Goal: Task Accomplishment & Management: Manage account settings

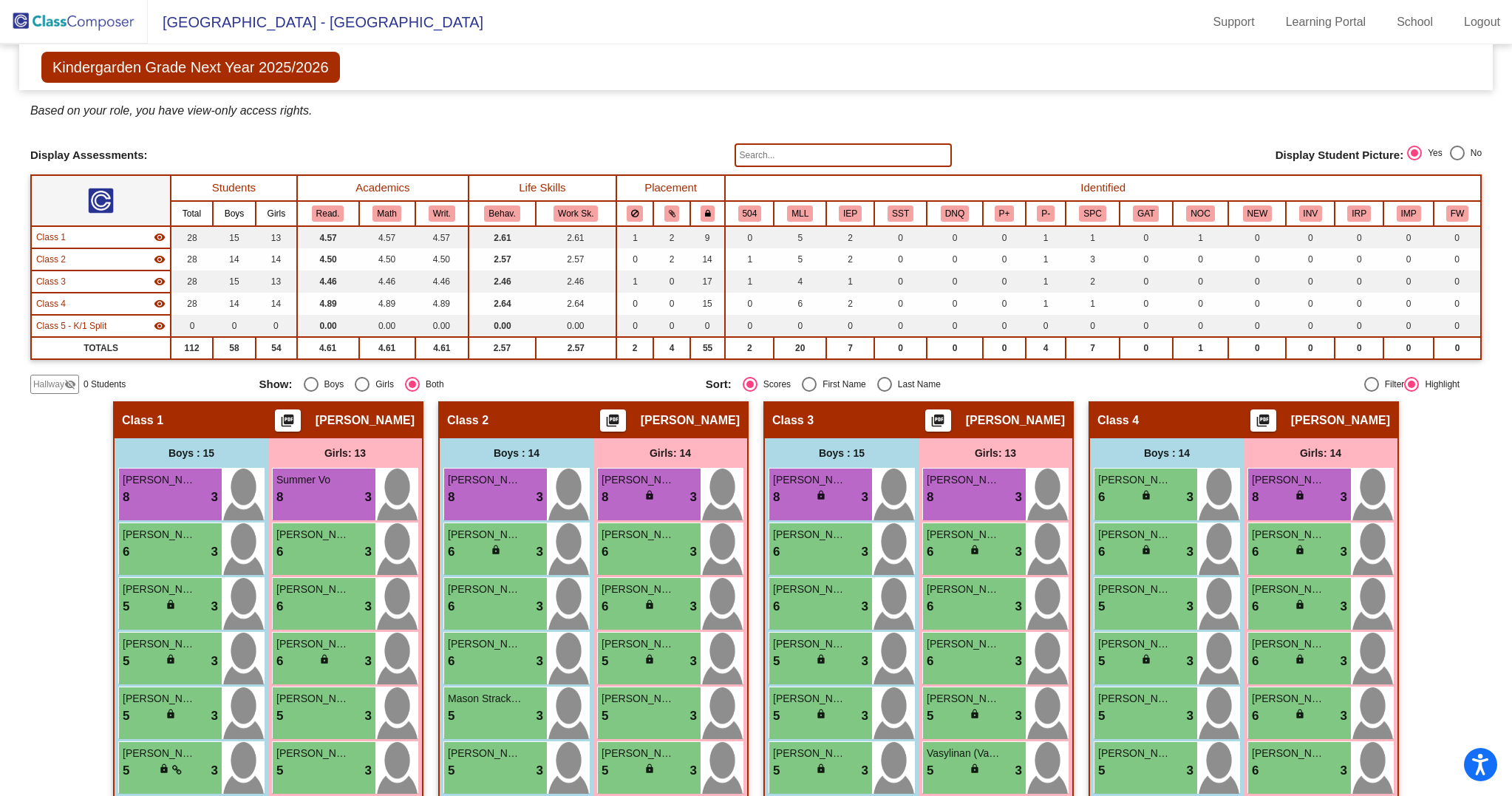
click at [802, 521] on div "[PERSON_NAME] 8 lock do_not_disturb_alt 3" at bounding box center [820, 494] width 102 height 52
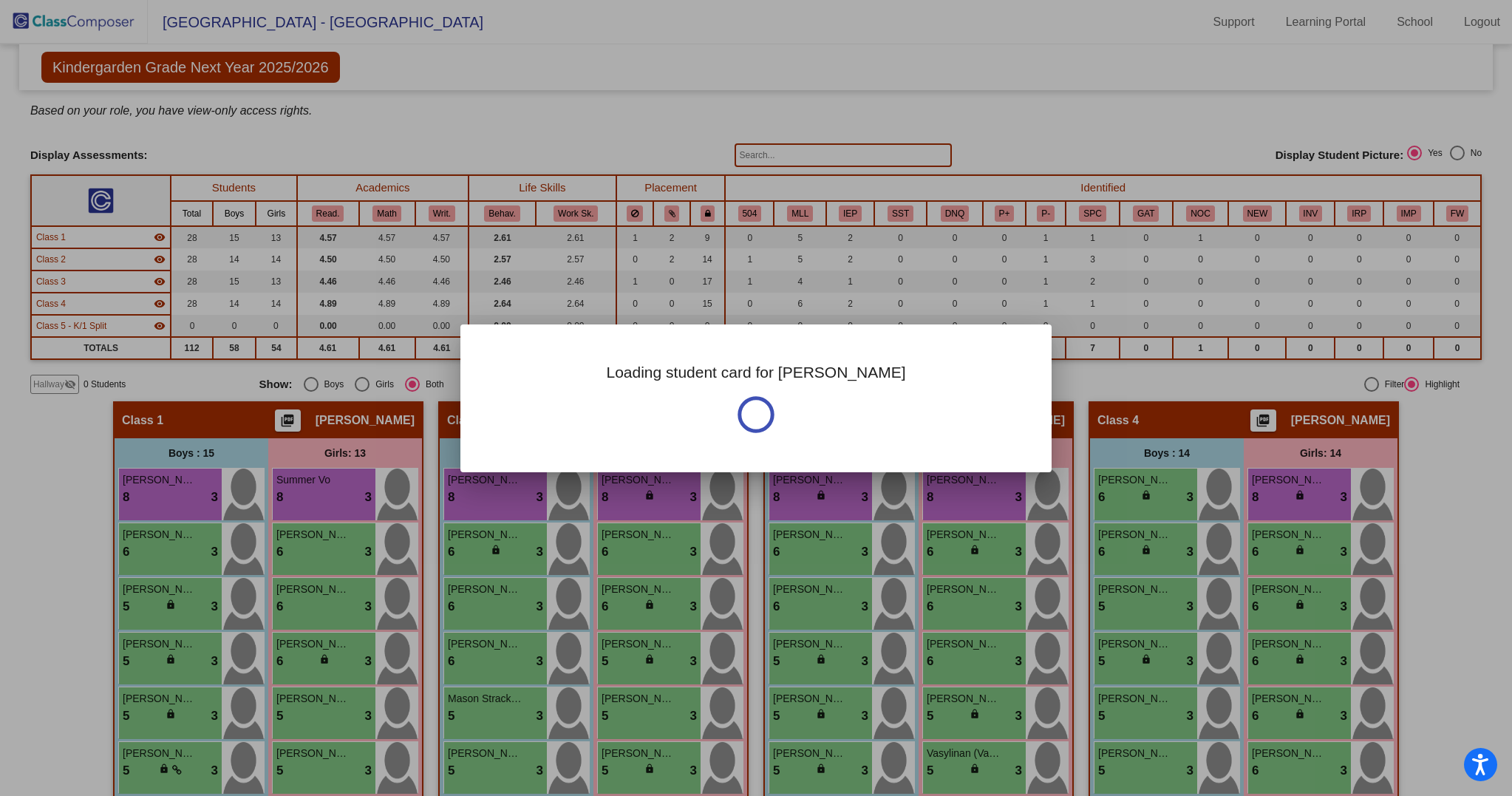
click at [802, 526] on div "Loading student card for [PERSON_NAME]" at bounding box center [756, 398] width 1512 height 796
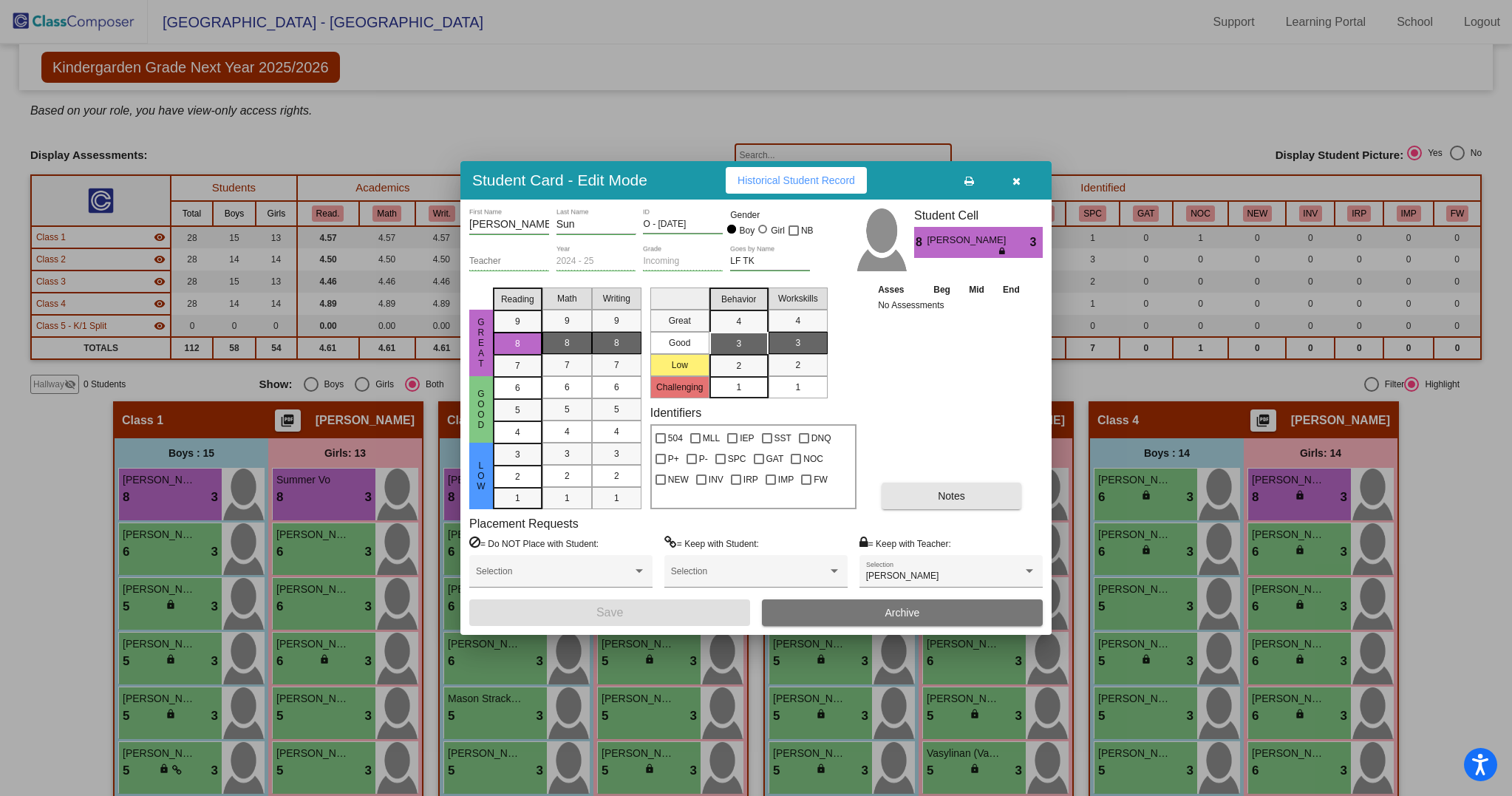
click at [970, 498] on button "Notes" at bounding box center [951, 496] width 140 height 27
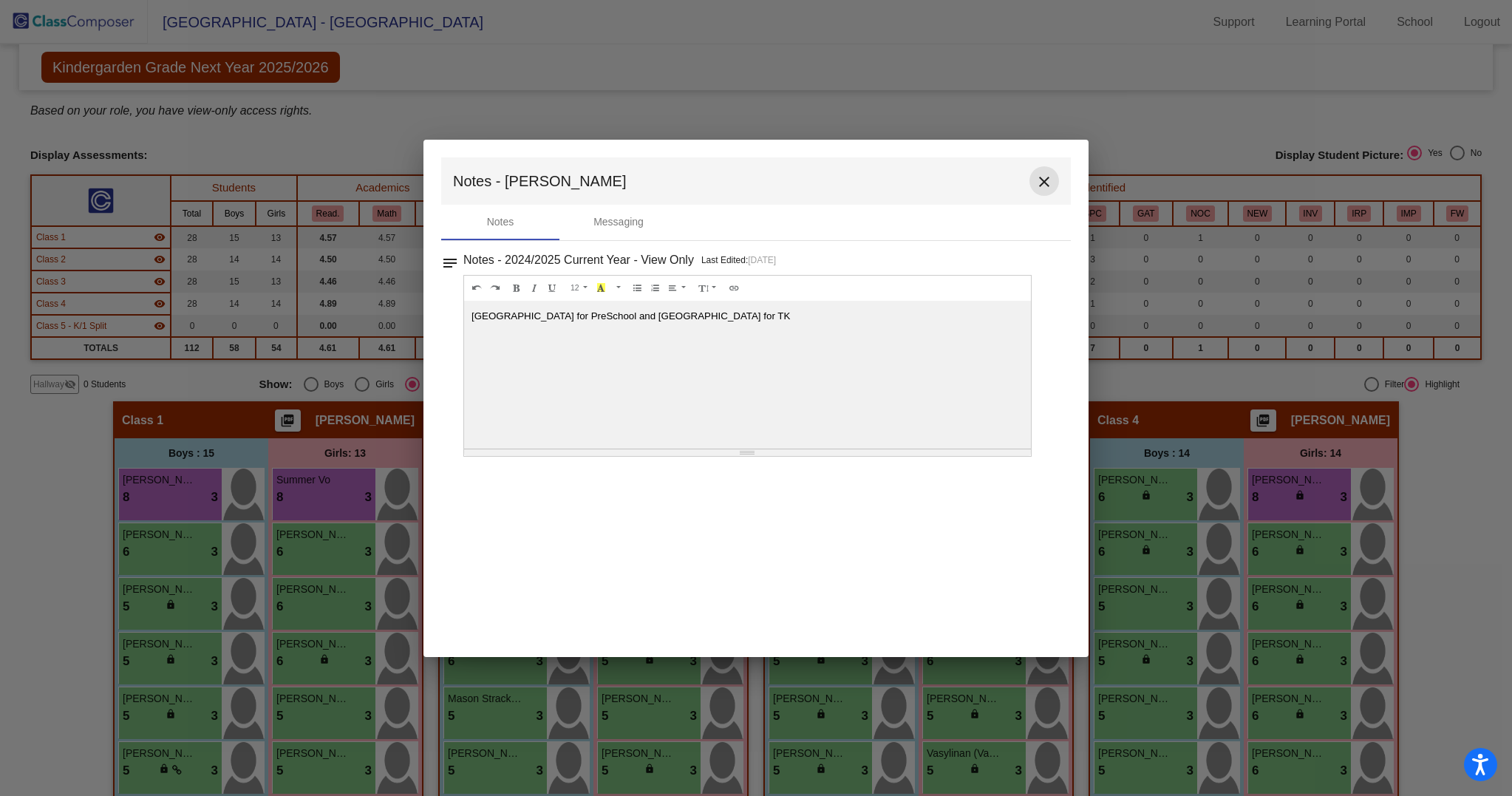
click at [1030, 175] on button "close" at bounding box center [1044, 181] width 30 height 30
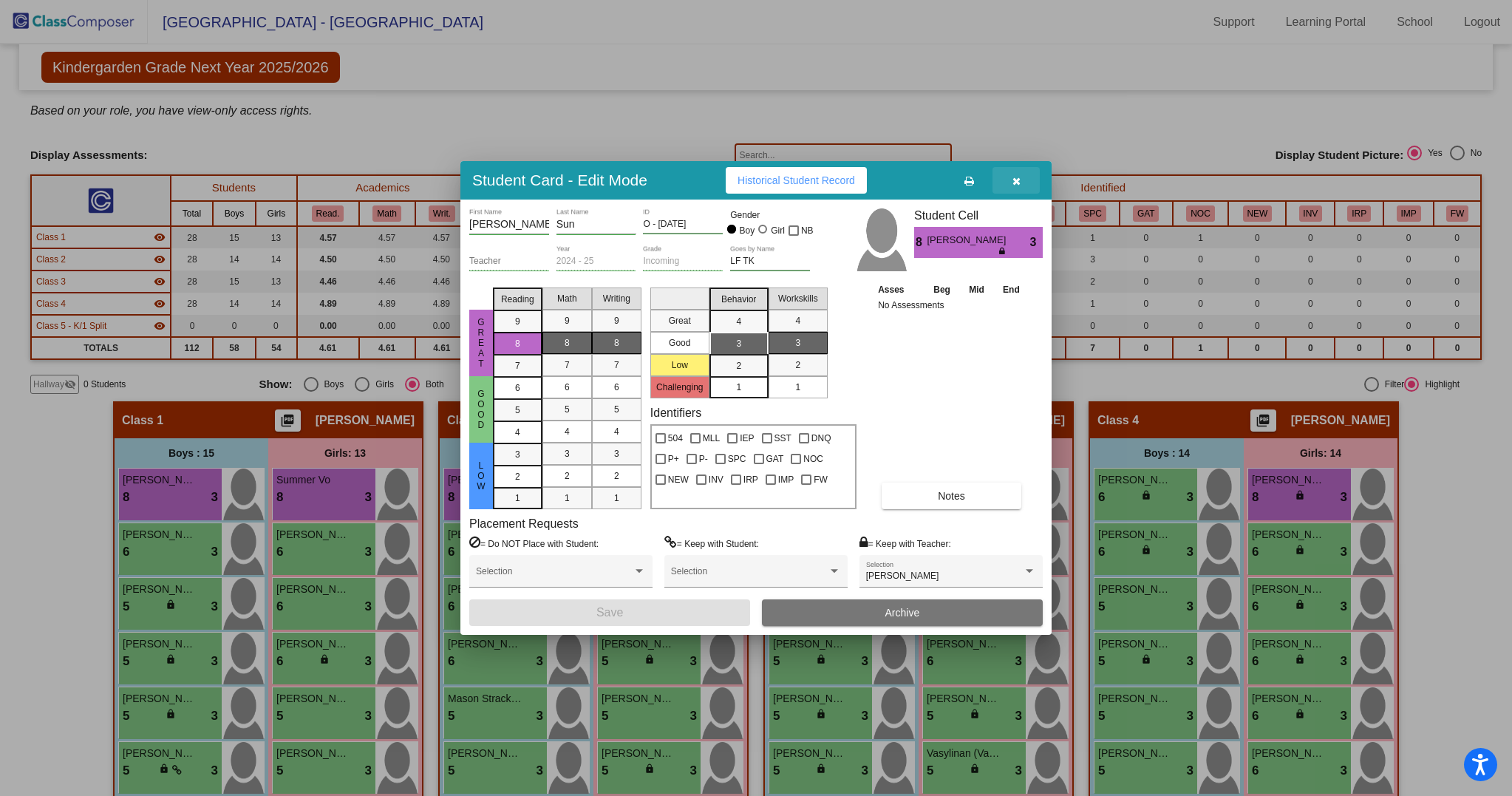
click at [1017, 178] on icon "button" at bounding box center [1016, 181] width 8 height 10
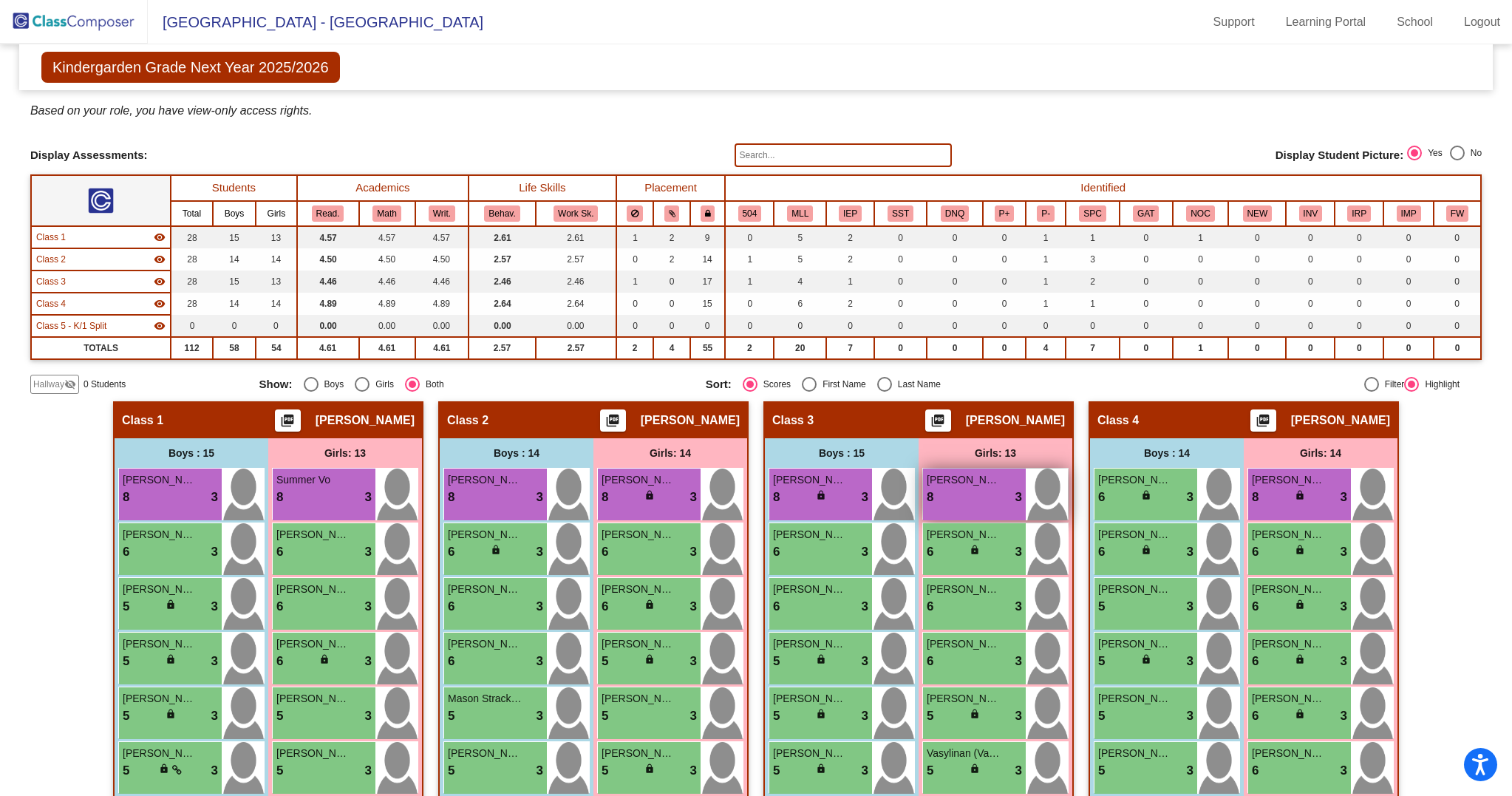
click at [978, 507] on div "8 lock do_not_disturb_alt 3" at bounding box center [974, 498] width 95 height 19
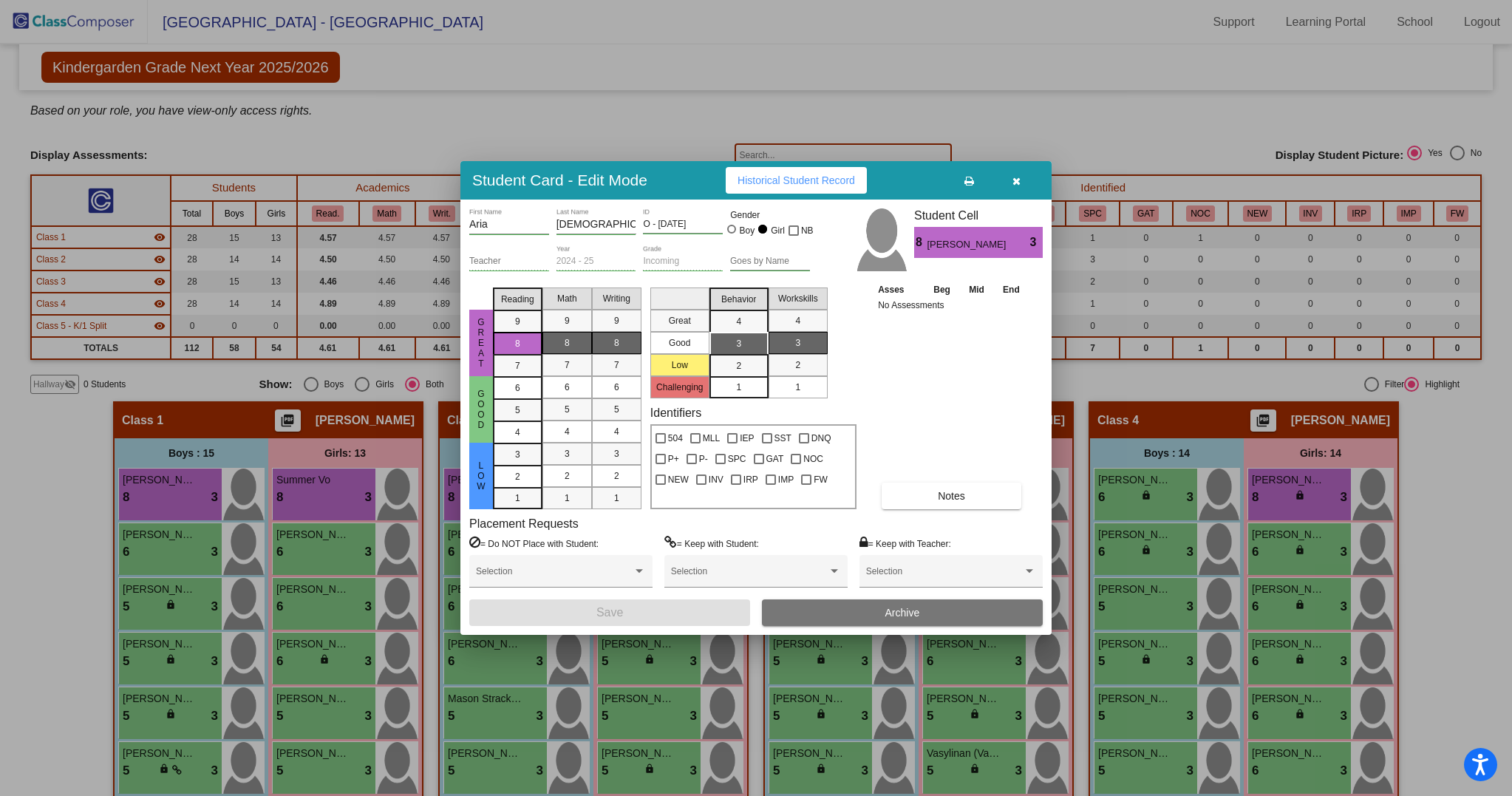
click at [961, 493] on span "Notes" at bounding box center [951, 496] width 28 height 12
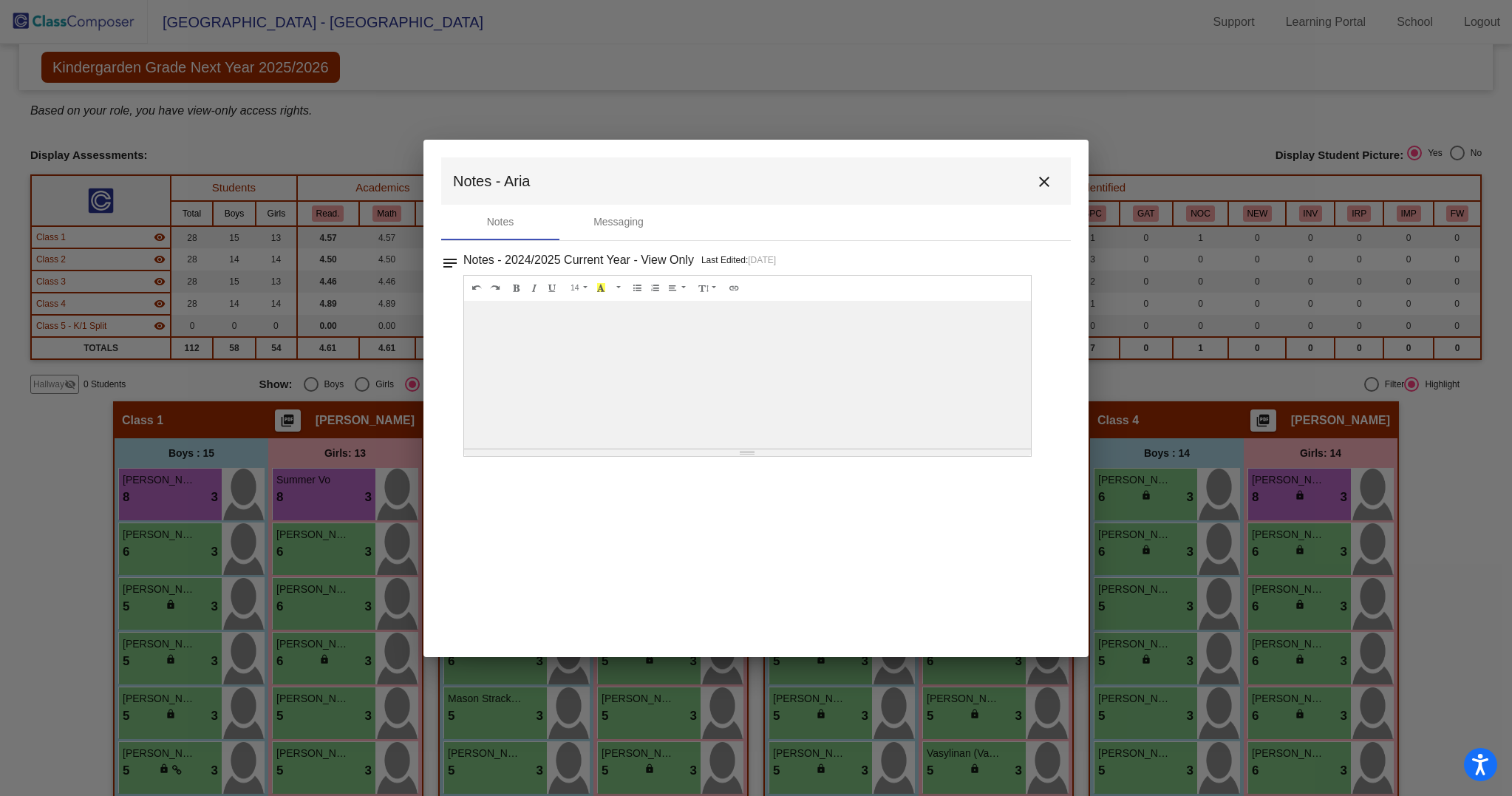
click at [1040, 174] on mat-icon "close" at bounding box center [1044, 182] width 18 height 18
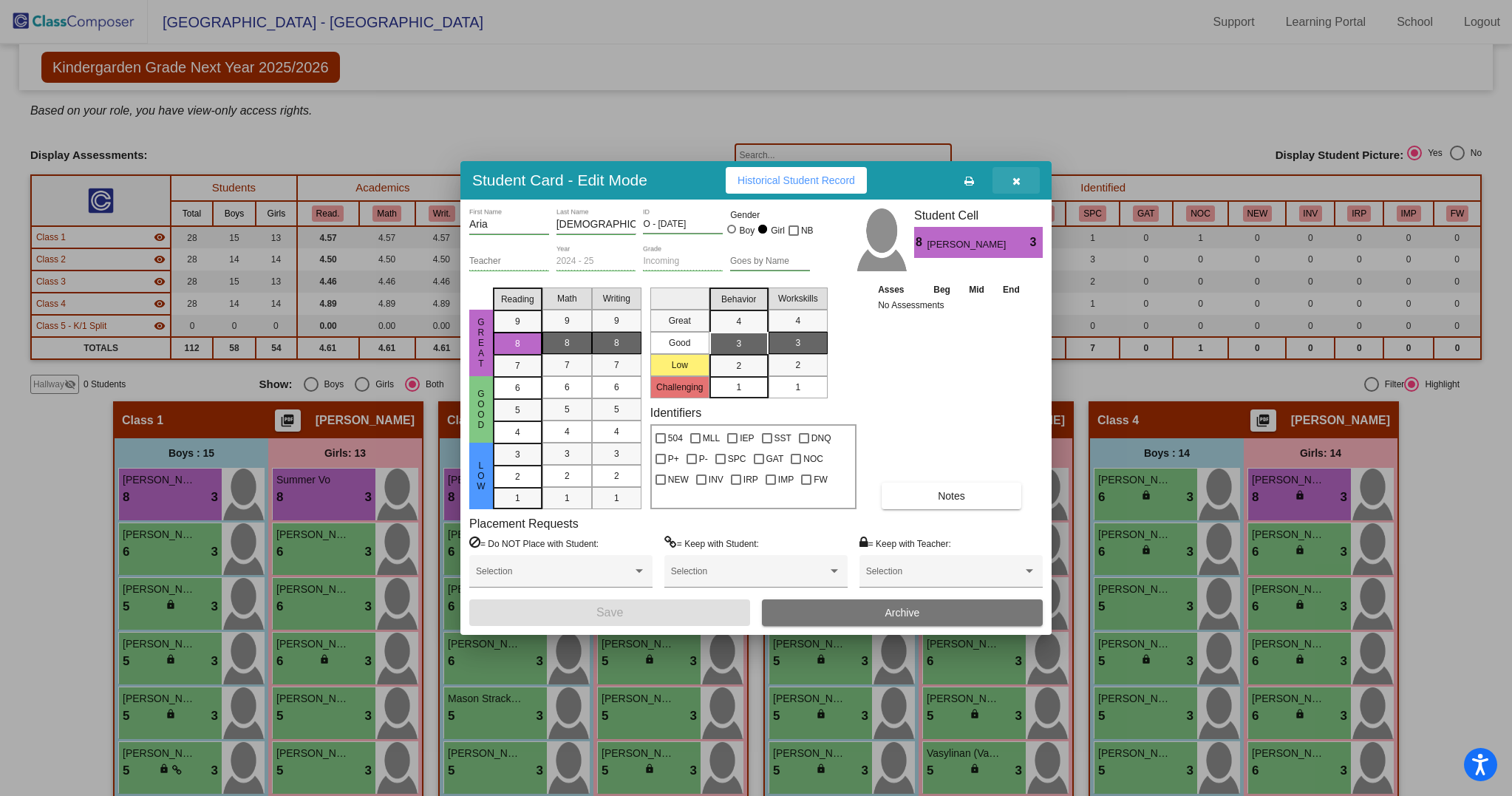
click at [1023, 180] on button "button" at bounding box center [1015, 180] width 47 height 27
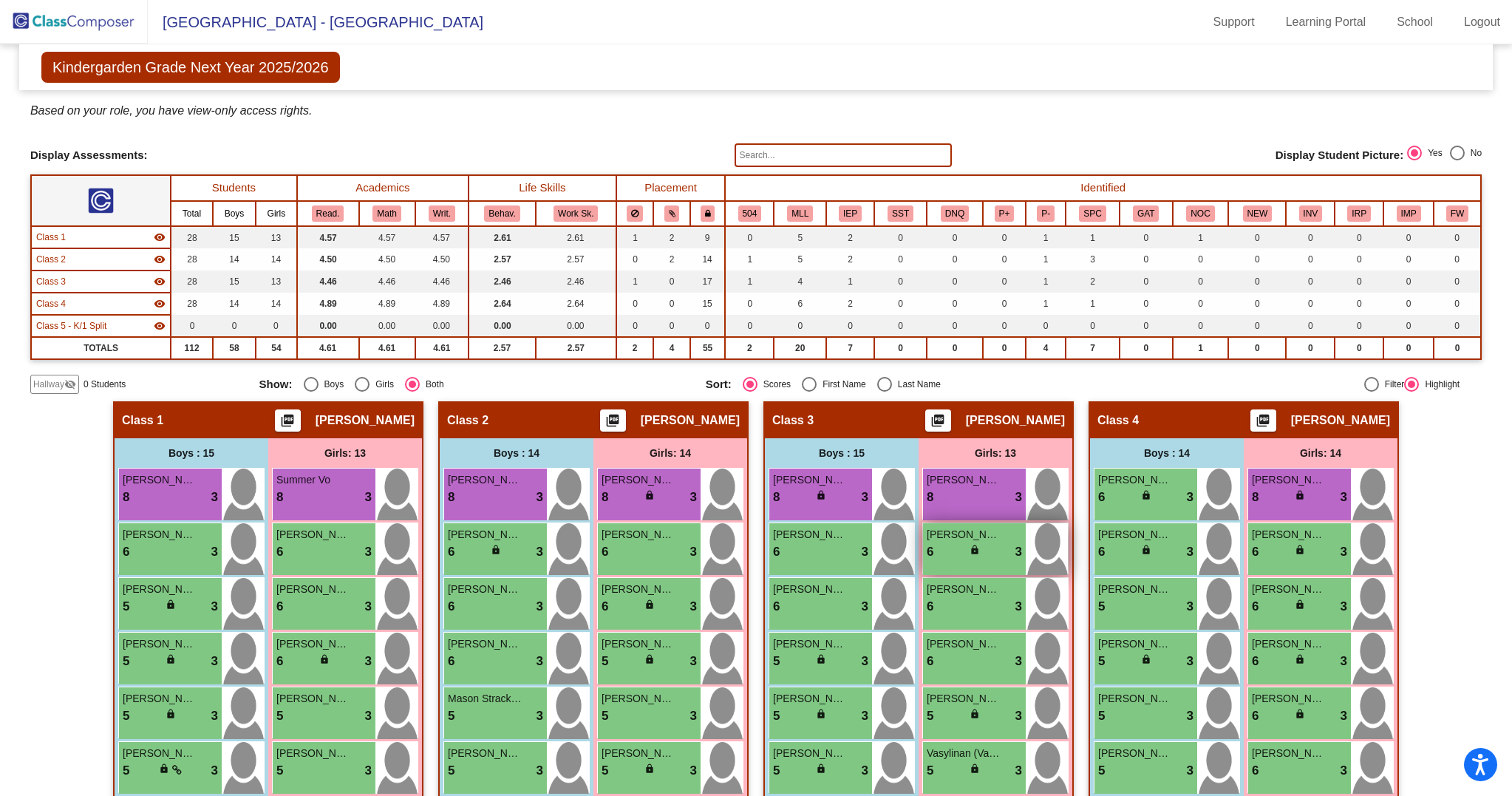
click at [986, 562] on div "6 lock do_not_disturb_alt 3" at bounding box center [974, 552] width 95 height 19
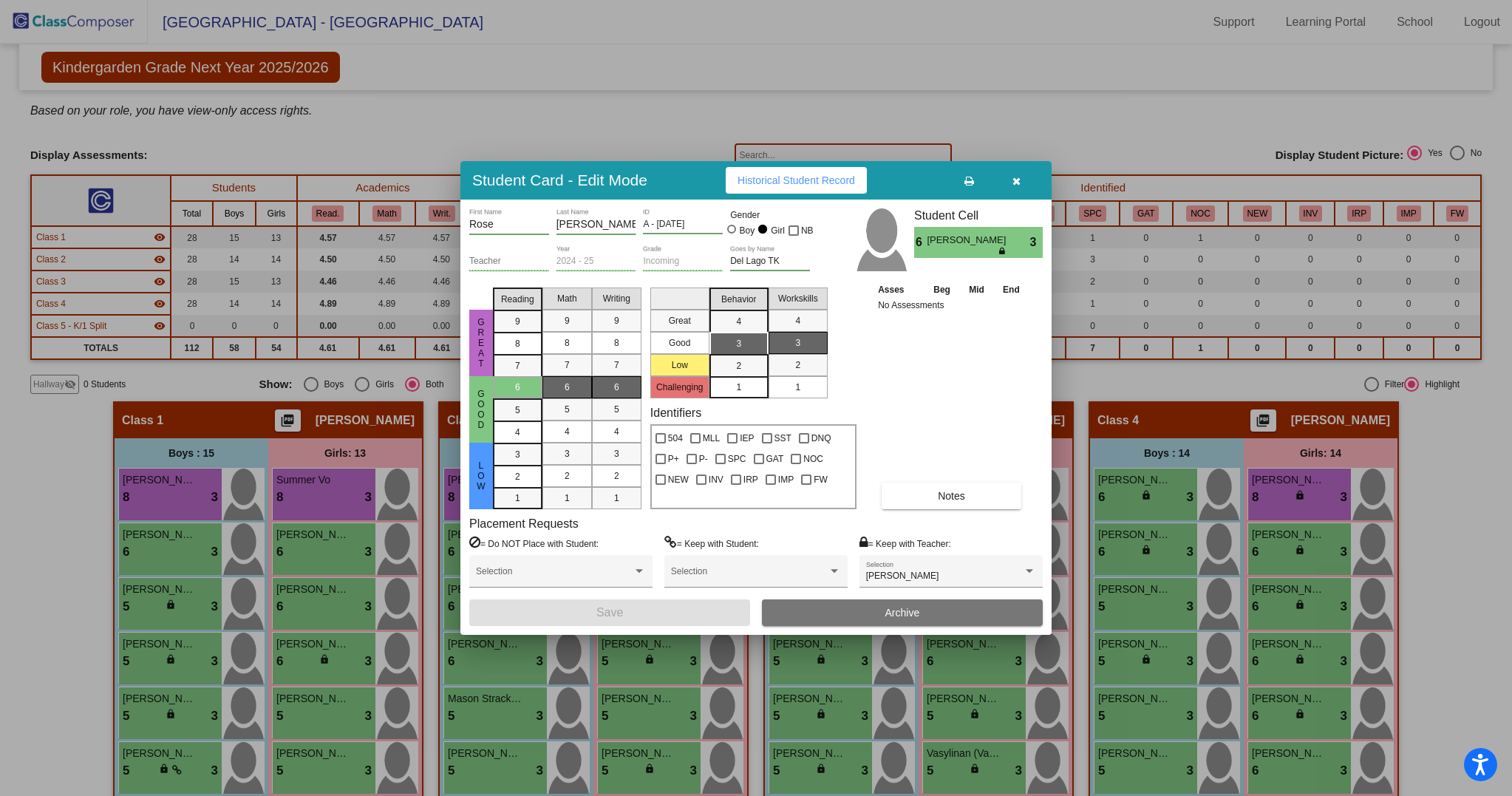
click at [980, 498] on button "Notes" at bounding box center [951, 496] width 140 height 27
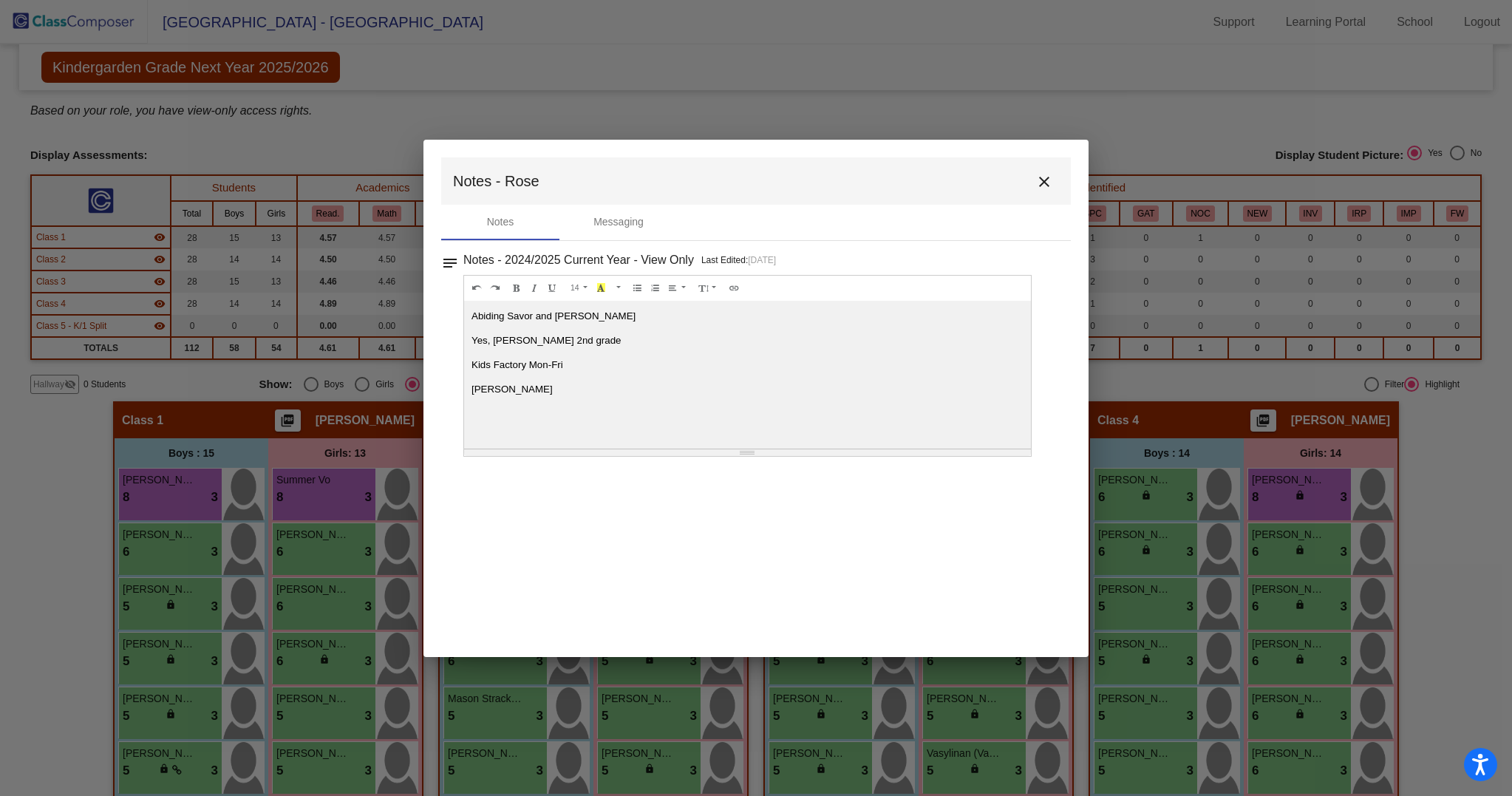
click at [1033, 174] on button "close" at bounding box center [1044, 181] width 30 height 30
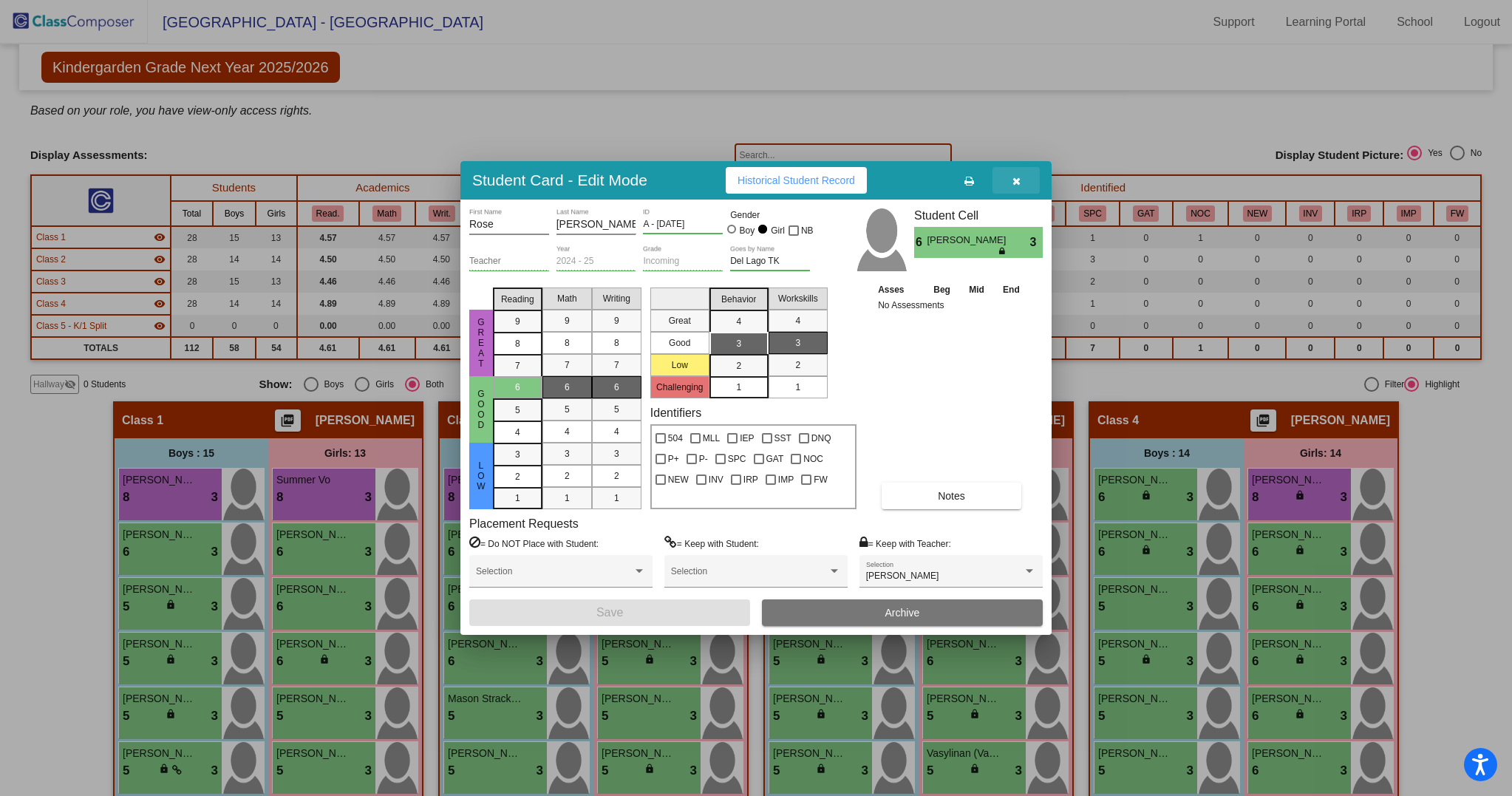
click at [1013, 181] on icon "button" at bounding box center [1016, 181] width 8 height 10
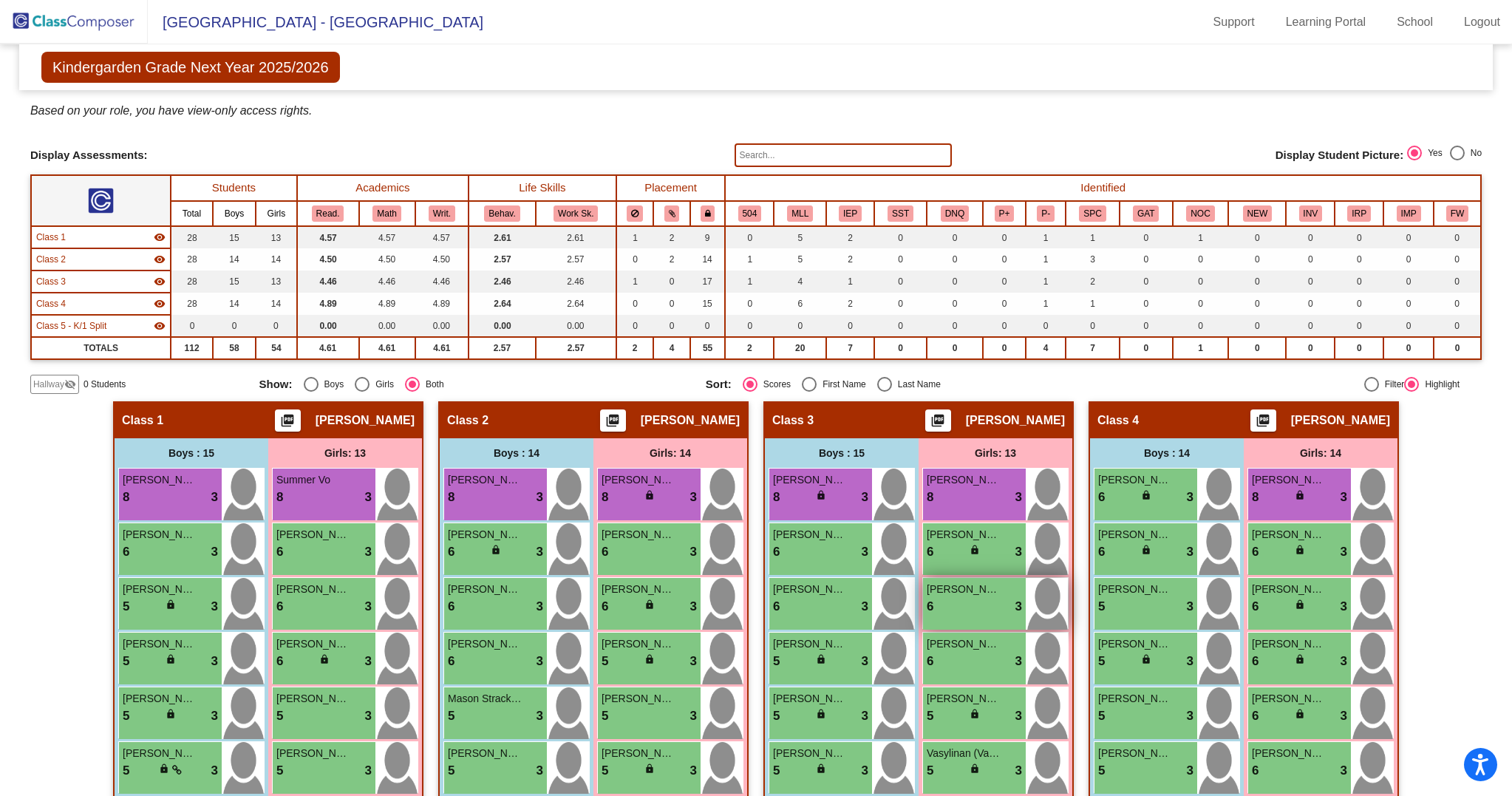
click at [984, 616] on div "6 lock do_not_disturb_alt 3" at bounding box center [974, 607] width 95 height 19
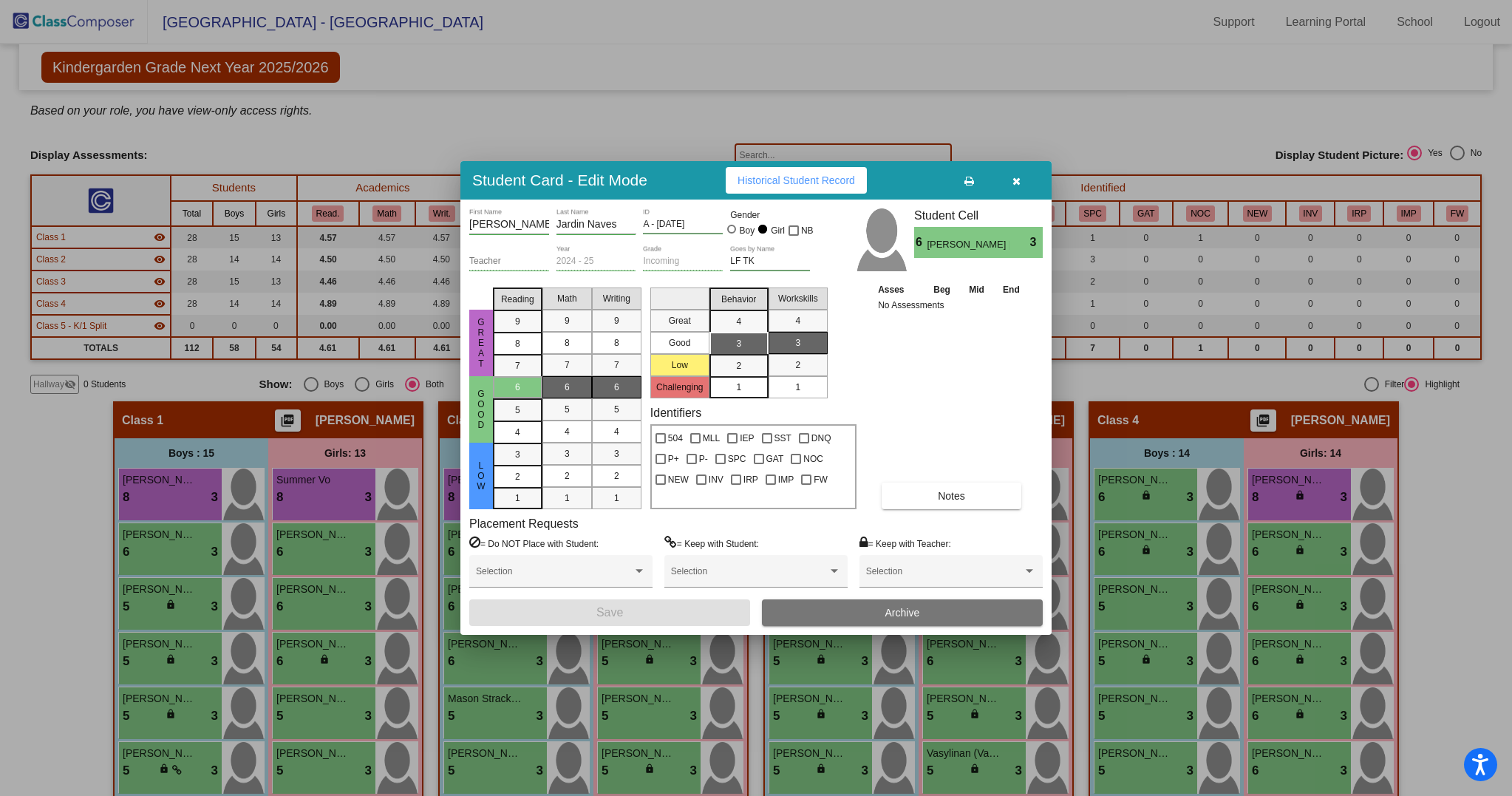
click at [960, 494] on span "Notes" at bounding box center [951, 496] width 28 height 12
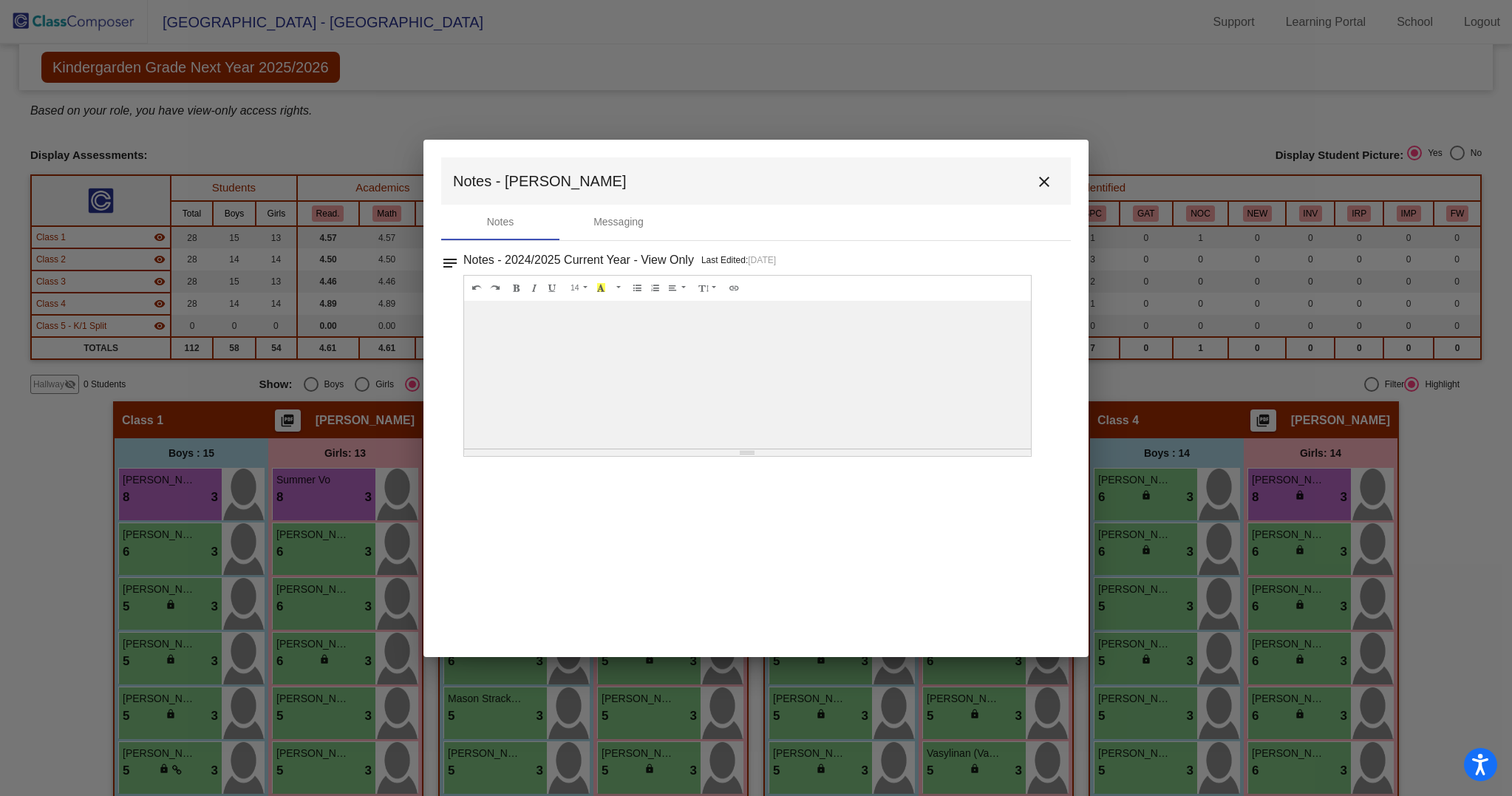
click at [1042, 177] on mat-icon "close" at bounding box center [1044, 182] width 18 height 18
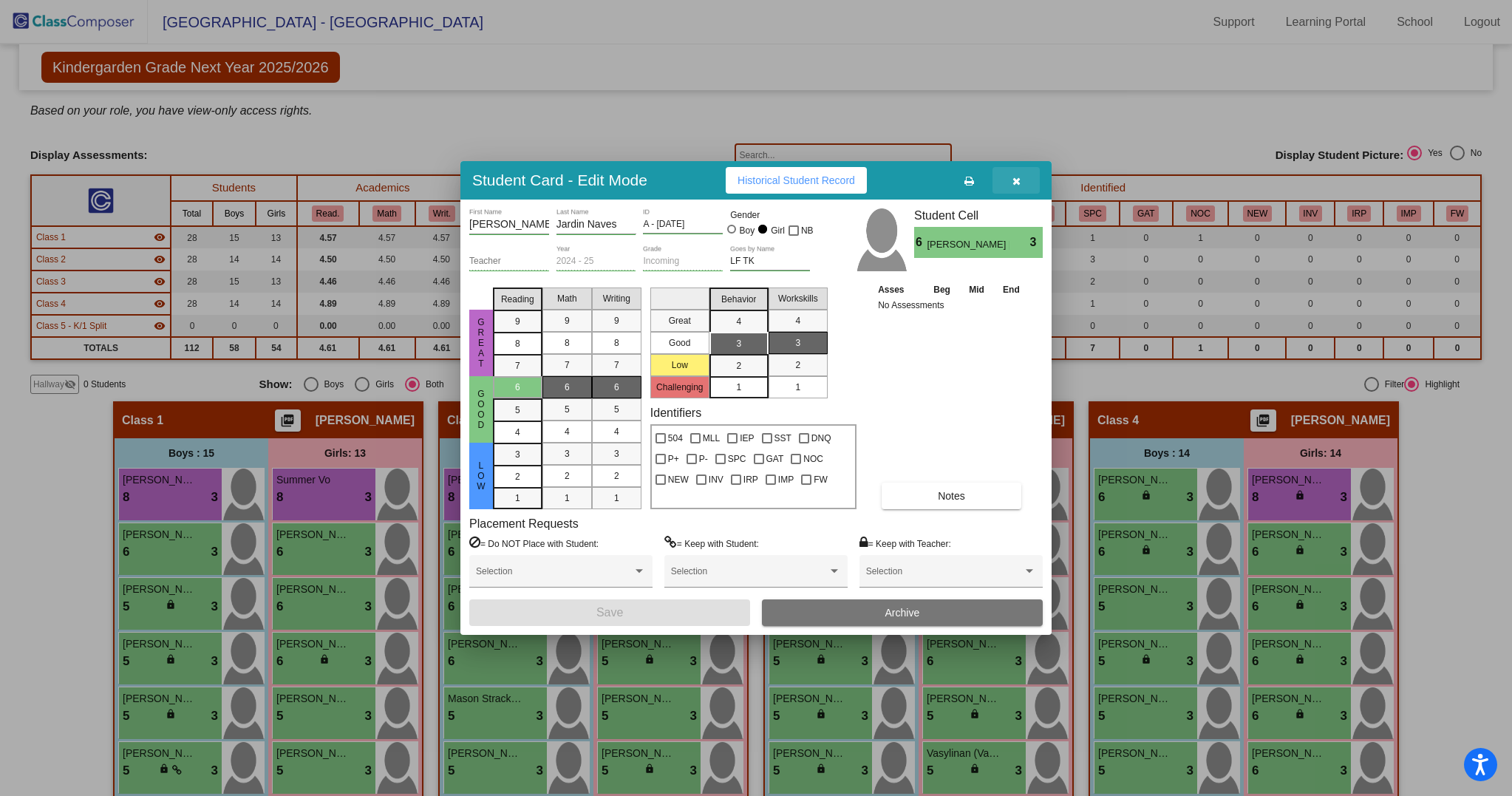
click at [1015, 181] on icon "button" at bounding box center [1016, 181] width 8 height 10
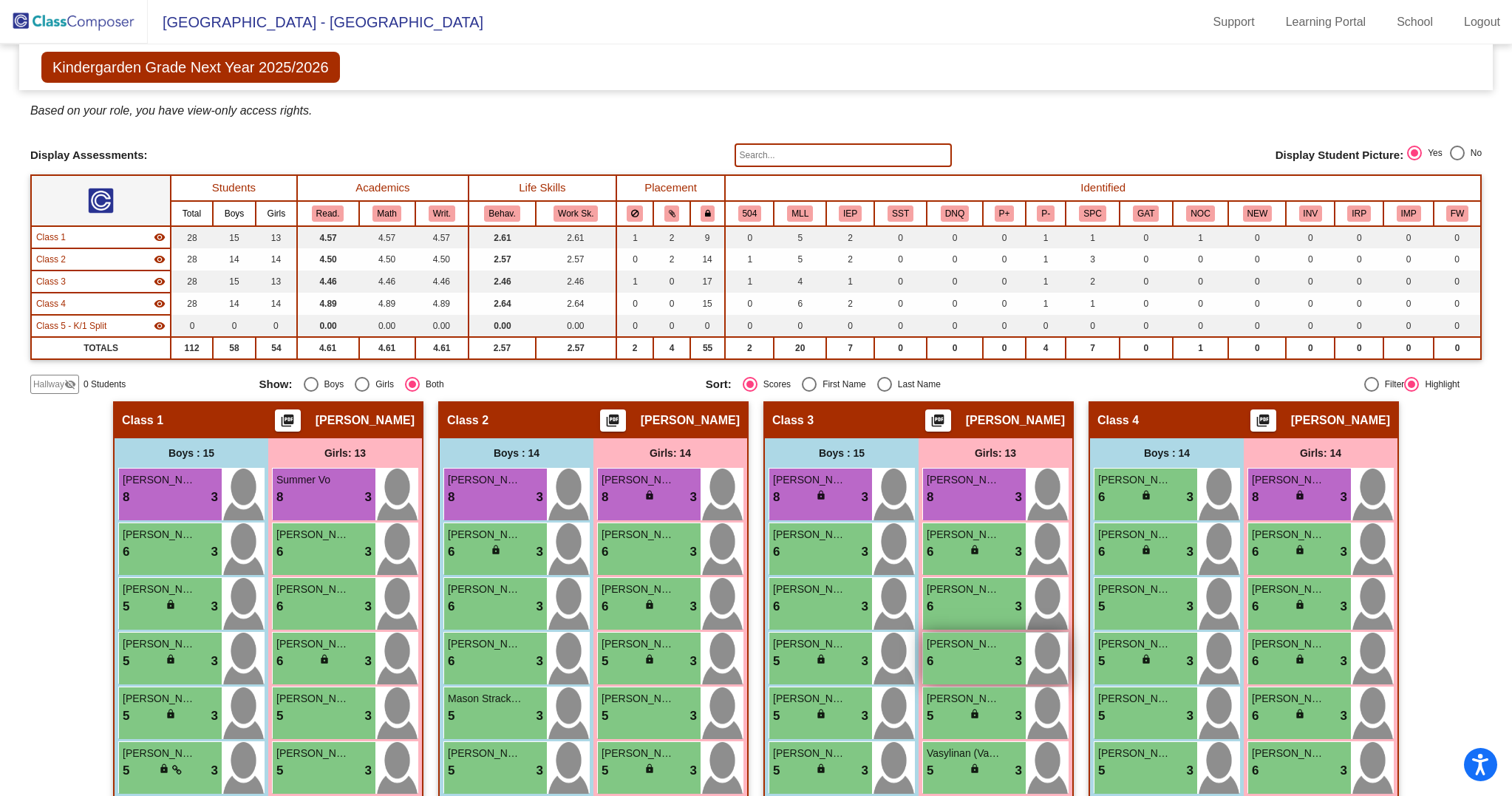
click at [971, 671] on div "6 lock do_not_disturb_alt 3" at bounding box center [974, 661] width 95 height 19
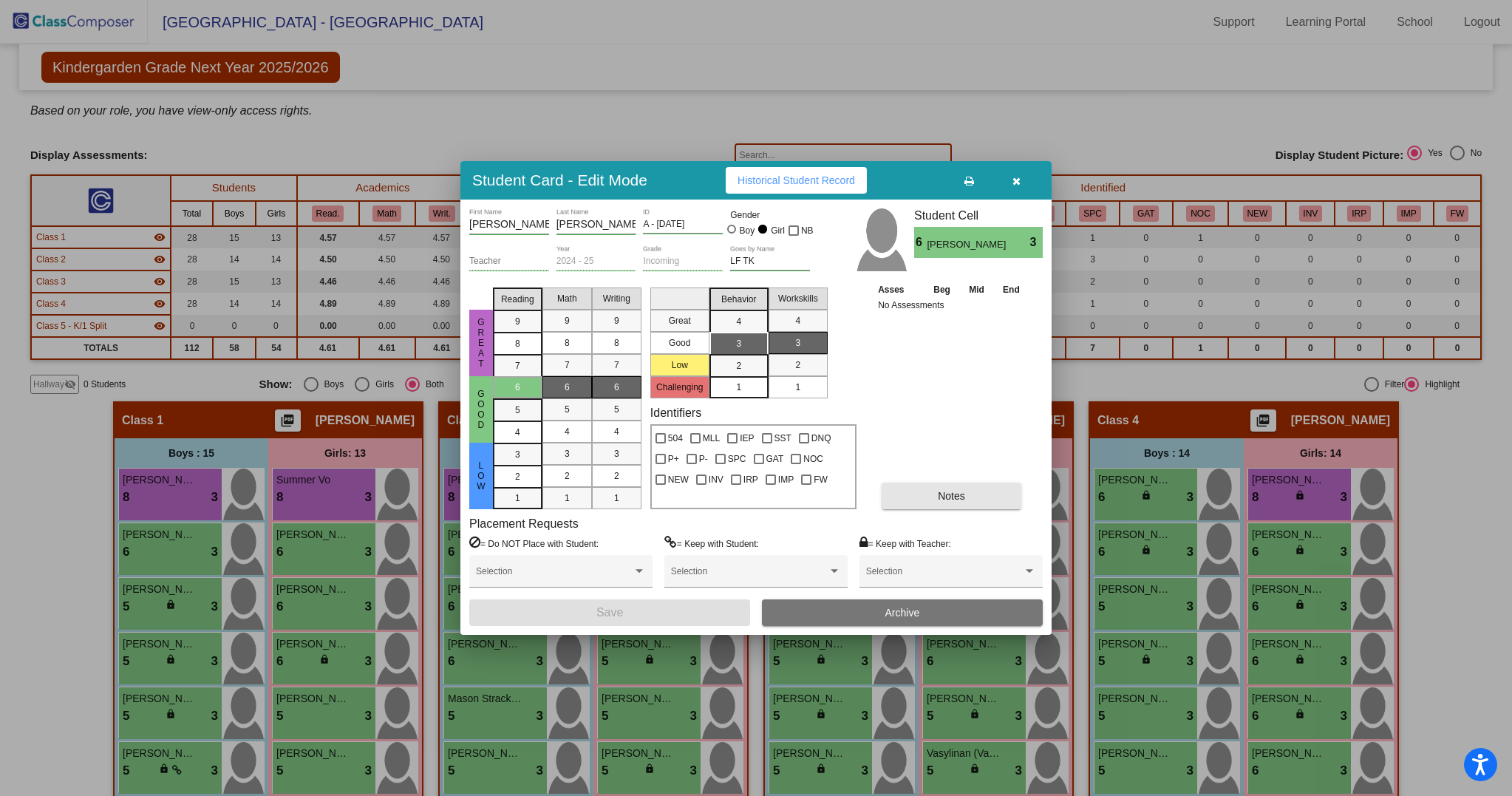
click at [947, 495] on span "Notes" at bounding box center [951, 496] width 28 height 12
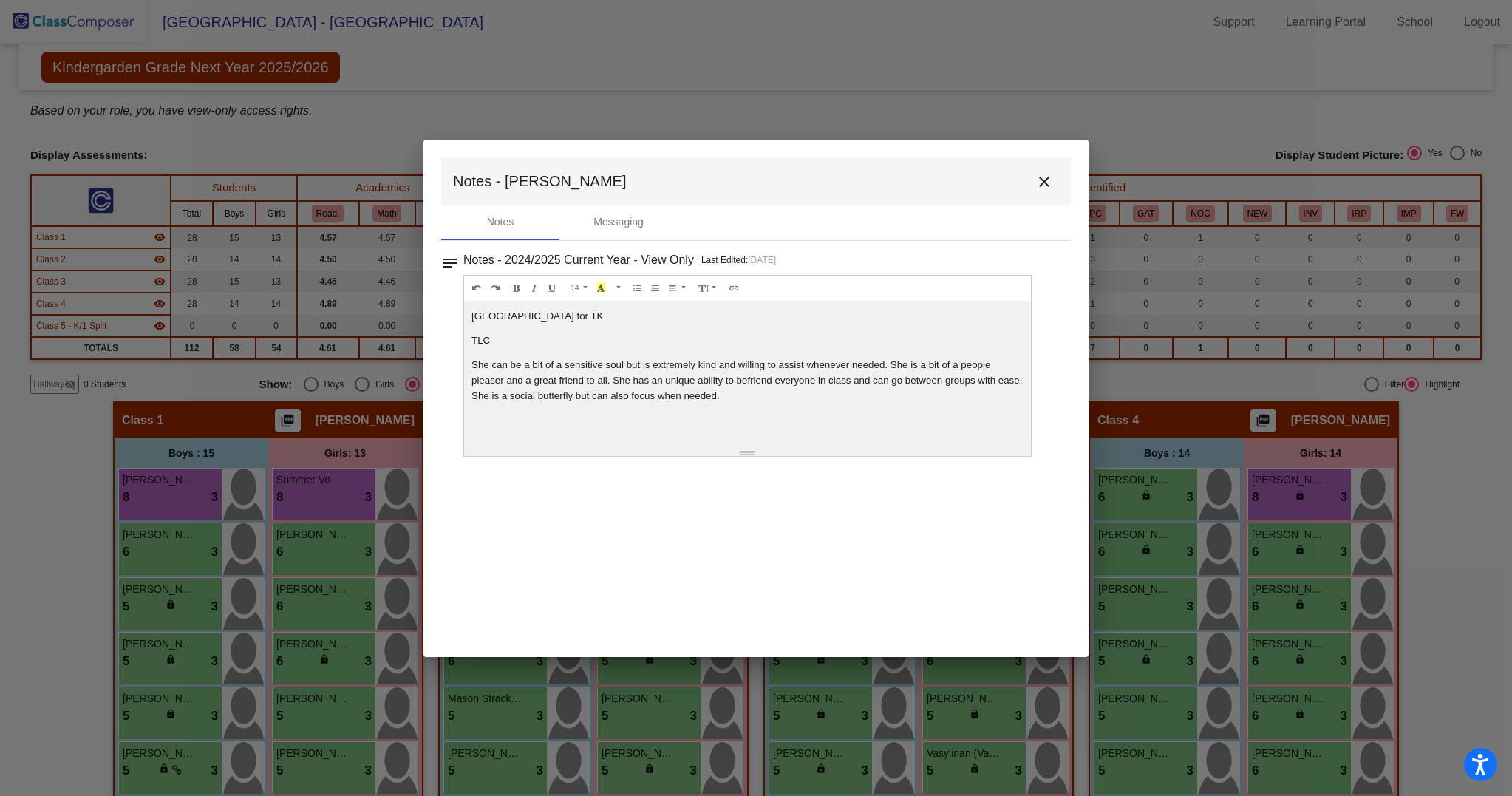
click at [1041, 177] on mat-icon "close" at bounding box center [1044, 182] width 18 height 18
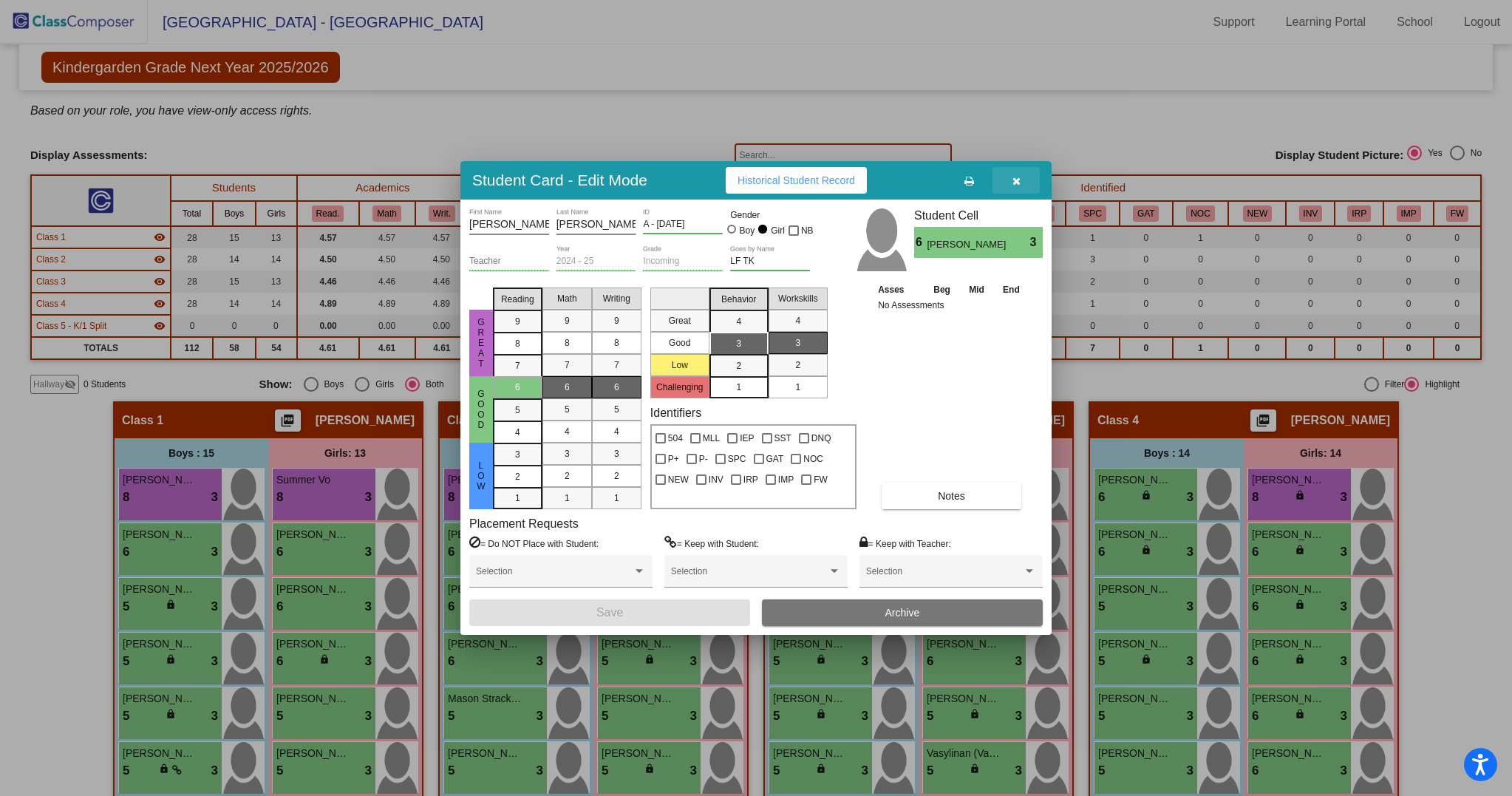
click at [1018, 181] on icon "button" at bounding box center [1016, 181] width 8 height 10
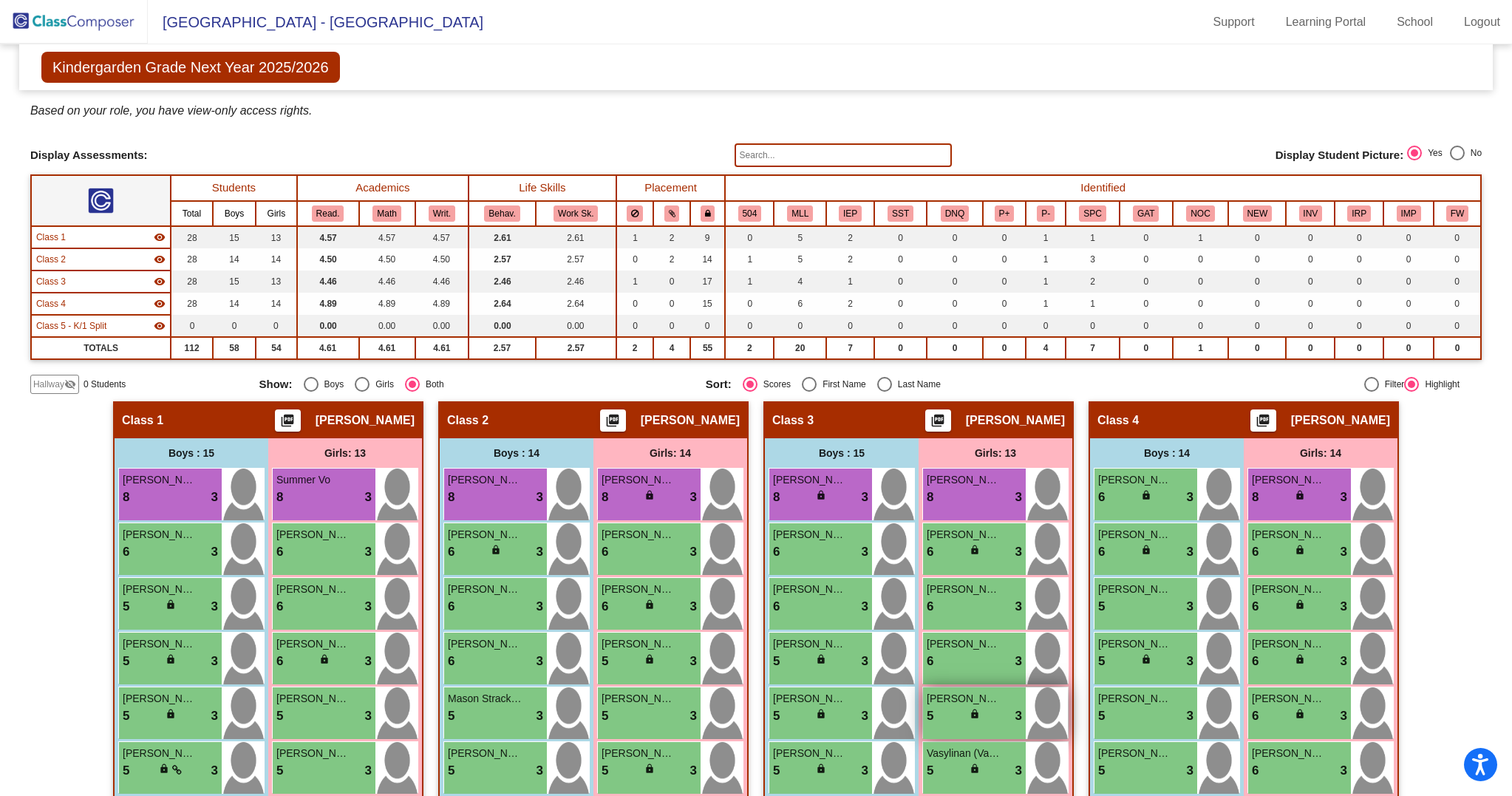
click at [971, 707] on span "[PERSON_NAME]" at bounding box center [963, 699] width 74 height 16
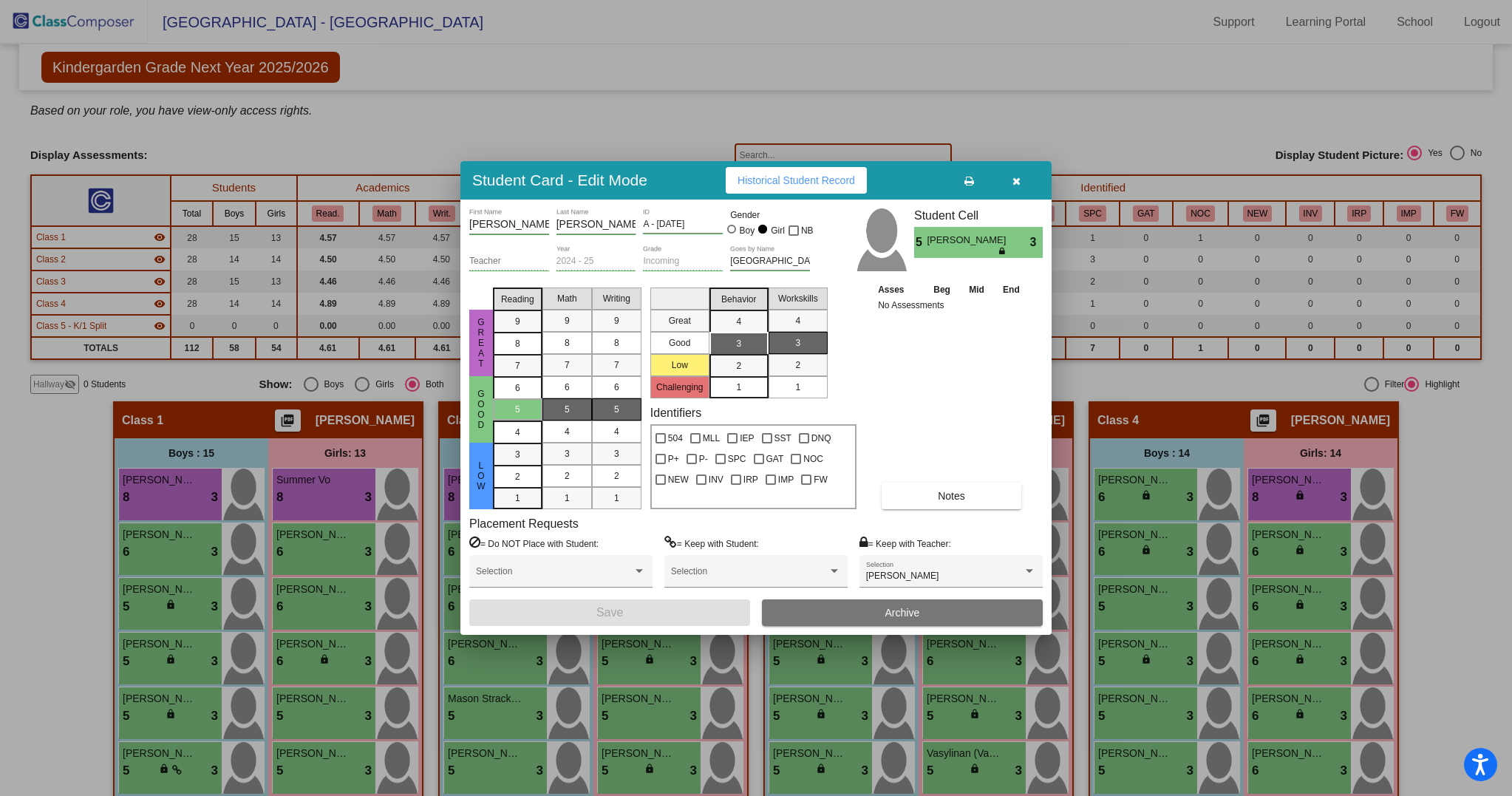
click at [948, 498] on span "Notes" at bounding box center [951, 496] width 28 height 12
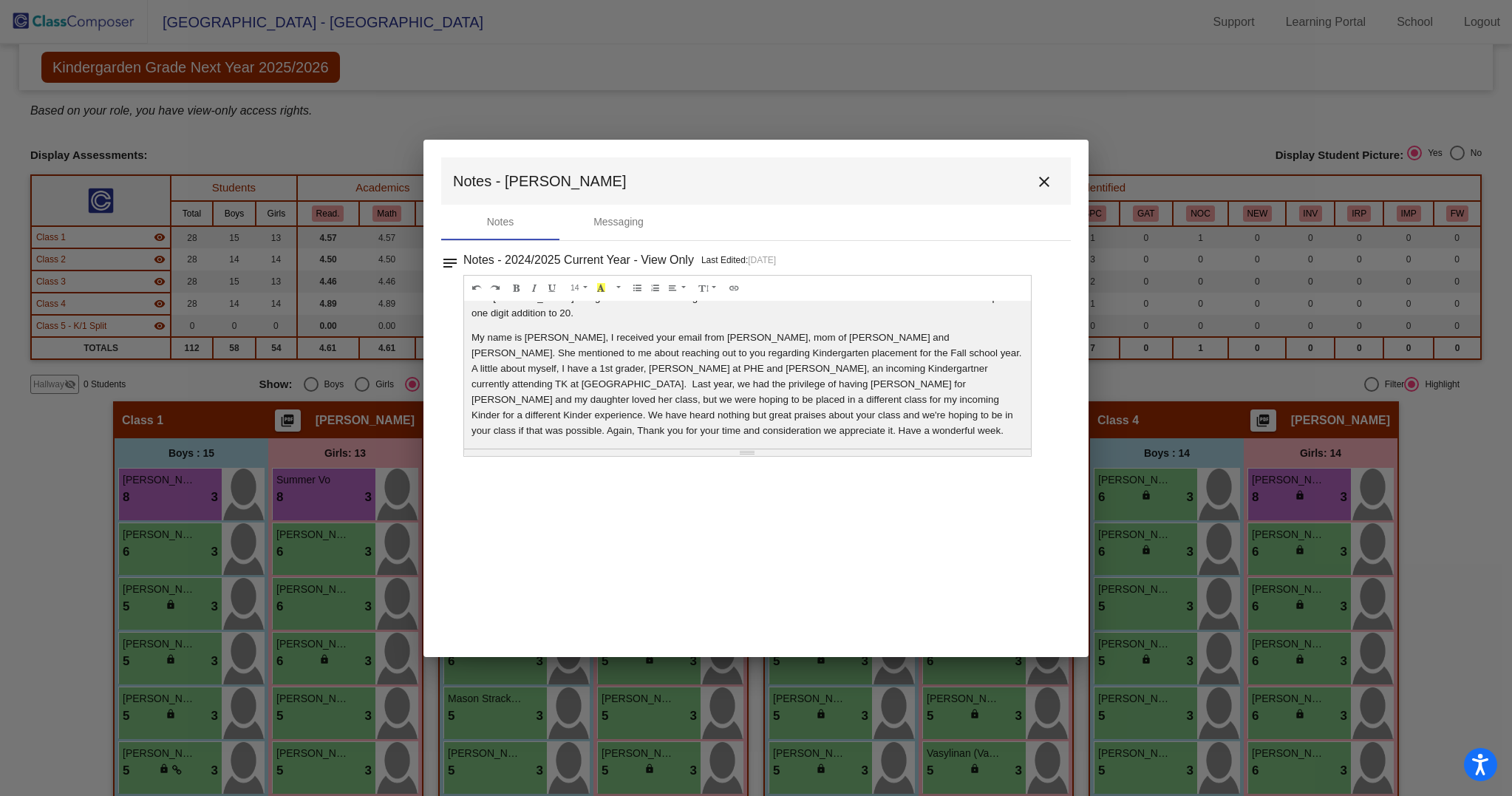
scroll to position [118, 0]
click at [1050, 177] on mat-icon "close" at bounding box center [1044, 182] width 18 height 18
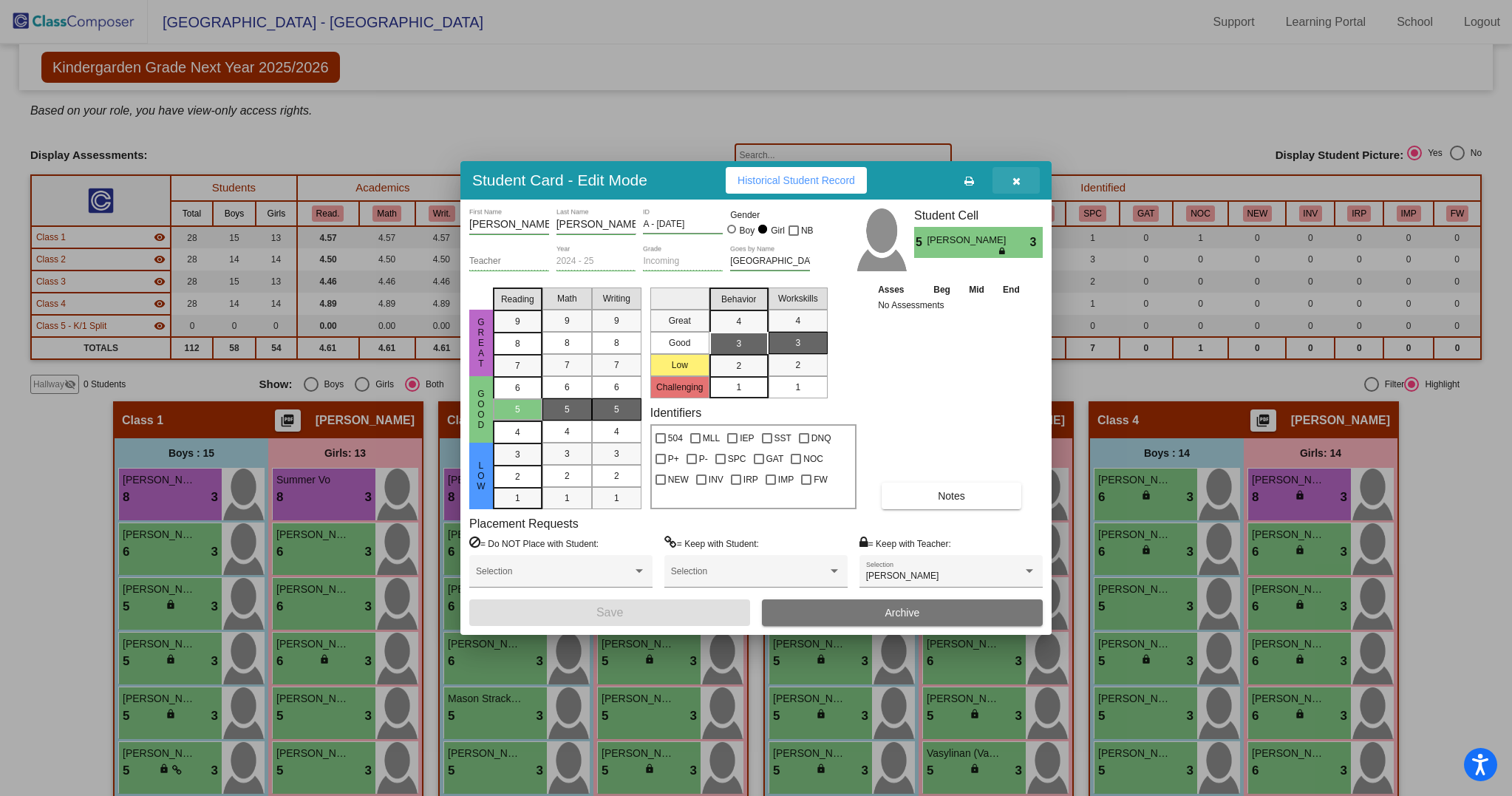
click at [1024, 180] on button "button" at bounding box center [1015, 180] width 47 height 27
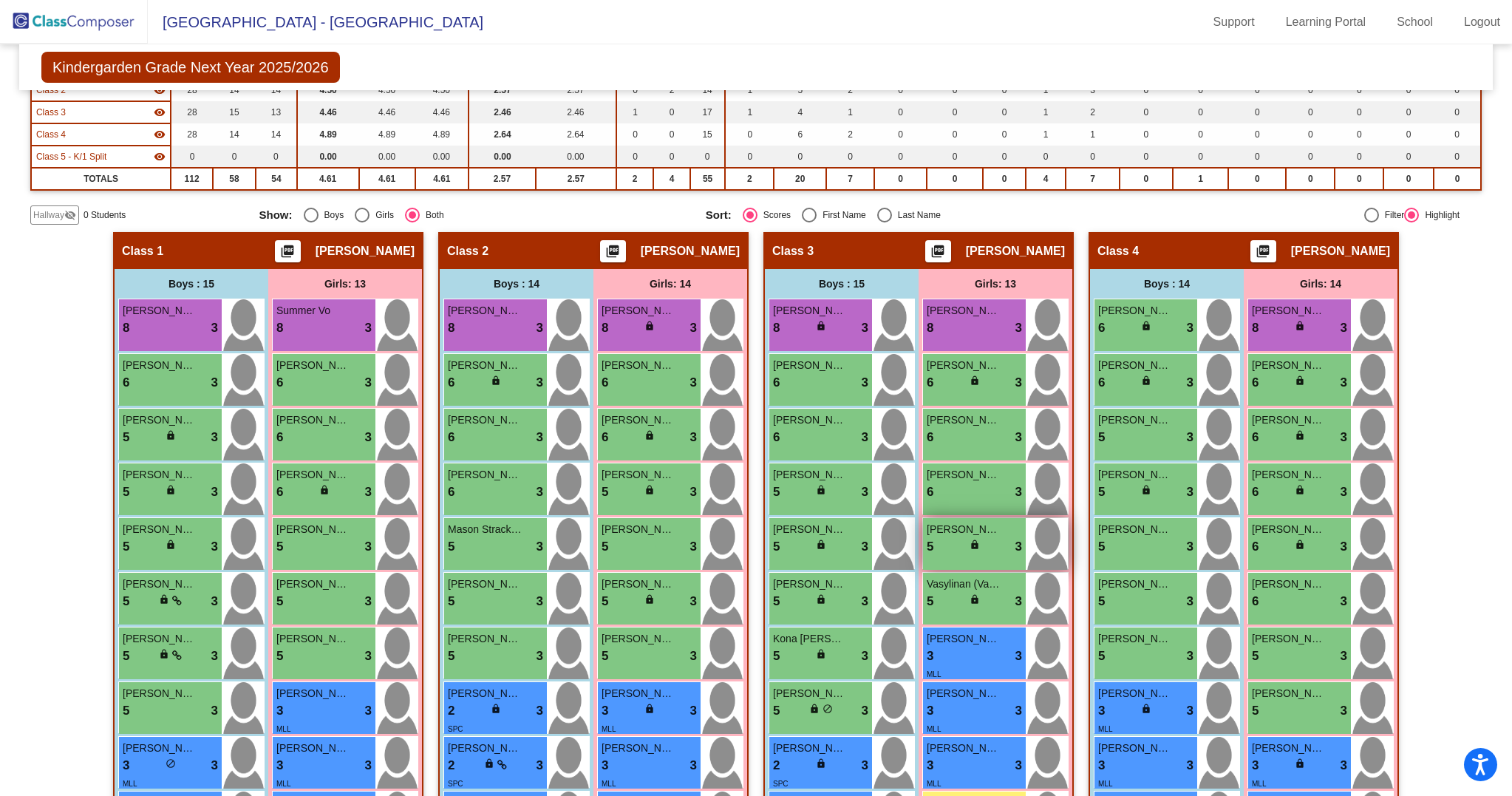
scroll to position [200, 0]
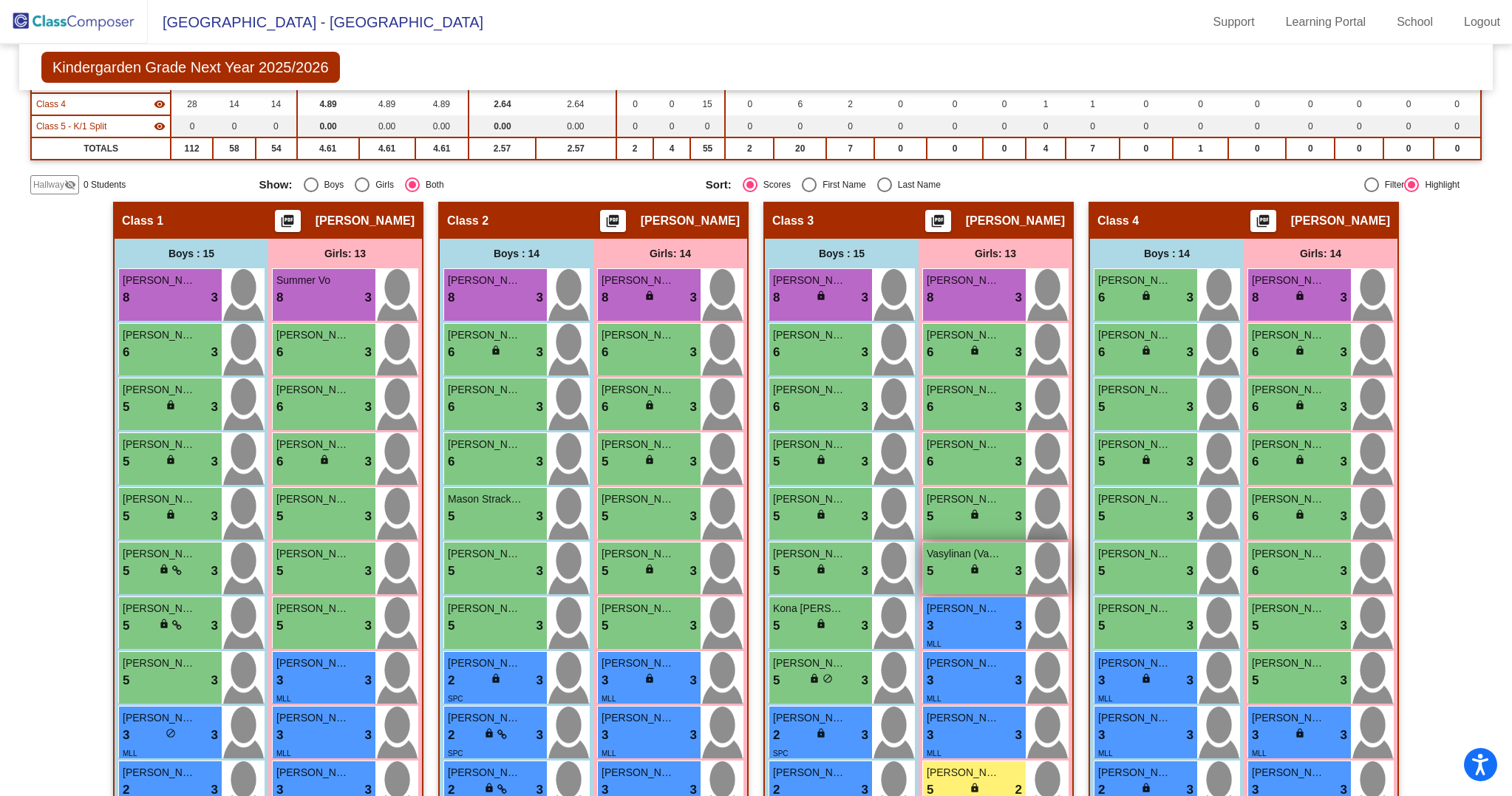
click at [961, 581] on div "5 lock do_not_disturb_alt 3" at bounding box center [974, 572] width 95 height 19
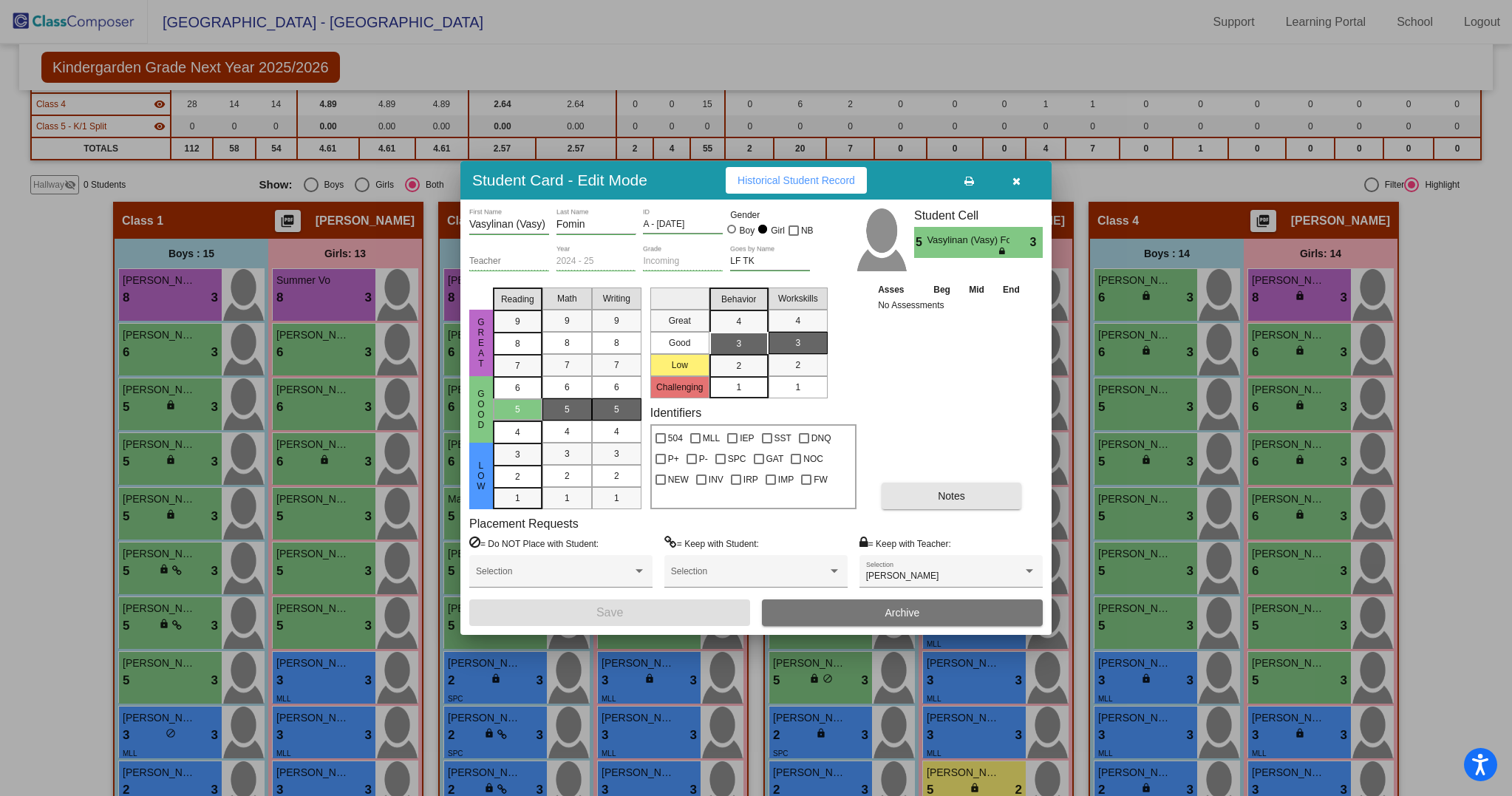
click at [953, 502] on button "Notes" at bounding box center [951, 496] width 140 height 27
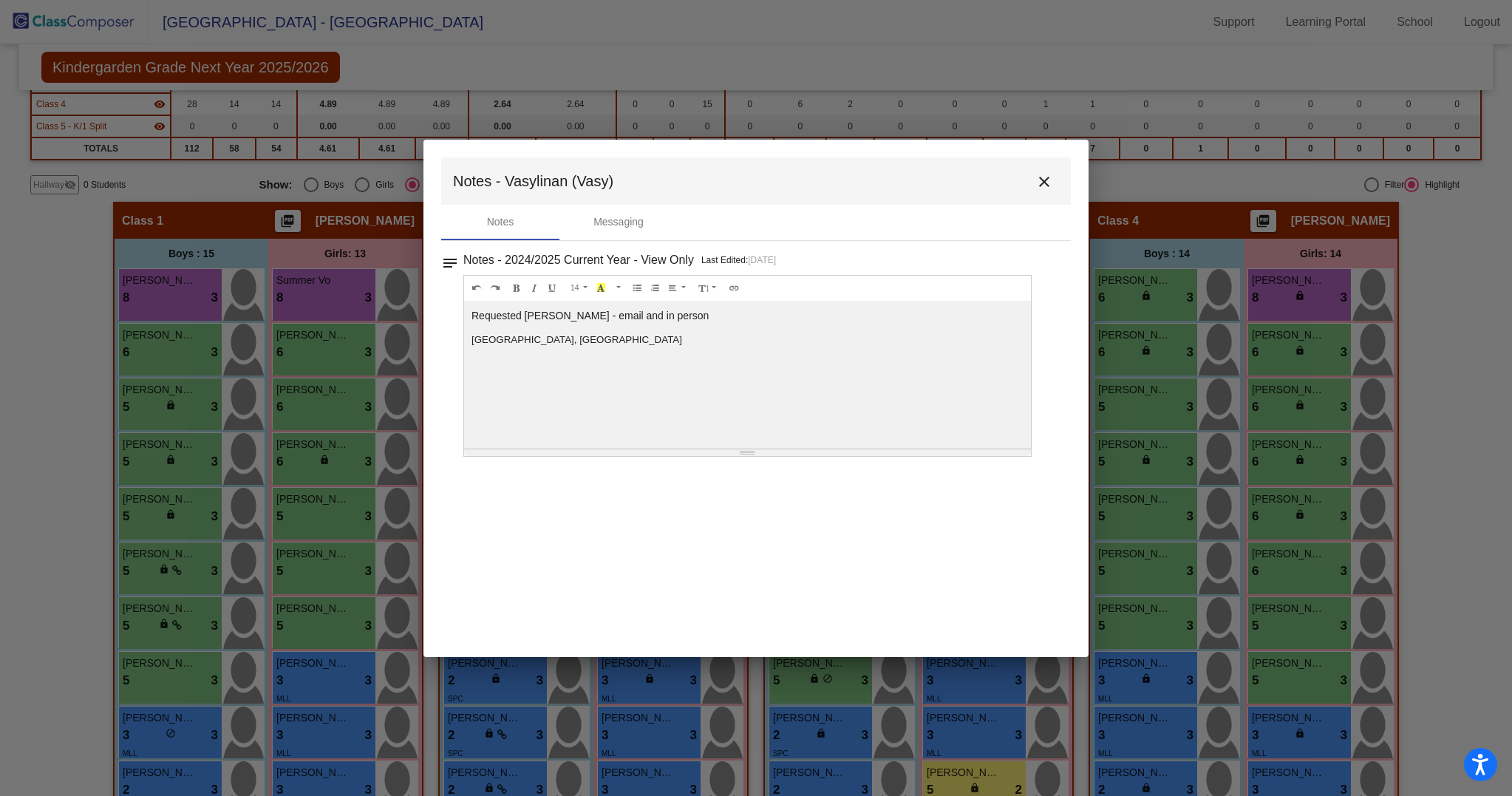
click at [1044, 183] on mat-icon "close" at bounding box center [1044, 182] width 18 height 18
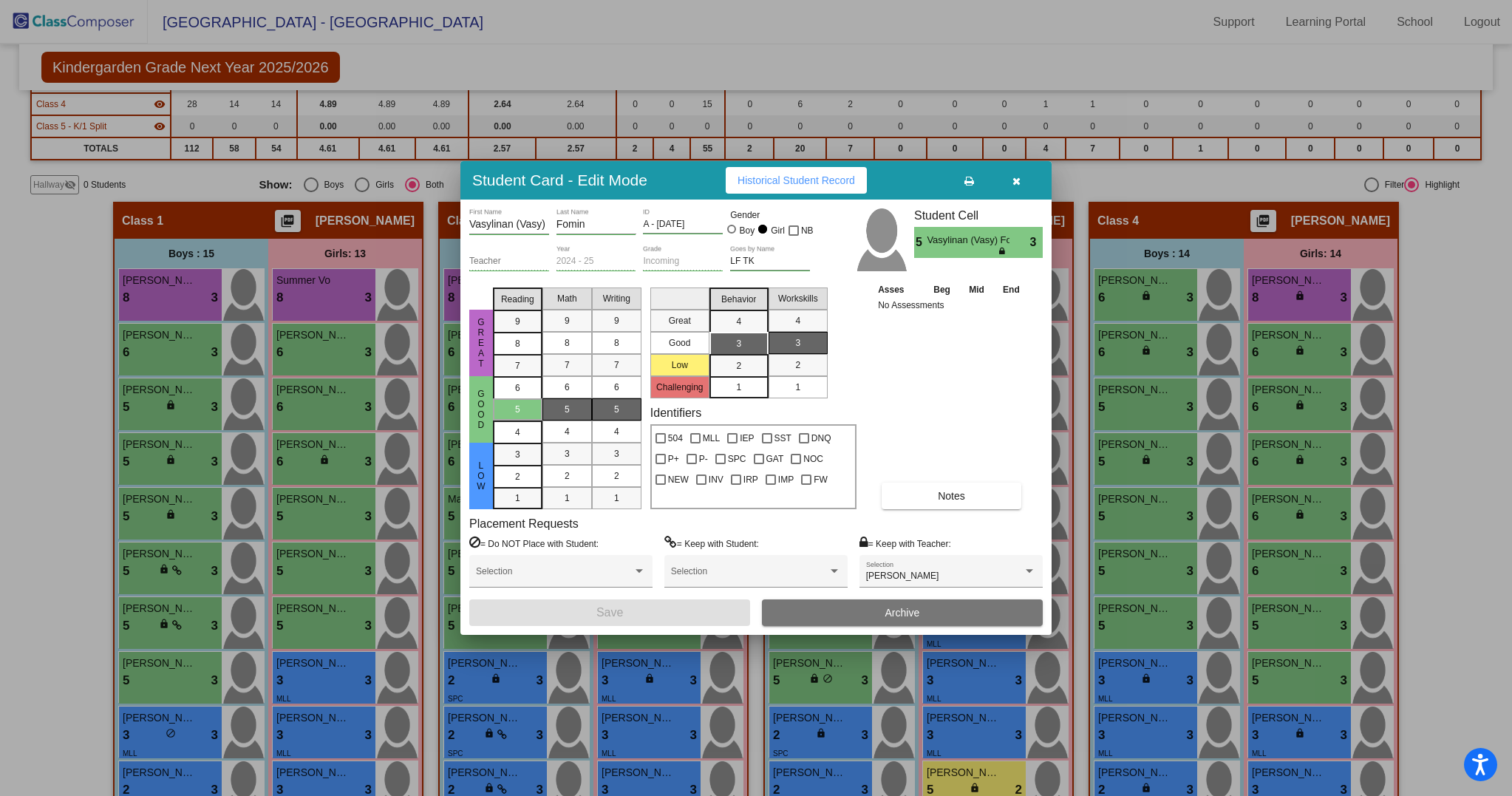
click at [1021, 178] on button "button" at bounding box center [1015, 180] width 47 height 27
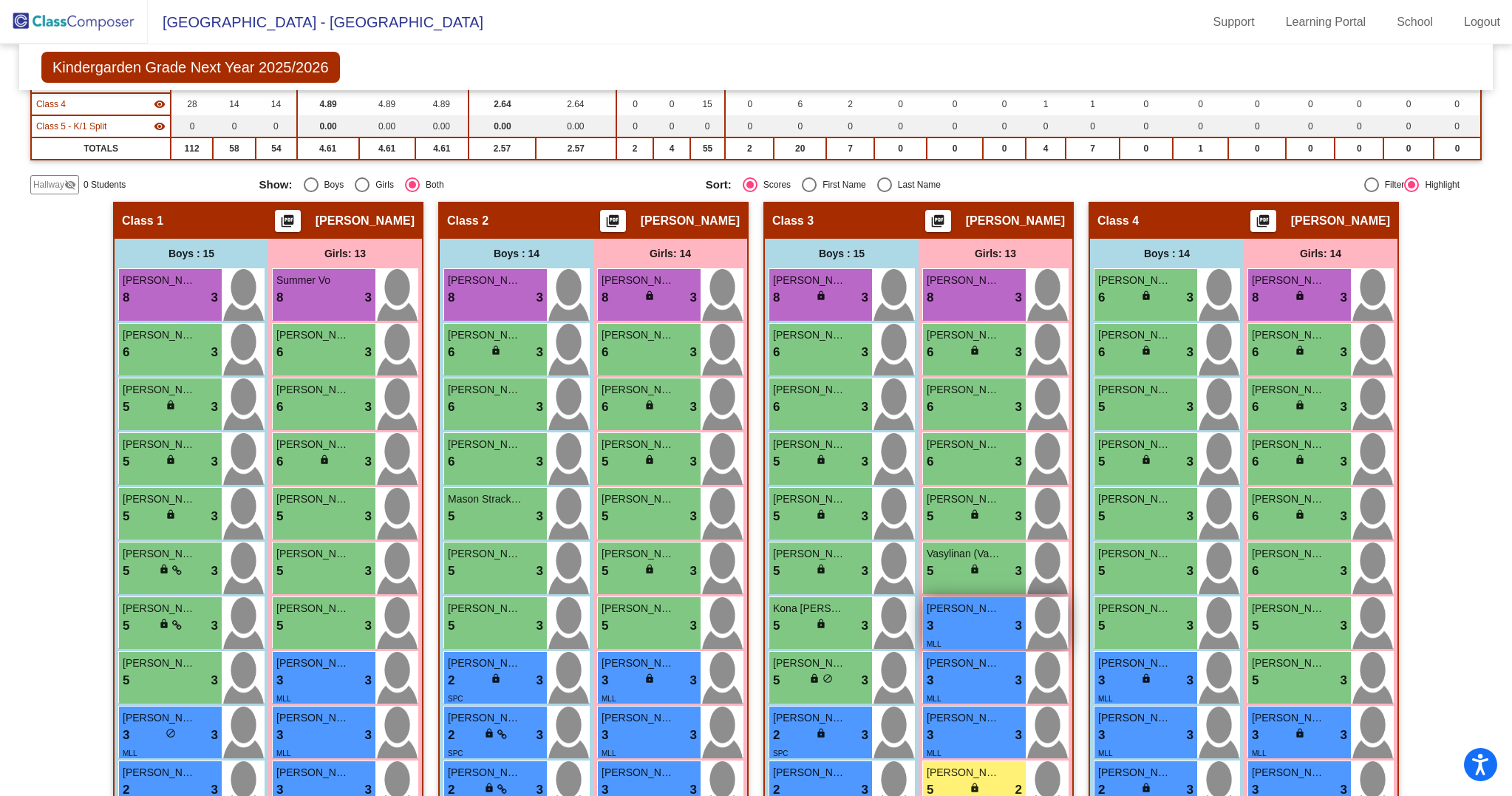
click at [980, 636] on div "3 lock do_not_disturb_alt 3" at bounding box center [974, 626] width 95 height 19
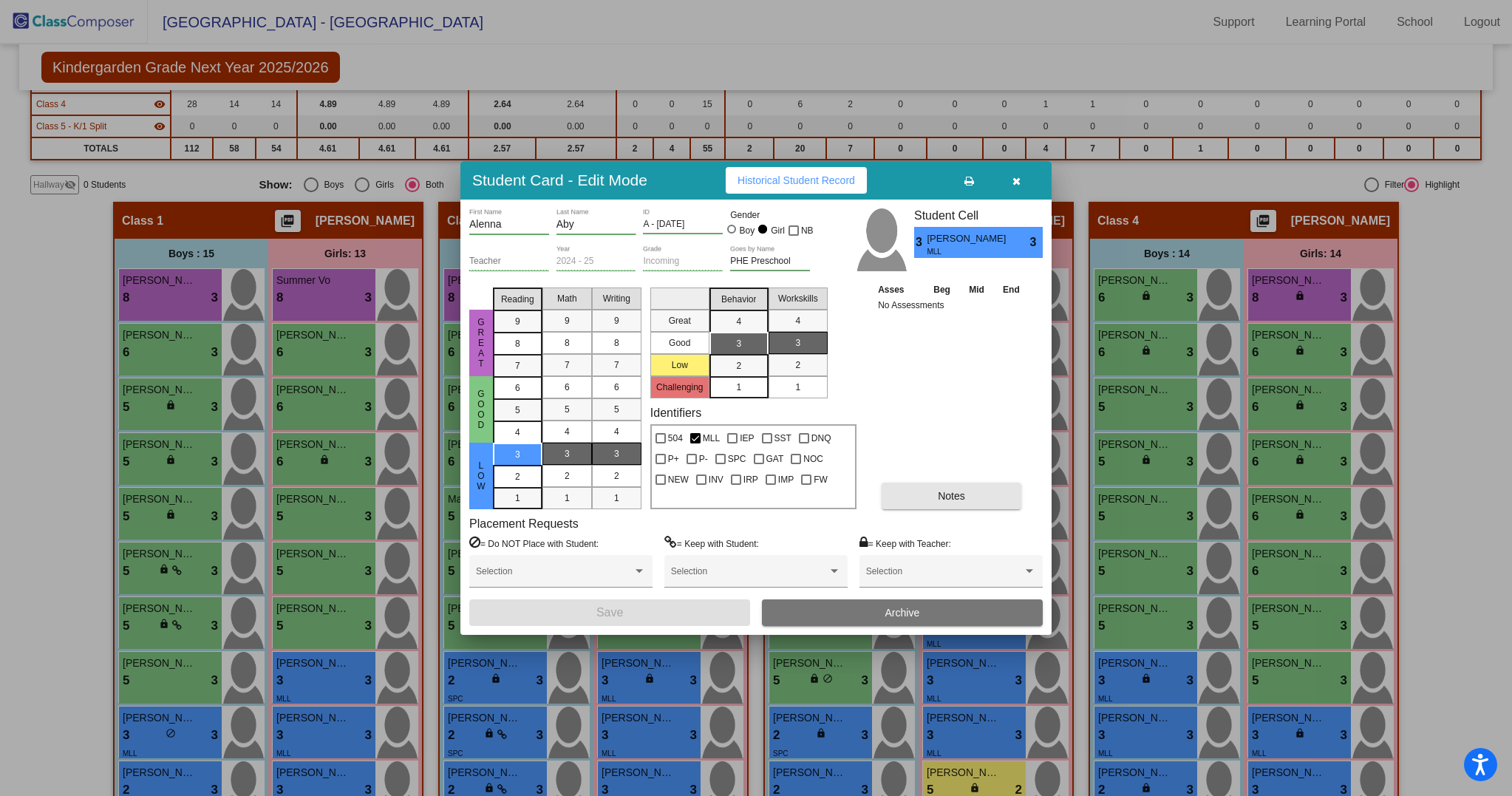
click at [949, 500] on span "Notes" at bounding box center [951, 496] width 28 height 12
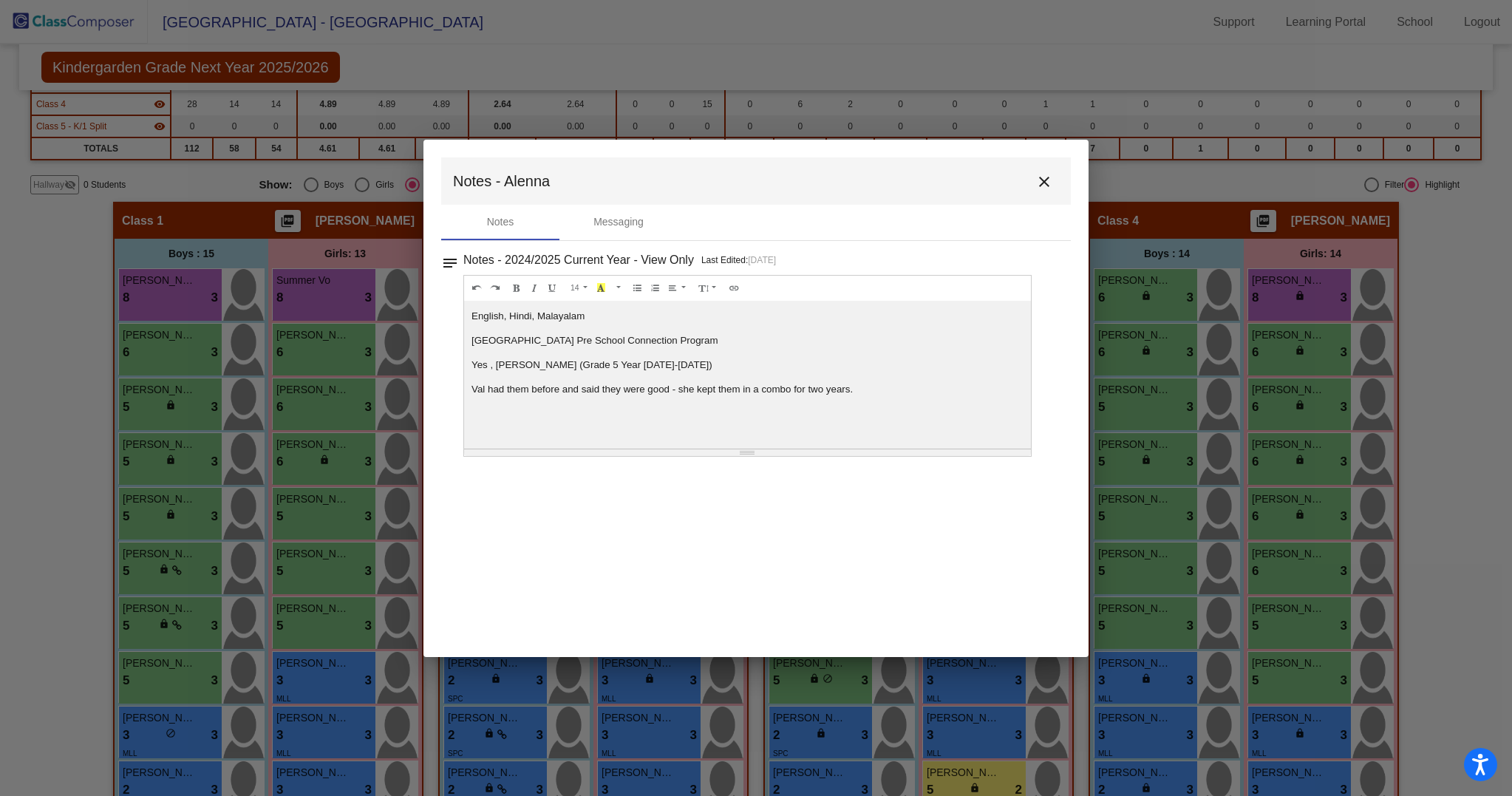
click at [1042, 190] on button "close" at bounding box center [1044, 181] width 30 height 30
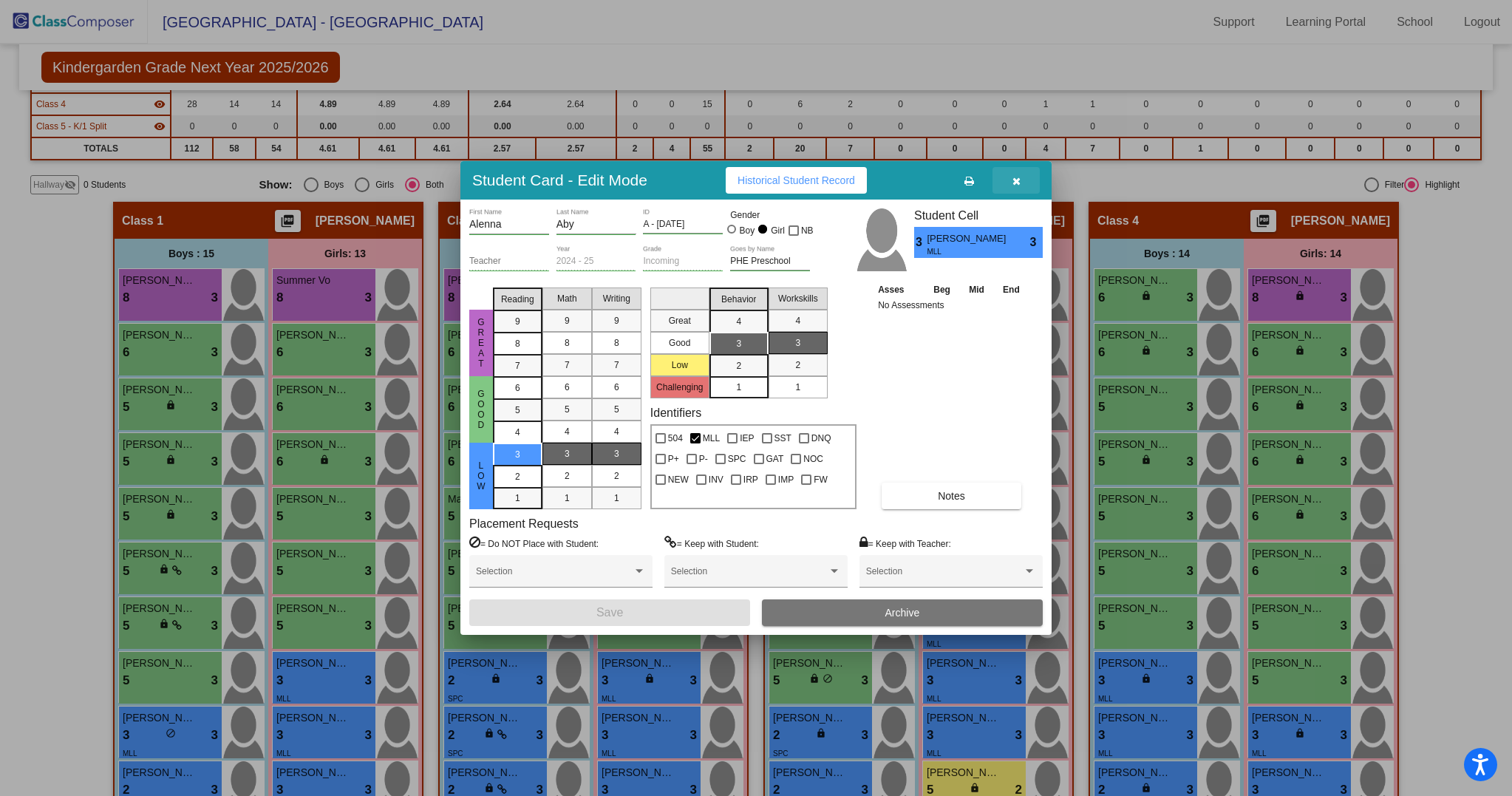
click at [1019, 188] on button "button" at bounding box center [1015, 180] width 47 height 27
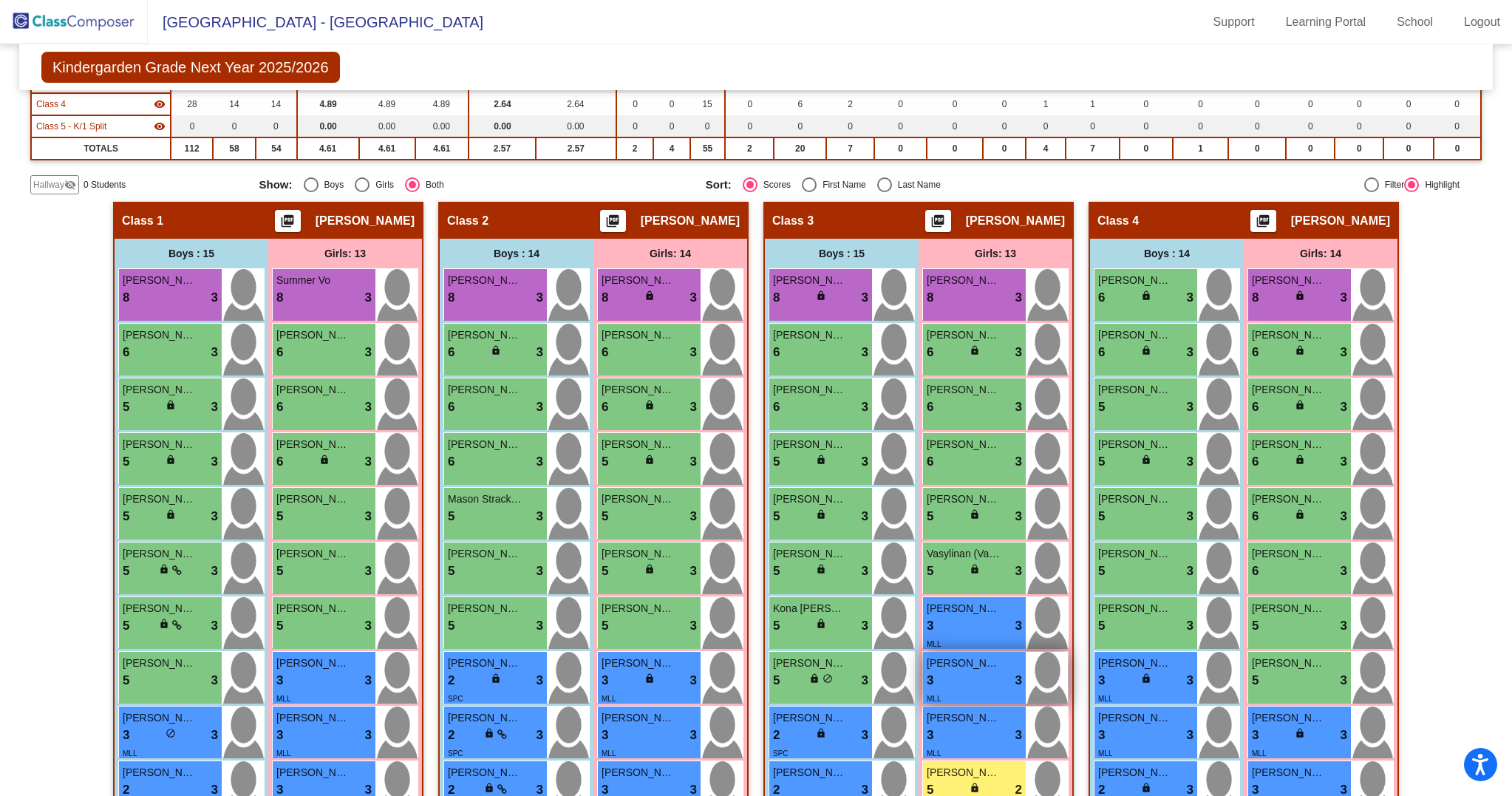
click at [939, 671] on span "[PERSON_NAME] ([PERSON_NAME]" at bounding box center [963, 663] width 74 height 16
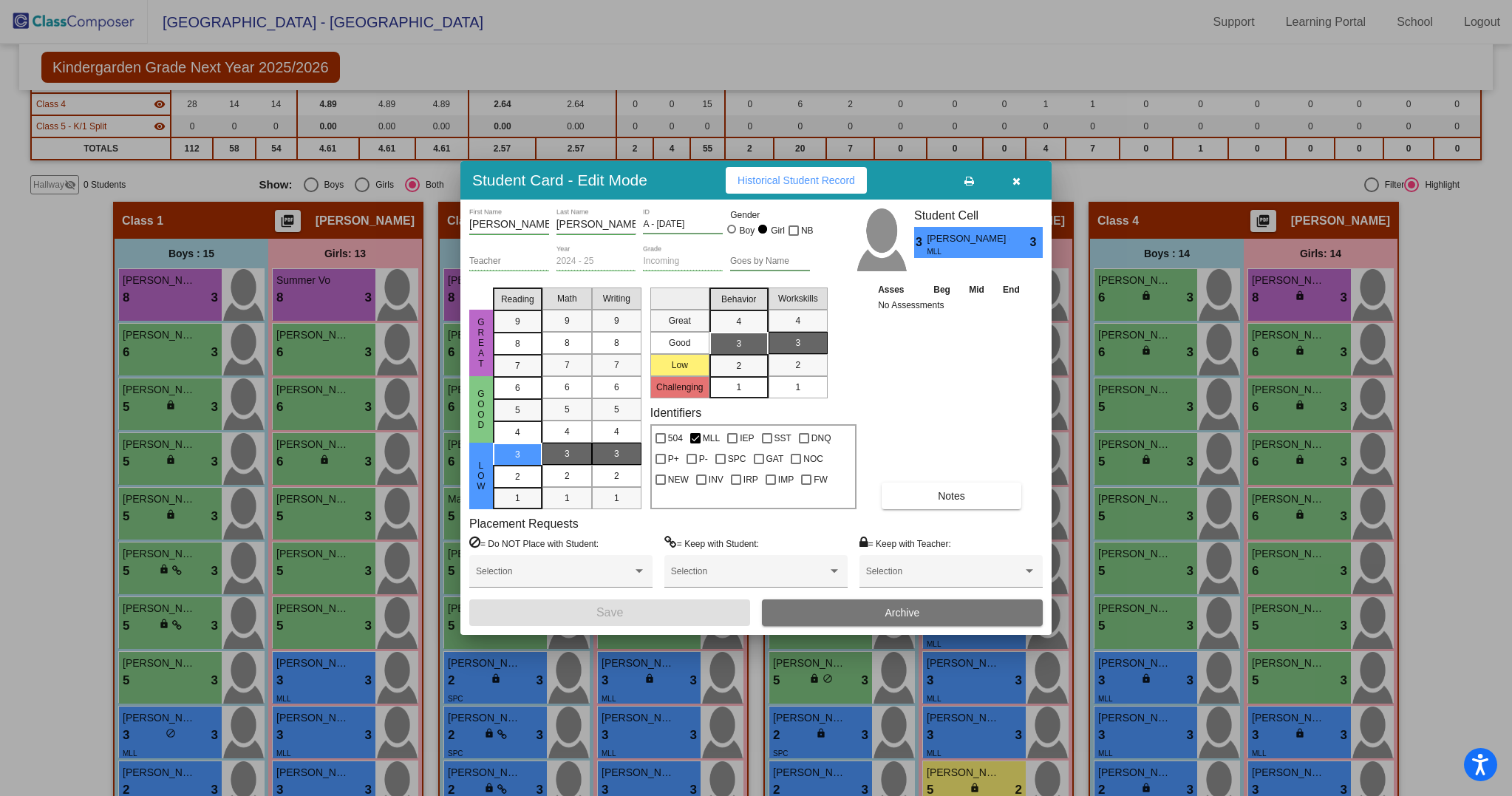
click at [980, 486] on button "Notes" at bounding box center [951, 496] width 140 height 27
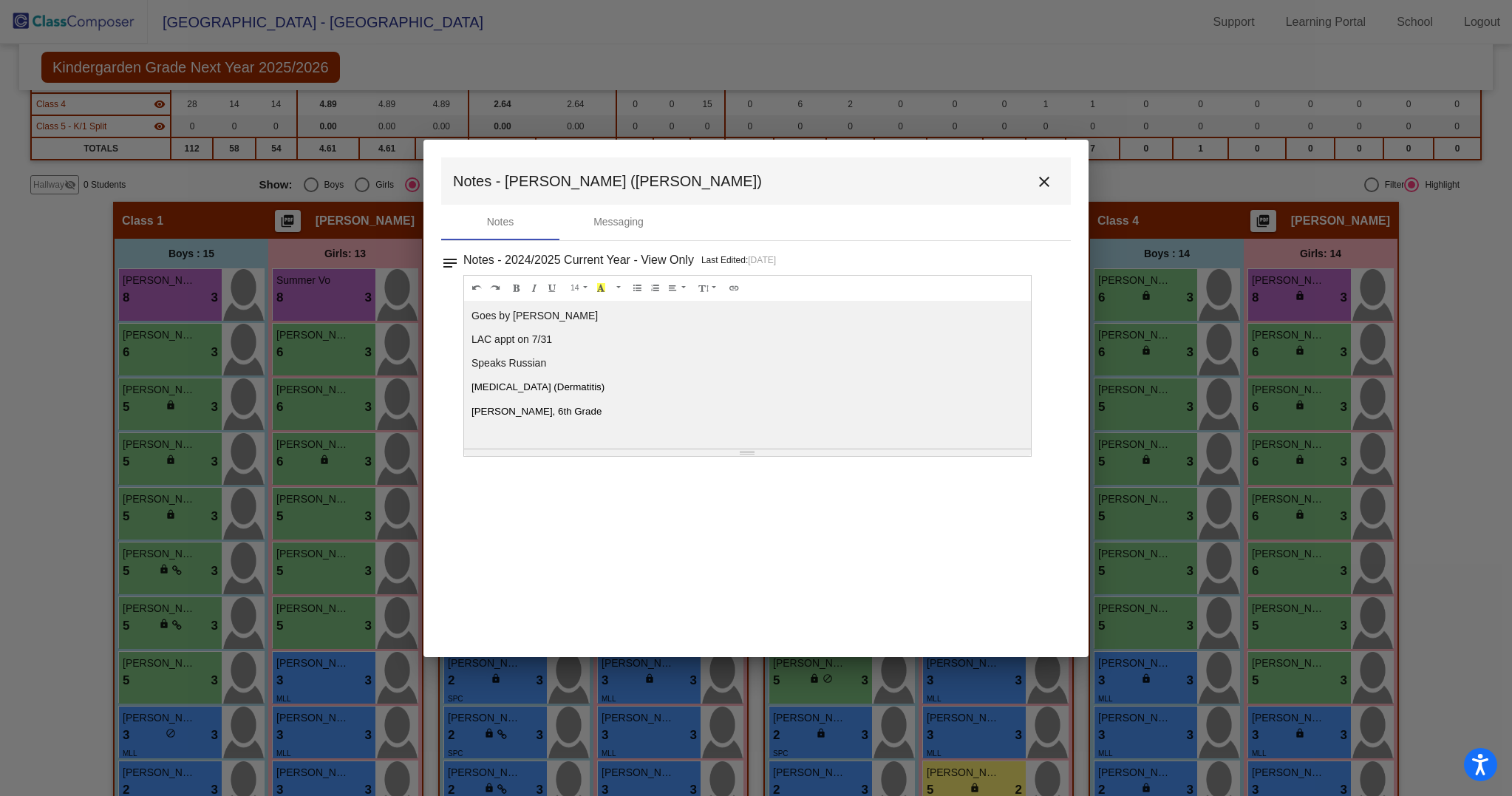
click at [1051, 174] on mat-icon "close" at bounding box center [1044, 182] width 18 height 18
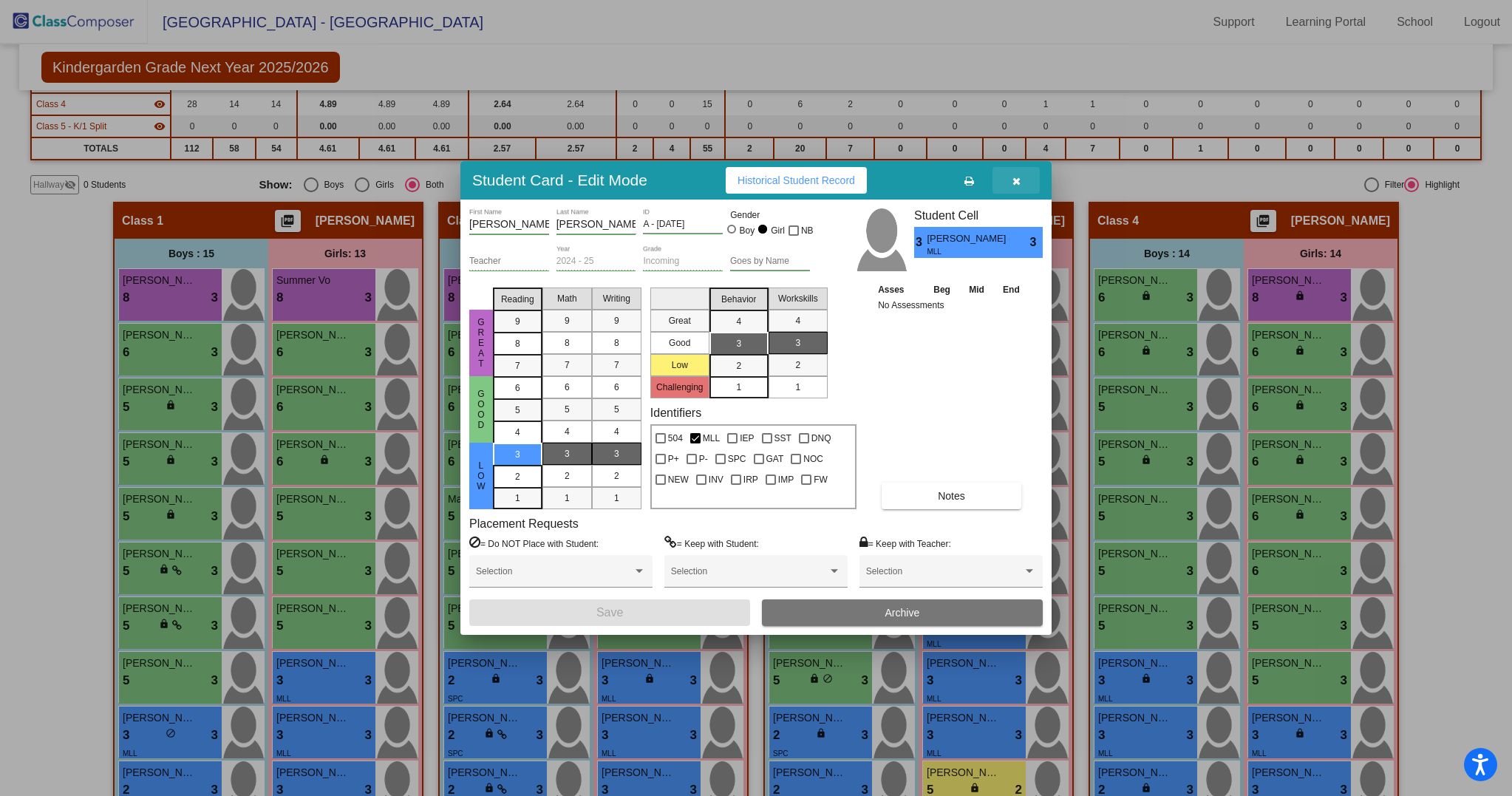
click at [1022, 177] on button "button" at bounding box center [1015, 180] width 47 height 27
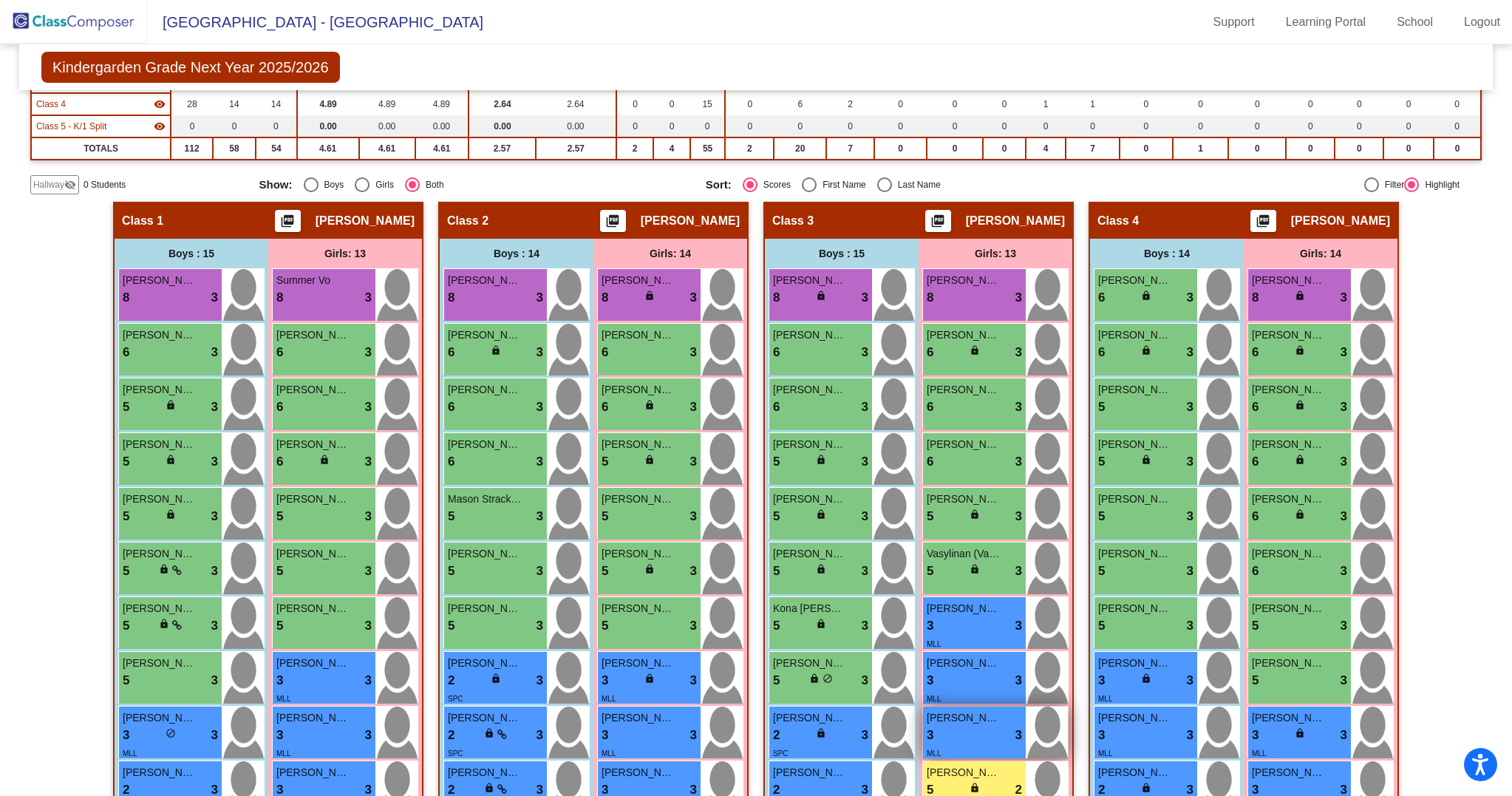
click at [969, 726] on span "[PERSON_NAME]" at bounding box center [963, 718] width 74 height 16
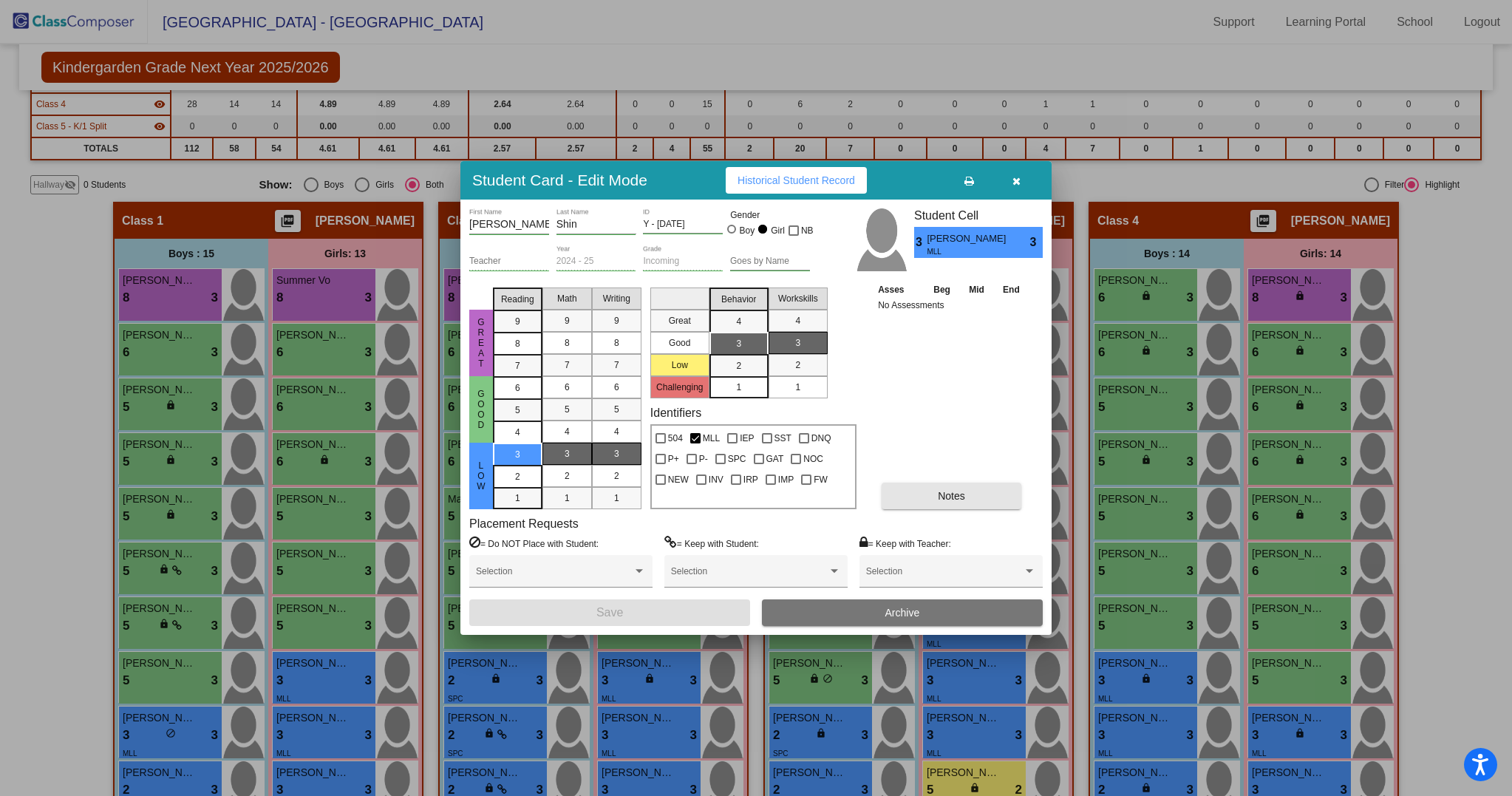
click at [924, 499] on button "Notes" at bounding box center [951, 496] width 140 height 27
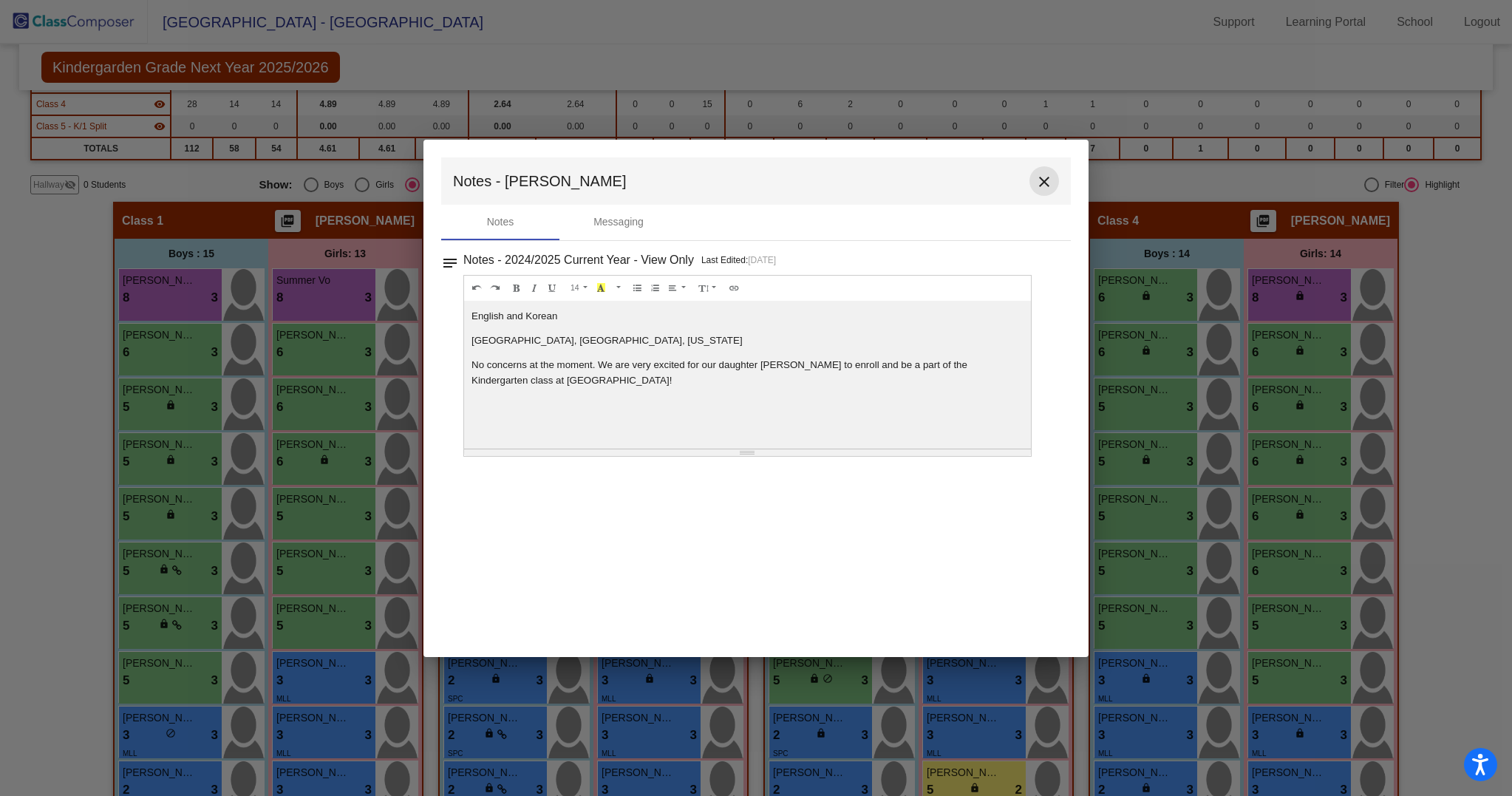
click at [1047, 183] on mat-icon "close" at bounding box center [1044, 182] width 18 height 18
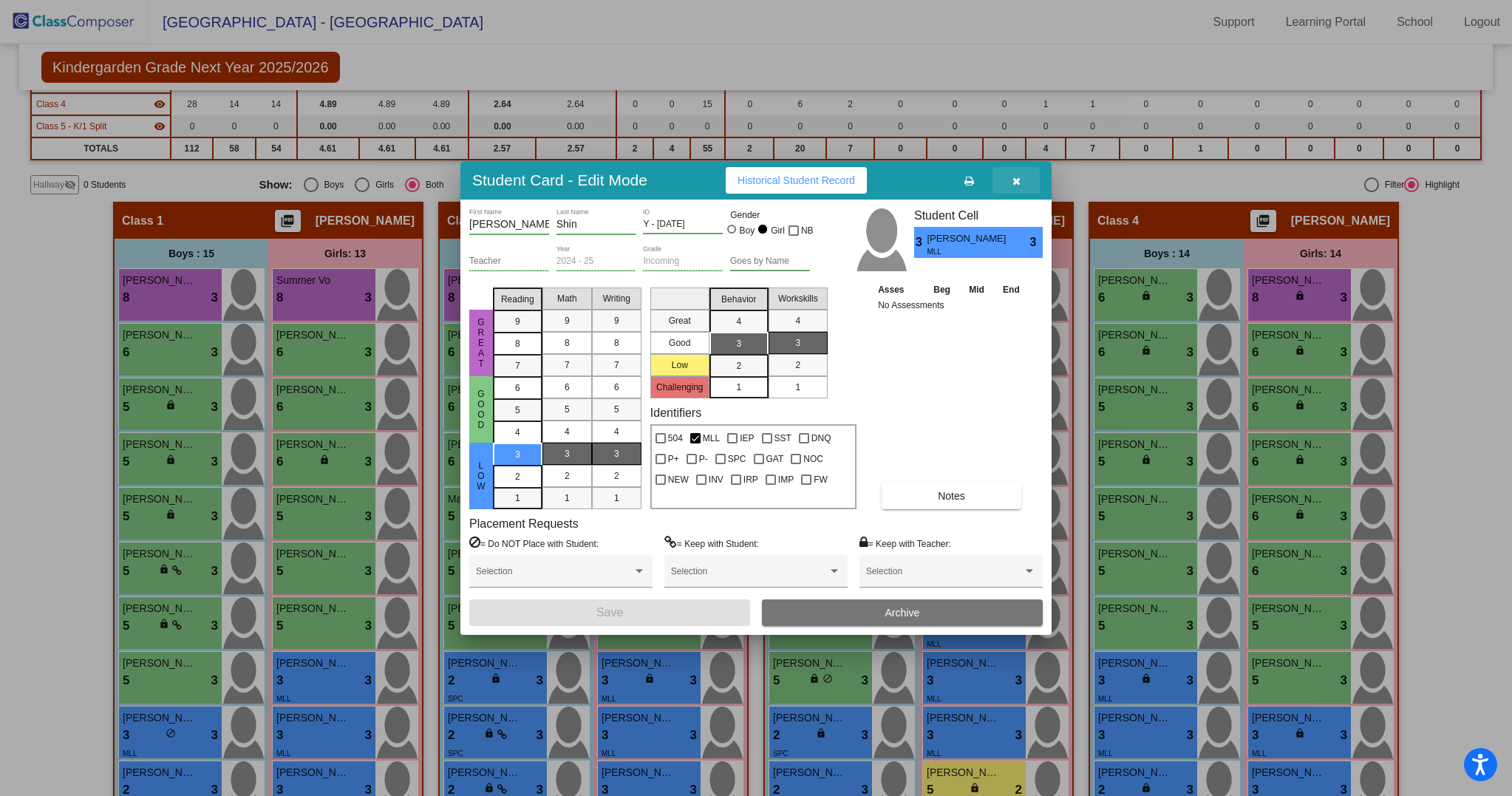
click at [1025, 183] on button "button" at bounding box center [1015, 180] width 47 height 27
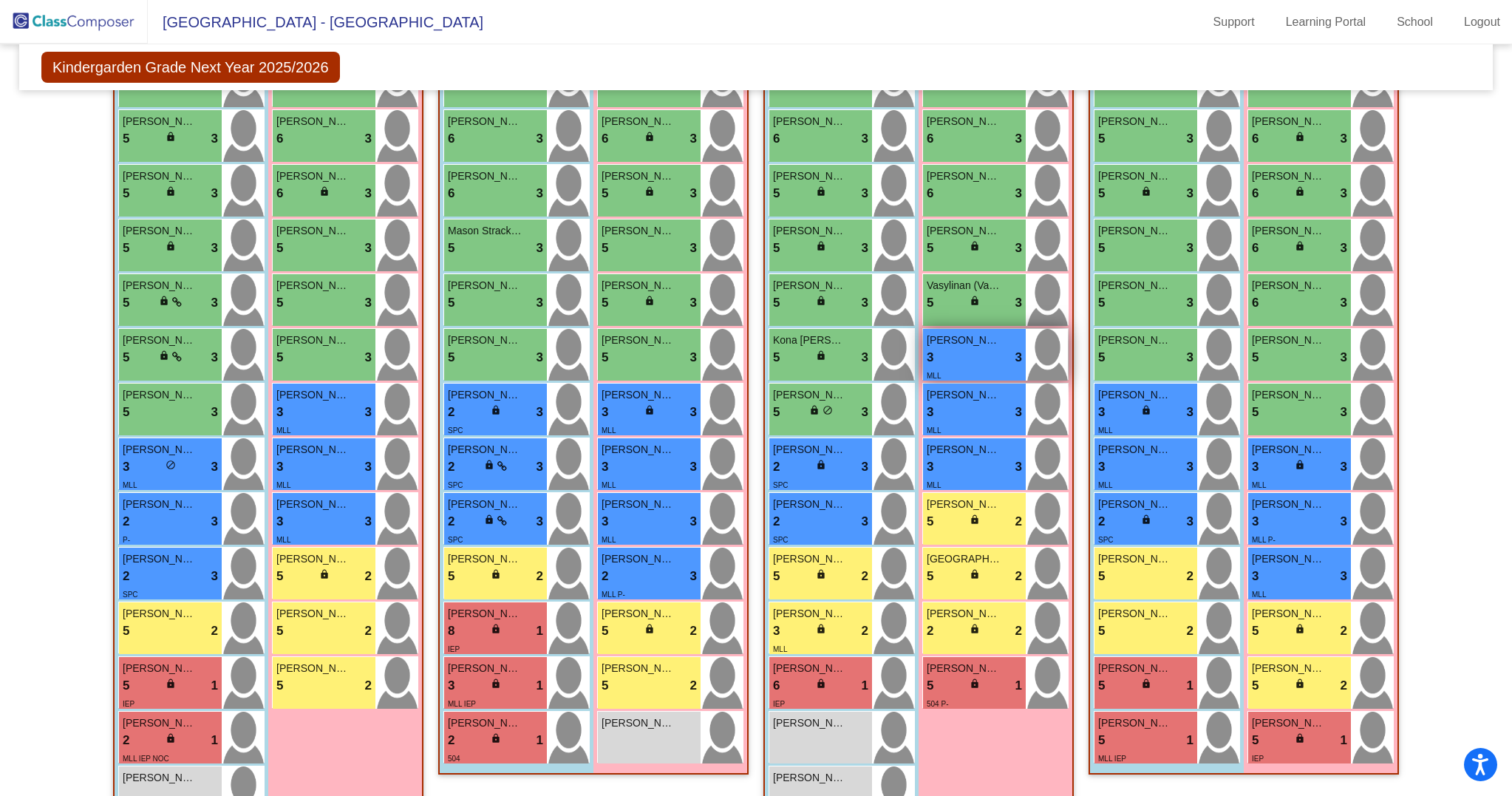
scroll to position [486, 0]
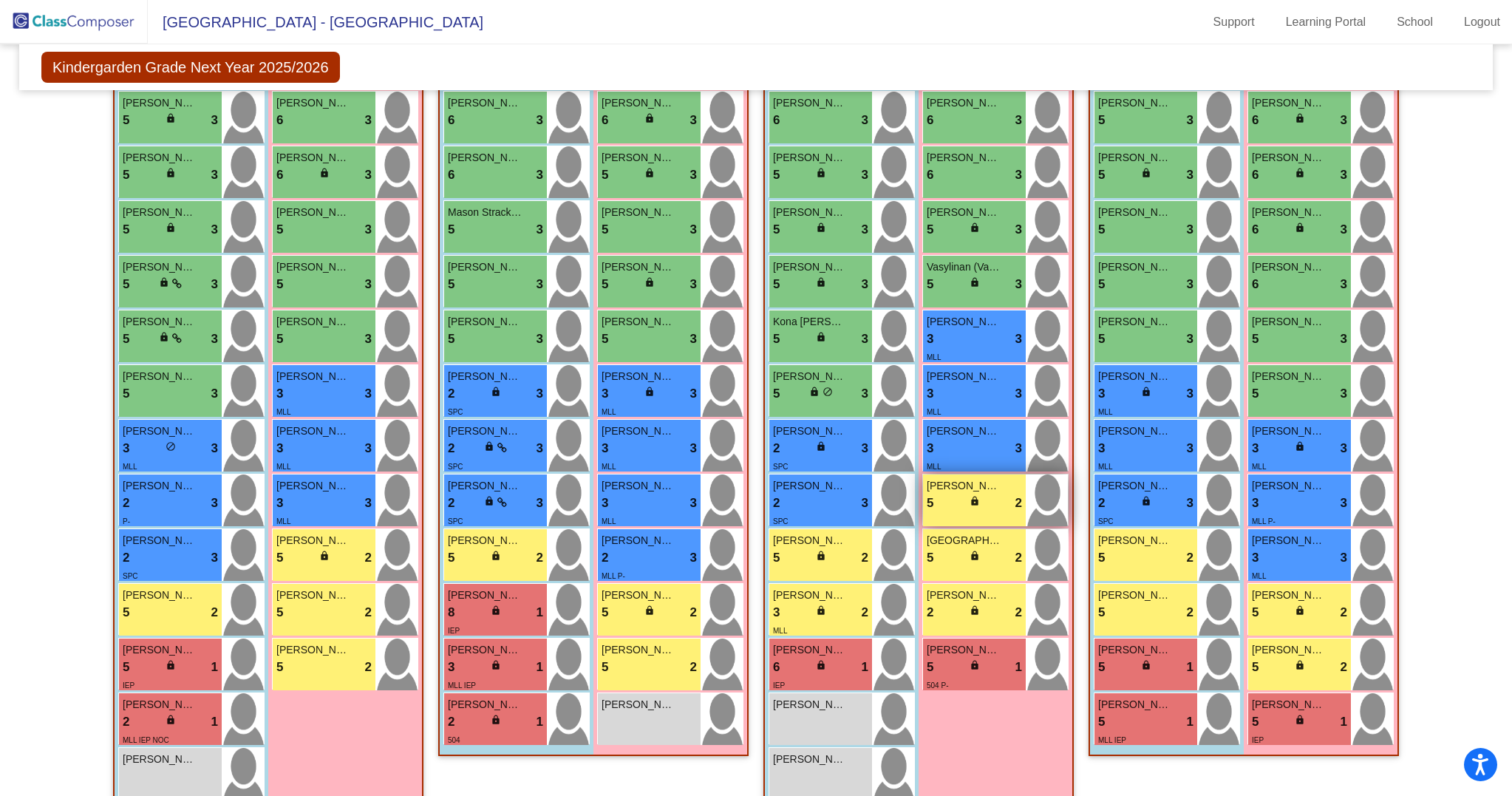
click at [954, 513] on div "5 lock do_not_disturb_alt 2" at bounding box center [974, 503] width 95 height 19
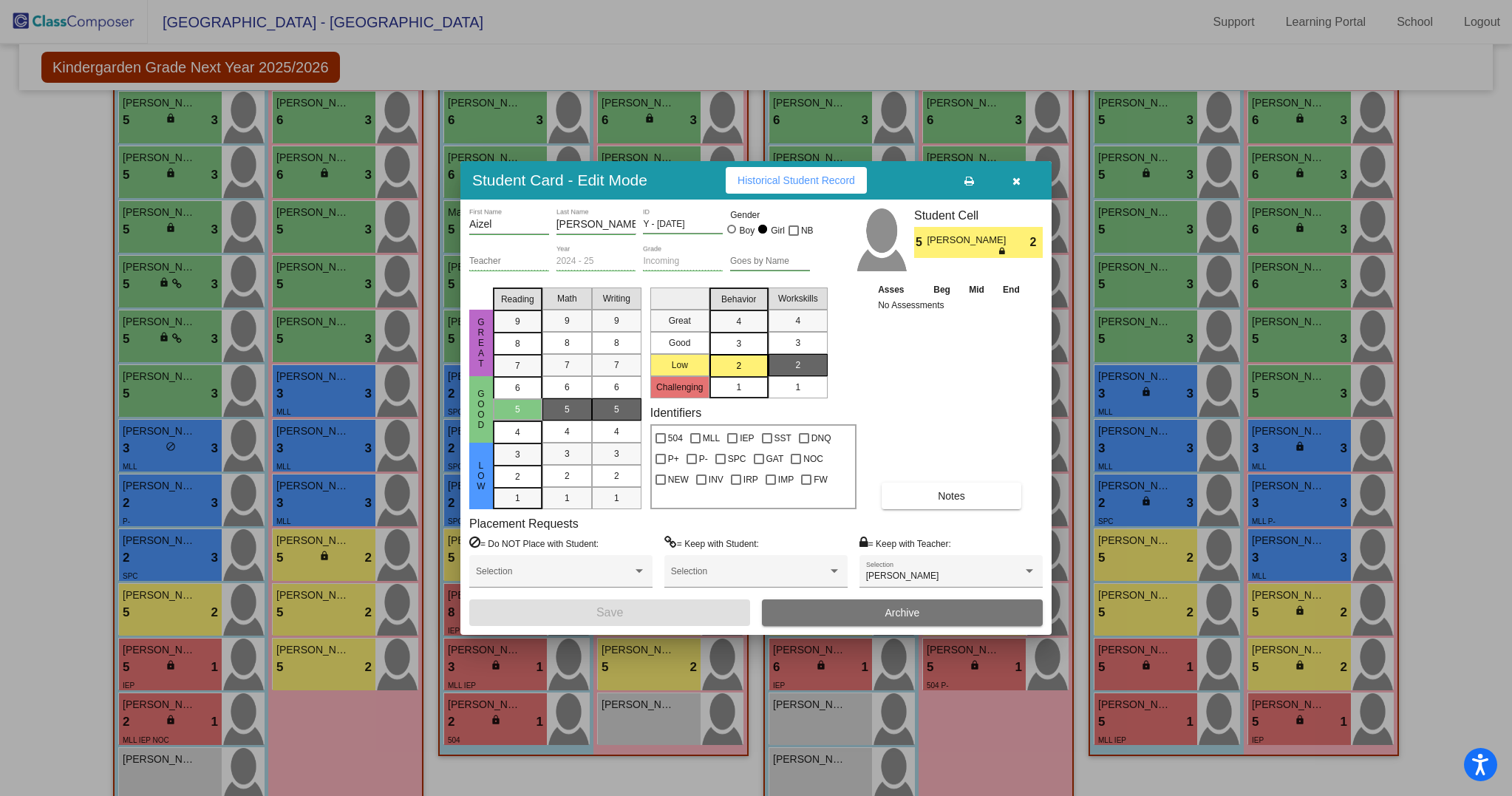
click at [959, 491] on span "Notes" at bounding box center [951, 496] width 28 height 12
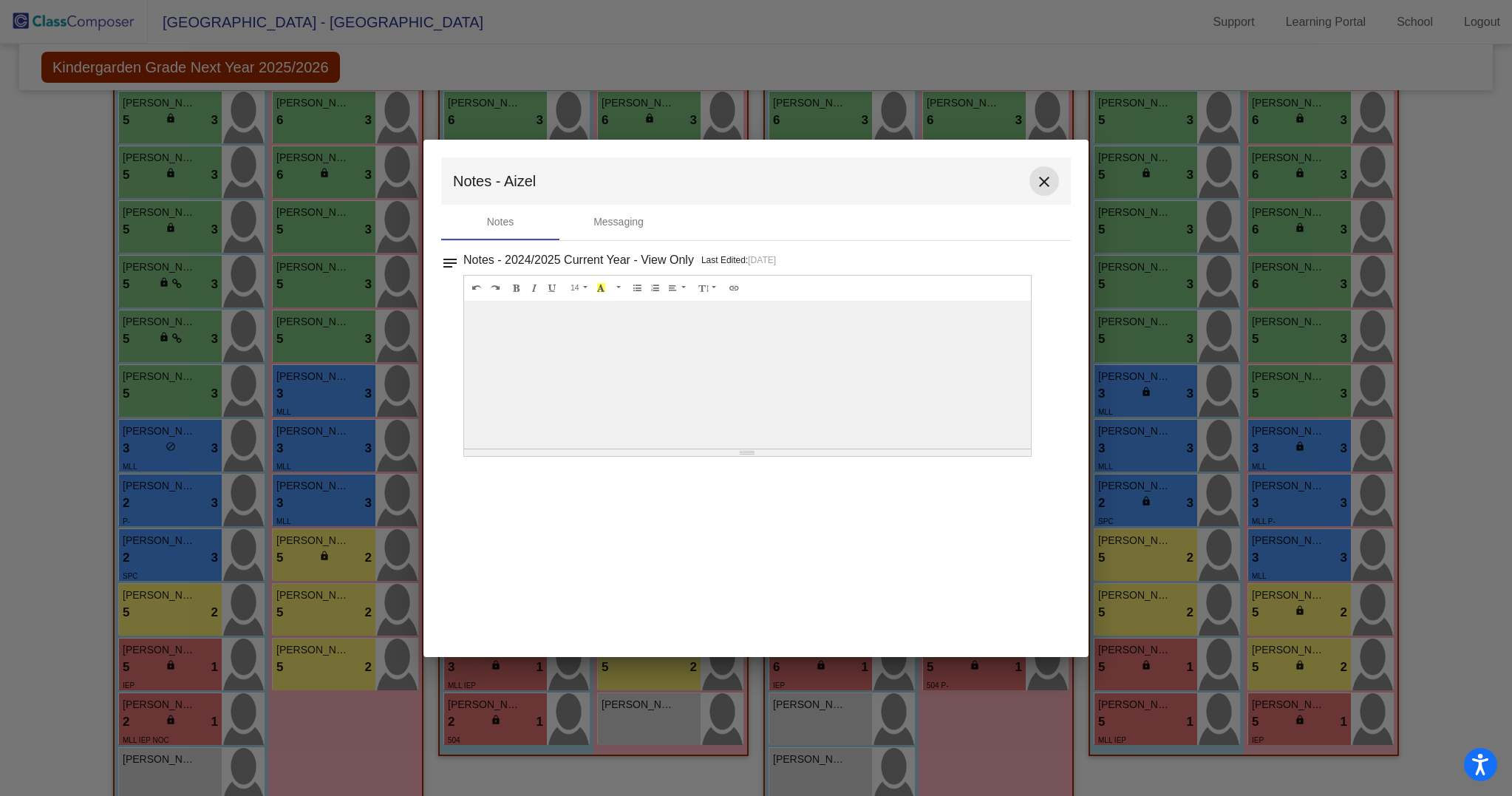
click at [1046, 177] on mat-icon "close" at bounding box center [1044, 182] width 18 height 18
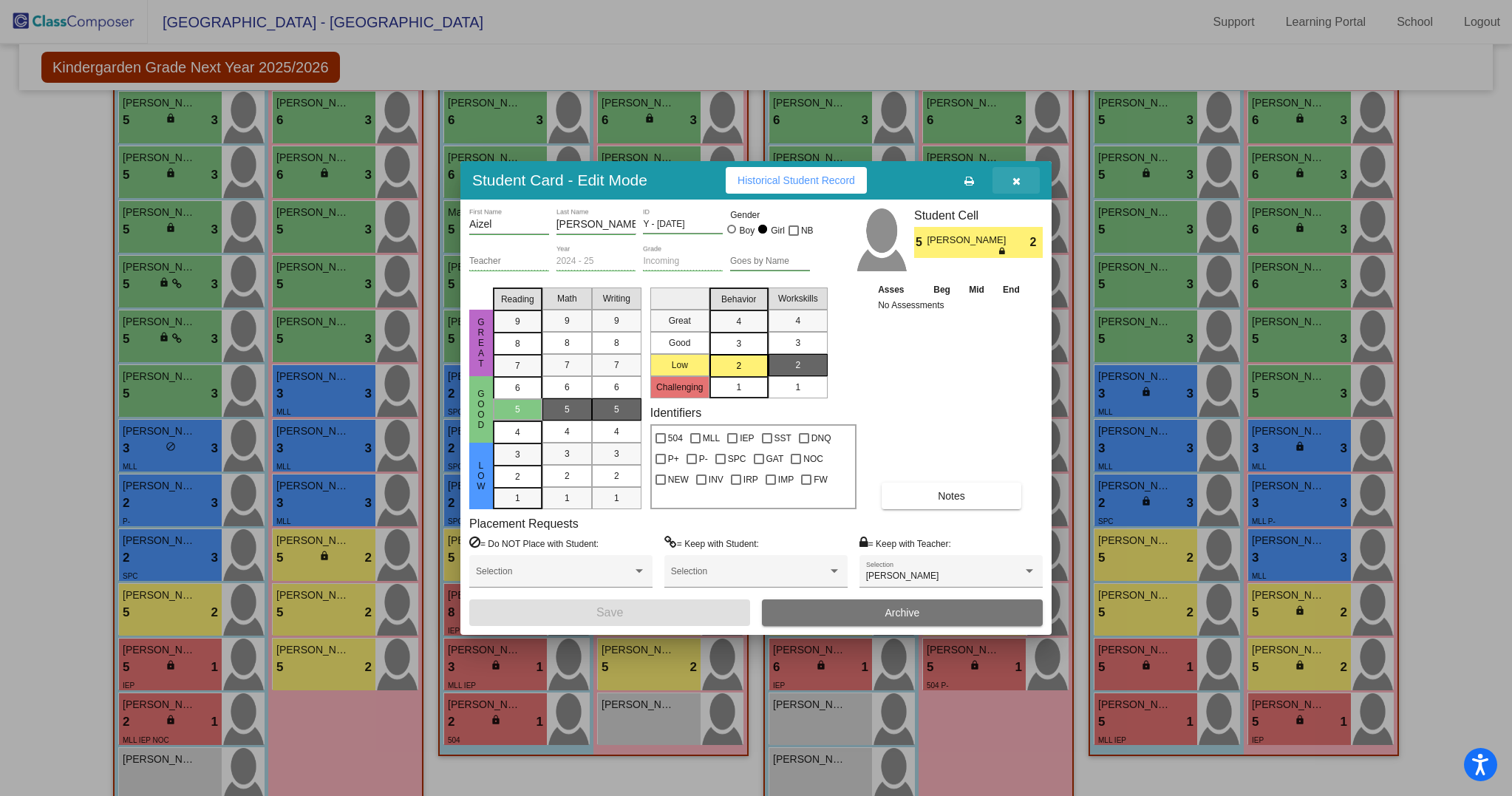
click at [1015, 181] on icon "button" at bounding box center [1016, 181] width 8 height 10
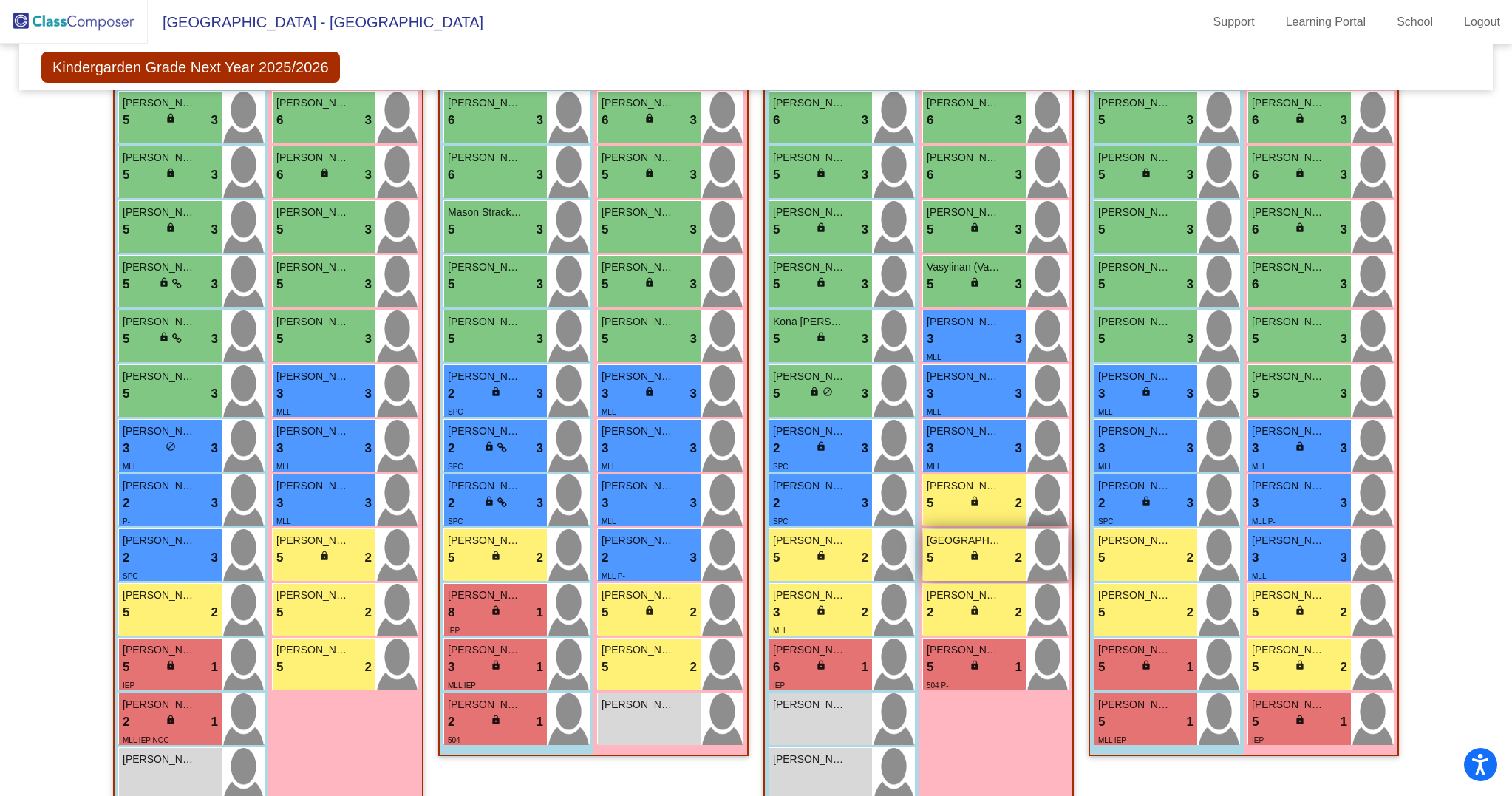
click at [956, 565] on div "5 lock do_not_disturb_alt 2" at bounding box center [974, 558] width 95 height 19
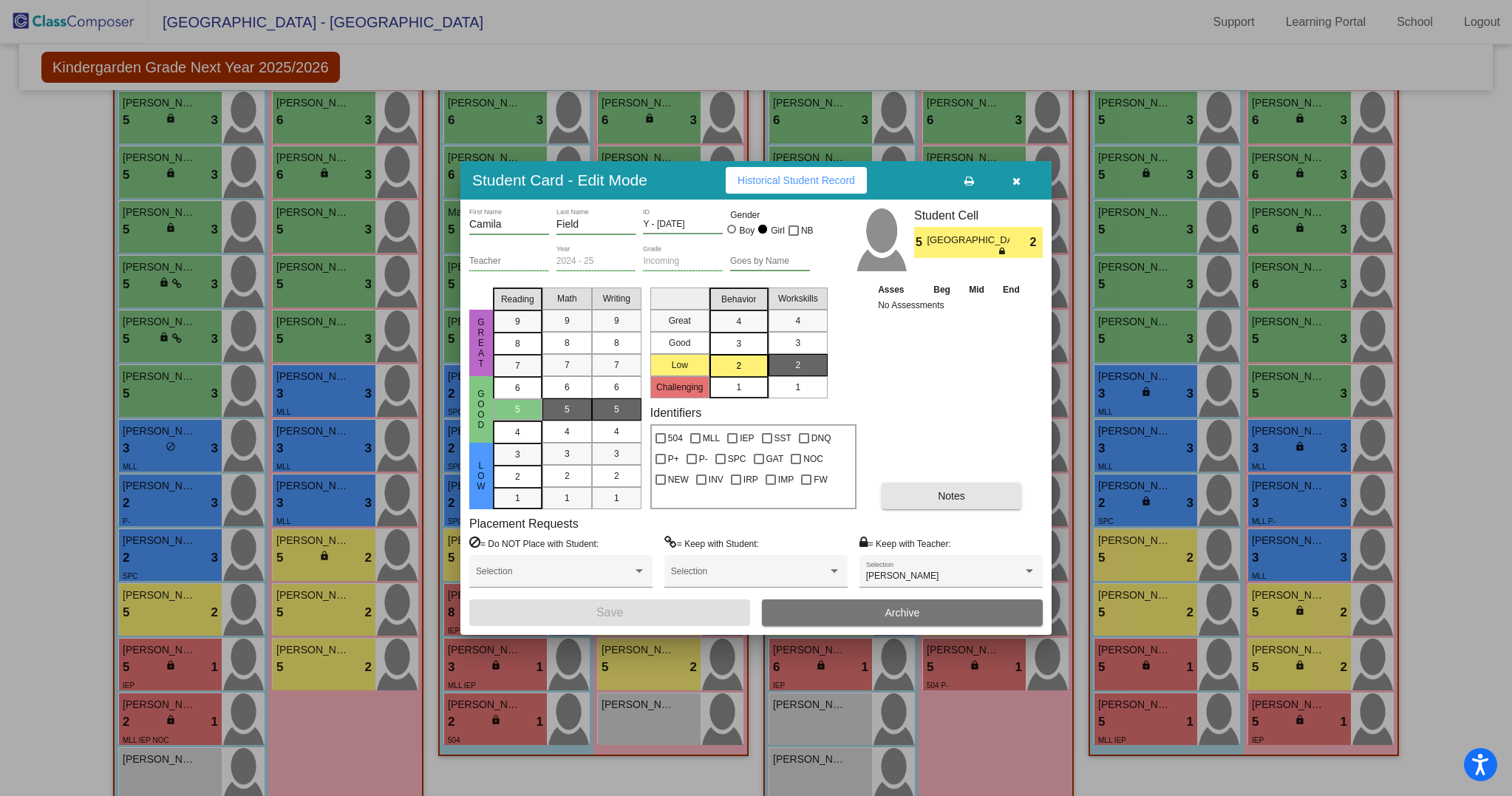
click at [949, 498] on span "Notes" at bounding box center [951, 496] width 28 height 12
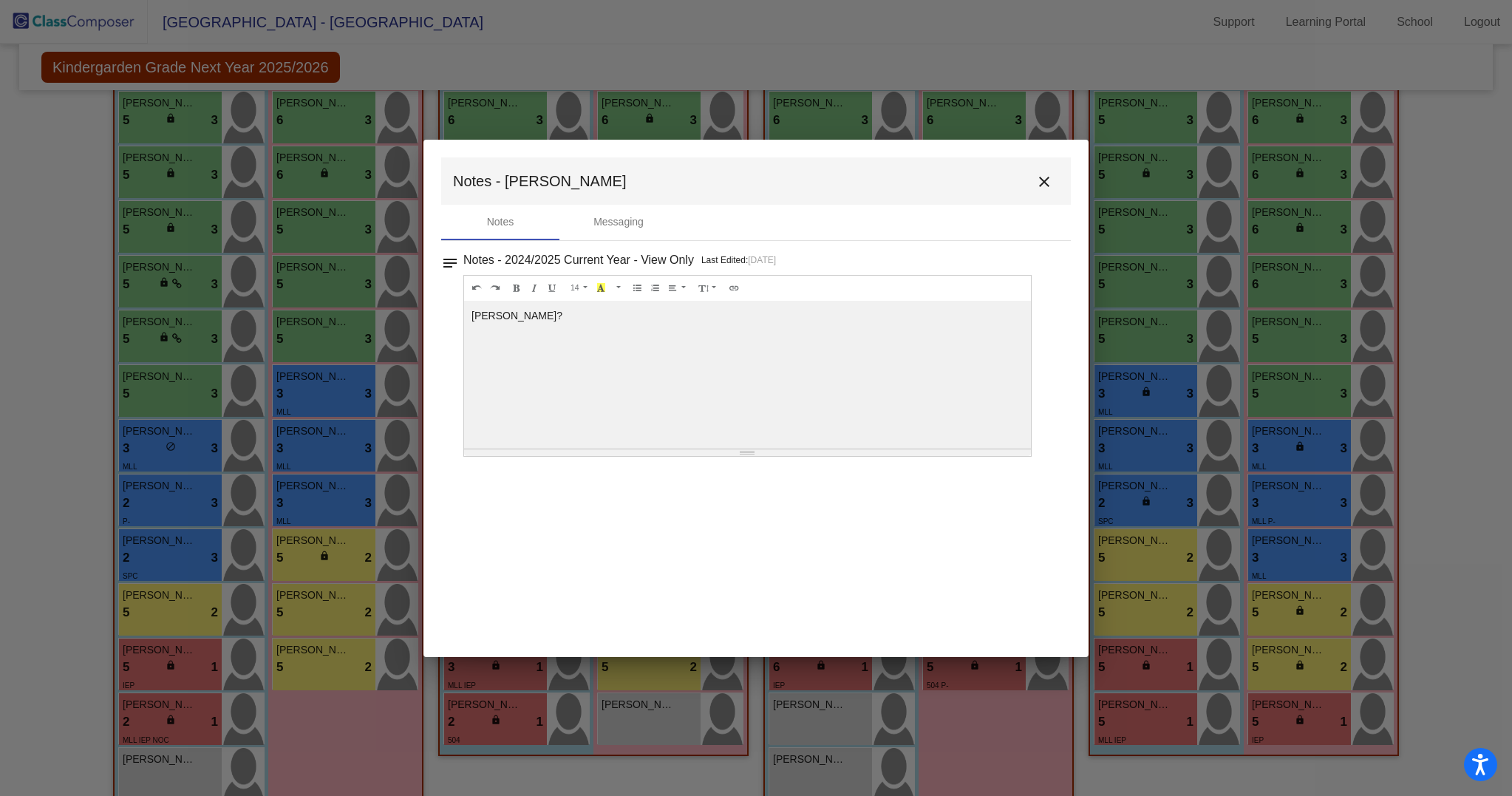
click at [1044, 180] on mat-icon "close" at bounding box center [1044, 182] width 18 height 18
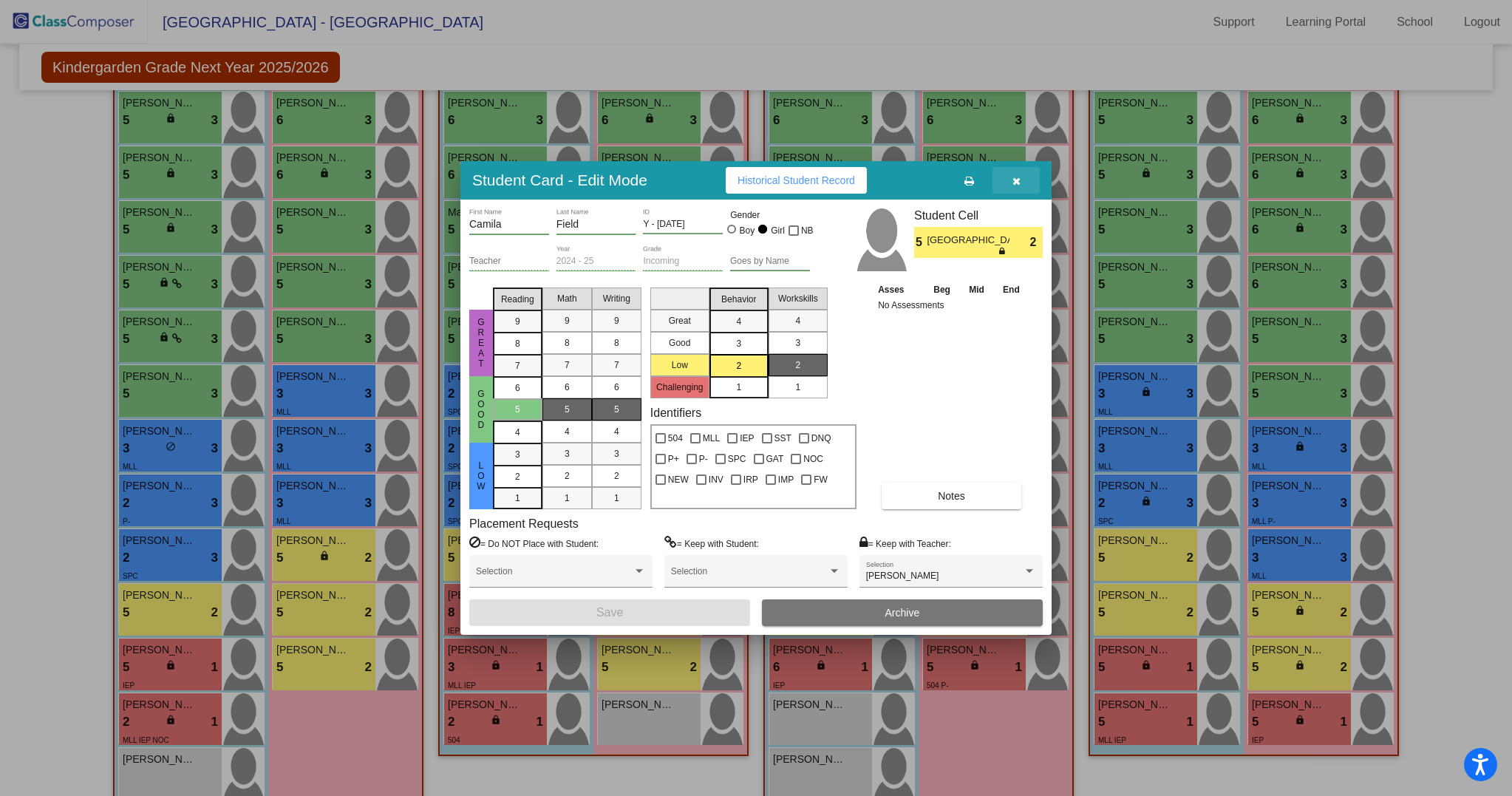
click at [1012, 177] on icon "button" at bounding box center [1016, 181] width 8 height 10
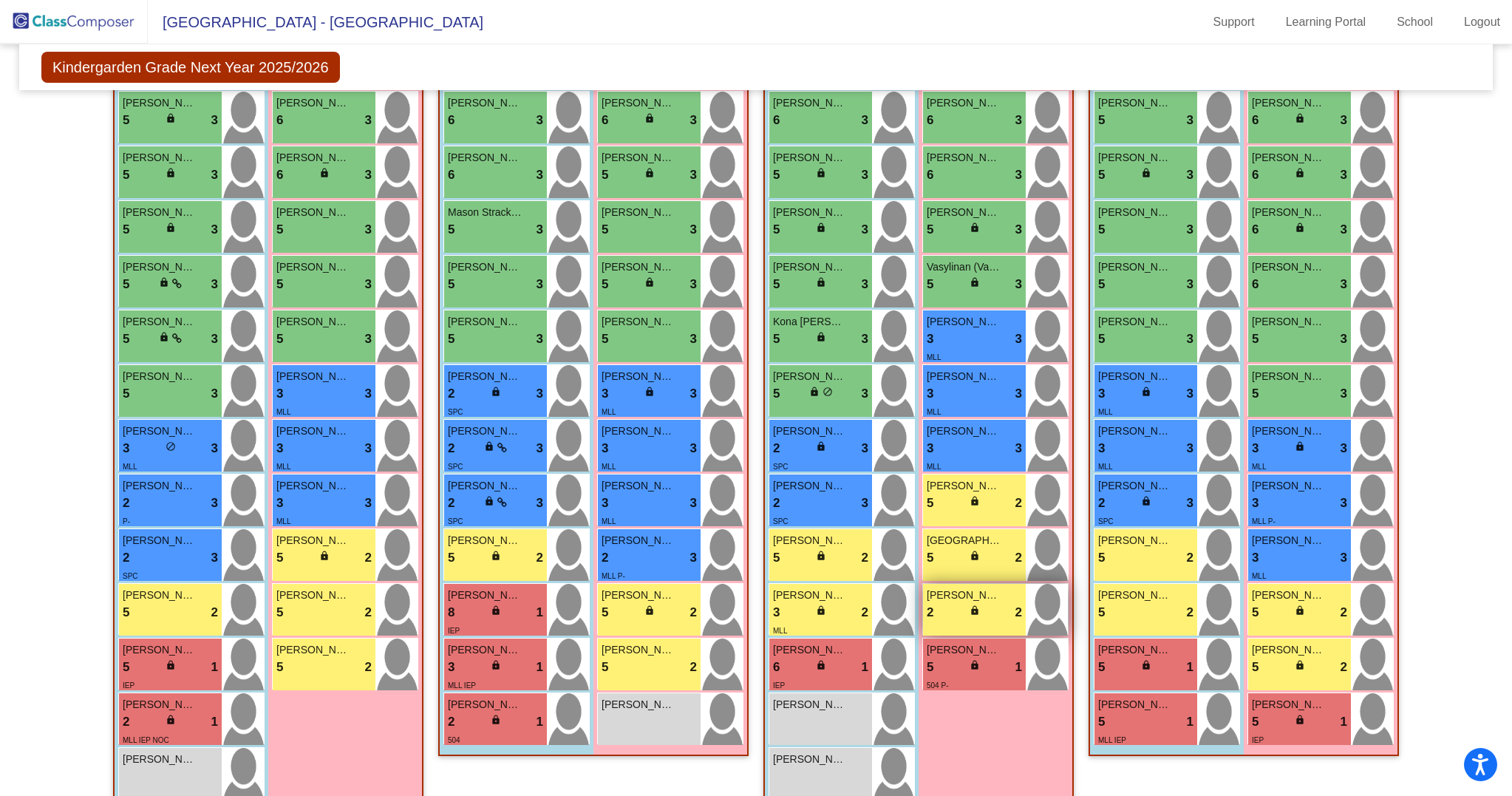
click at [956, 622] on div "2 lock do_not_disturb_alt 2" at bounding box center [974, 613] width 95 height 19
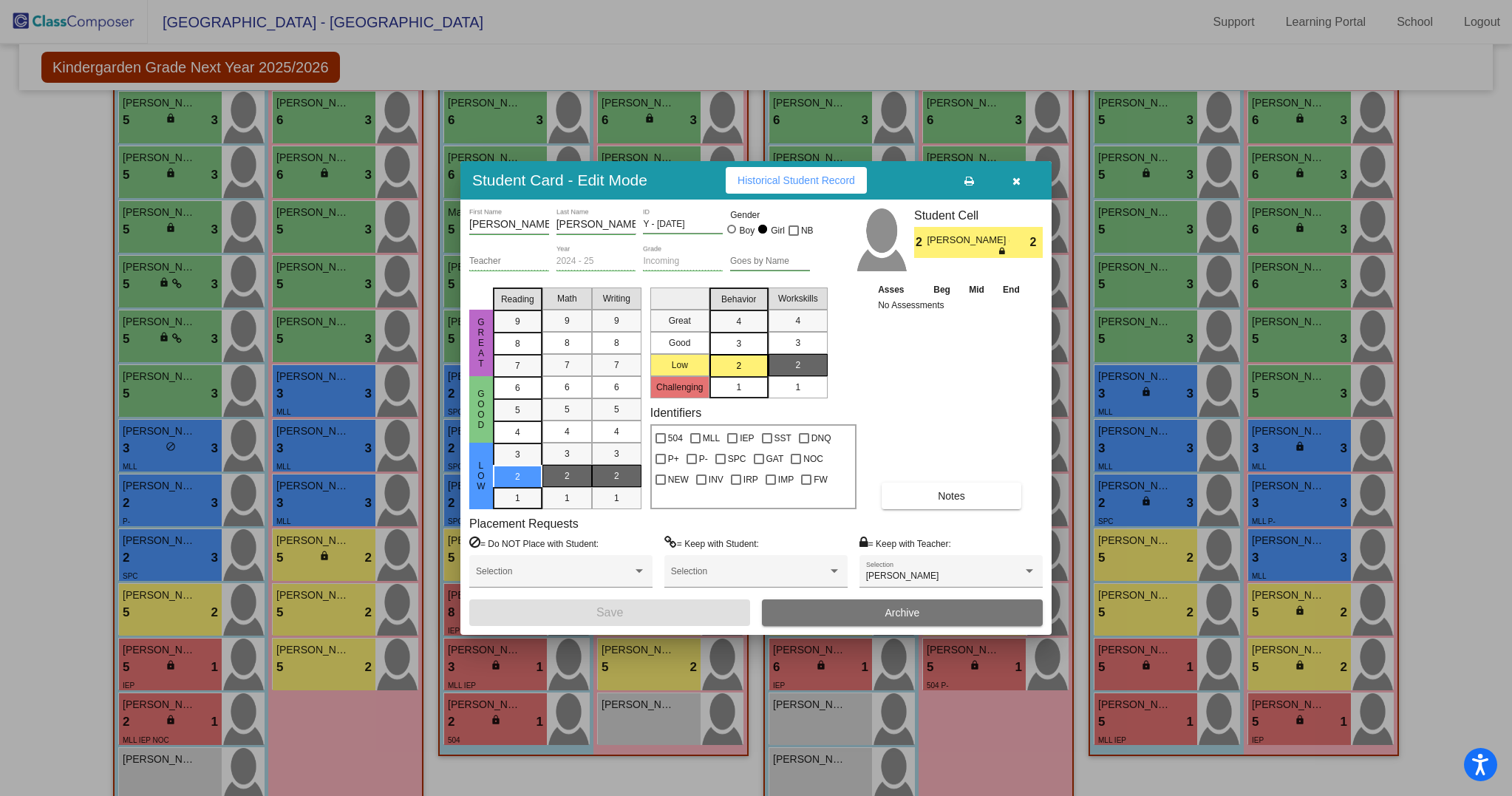
click at [934, 501] on button "Notes" at bounding box center [951, 496] width 140 height 27
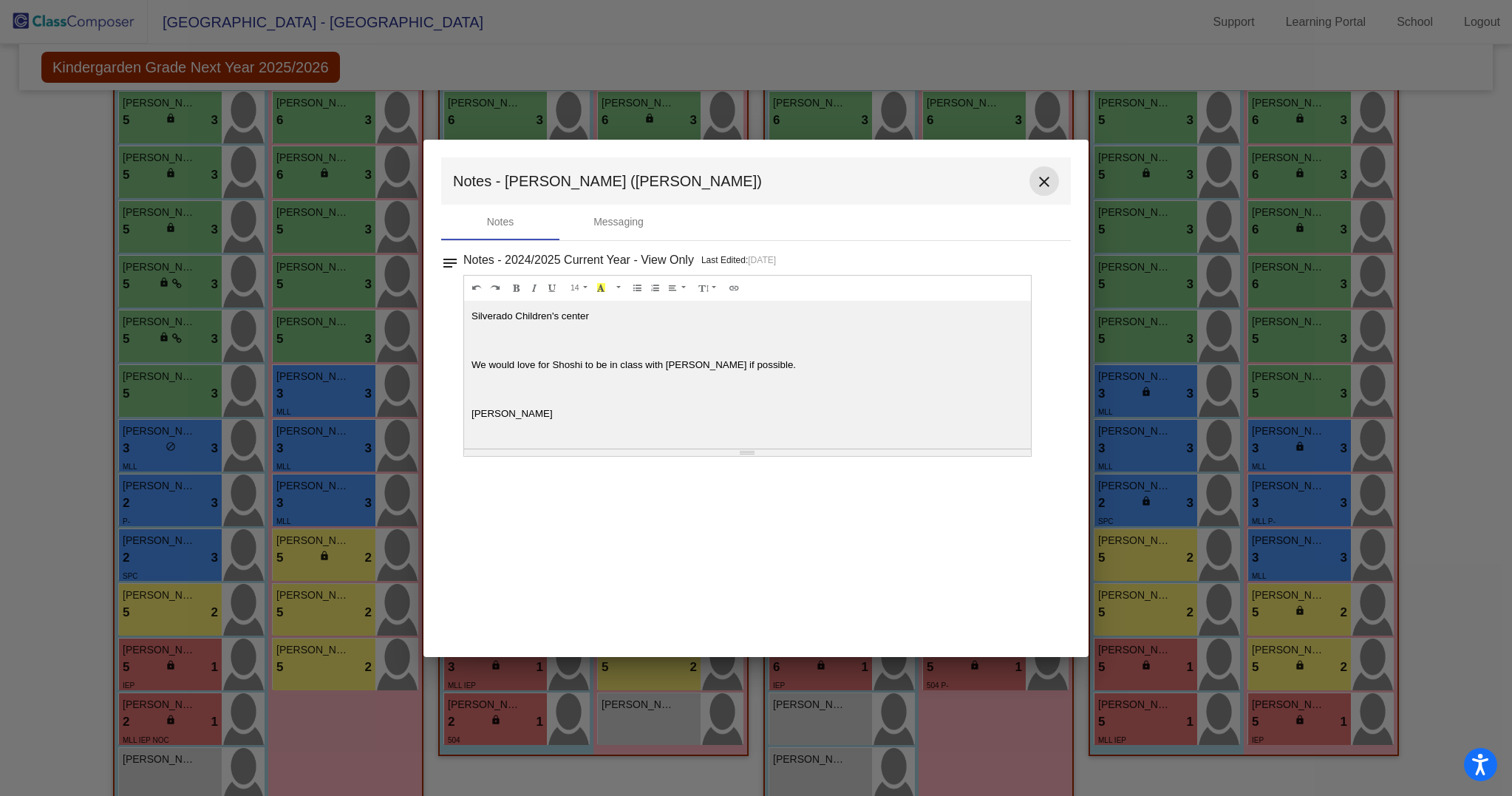
click at [1042, 179] on mat-icon "close" at bounding box center [1044, 182] width 18 height 18
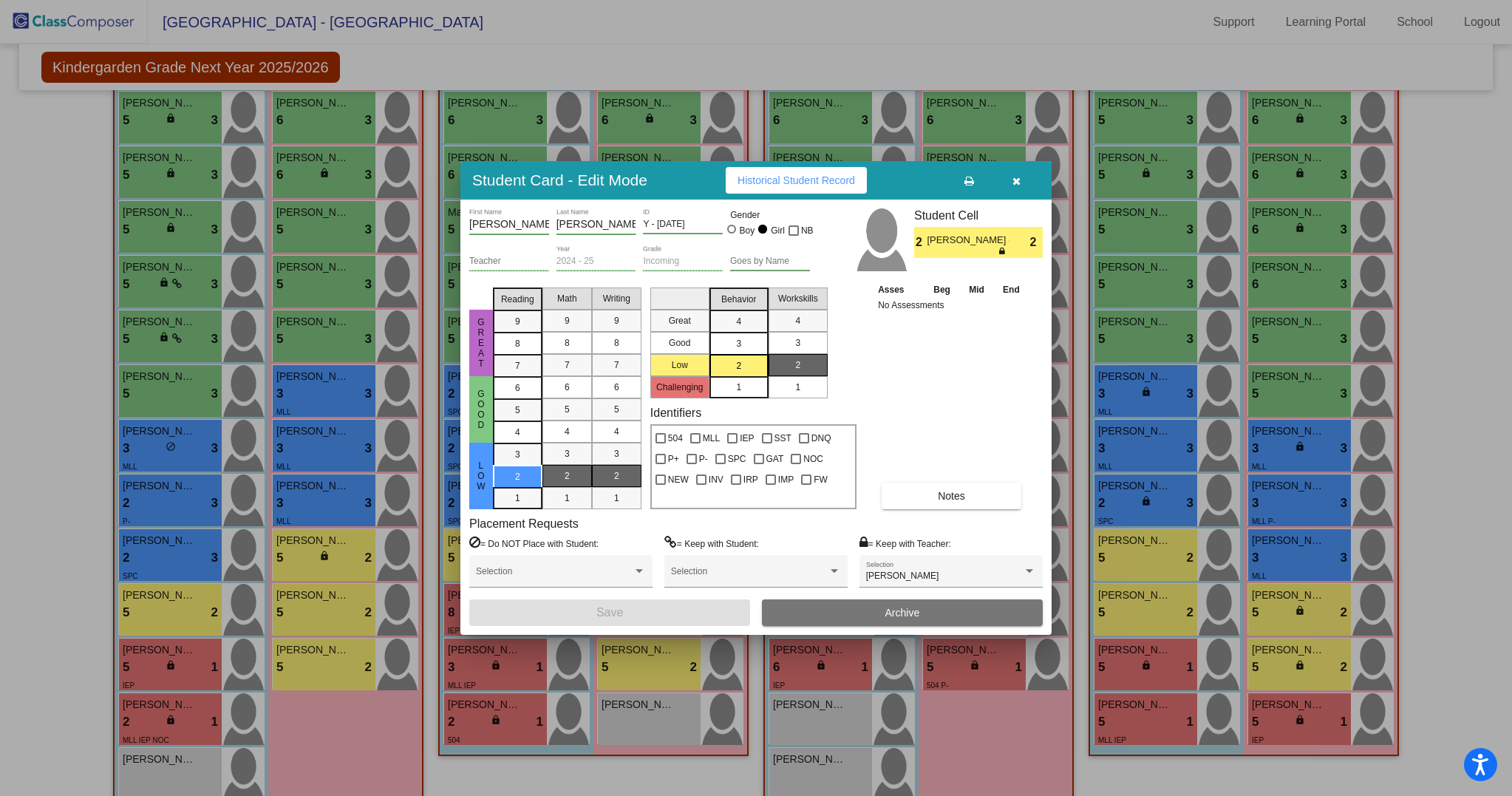
click at [1010, 177] on button "button" at bounding box center [1015, 180] width 47 height 27
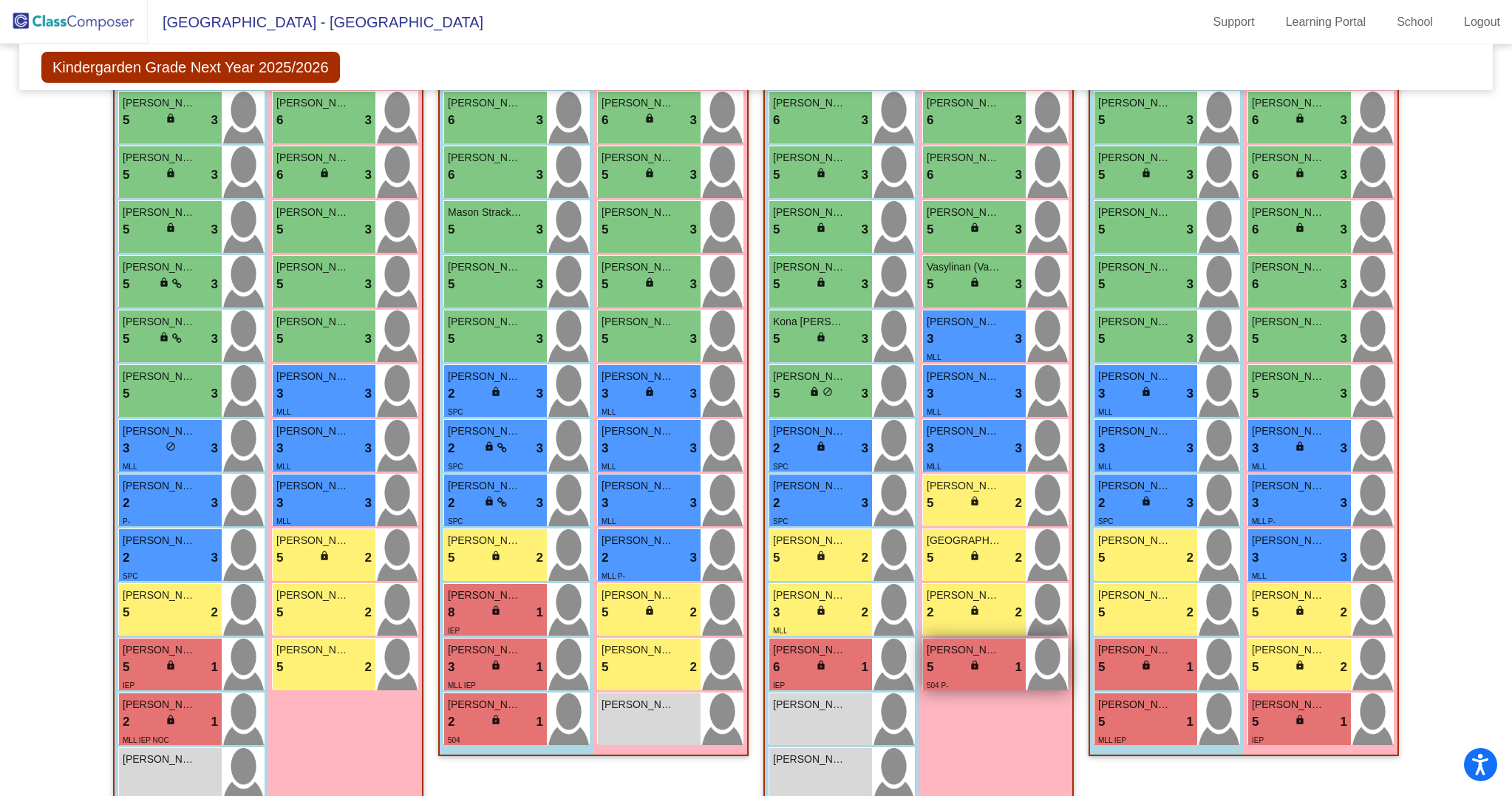
click at [950, 677] on div "5 lock do_not_disturb_alt 1" at bounding box center [974, 667] width 95 height 19
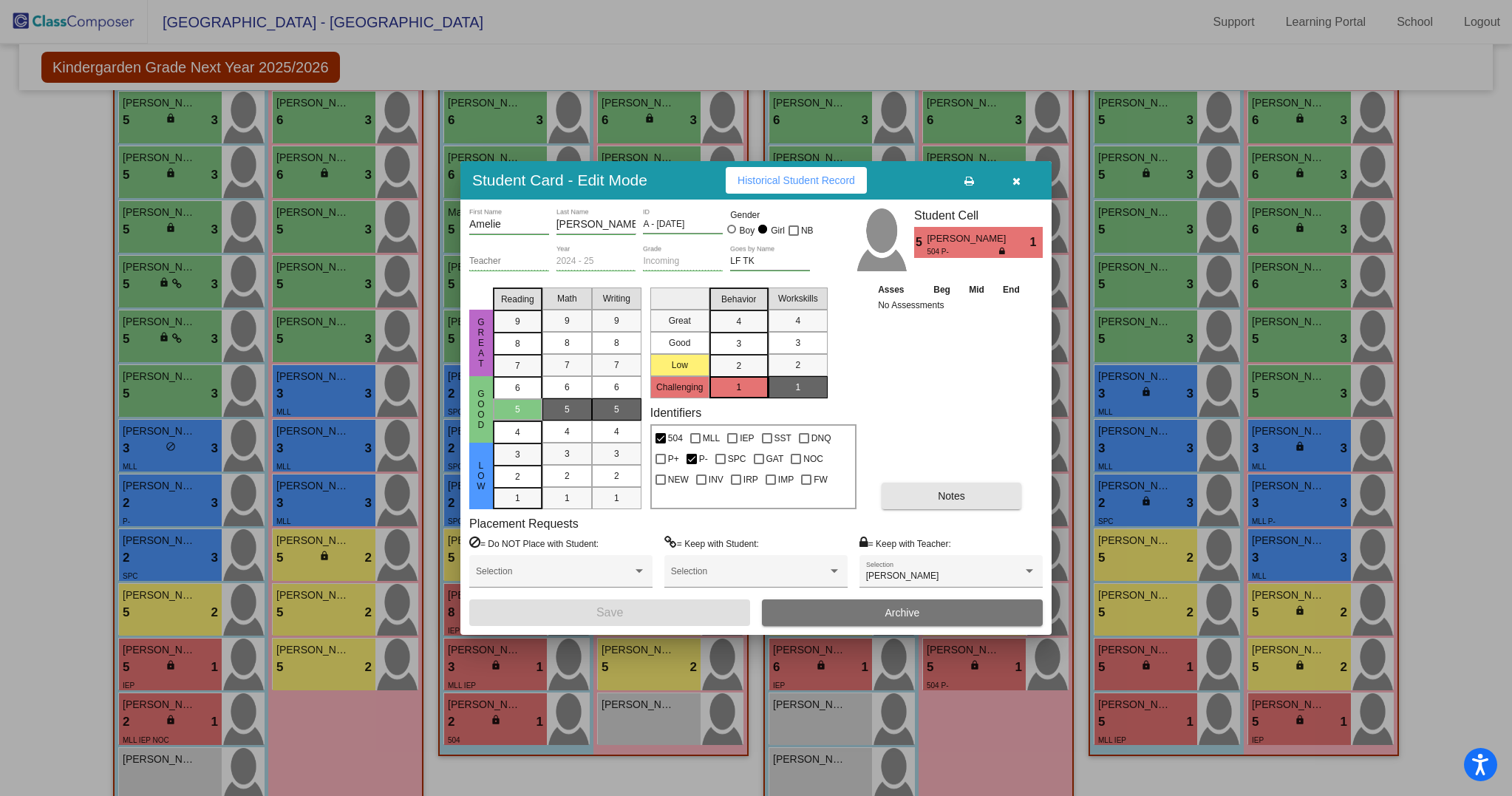
click at [943, 500] on span "Notes" at bounding box center [951, 496] width 28 height 12
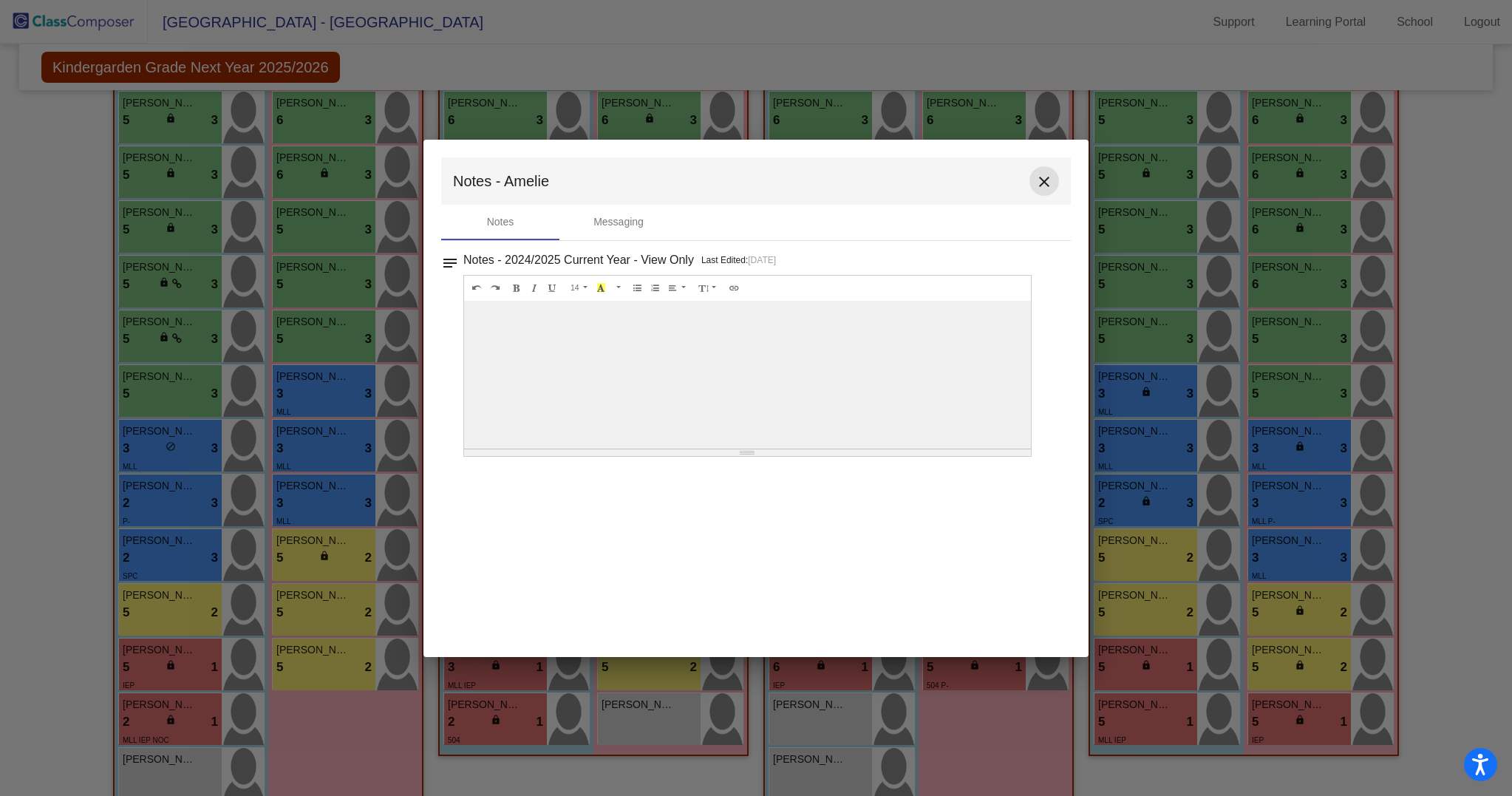
click at [1053, 188] on button "close" at bounding box center [1044, 181] width 30 height 30
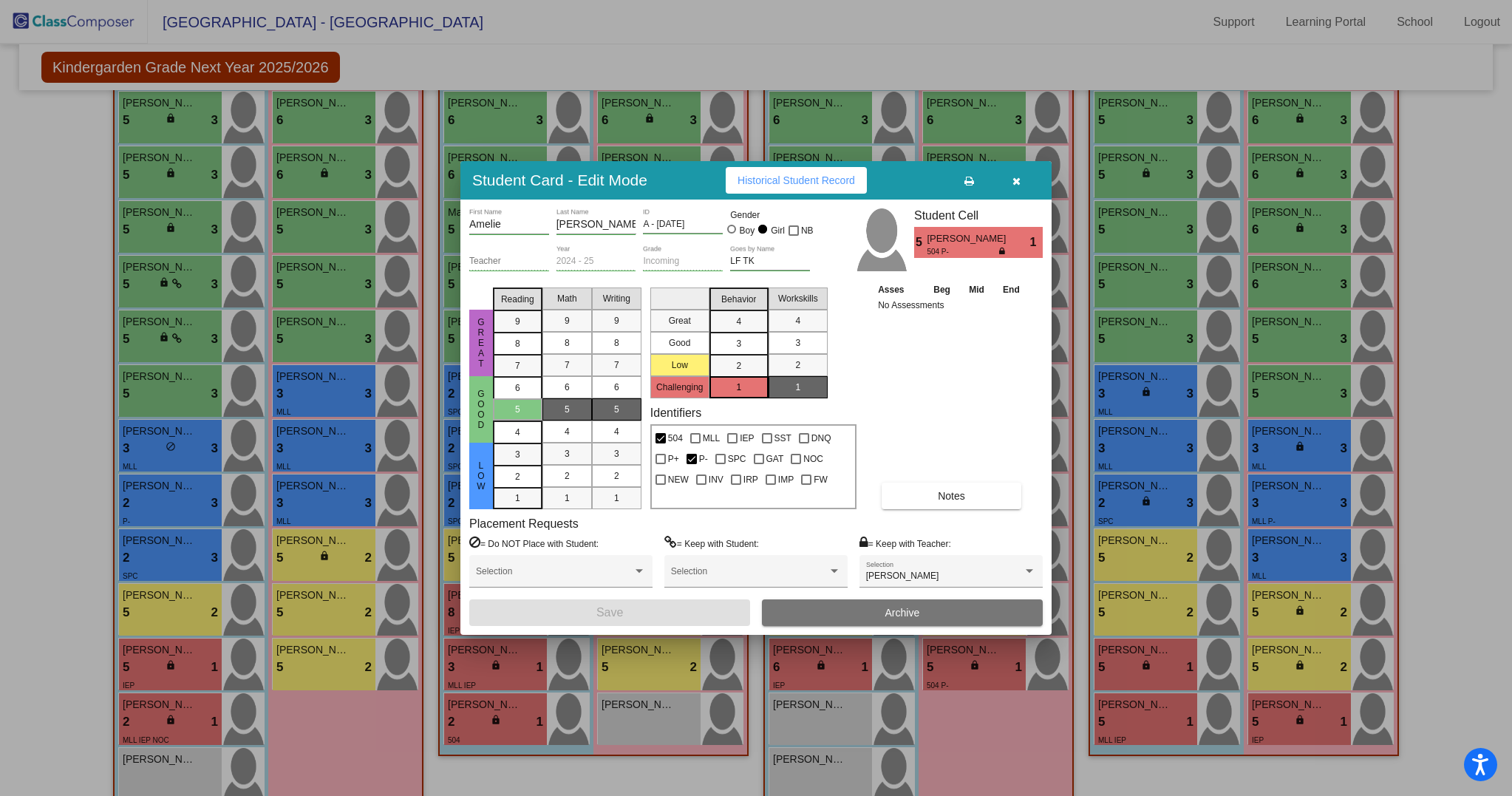
click at [1024, 180] on button "button" at bounding box center [1015, 180] width 47 height 27
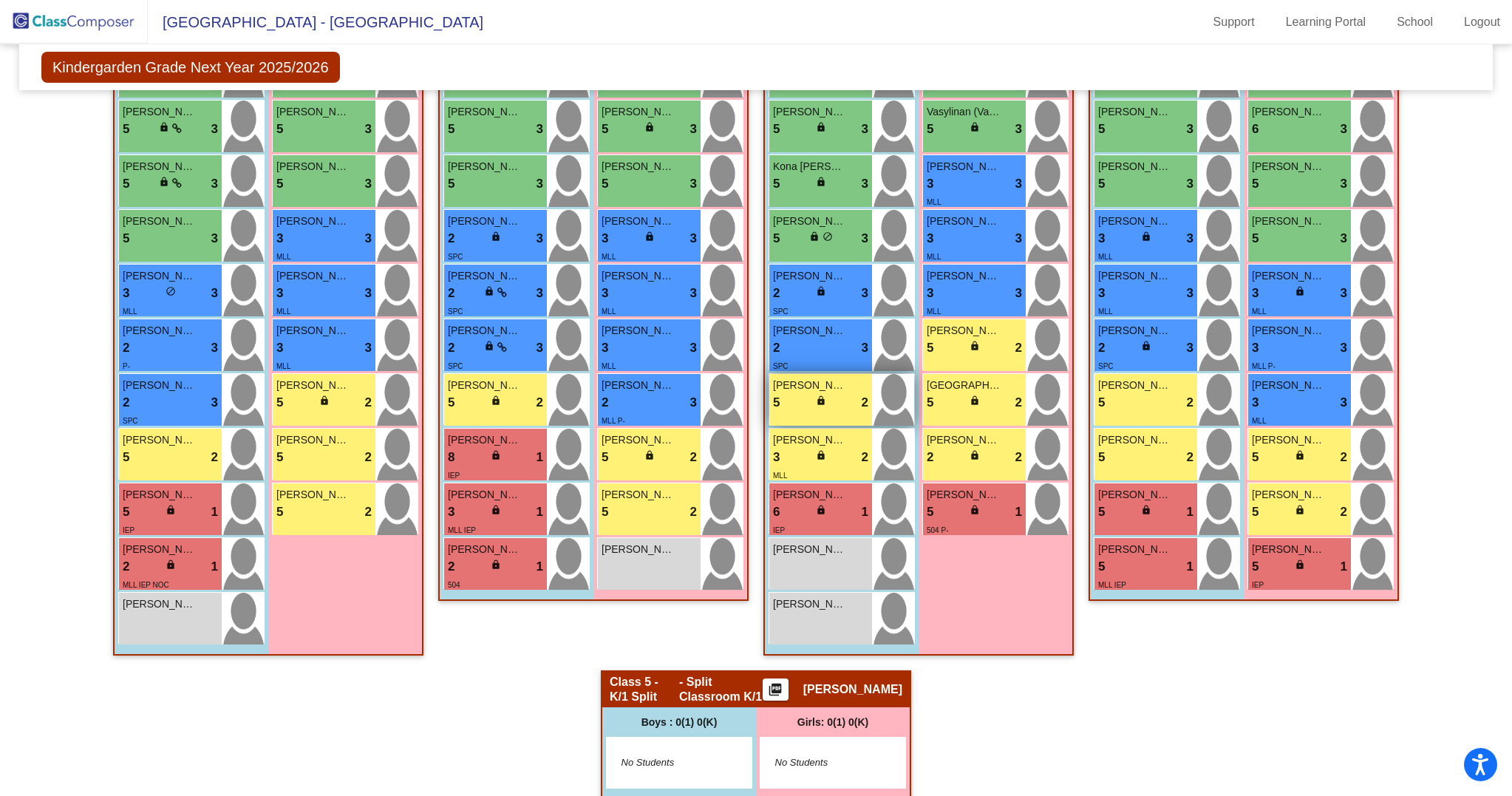
scroll to position [679, 0]
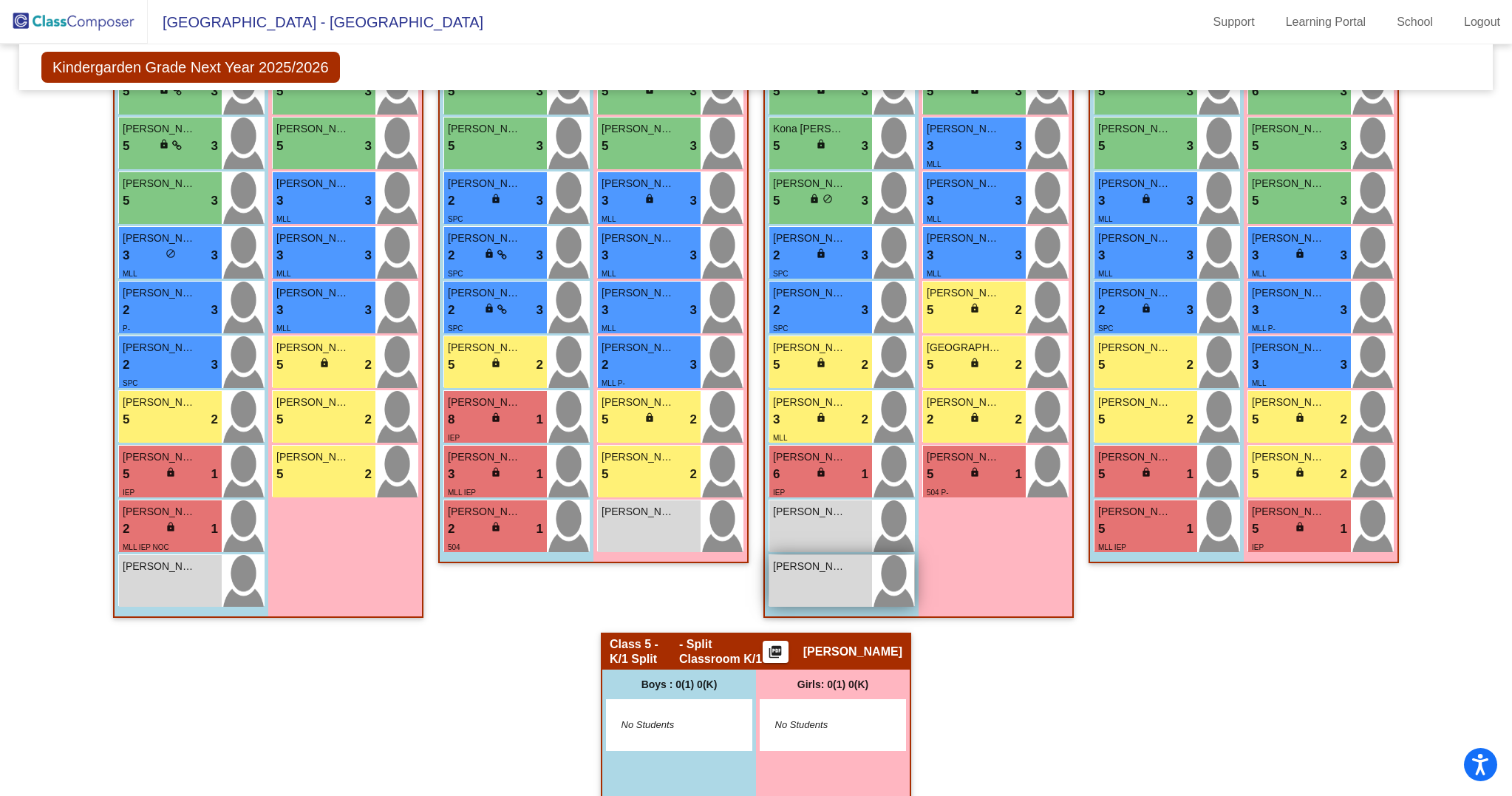
click at [798, 607] on div "[PERSON_NAME] lock do_not_disturb_alt" at bounding box center [820, 581] width 102 height 52
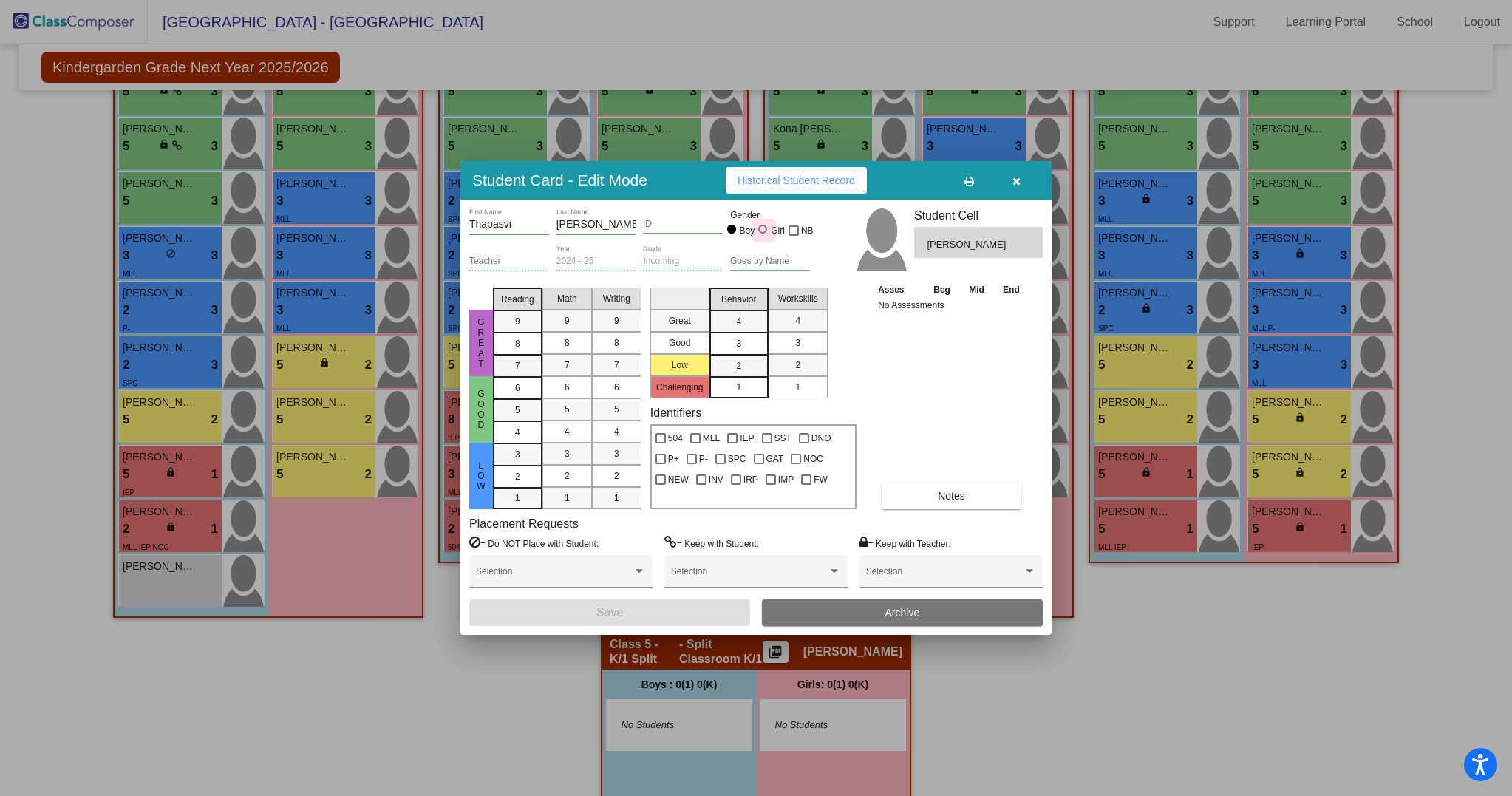
click at [760, 233] on div at bounding box center [763, 229] width 9 height 9
click at [763, 236] on input "Girl" at bounding box center [763, 236] width 1 height 1
radio input "true"
click at [657, 607] on button "Save" at bounding box center [609, 613] width 280 height 27
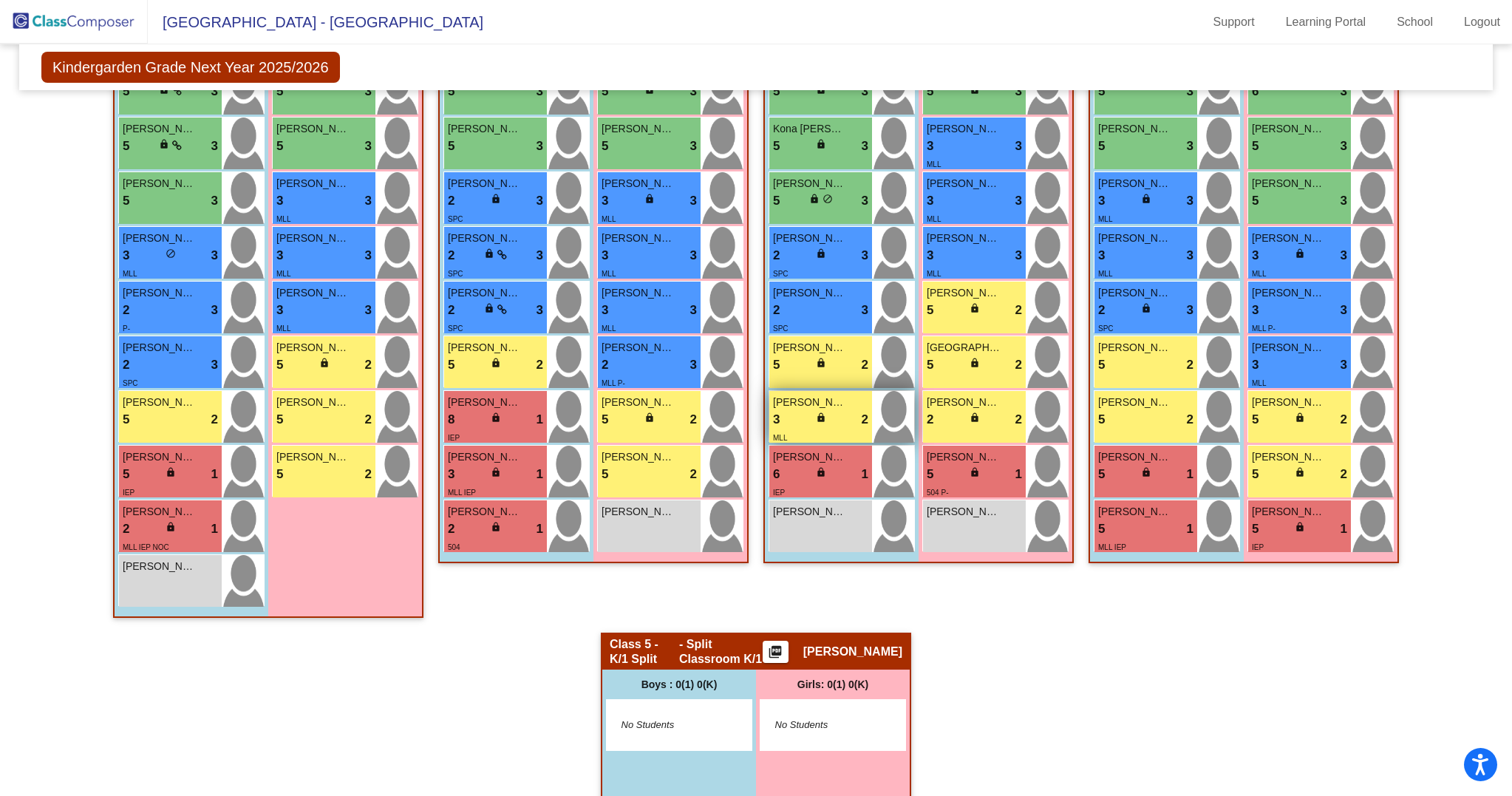
click at [805, 445] on div "MLL" at bounding box center [820, 437] width 95 height 16
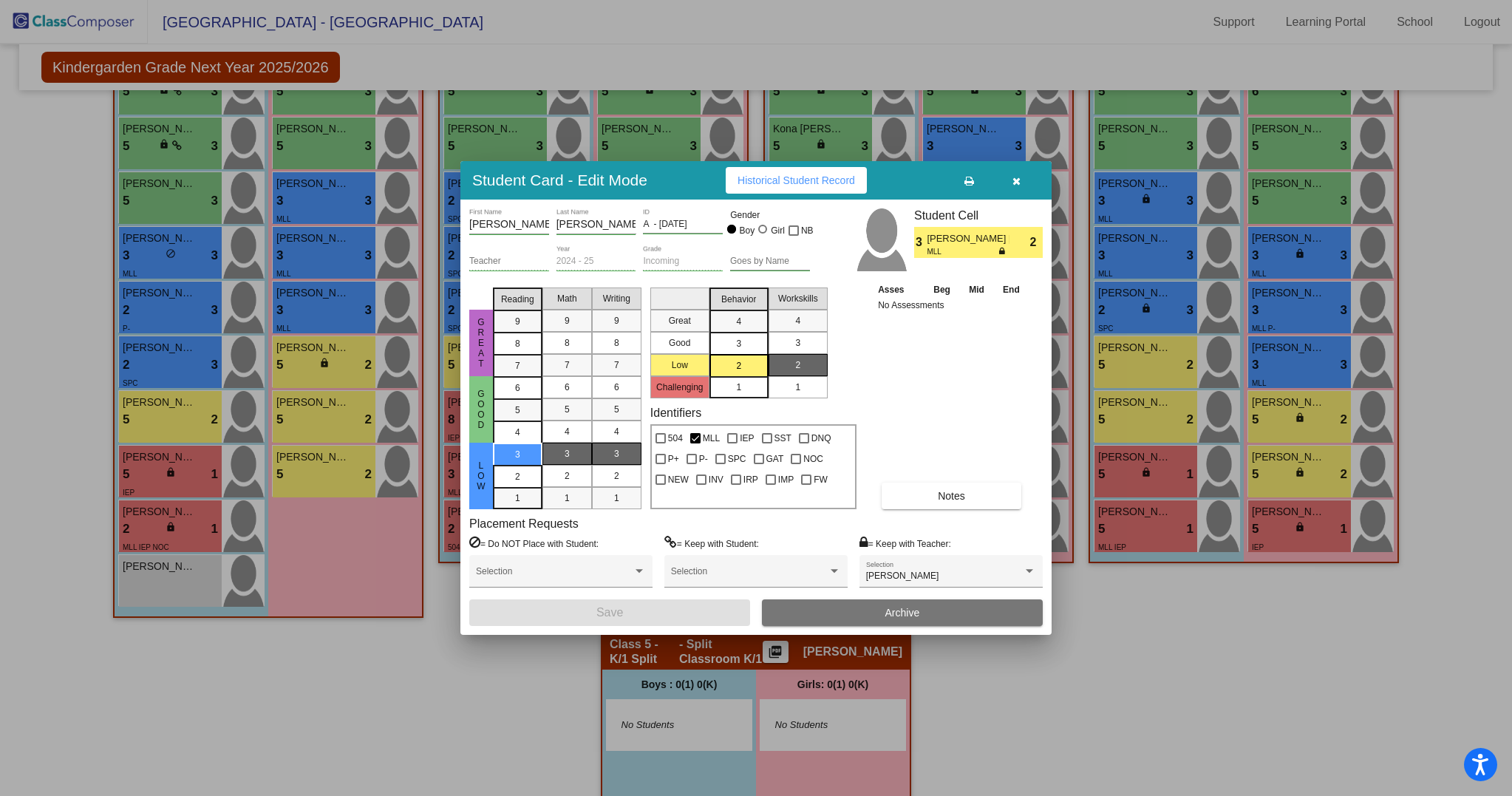
click at [733, 384] on div "1" at bounding box center [738, 388] width 29 height 22
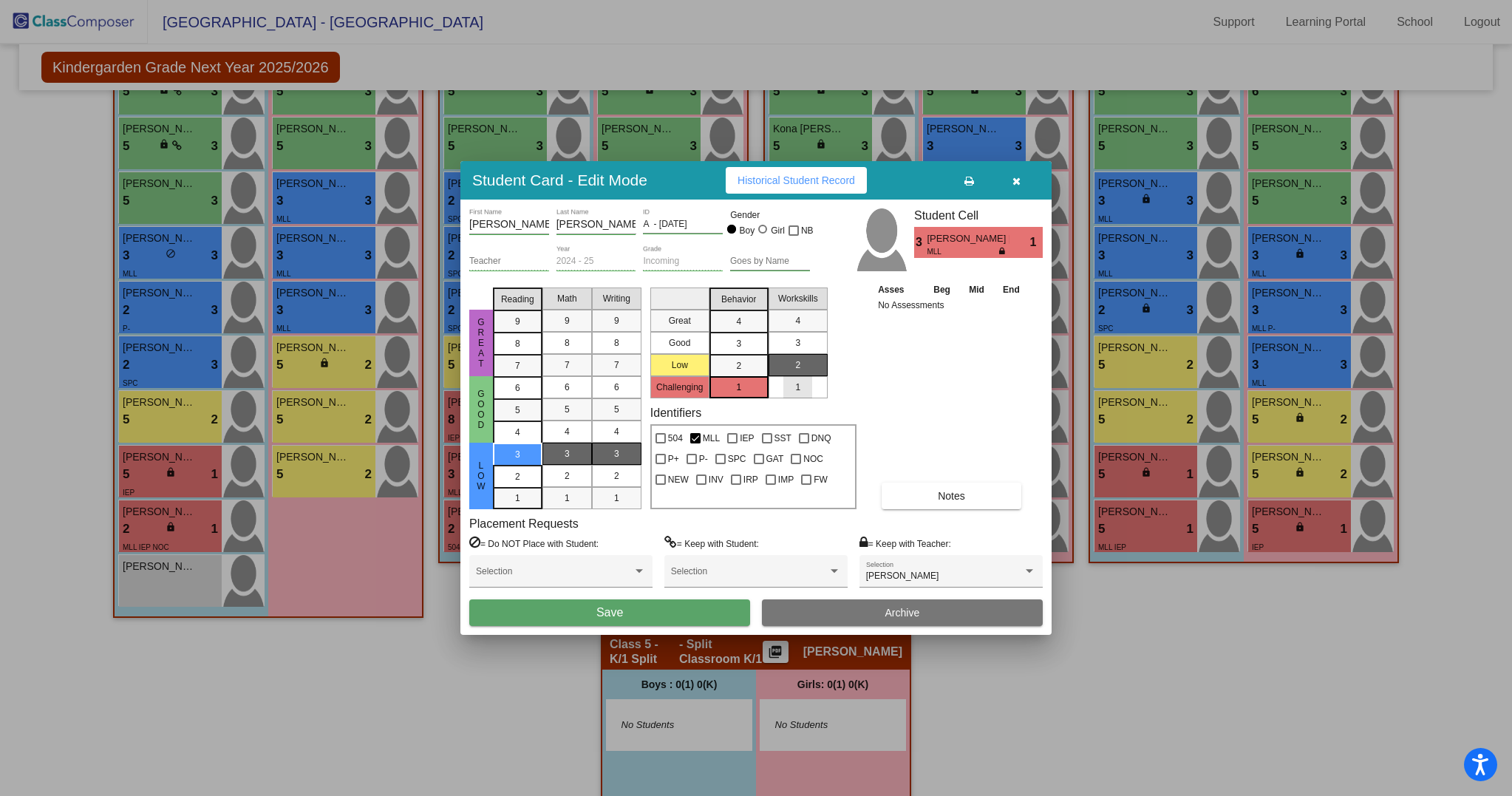
click at [788, 382] on div "1" at bounding box center [797, 388] width 29 height 22
click at [957, 490] on span "Notes" at bounding box center [951, 496] width 28 height 12
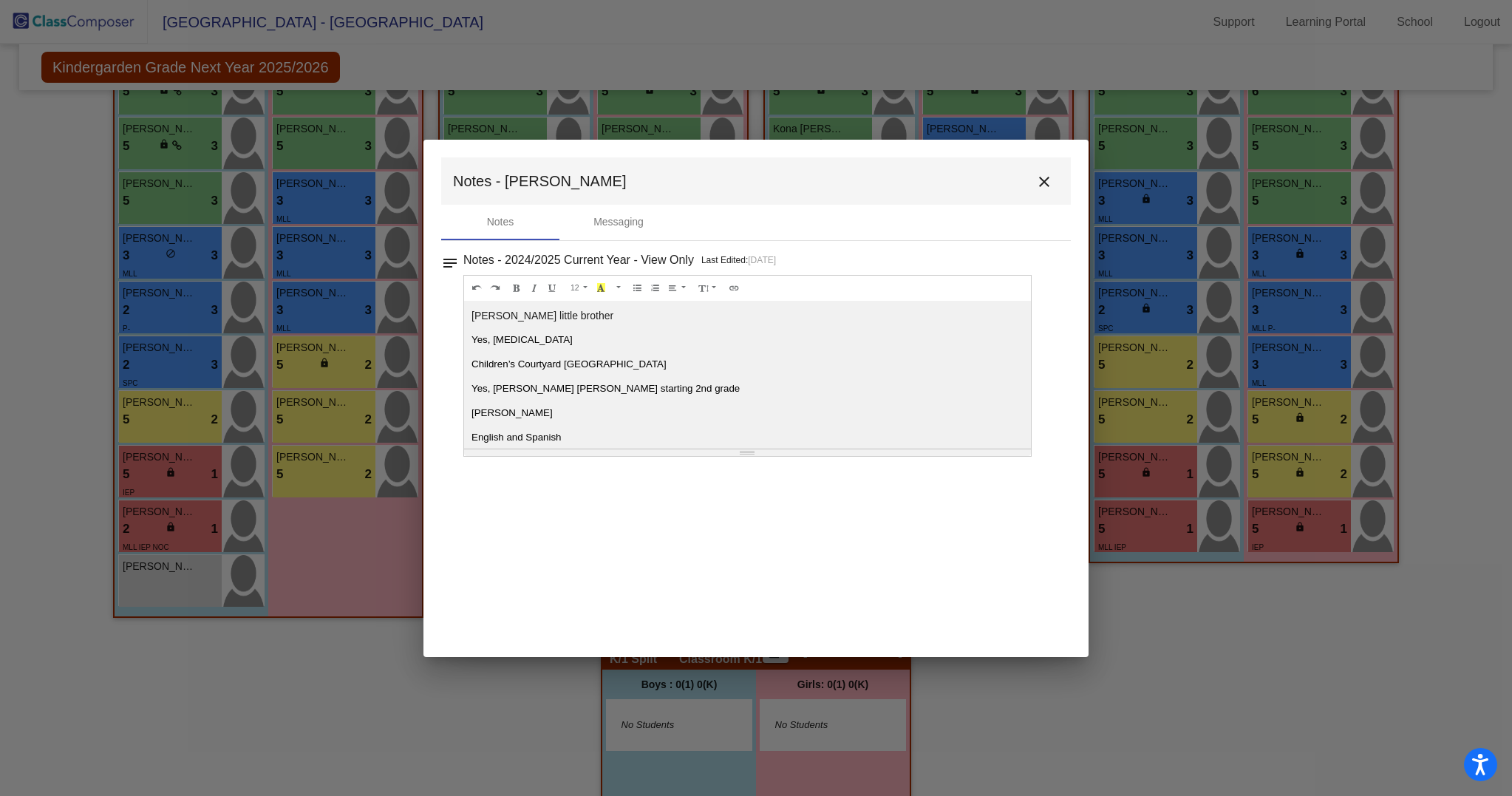
click at [500, 317] on p "[PERSON_NAME] little brother" at bounding box center [747, 316] width 552 height 15
click at [622, 309] on p "[PERSON_NAME] little brother" at bounding box center [747, 316] width 552 height 15
click at [560, 319] on p "[PERSON_NAME] little brother" at bounding box center [747, 316] width 552 height 15
click at [559, 319] on p "[PERSON_NAME] little brother" at bounding box center [747, 316] width 552 height 15
click at [1037, 182] on mat-icon "close" at bounding box center [1044, 182] width 18 height 18
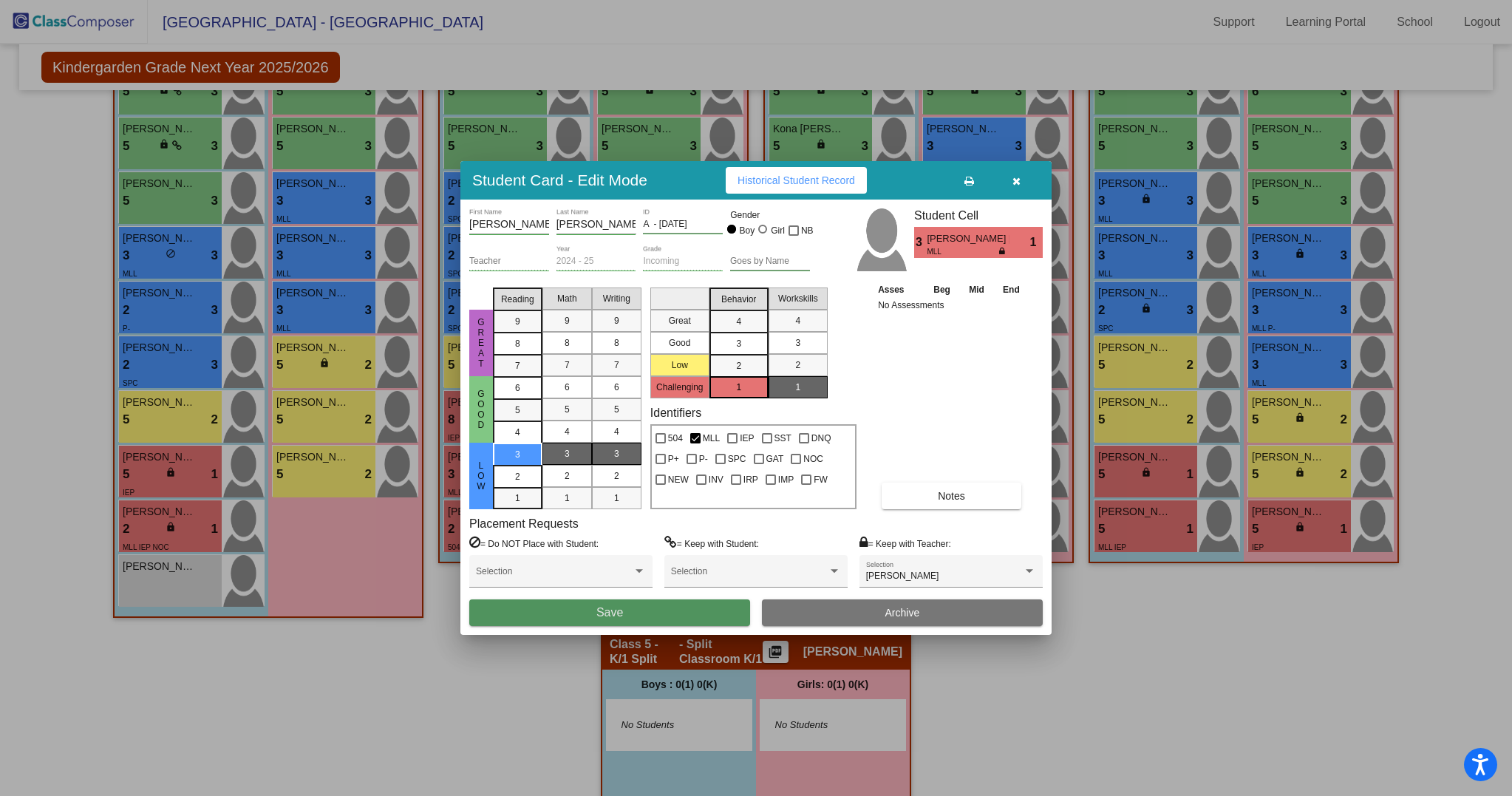
click at [667, 599] on button "Save" at bounding box center [609, 613] width 280 height 27
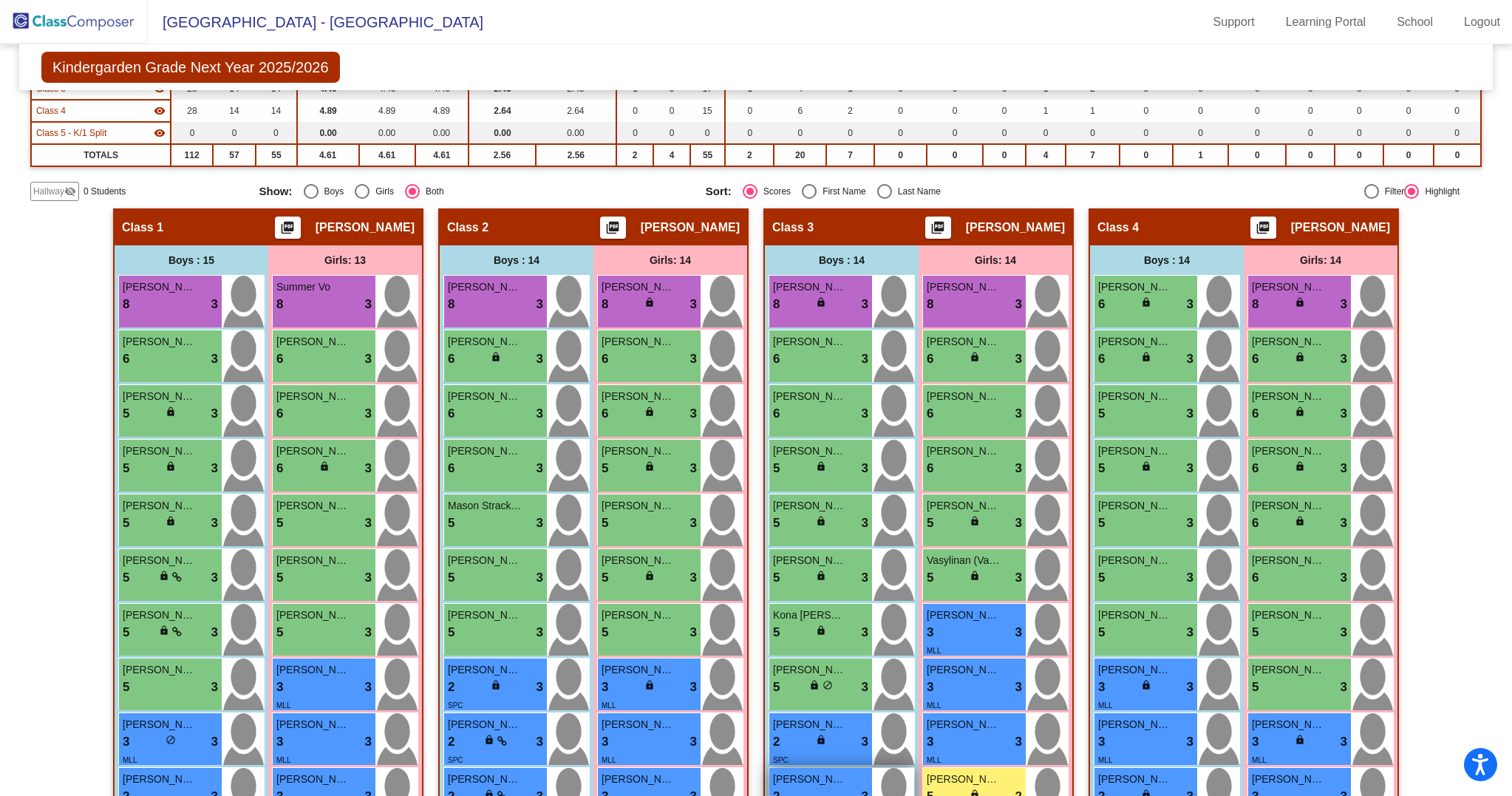
scroll to position [0, 0]
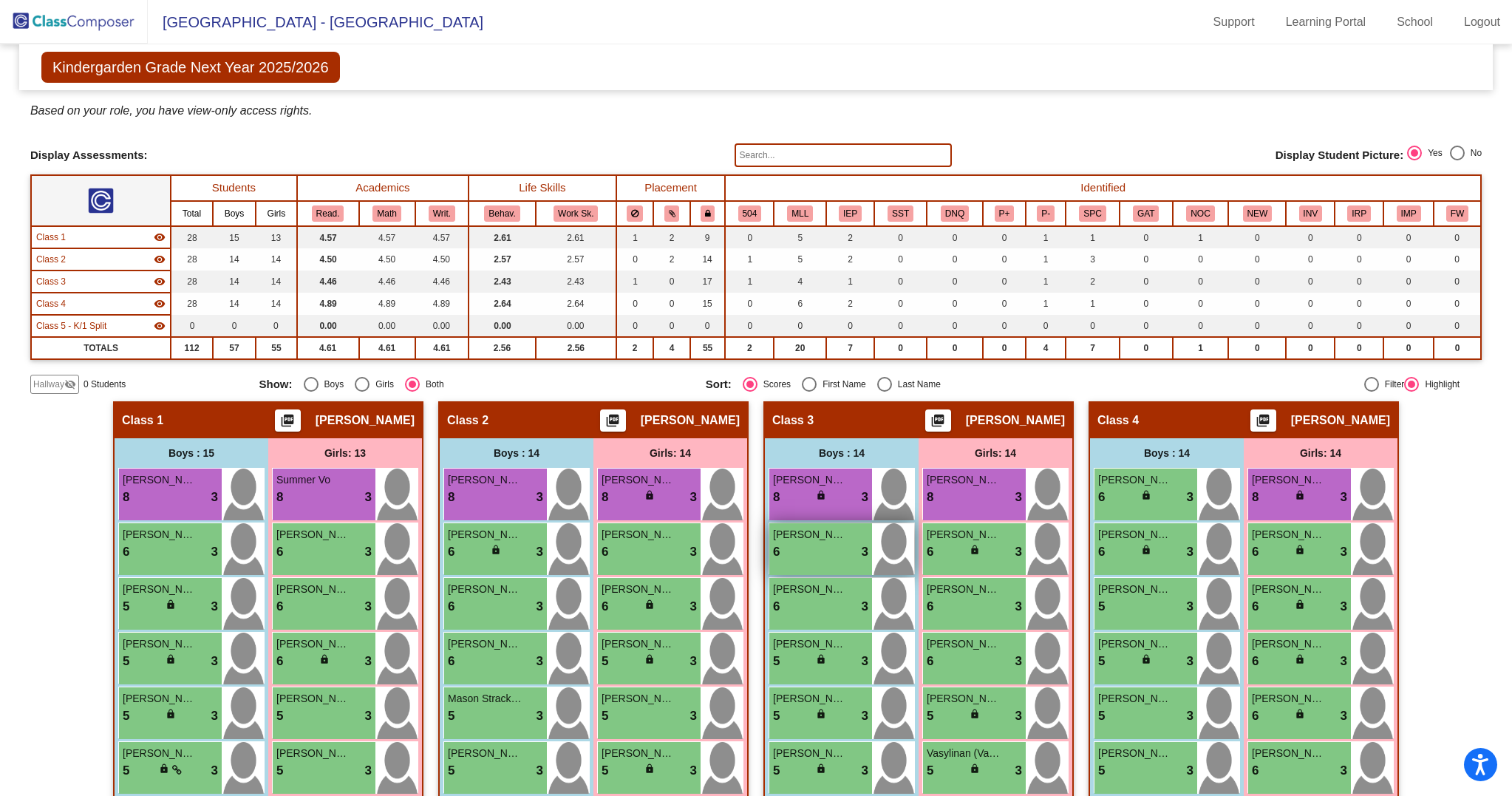
click at [820, 575] on div "[PERSON_NAME] 6 lock do_not_disturb_alt 3" at bounding box center [820, 549] width 102 height 52
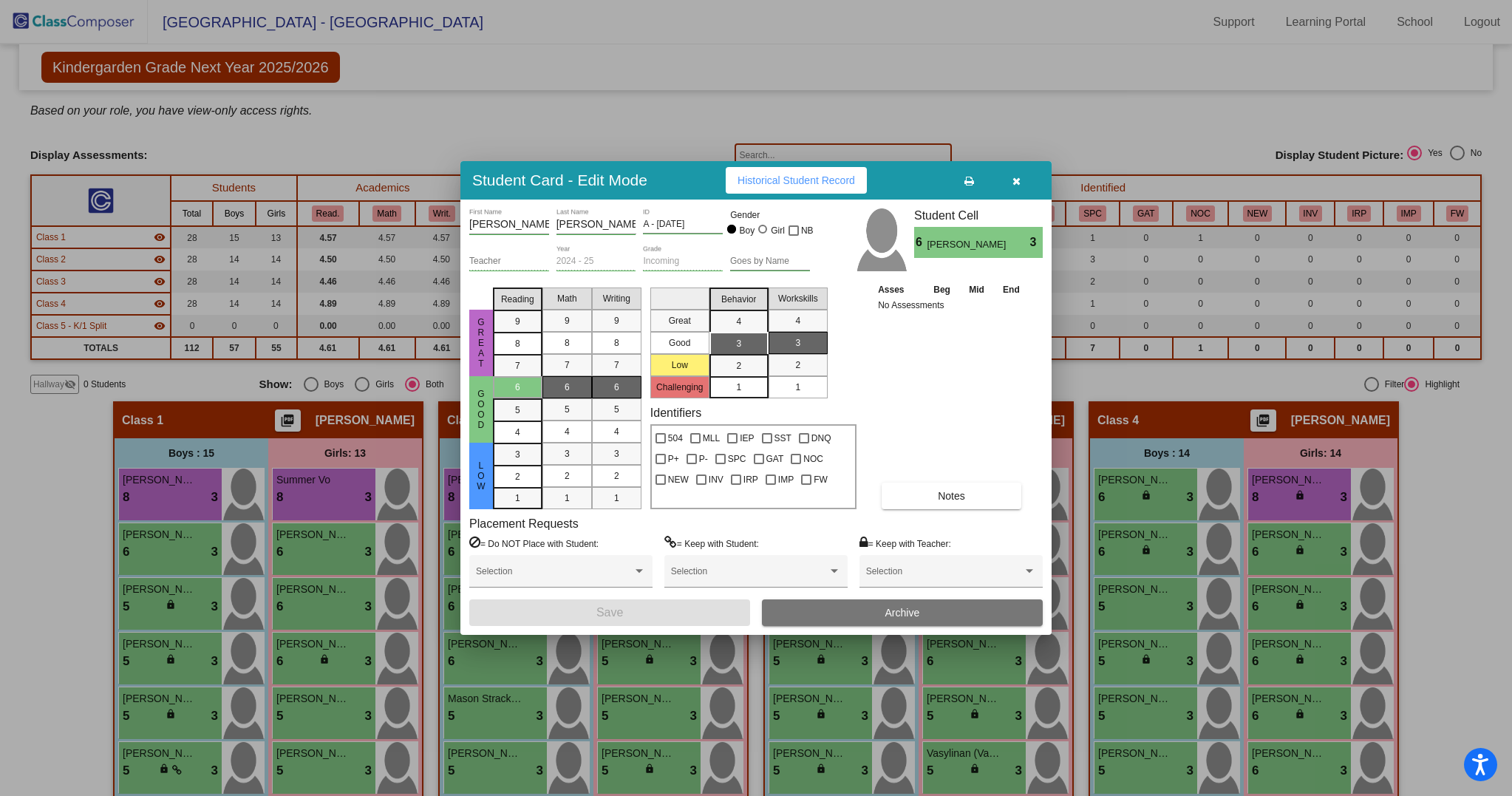
click at [935, 486] on button "Notes" at bounding box center [951, 496] width 140 height 27
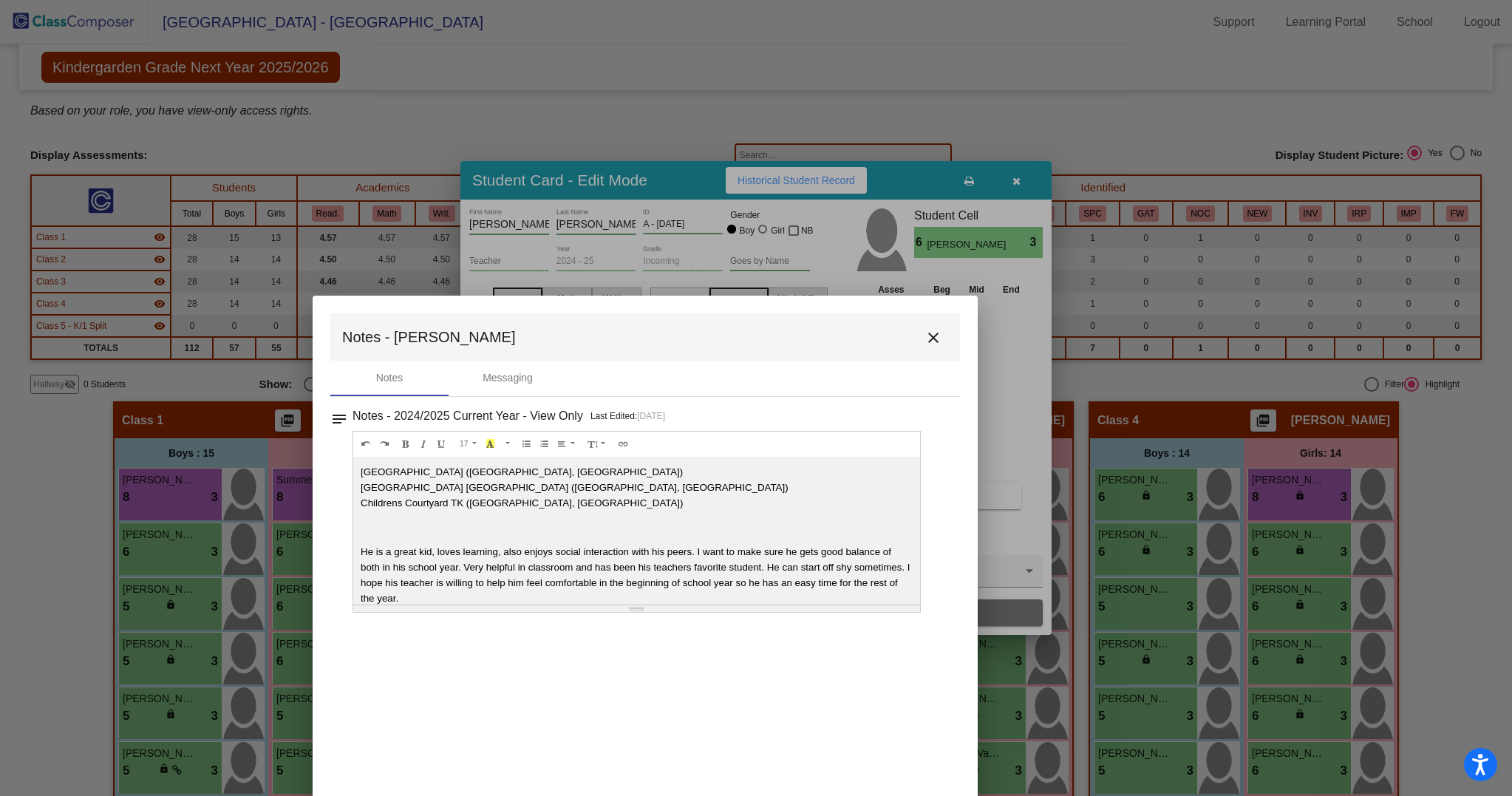
drag, startPoint x: 1000, startPoint y: 176, endPoint x: 889, endPoint y: 332, distance: 191.5
click at [889, 332] on mat-toolbar "Notes - [PERSON_NAME] close" at bounding box center [645, 337] width 630 height 47
click at [934, 336] on mat-icon "close" at bounding box center [933, 338] width 18 height 18
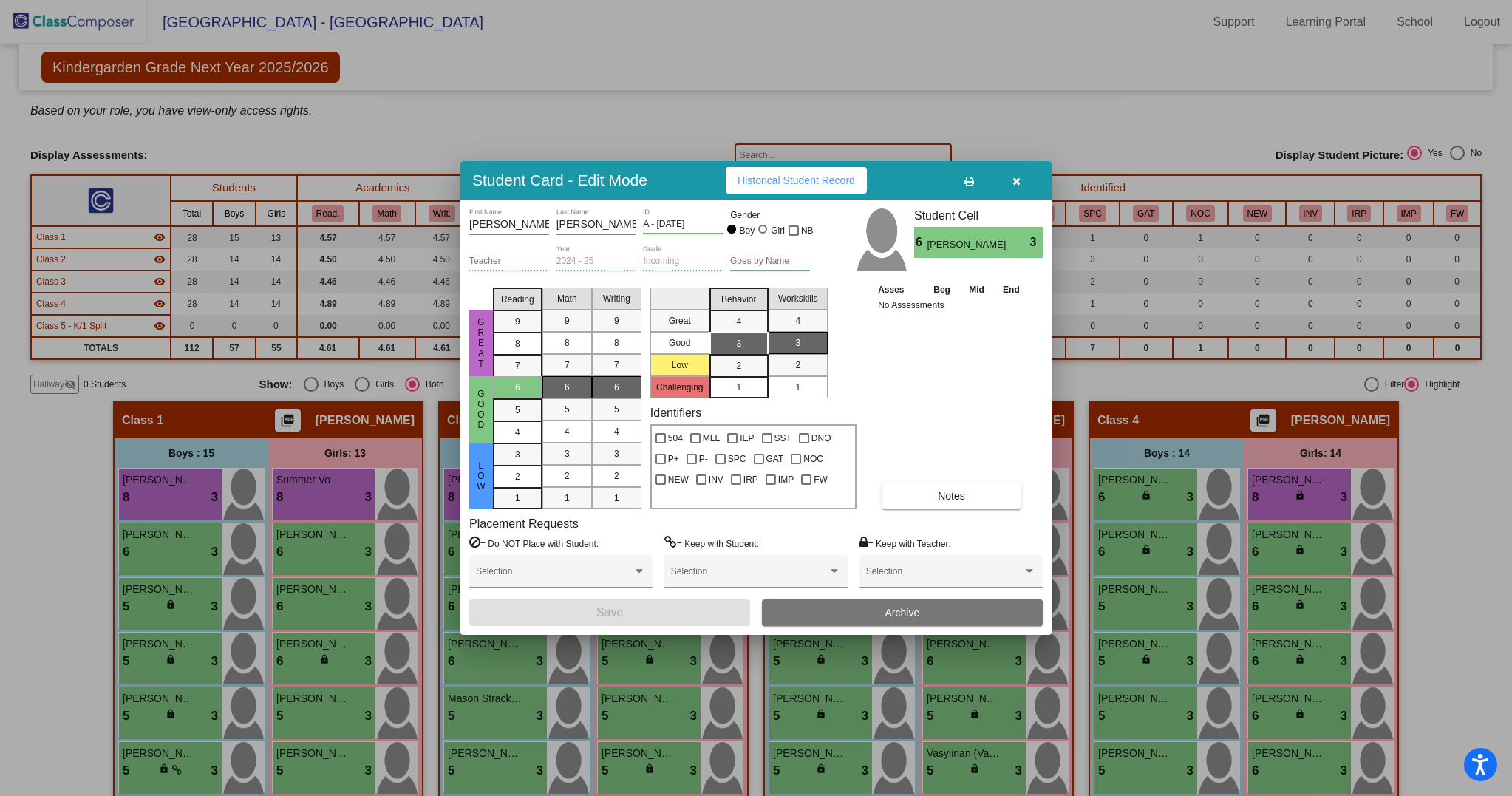
click at [1021, 174] on button "button" at bounding box center [1015, 180] width 47 height 27
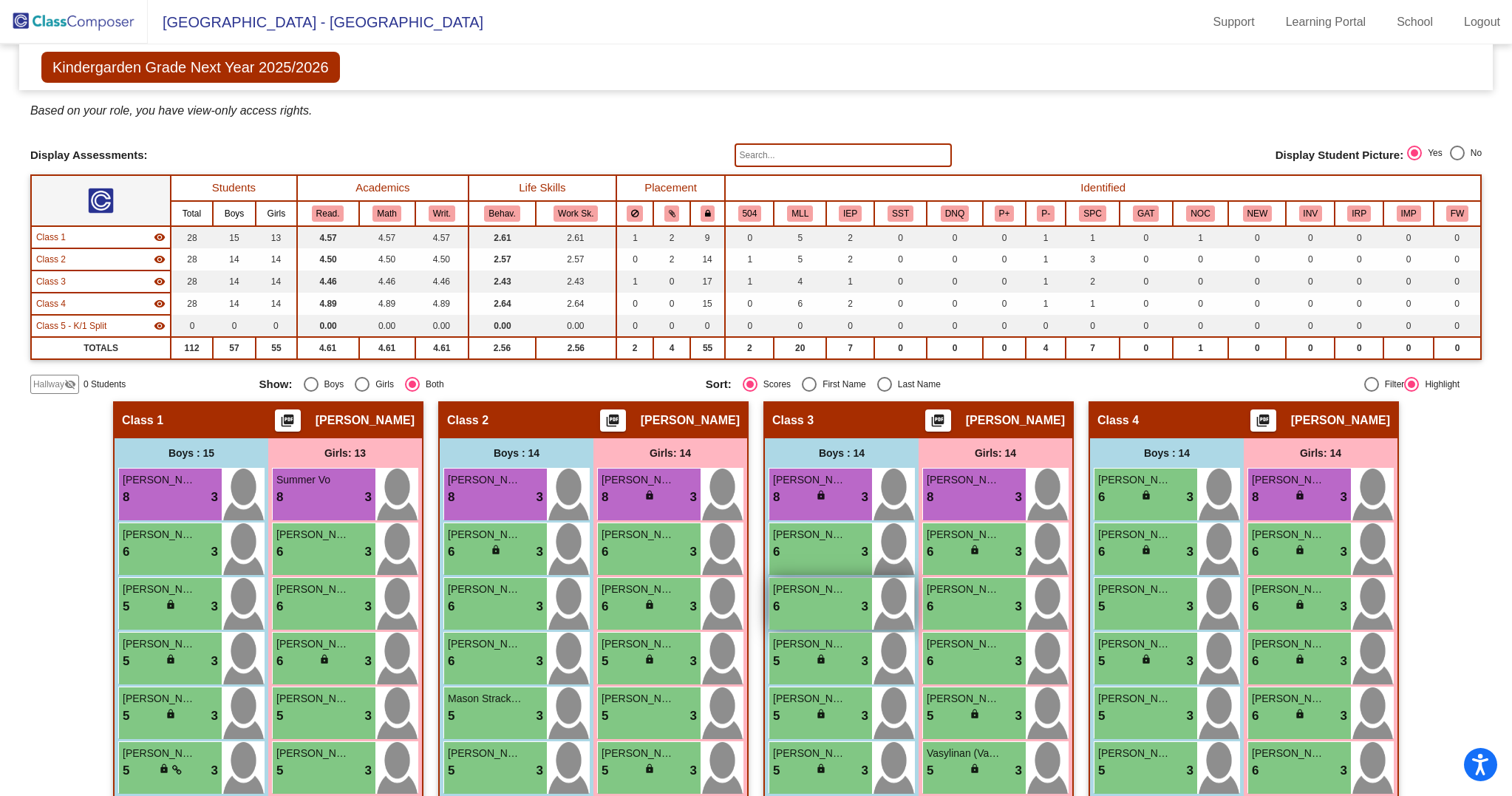
click at [832, 597] on span "[PERSON_NAME]" at bounding box center [810, 590] width 74 height 16
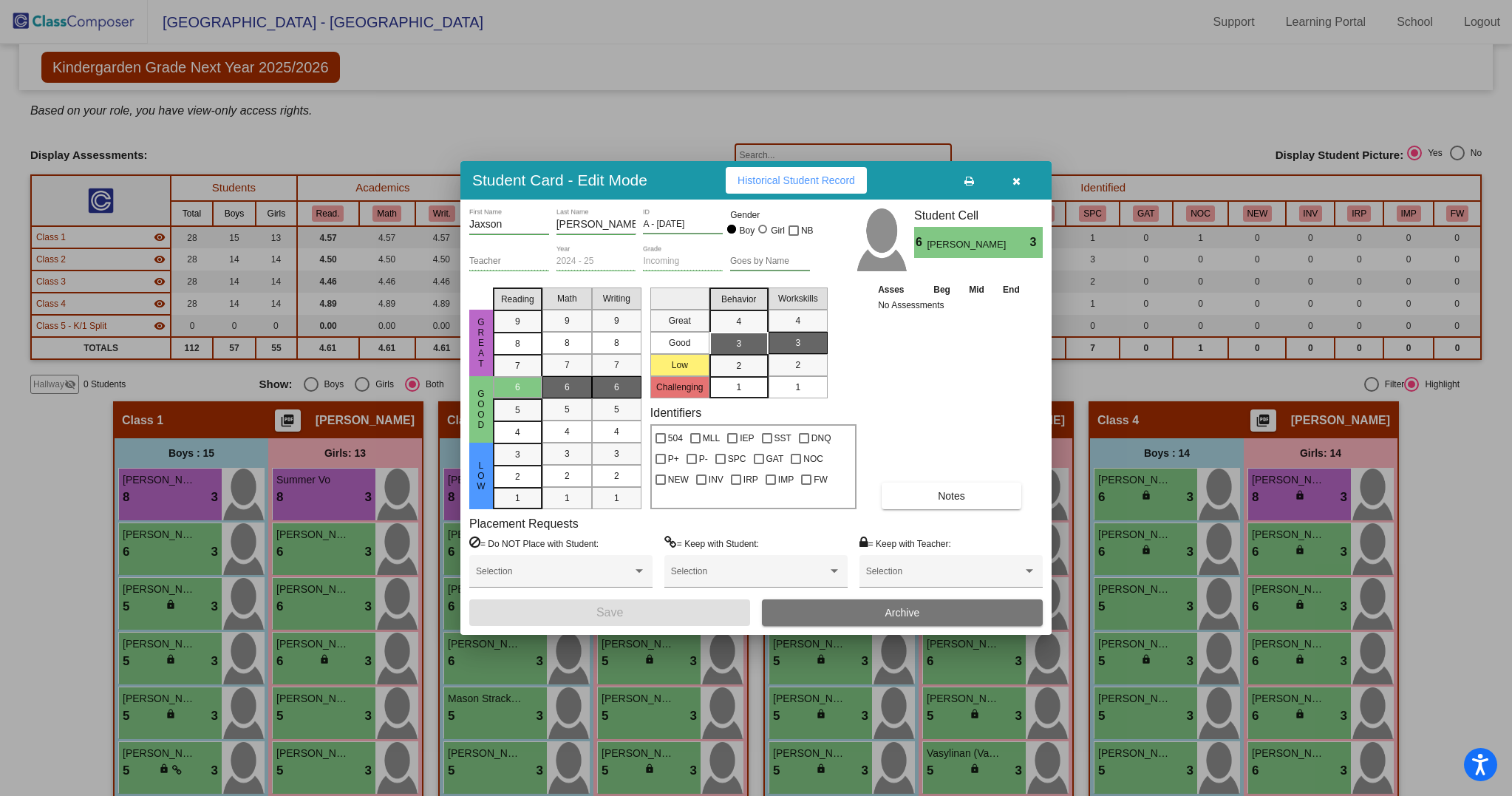
click at [973, 490] on button "Notes" at bounding box center [951, 496] width 140 height 27
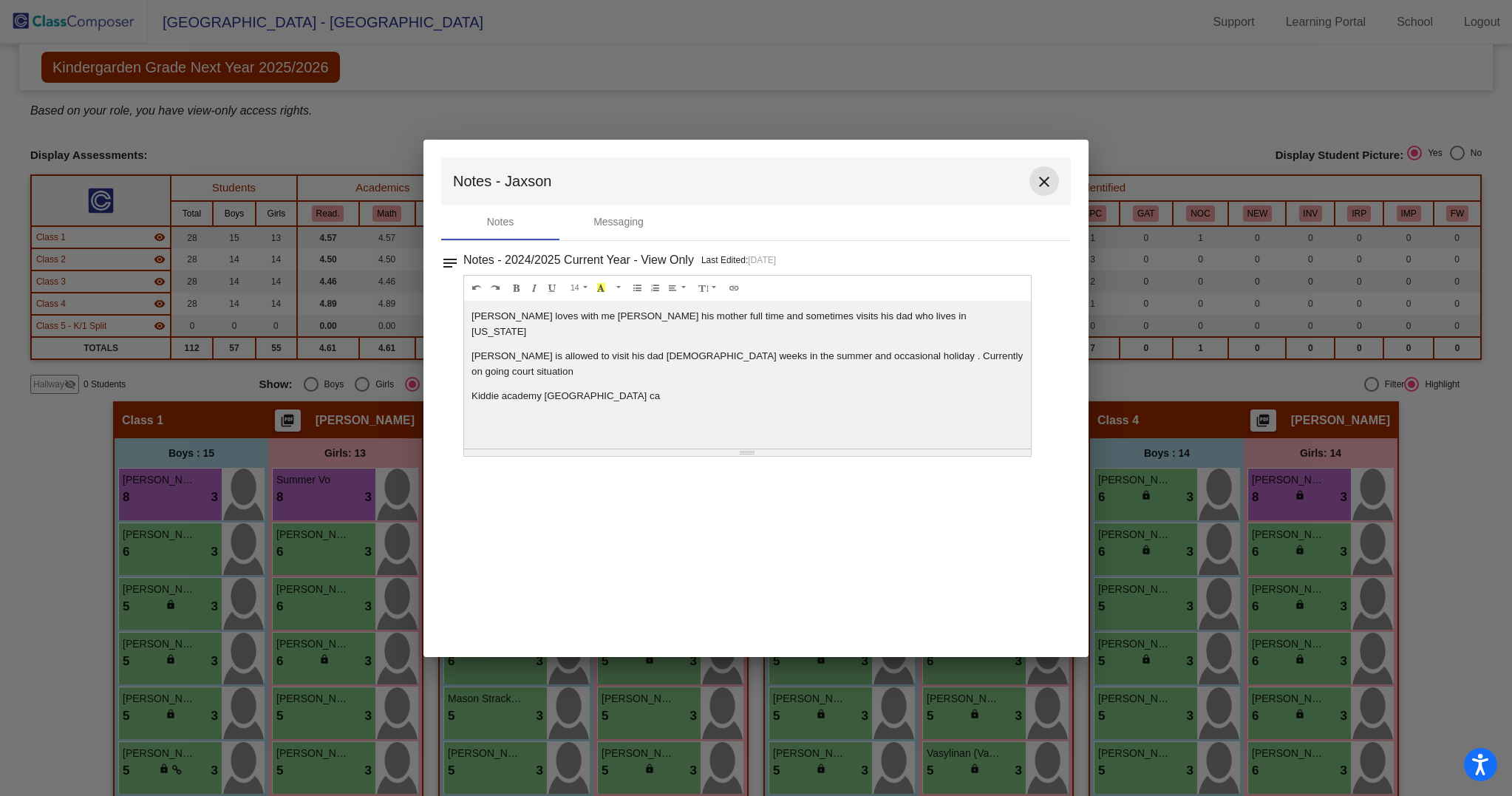
click at [1047, 173] on mat-icon "close" at bounding box center [1044, 182] width 18 height 18
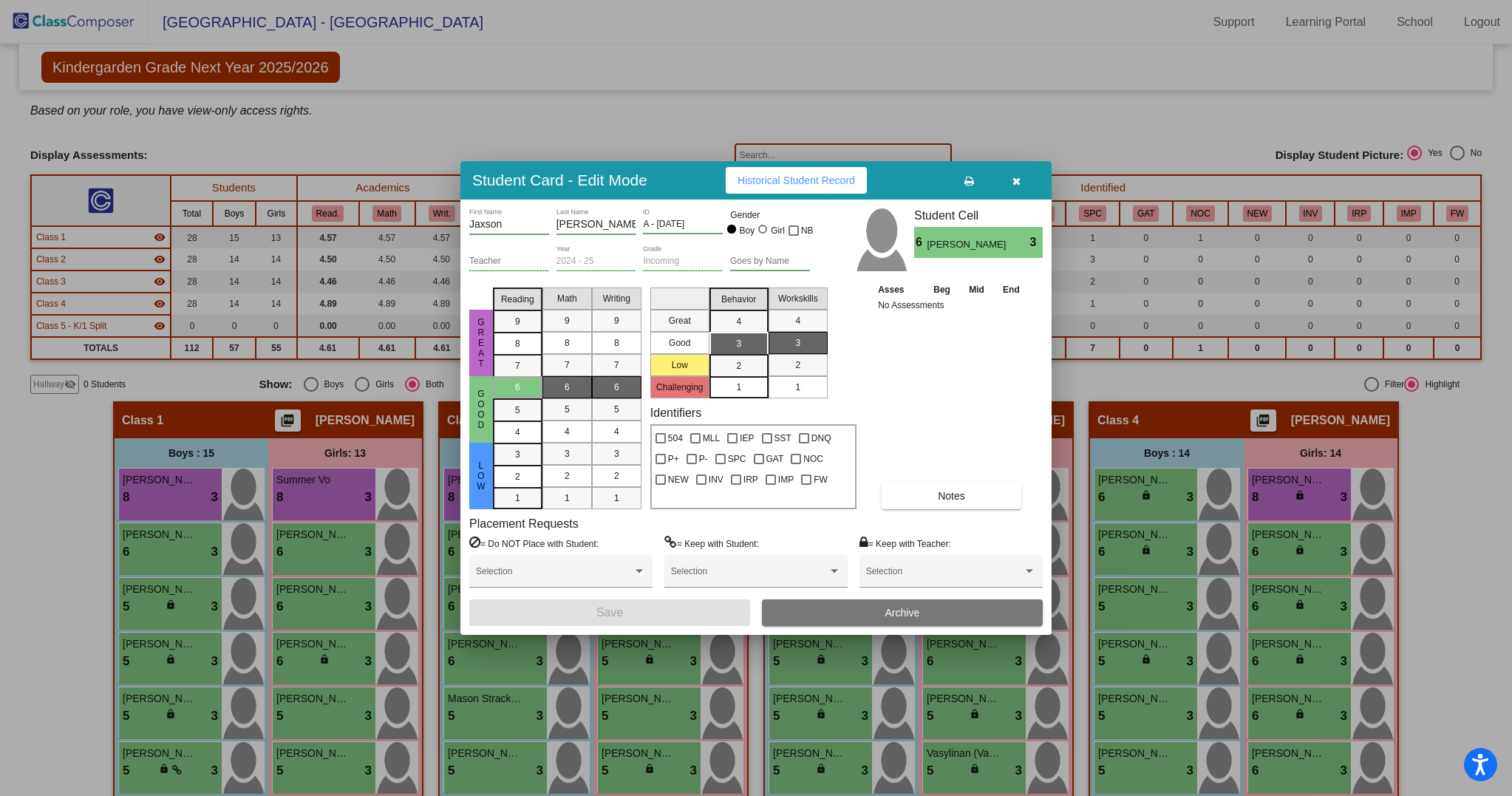
click at [1021, 179] on button "button" at bounding box center [1015, 180] width 47 height 27
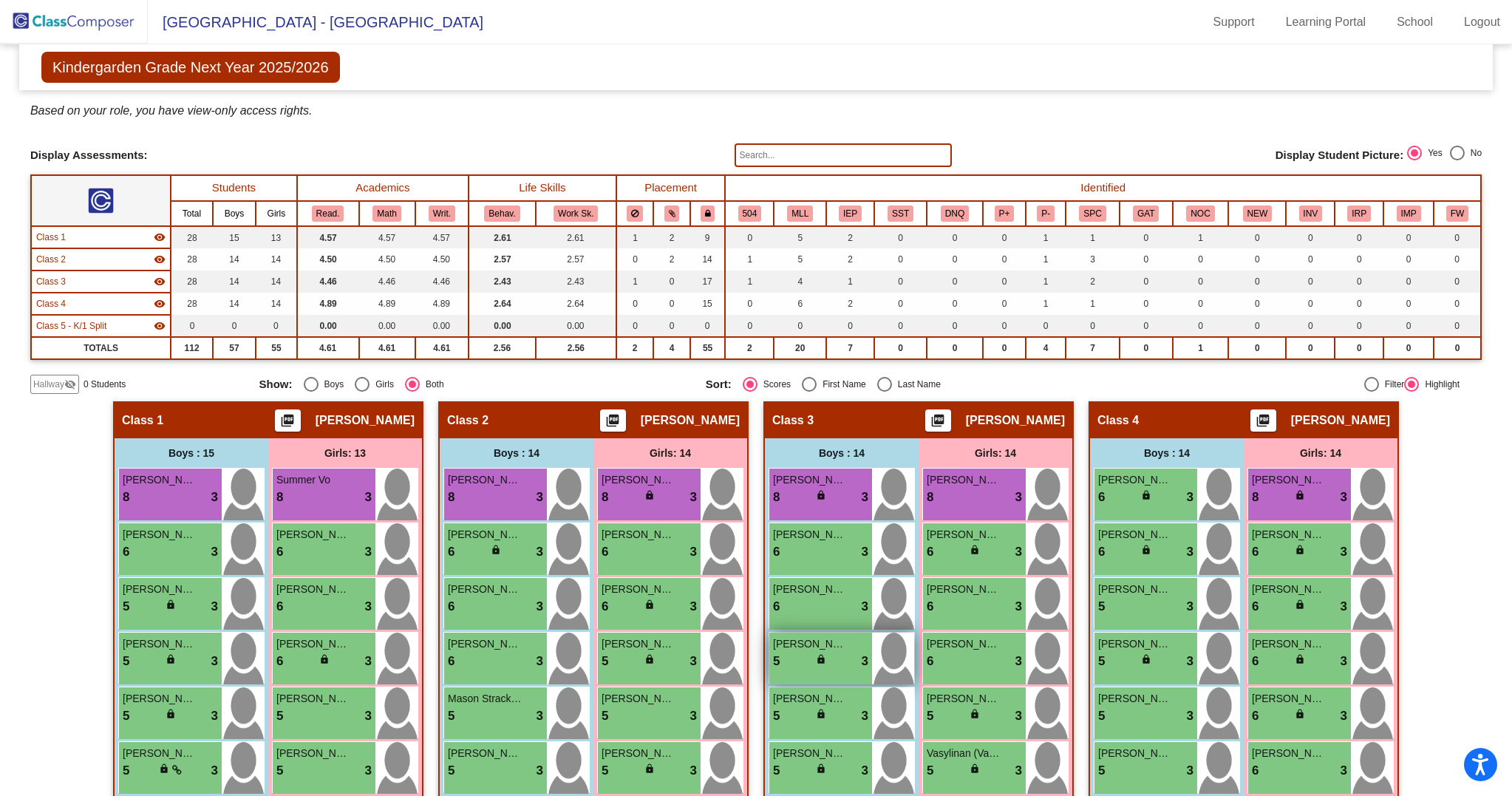
click at [793, 671] on div "5 lock do_not_disturb_alt 3" at bounding box center [820, 661] width 95 height 19
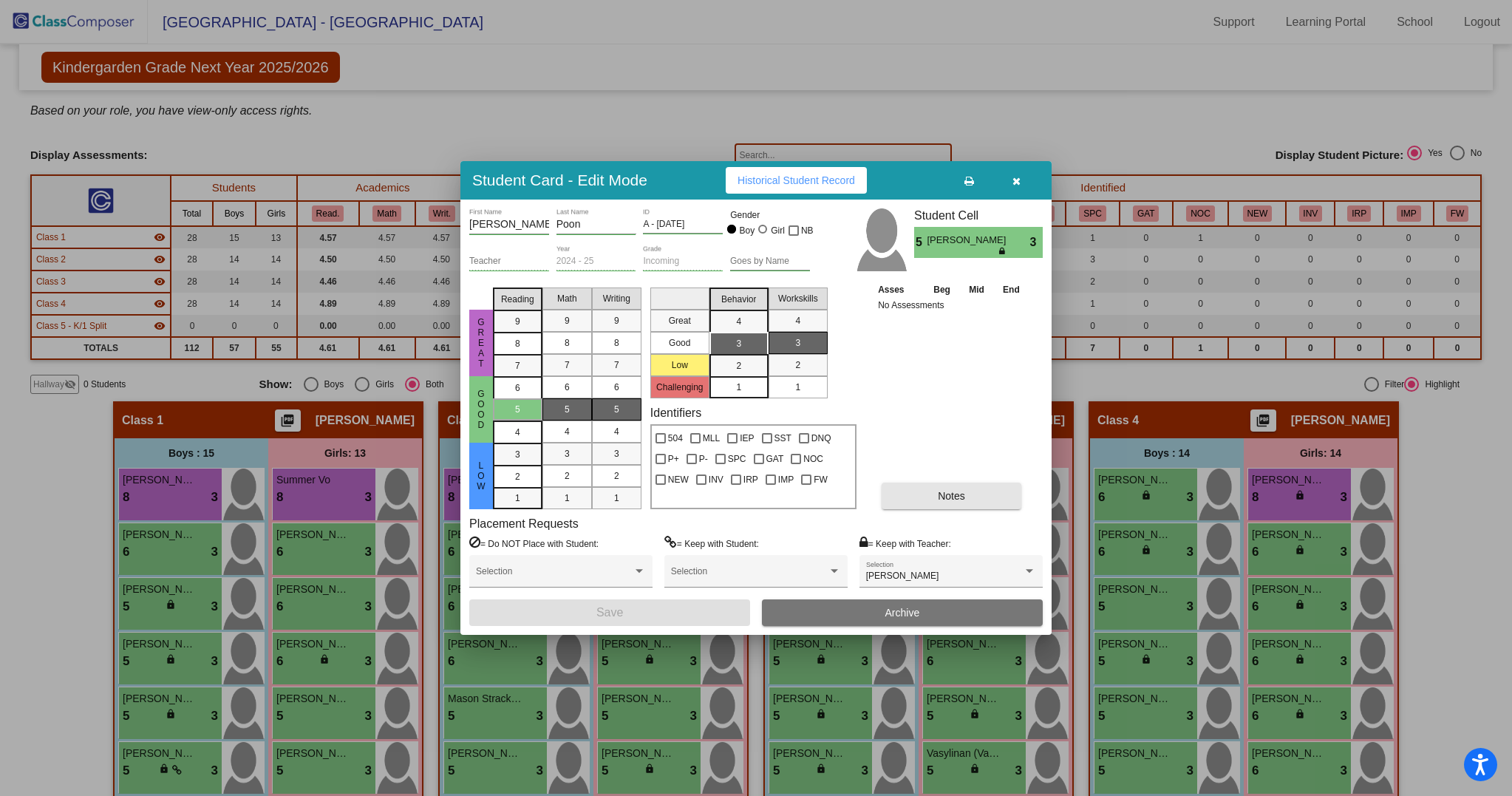
click at [900, 498] on button "Notes" at bounding box center [951, 496] width 140 height 27
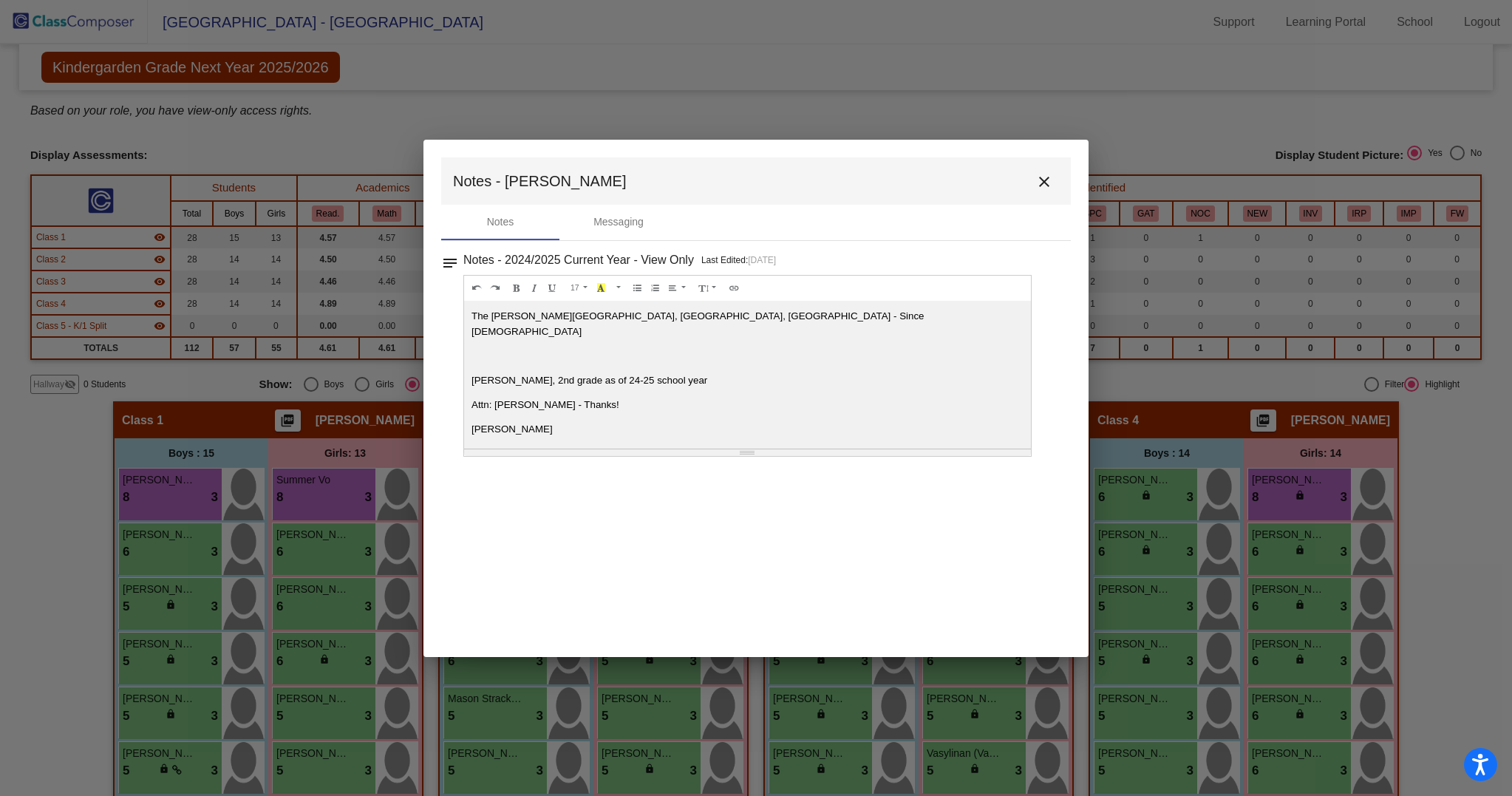
click at [1054, 175] on button "close" at bounding box center [1044, 181] width 30 height 30
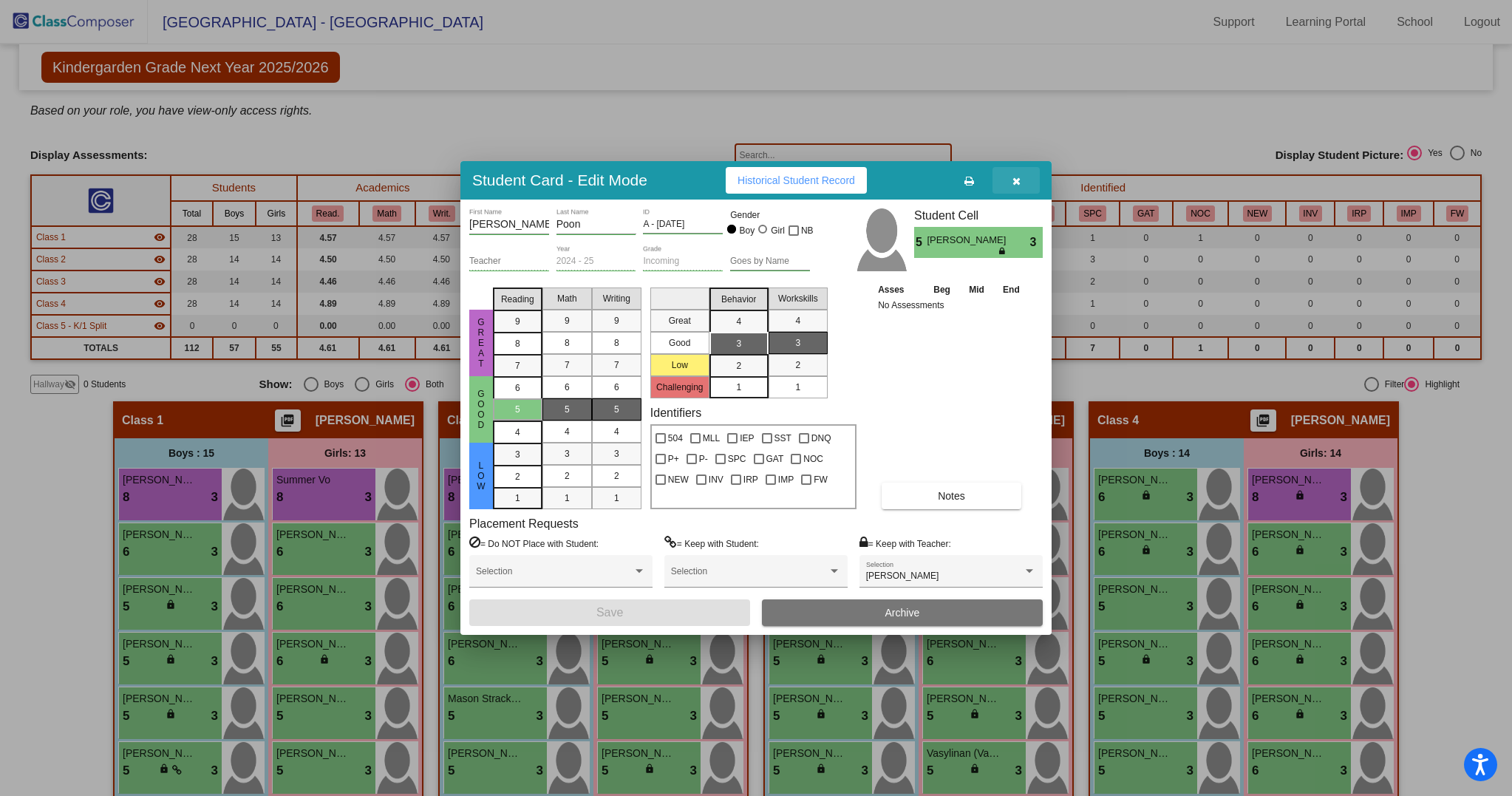
click at [1012, 186] on icon "button" at bounding box center [1016, 181] width 8 height 10
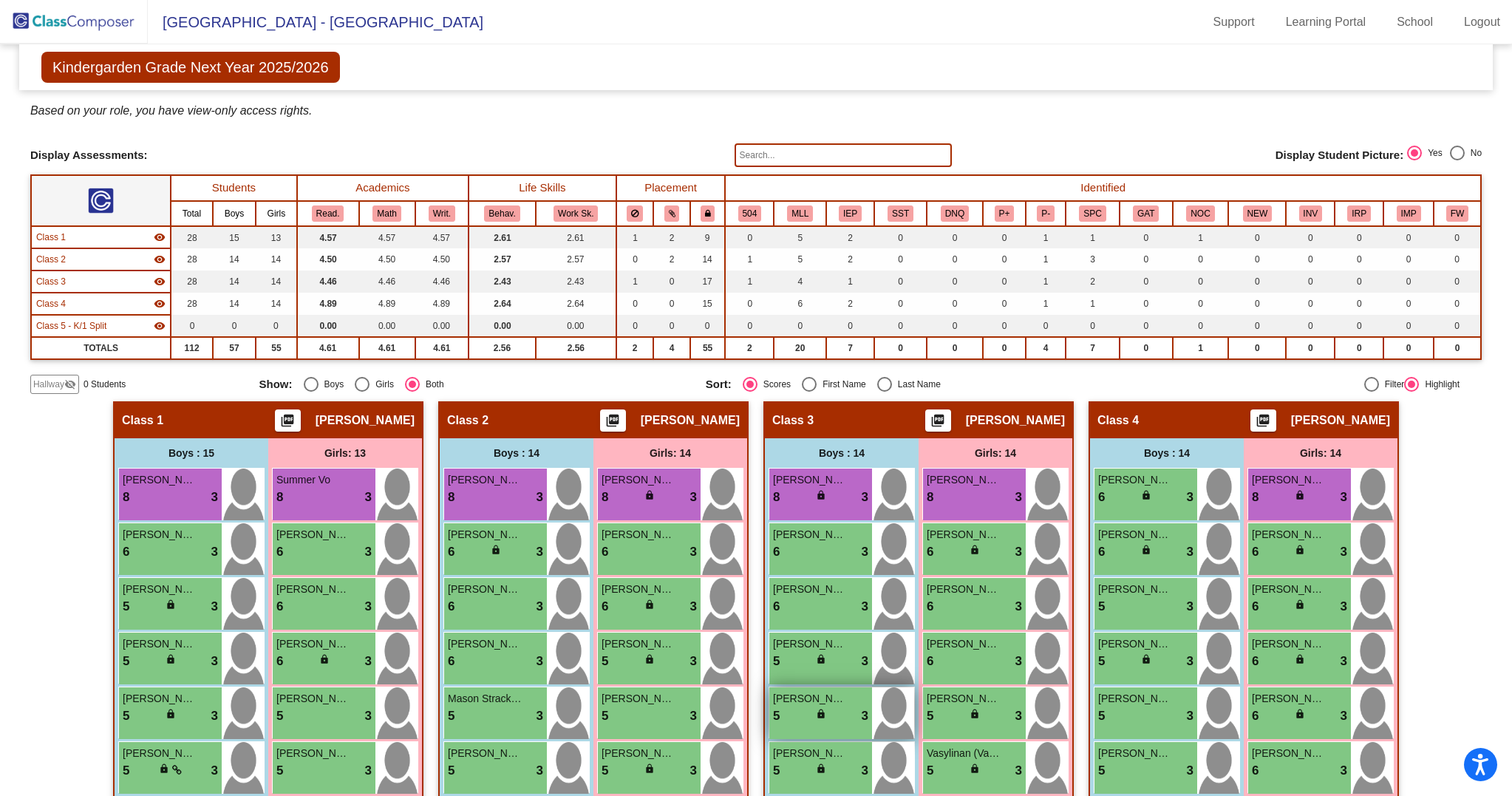
click at [816, 719] on span "lock" at bounding box center [821, 714] width 10 height 10
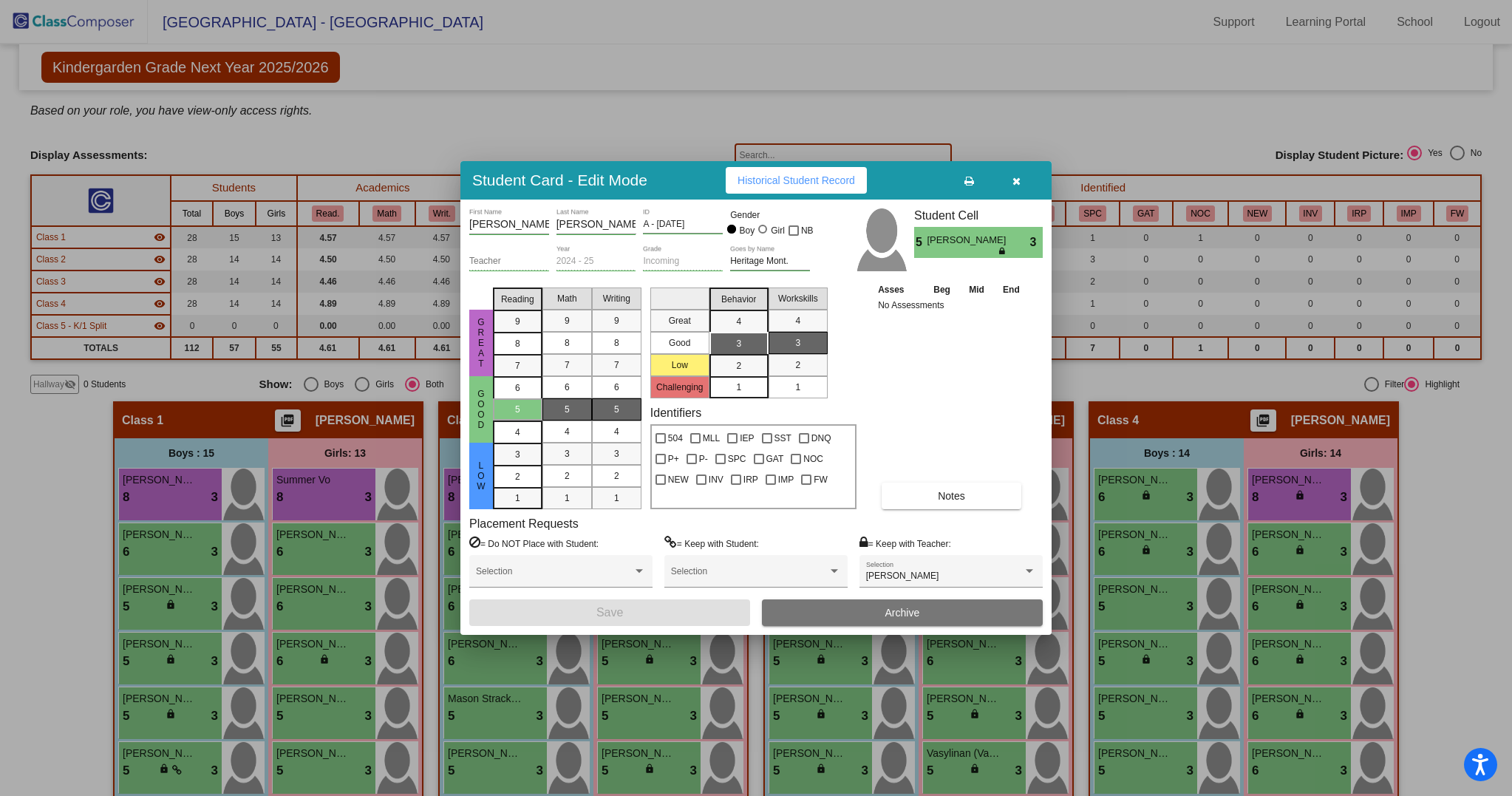
click at [987, 503] on button "Notes" at bounding box center [951, 496] width 140 height 27
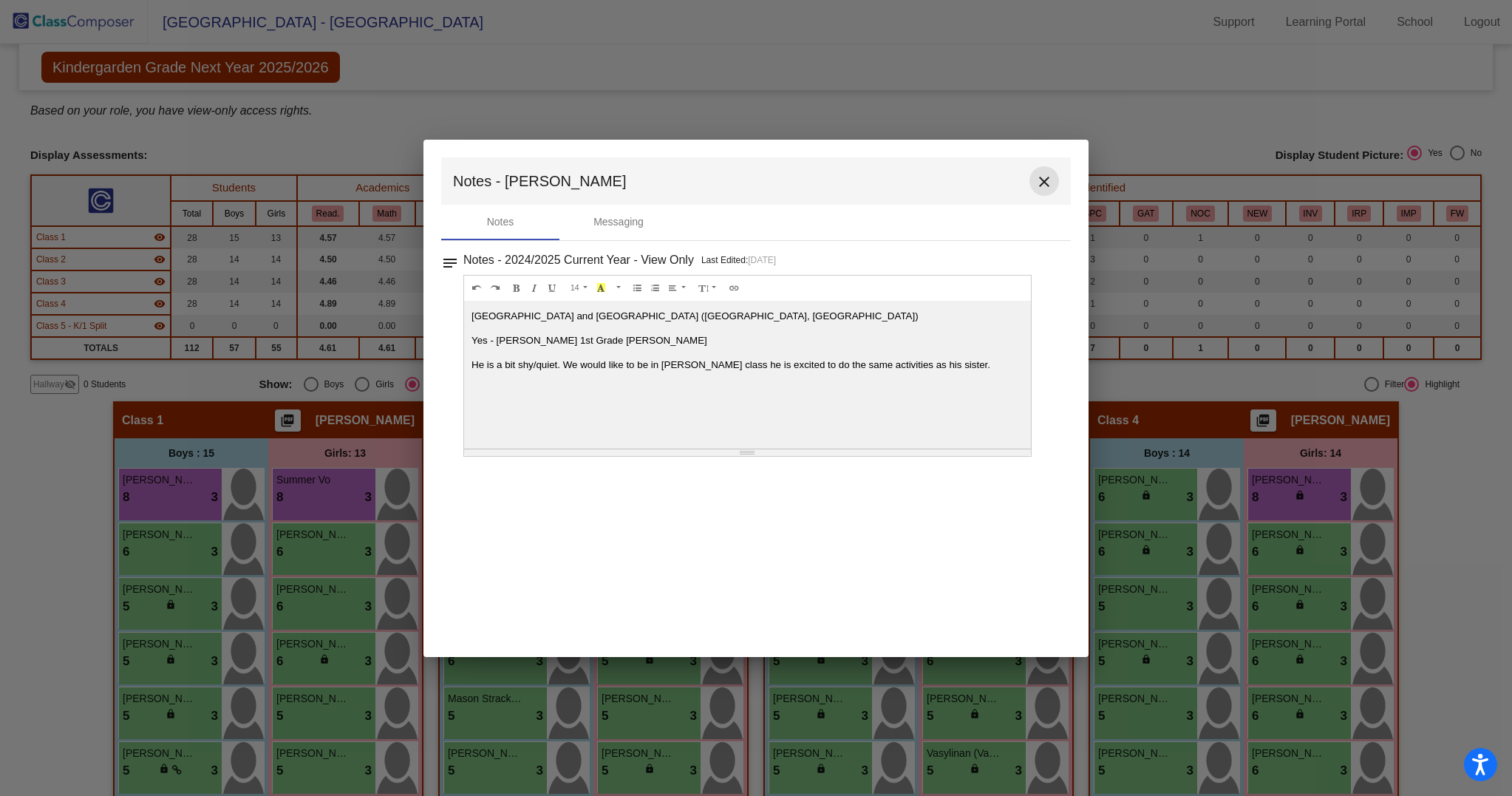
click at [1042, 186] on mat-icon "close" at bounding box center [1044, 182] width 18 height 18
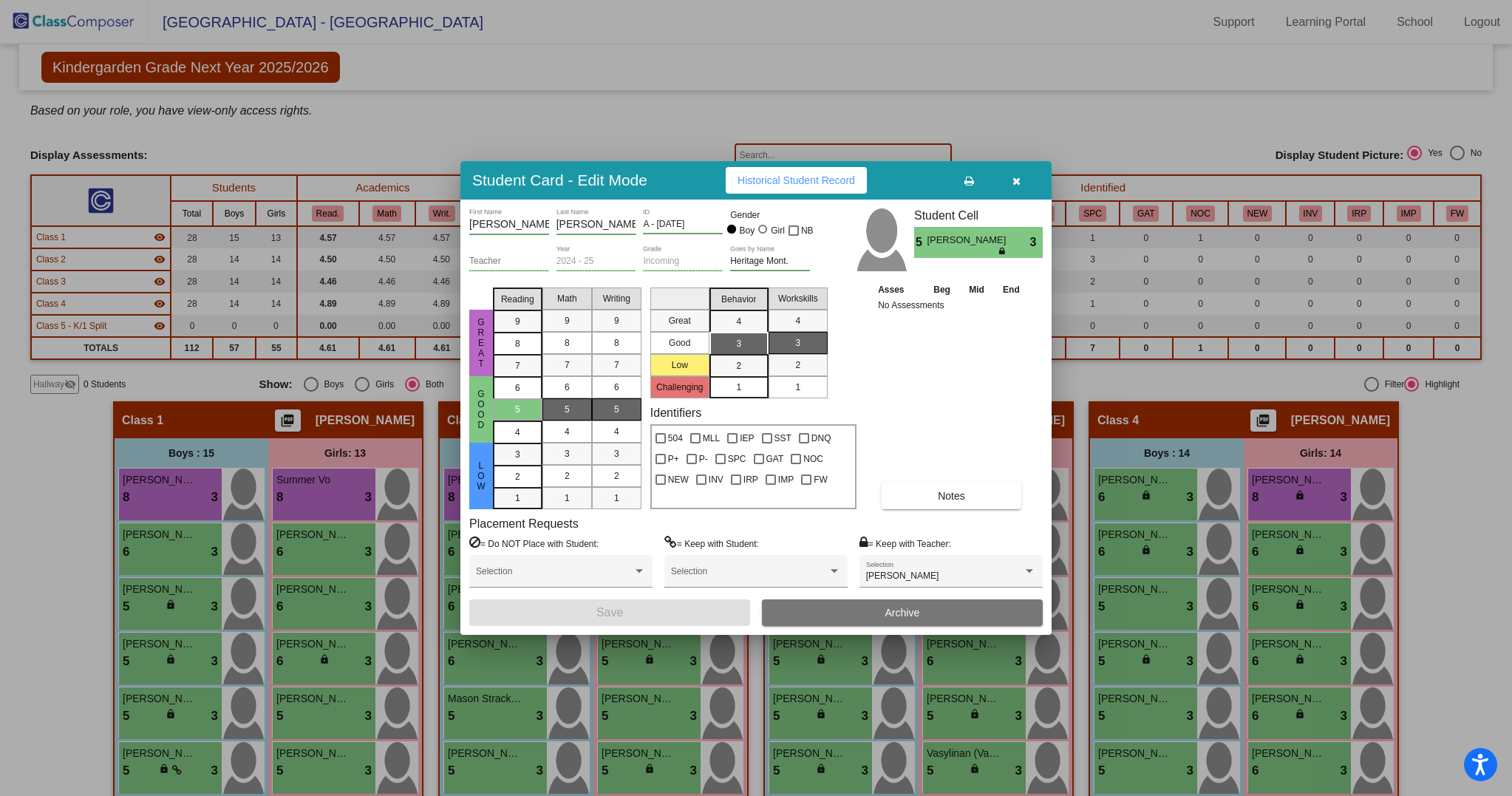
click at [1009, 185] on button "button" at bounding box center [1015, 180] width 47 height 27
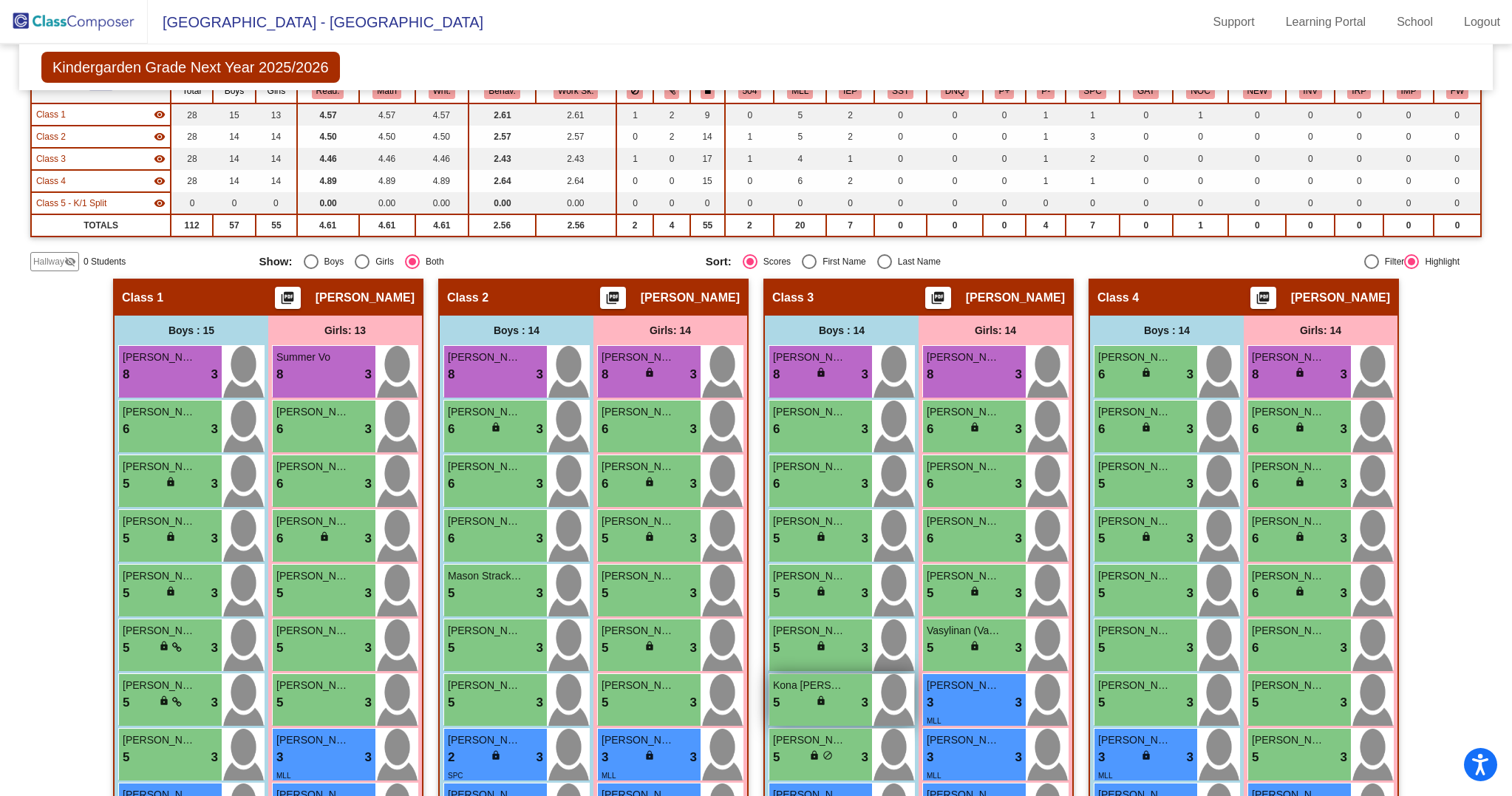
scroll to position [129, 0]
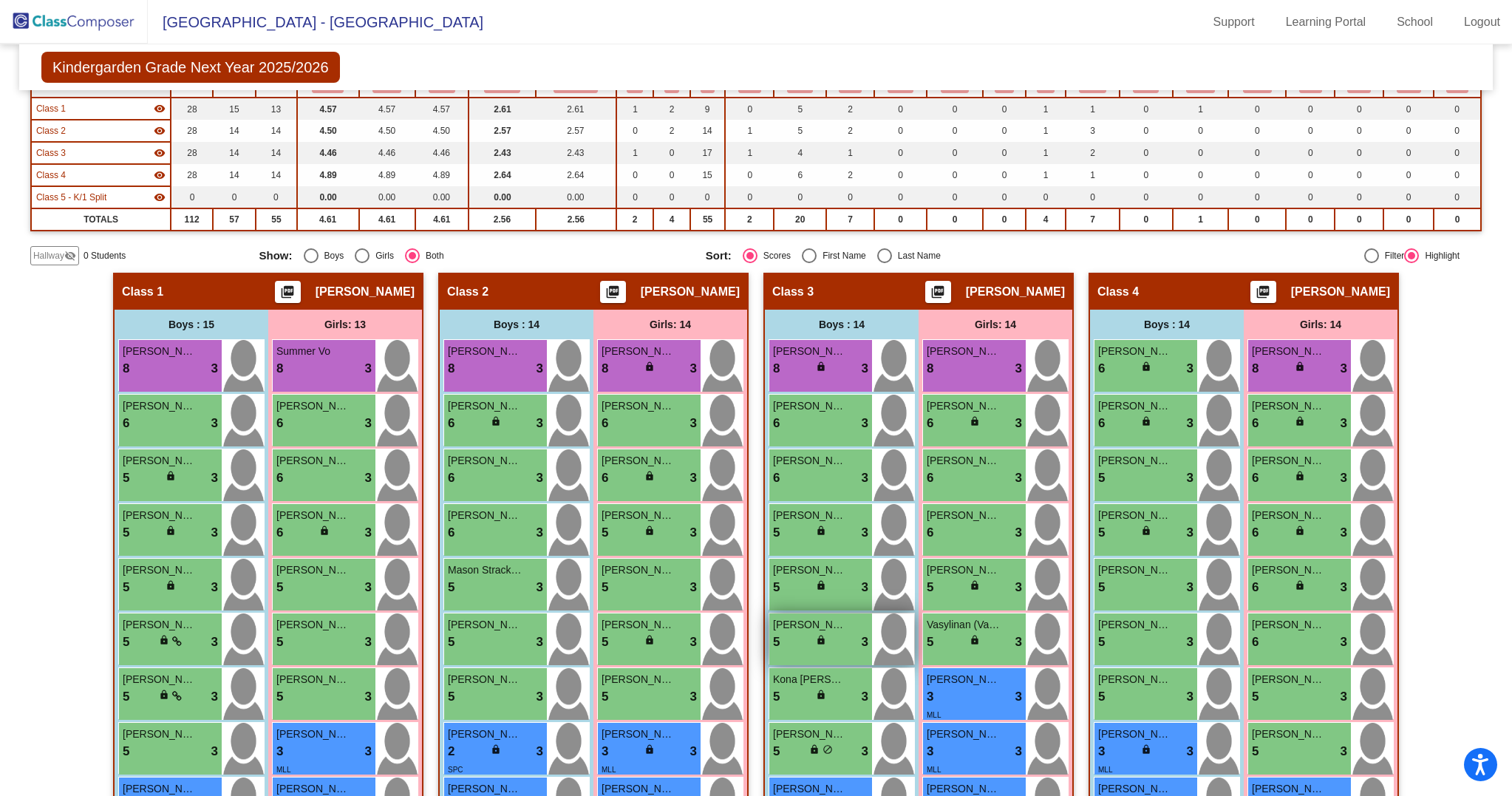
click at [799, 652] on div "5 lock do_not_disturb_alt 3" at bounding box center [820, 643] width 95 height 19
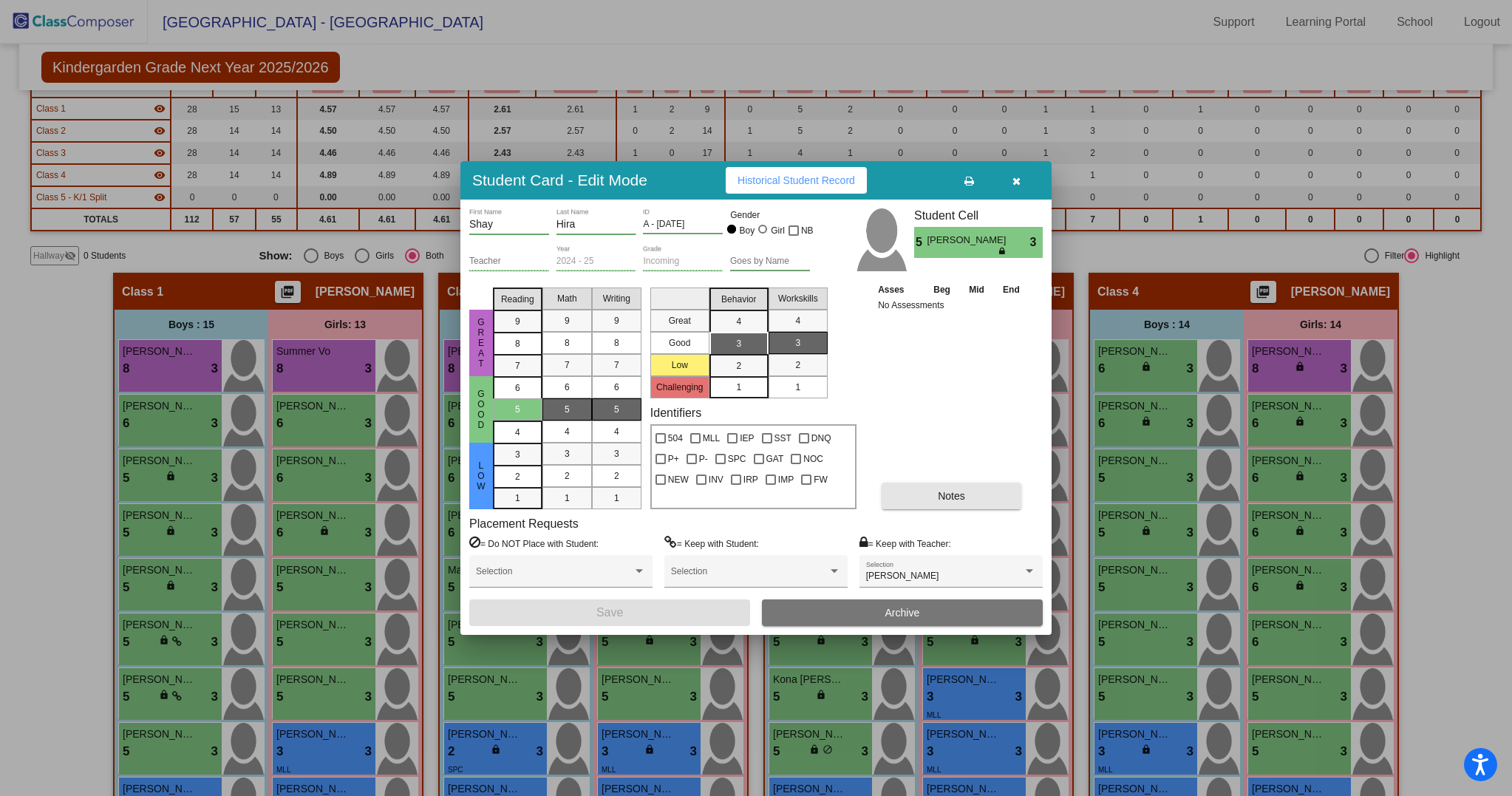
click at [929, 501] on button "Notes" at bounding box center [951, 496] width 140 height 27
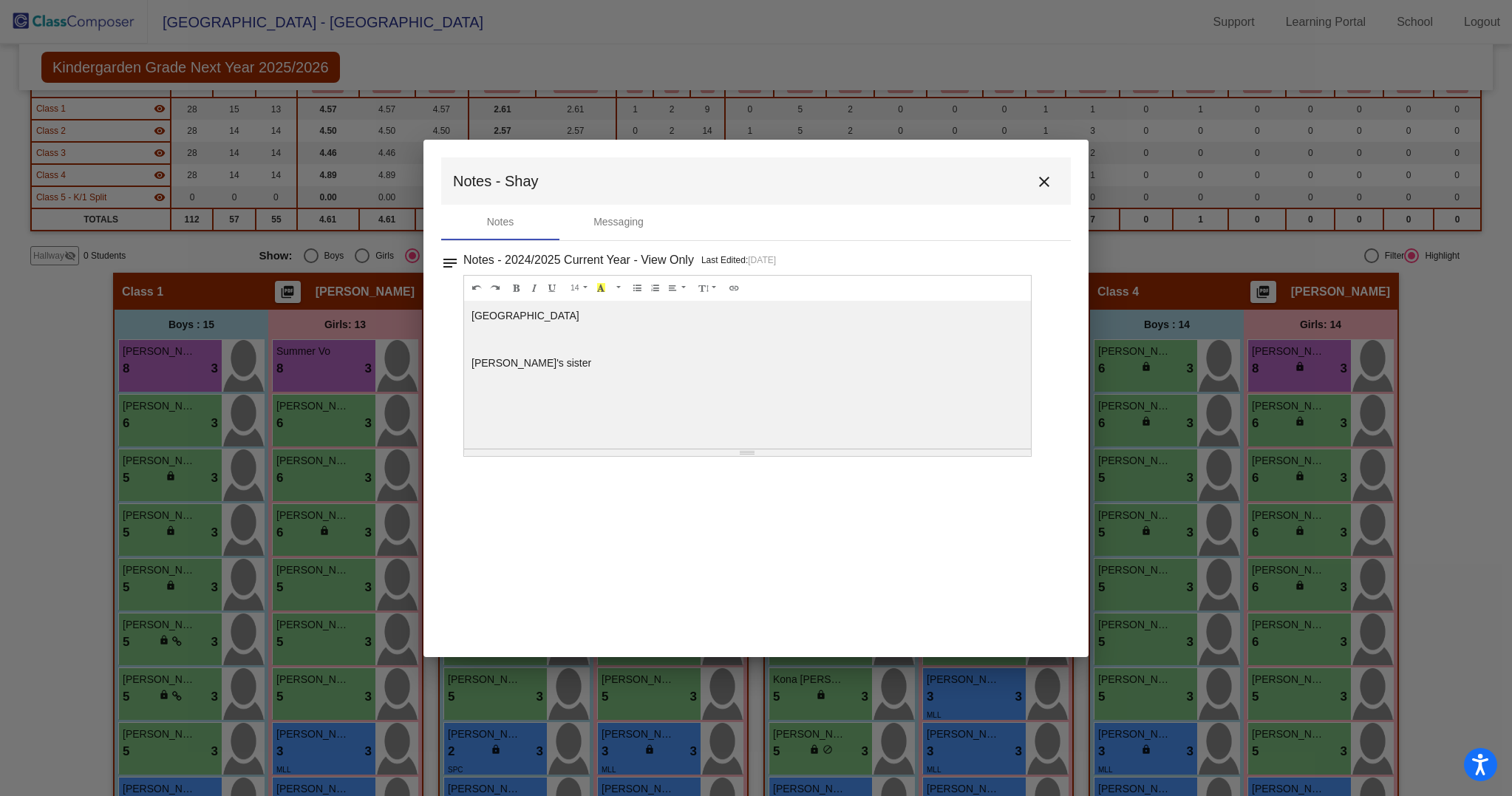
click at [507, 359] on p "[PERSON_NAME]'s sister" at bounding box center [747, 363] width 552 height 15
click at [526, 359] on p "[PERSON_NAME]'s sister" at bounding box center [747, 363] width 552 height 15
click at [523, 367] on p "[PERSON_NAME]'s sister" at bounding box center [747, 363] width 552 height 15
click at [1048, 180] on mat-icon "close" at bounding box center [1044, 182] width 18 height 18
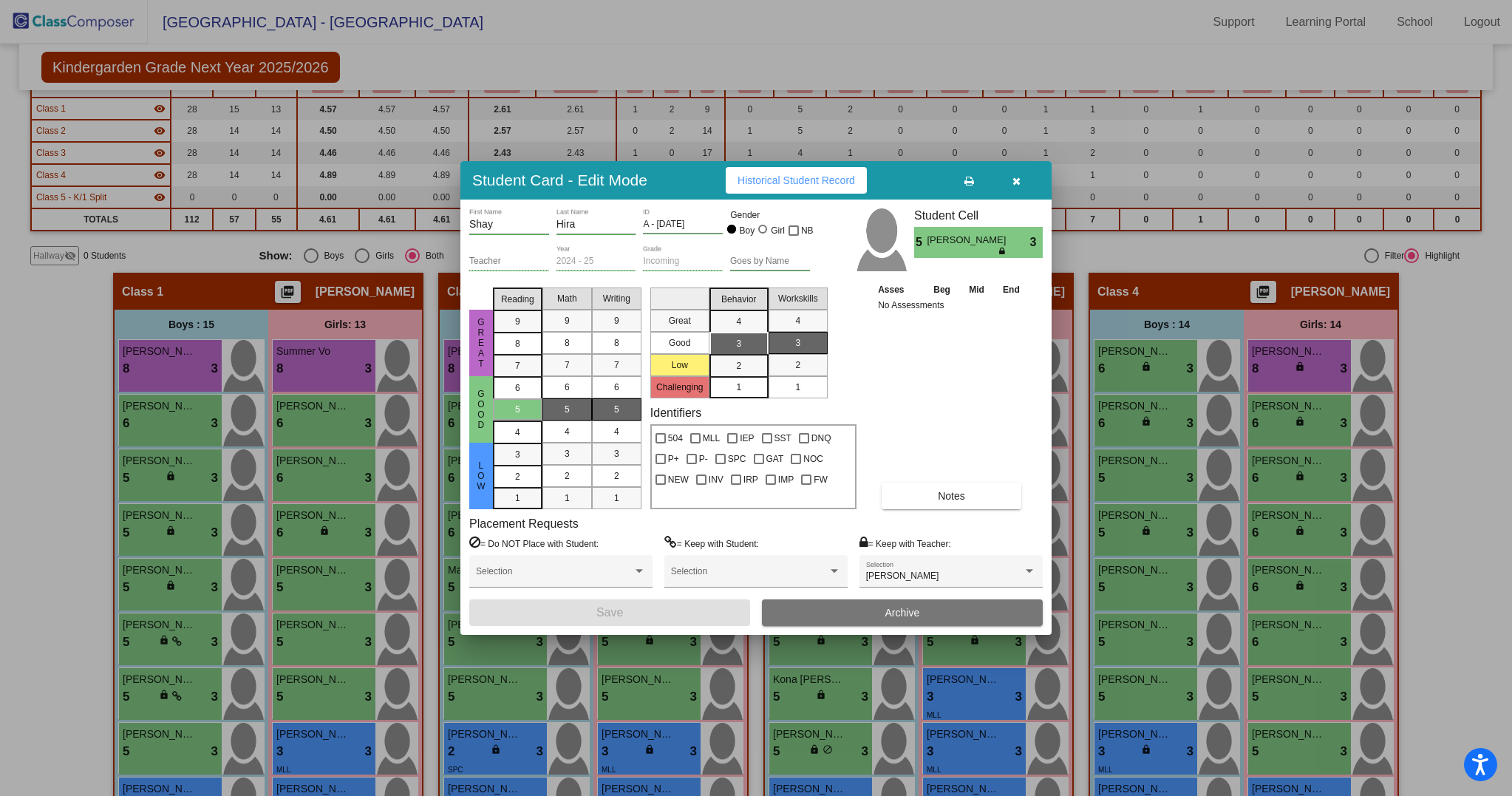
click at [1017, 186] on icon "button" at bounding box center [1016, 181] width 8 height 10
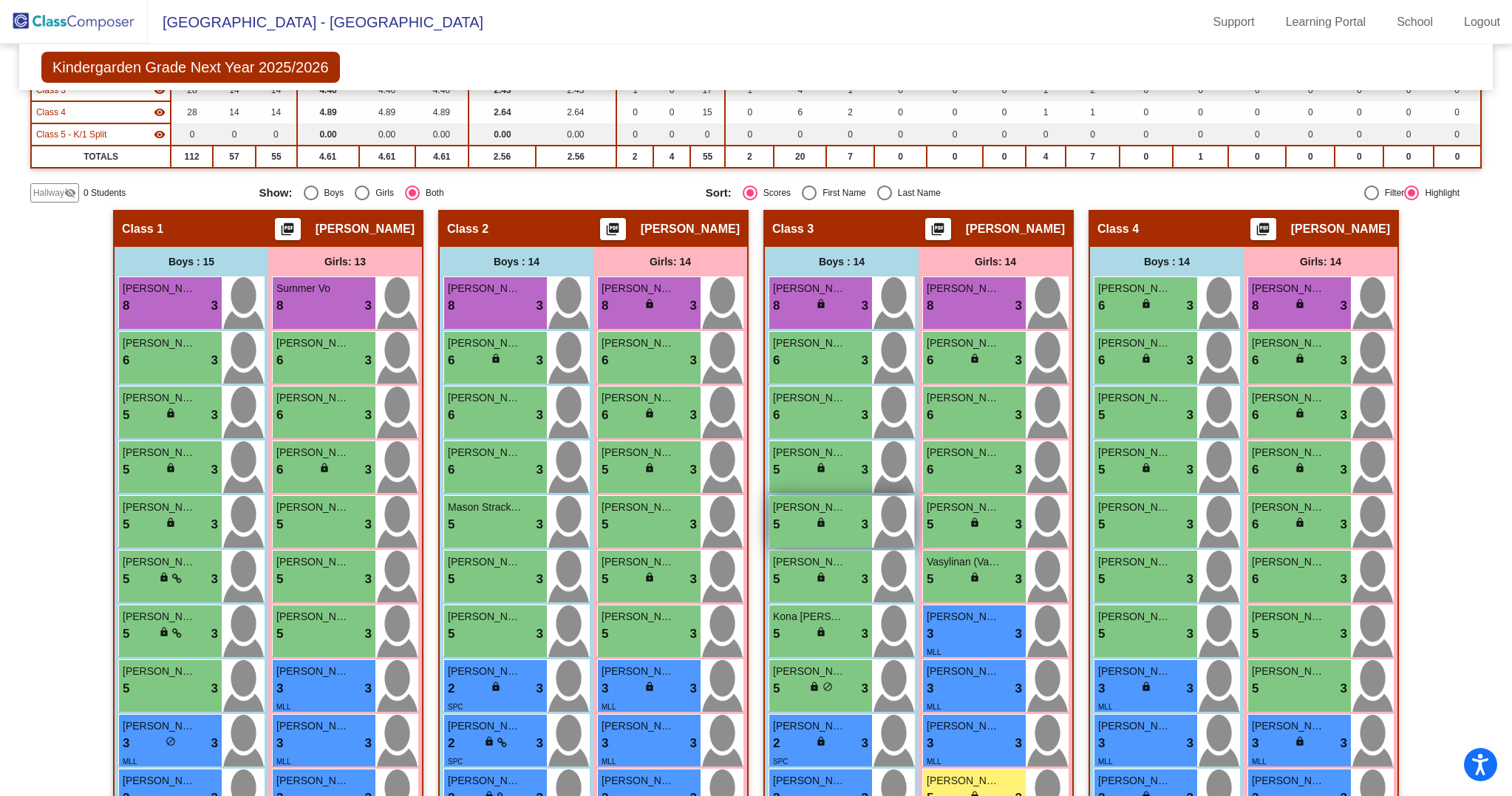
scroll to position [218, 0]
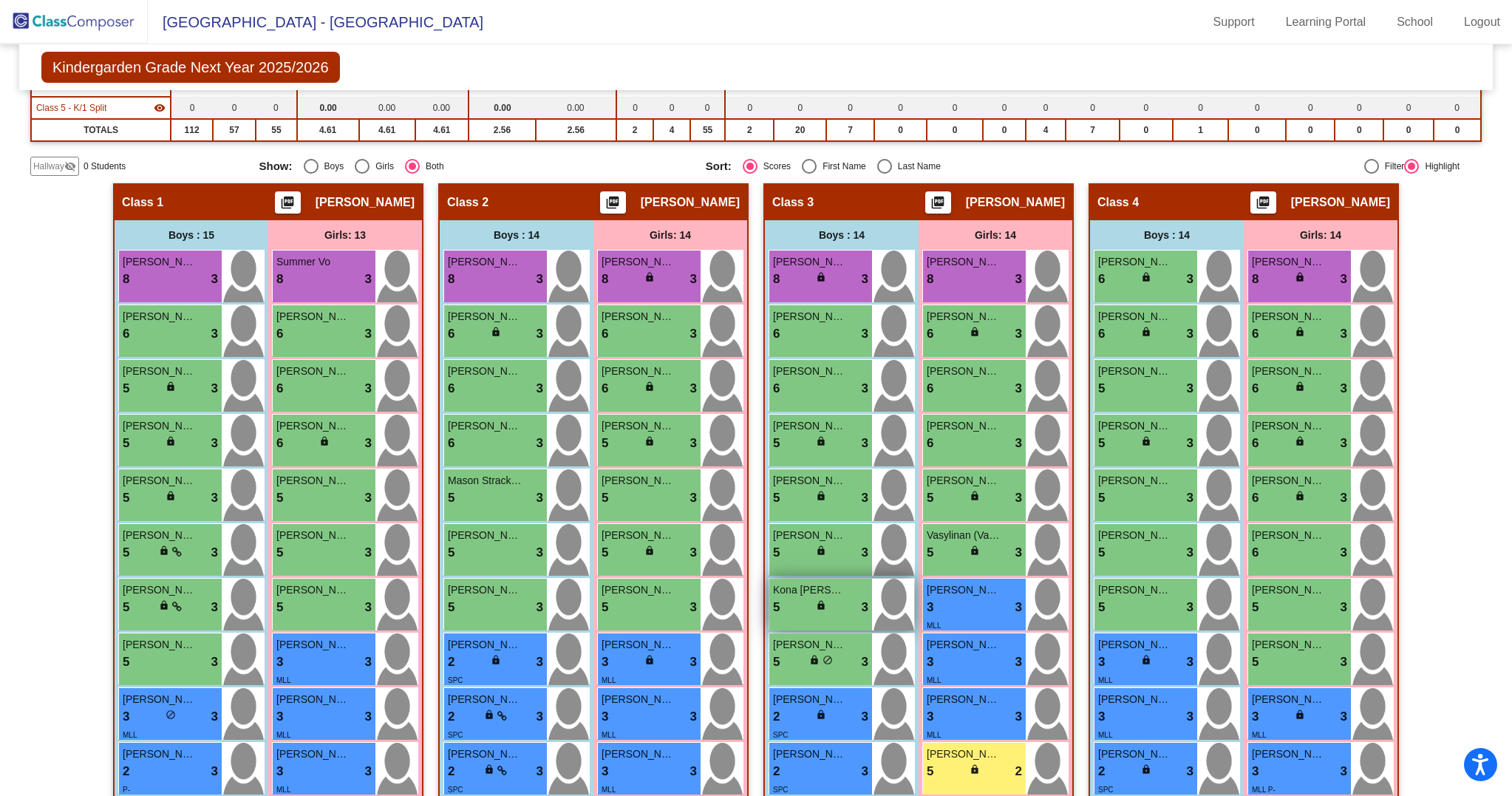
click at [826, 617] on div "5 lock do_not_disturb_alt 3" at bounding box center [820, 607] width 95 height 19
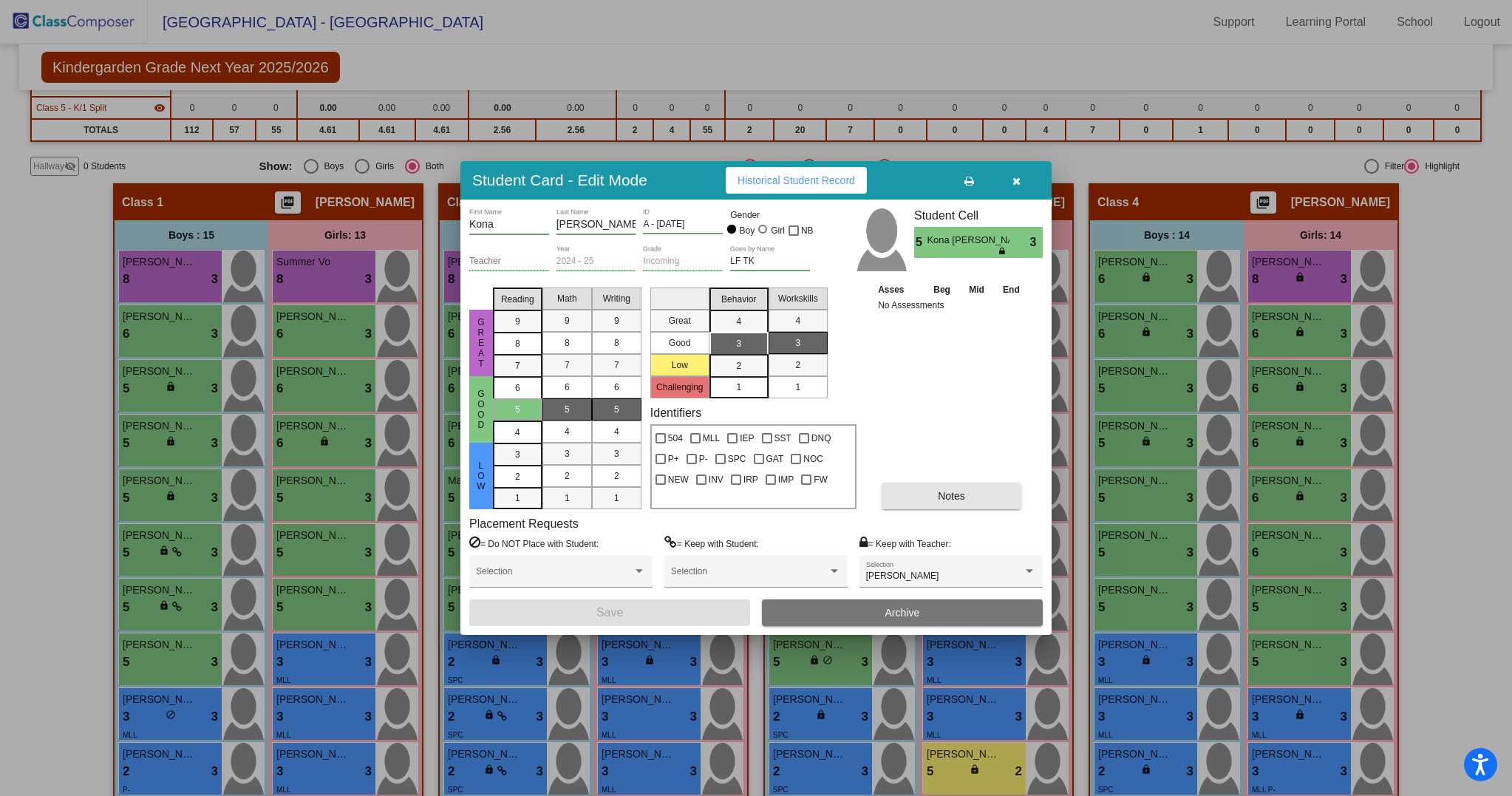
click at [969, 495] on button "Notes" at bounding box center [951, 496] width 140 height 27
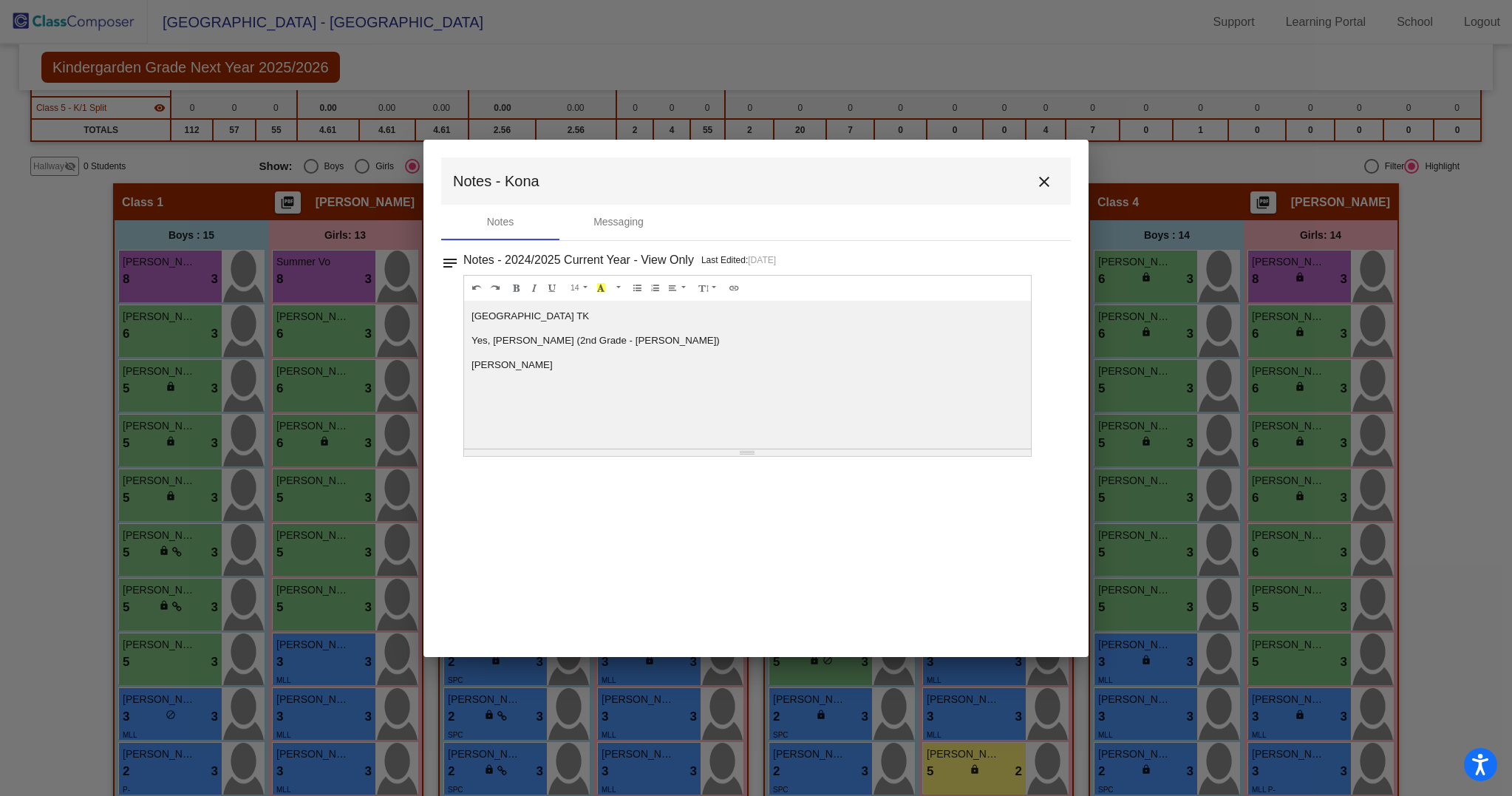
click at [1042, 181] on mat-icon "close" at bounding box center [1044, 182] width 18 height 18
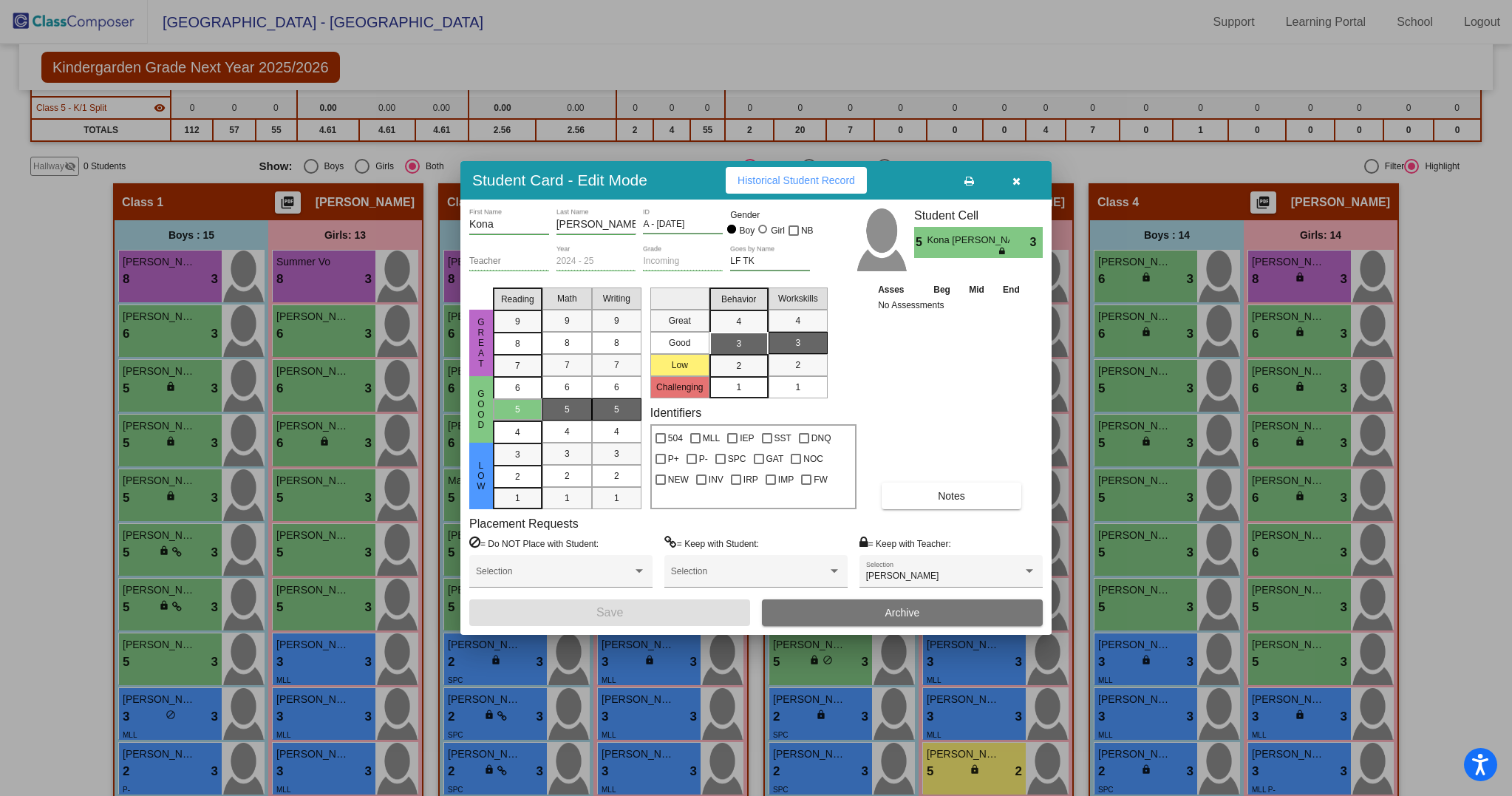
click at [1042, 181] on div "Student Card - Edit Mode Historical Student Record" at bounding box center [756, 180] width 591 height 38
click at [1021, 182] on button "button" at bounding box center [1015, 180] width 47 height 27
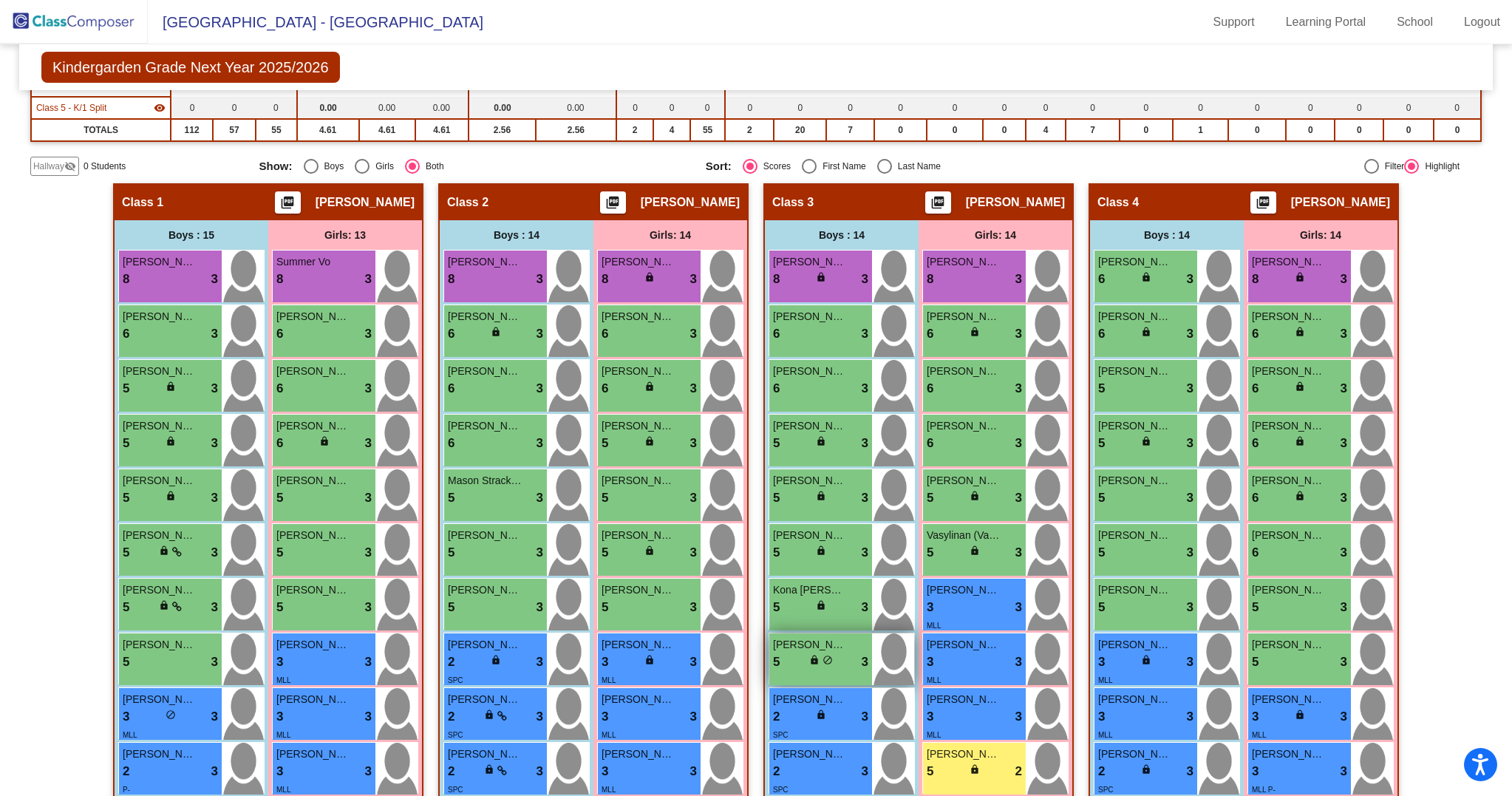
click at [801, 669] on div "5 lock do_not_disturb_alt 3" at bounding box center [820, 662] width 95 height 19
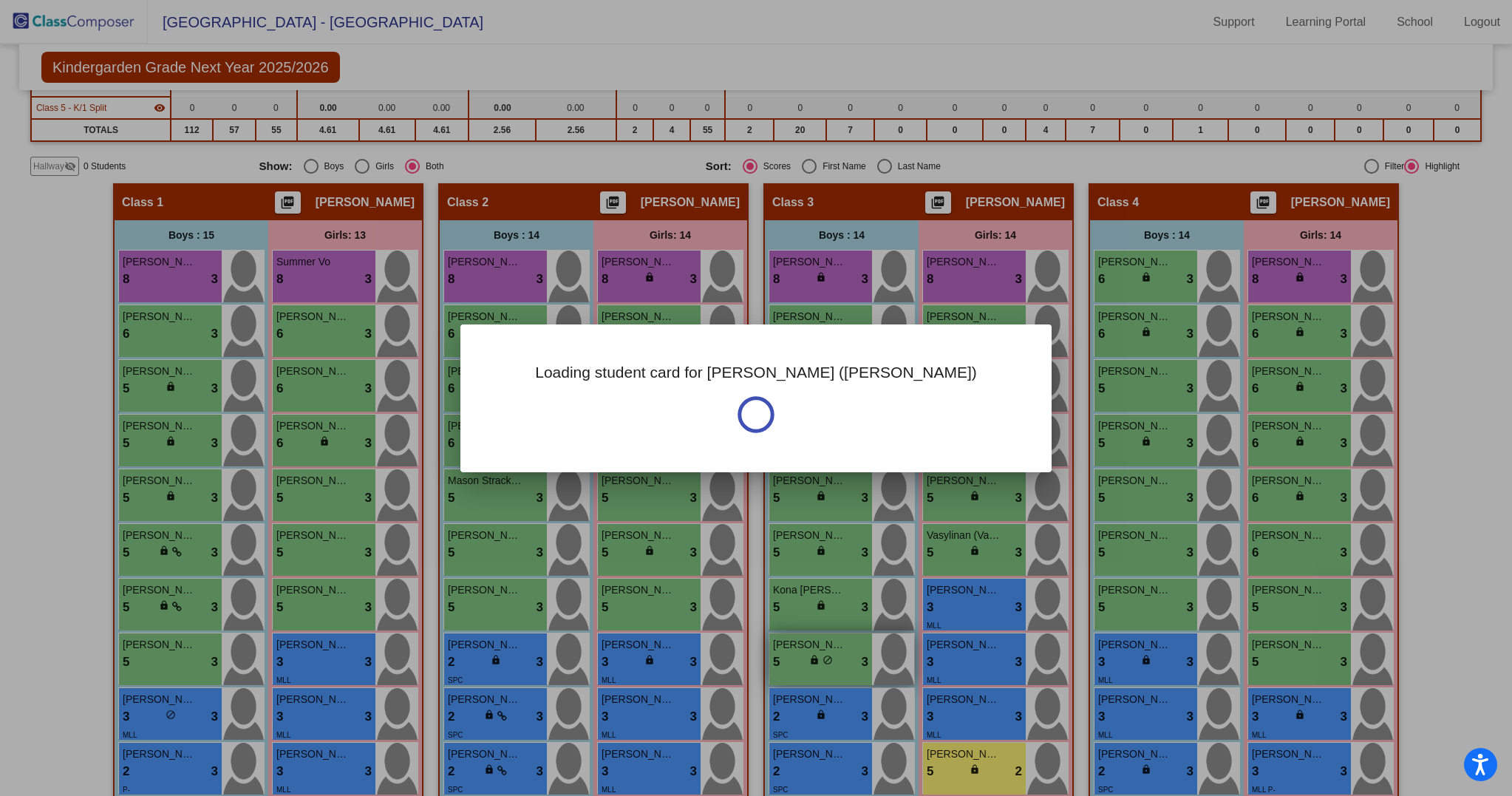
click at [801, 669] on div at bounding box center [756, 398] width 1512 height 796
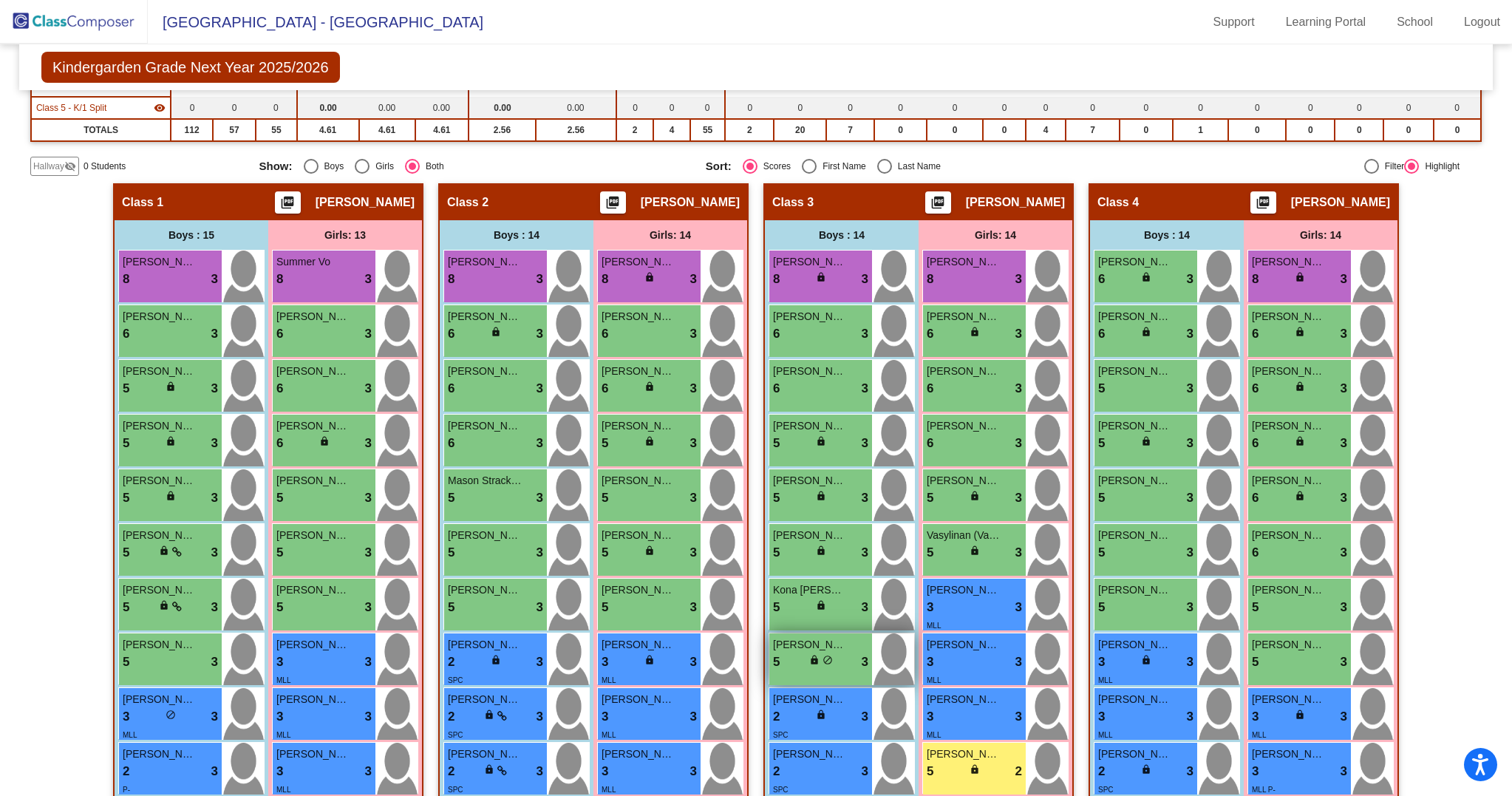
click at [801, 669] on div "5 lock do_not_disturb_alt 3" at bounding box center [820, 662] width 95 height 19
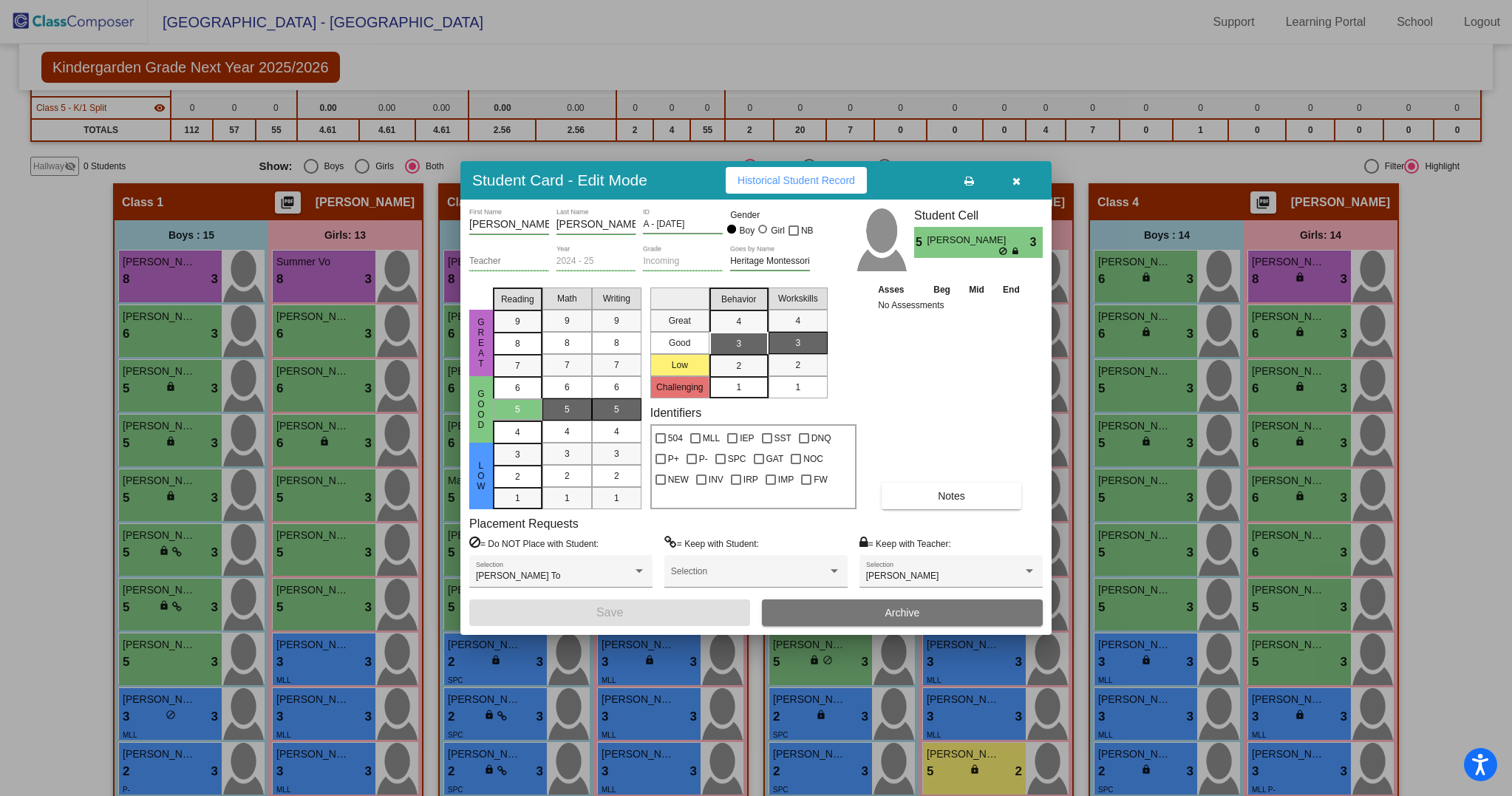
click at [917, 503] on button "Notes" at bounding box center [951, 496] width 140 height 27
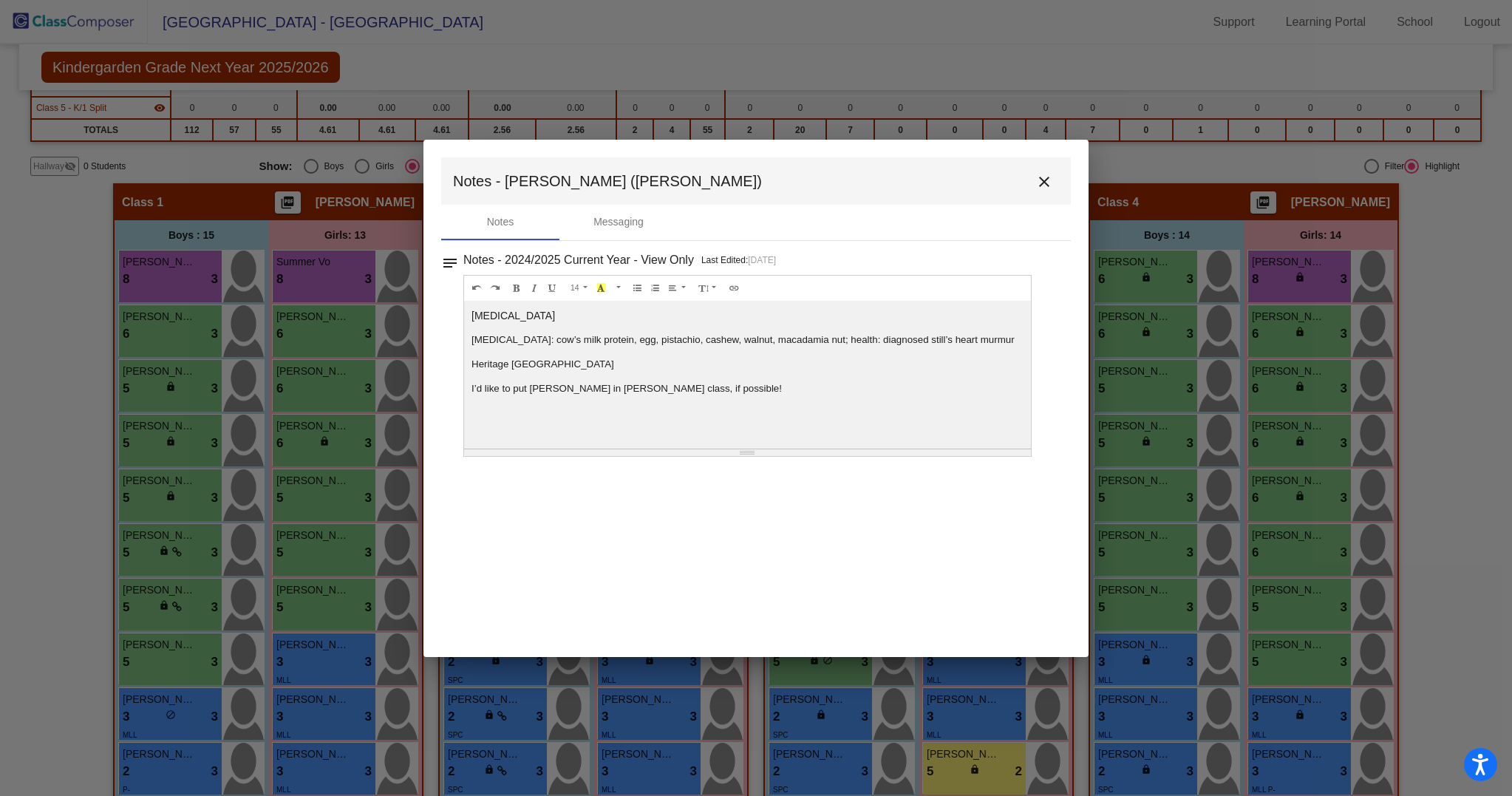
click at [1048, 175] on mat-icon "close" at bounding box center [1044, 182] width 18 height 18
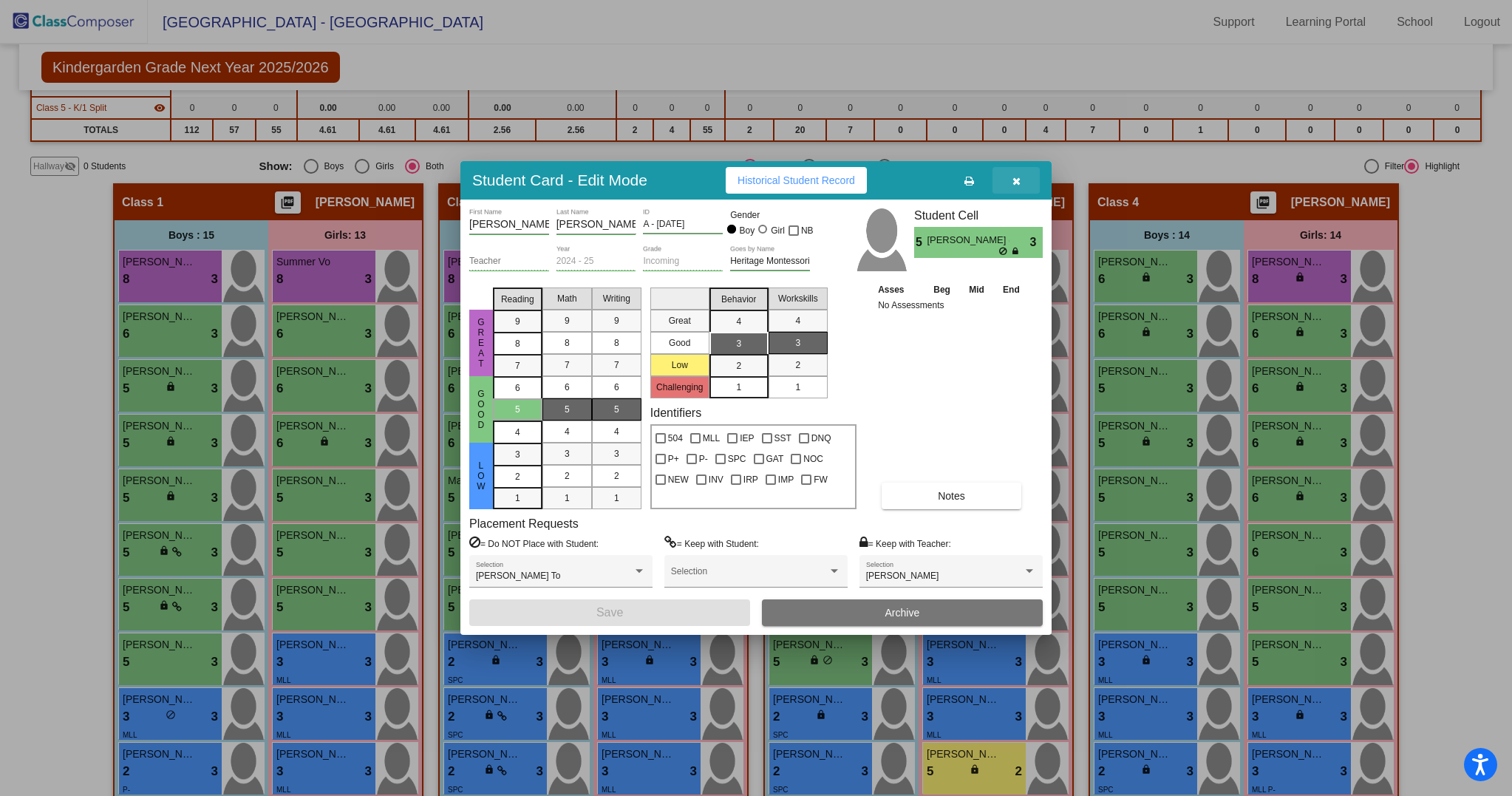
click at [1012, 180] on icon "button" at bounding box center [1016, 181] width 8 height 10
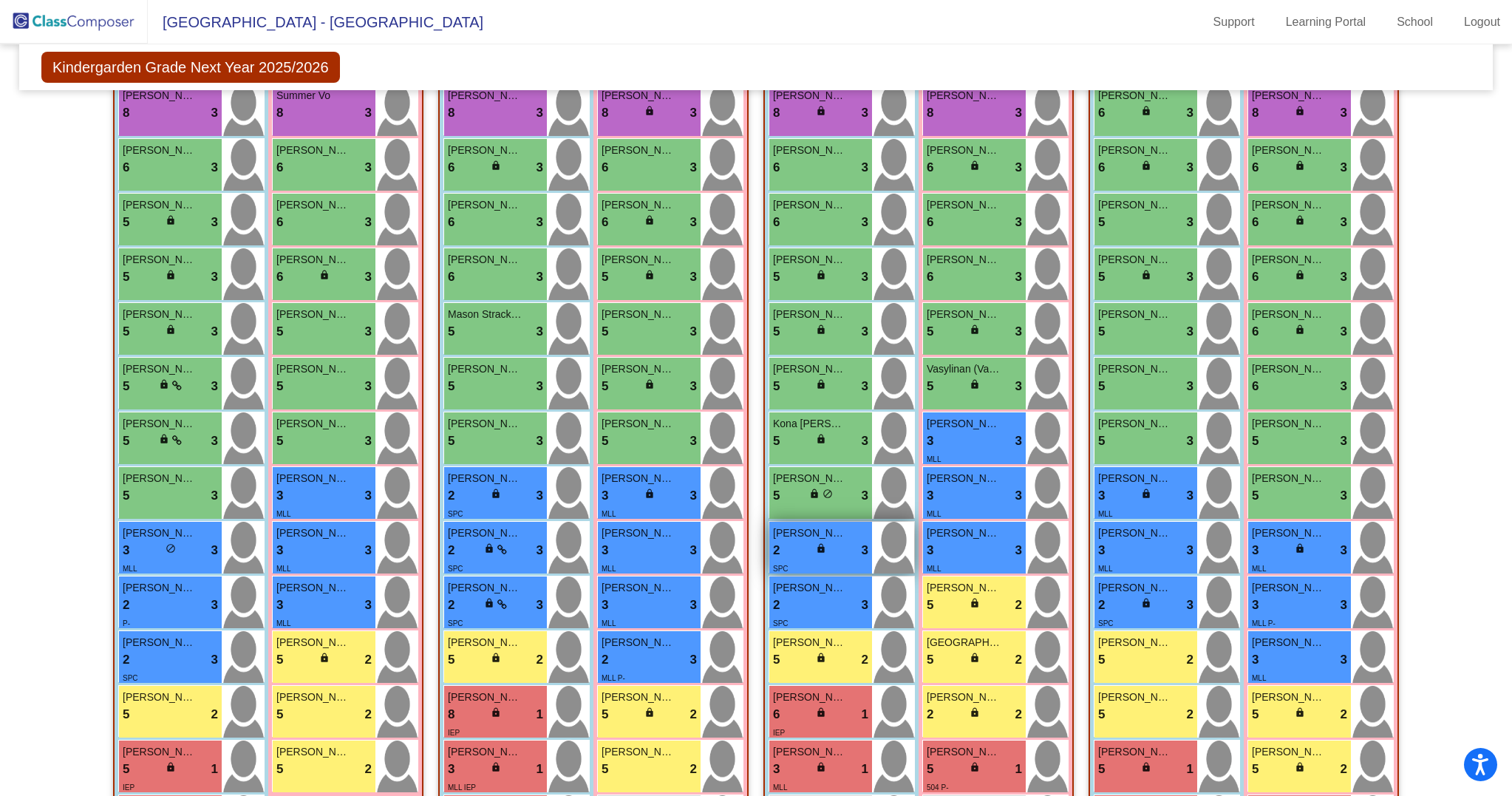
scroll to position [398, 0]
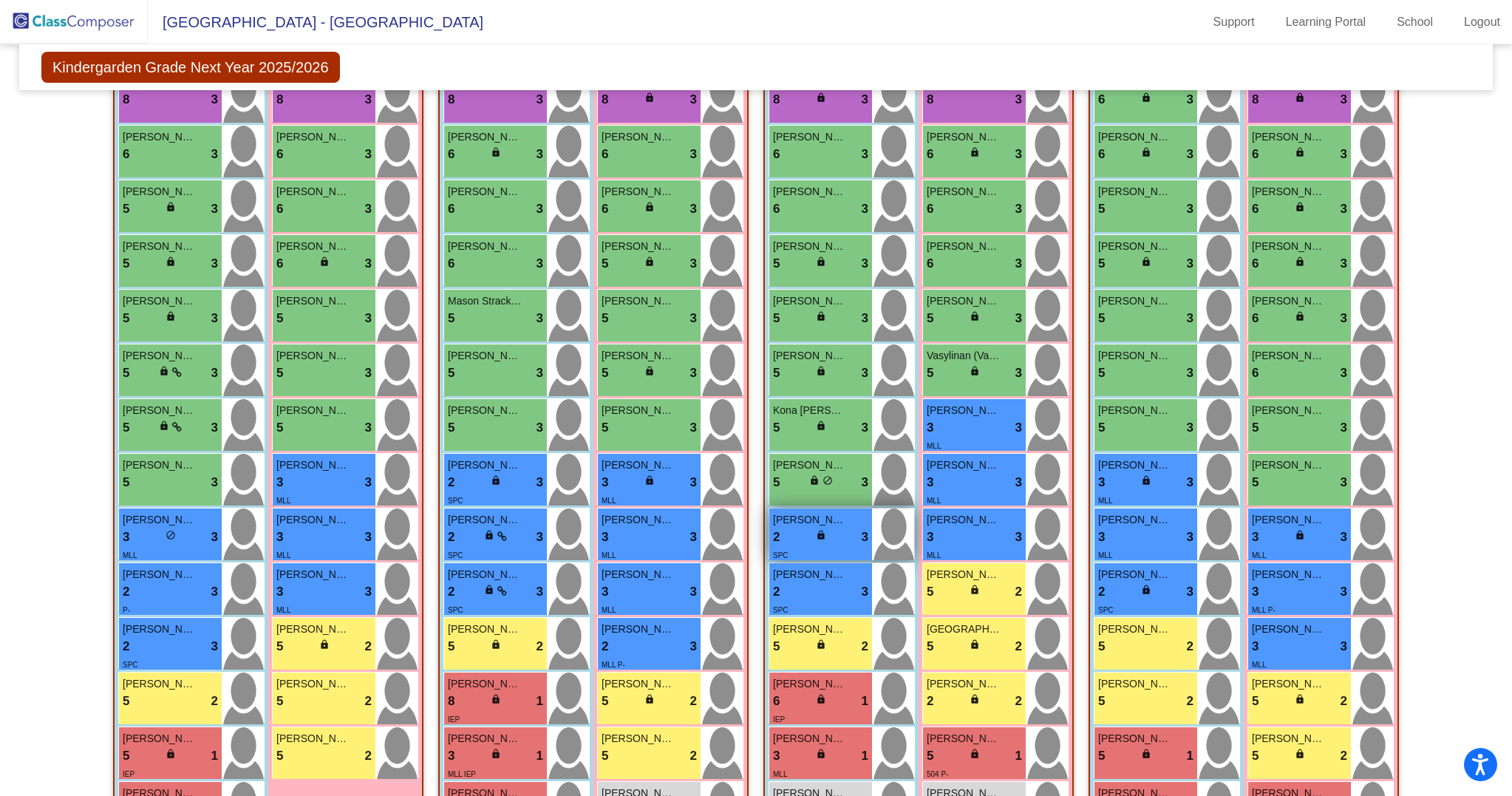
click at [816, 540] on span "lock" at bounding box center [821, 535] width 10 height 10
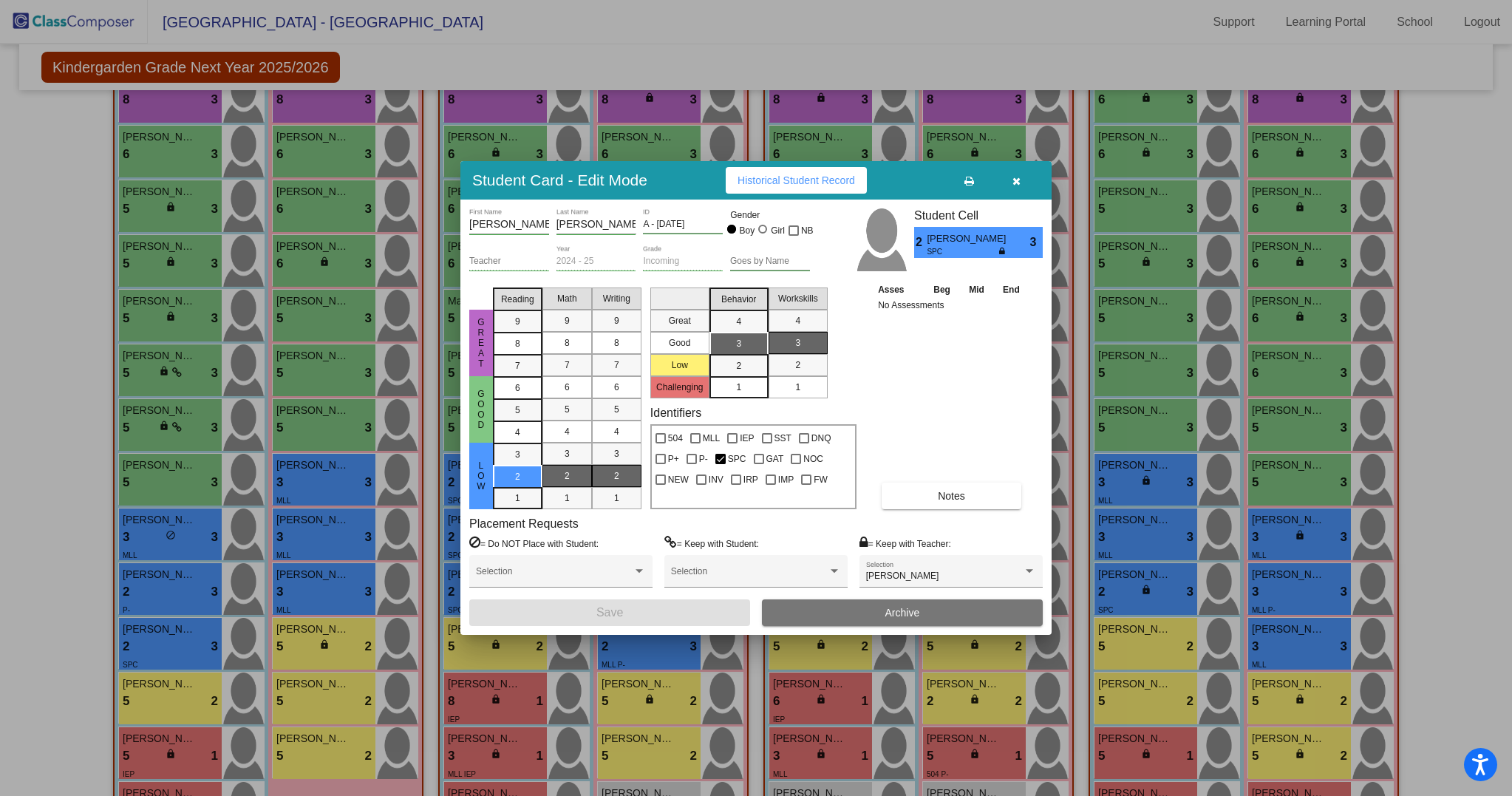
click at [942, 480] on div "Asses Beg Mid End No Assessments Notes" at bounding box center [951, 395] width 155 height 227
click at [938, 495] on span "Notes" at bounding box center [951, 496] width 28 height 12
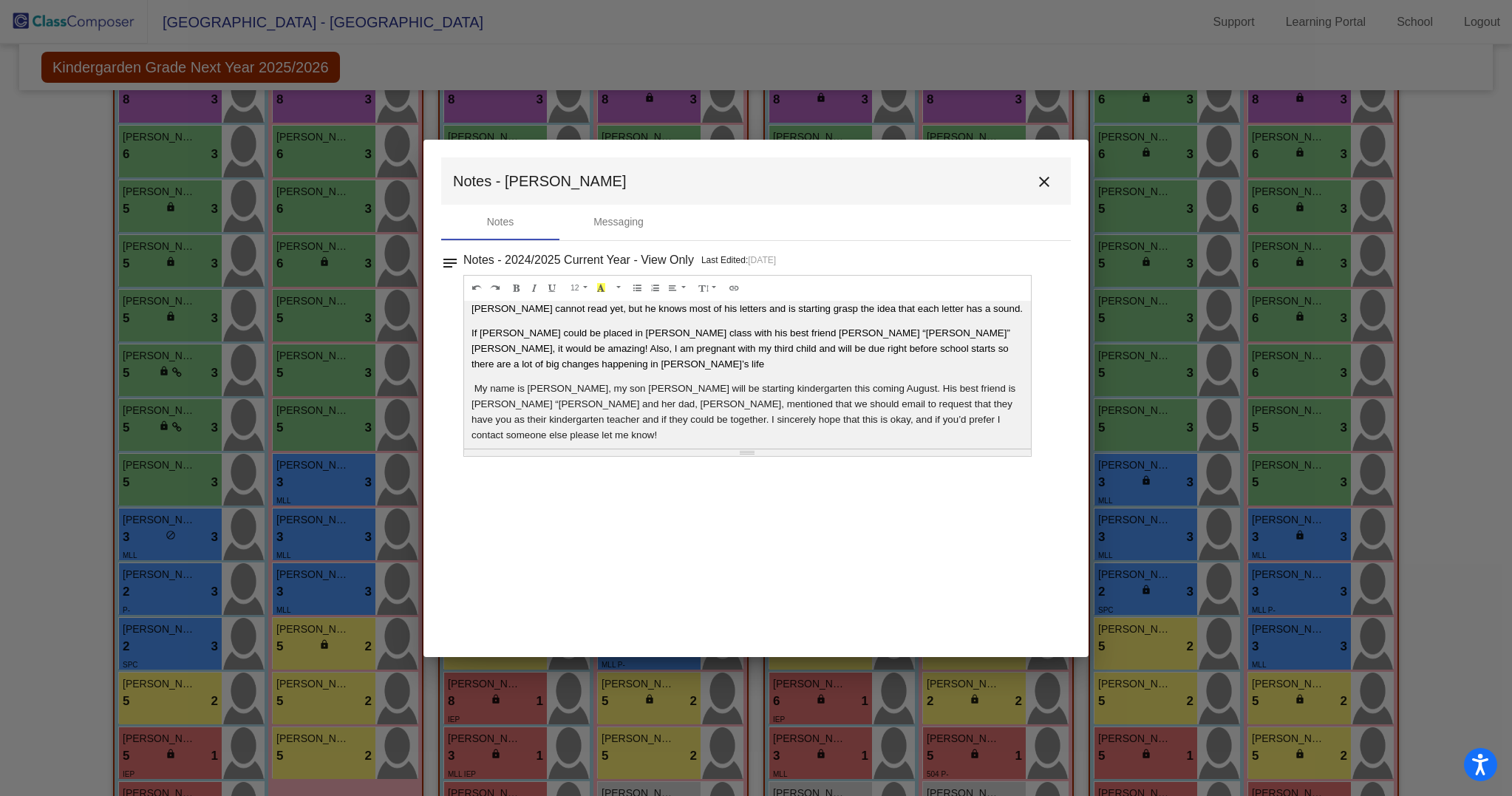
scroll to position [92, 0]
click at [1051, 170] on button "close" at bounding box center [1044, 181] width 30 height 30
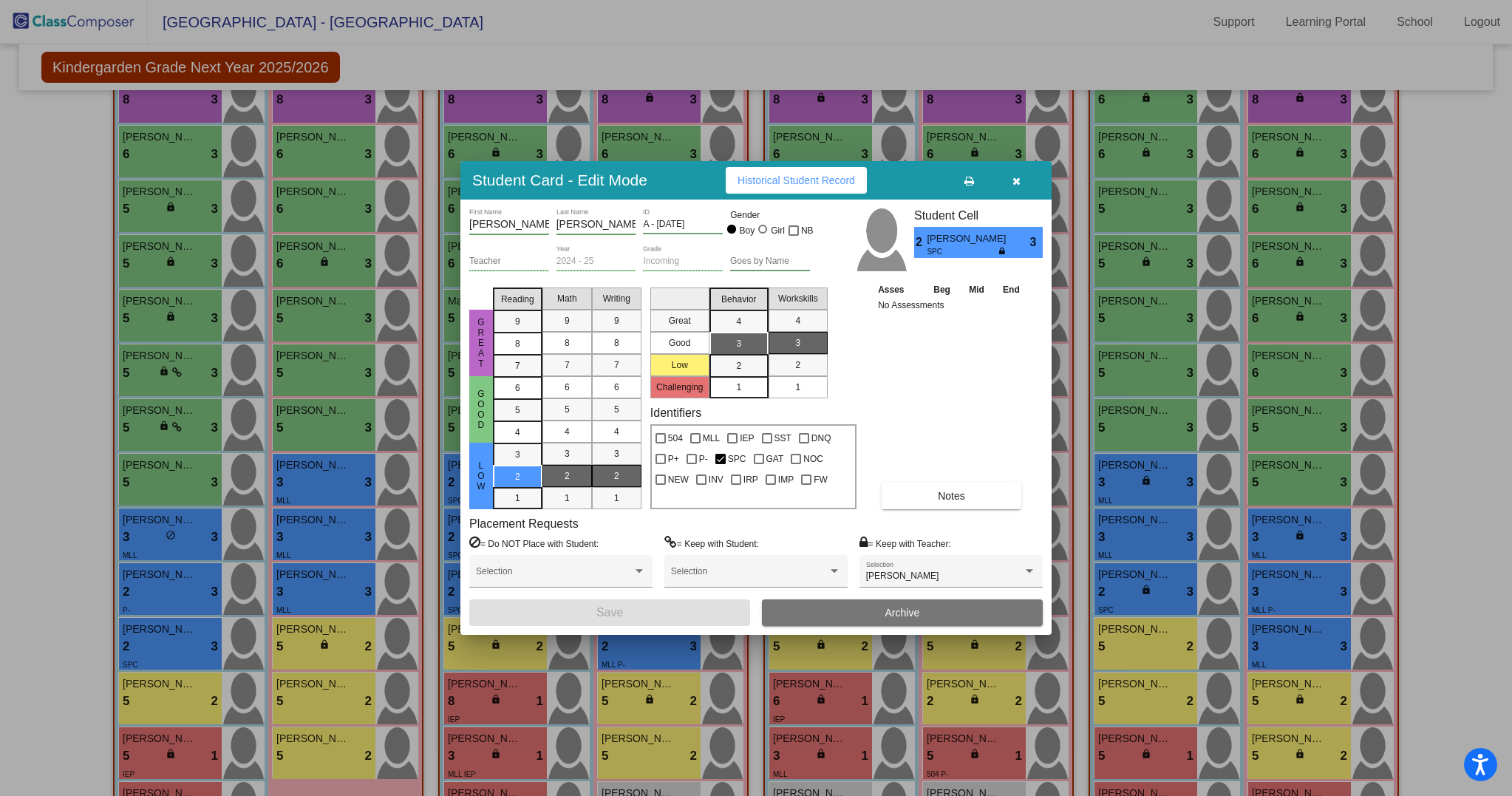
click at [1019, 177] on icon "button" at bounding box center [1016, 181] width 8 height 10
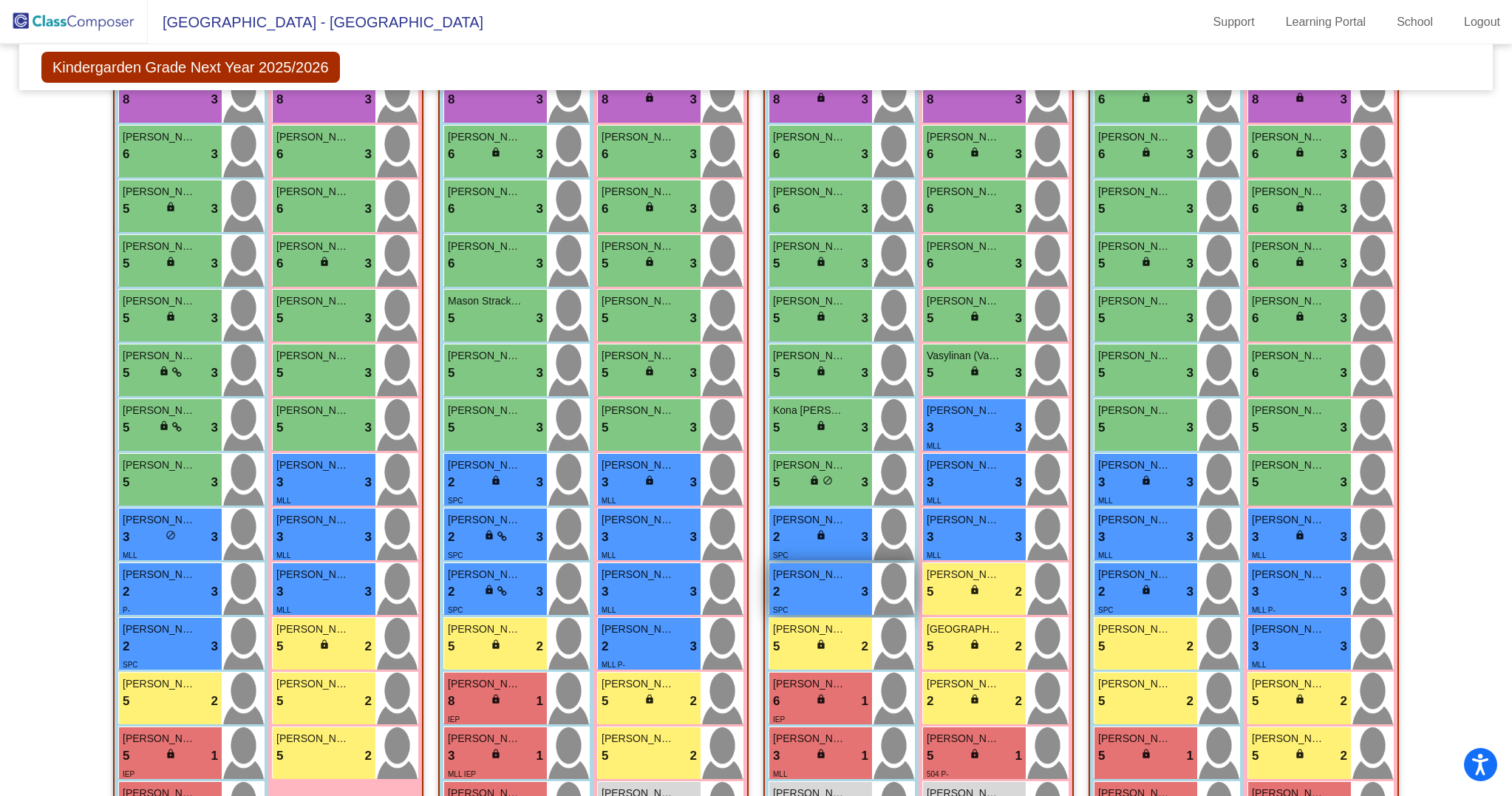
click at [831, 600] on div "2 lock do_not_disturb_alt 3" at bounding box center [820, 593] width 95 height 19
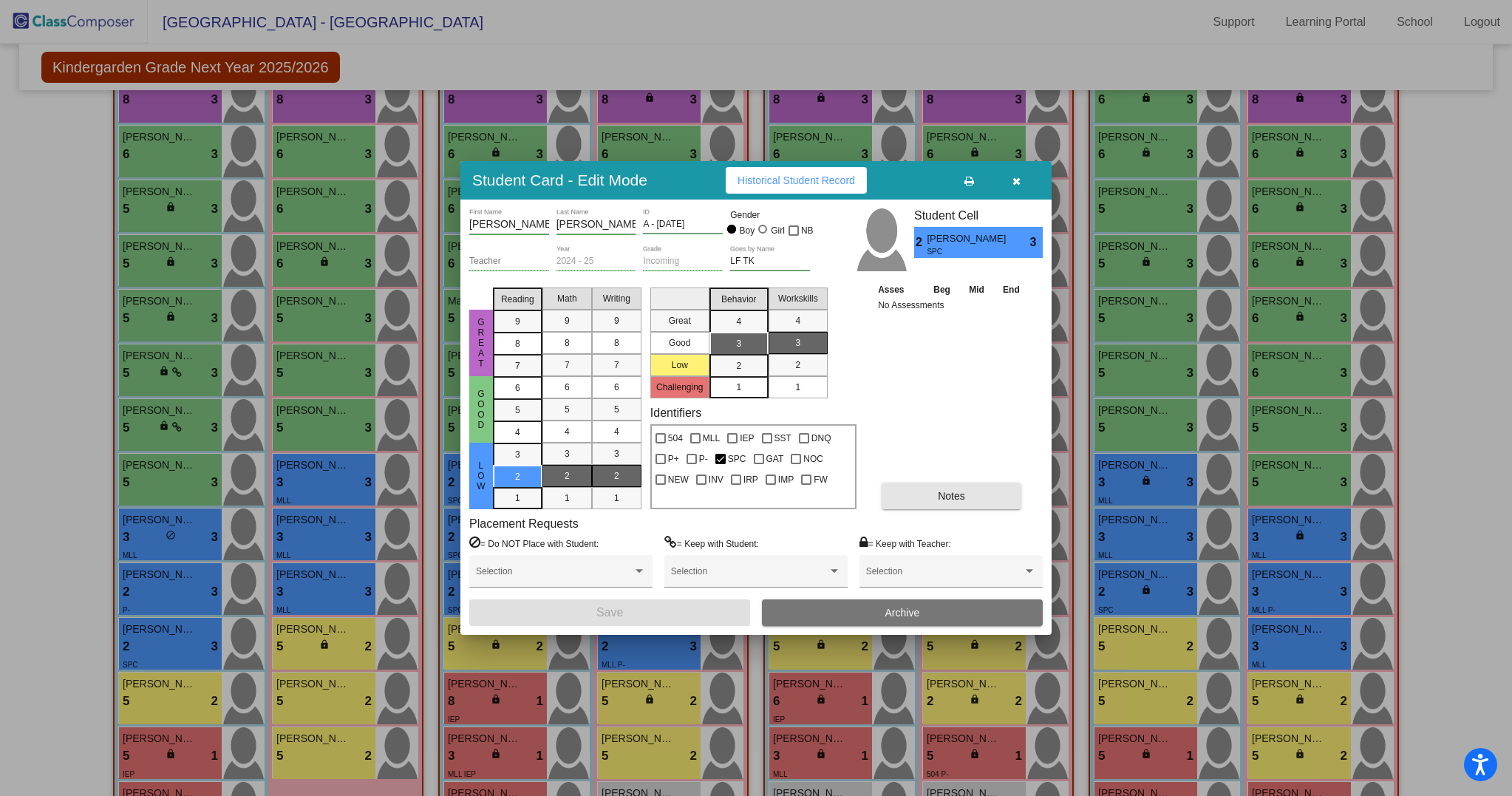
click at [934, 489] on button "Notes" at bounding box center [951, 496] width 140 height 27
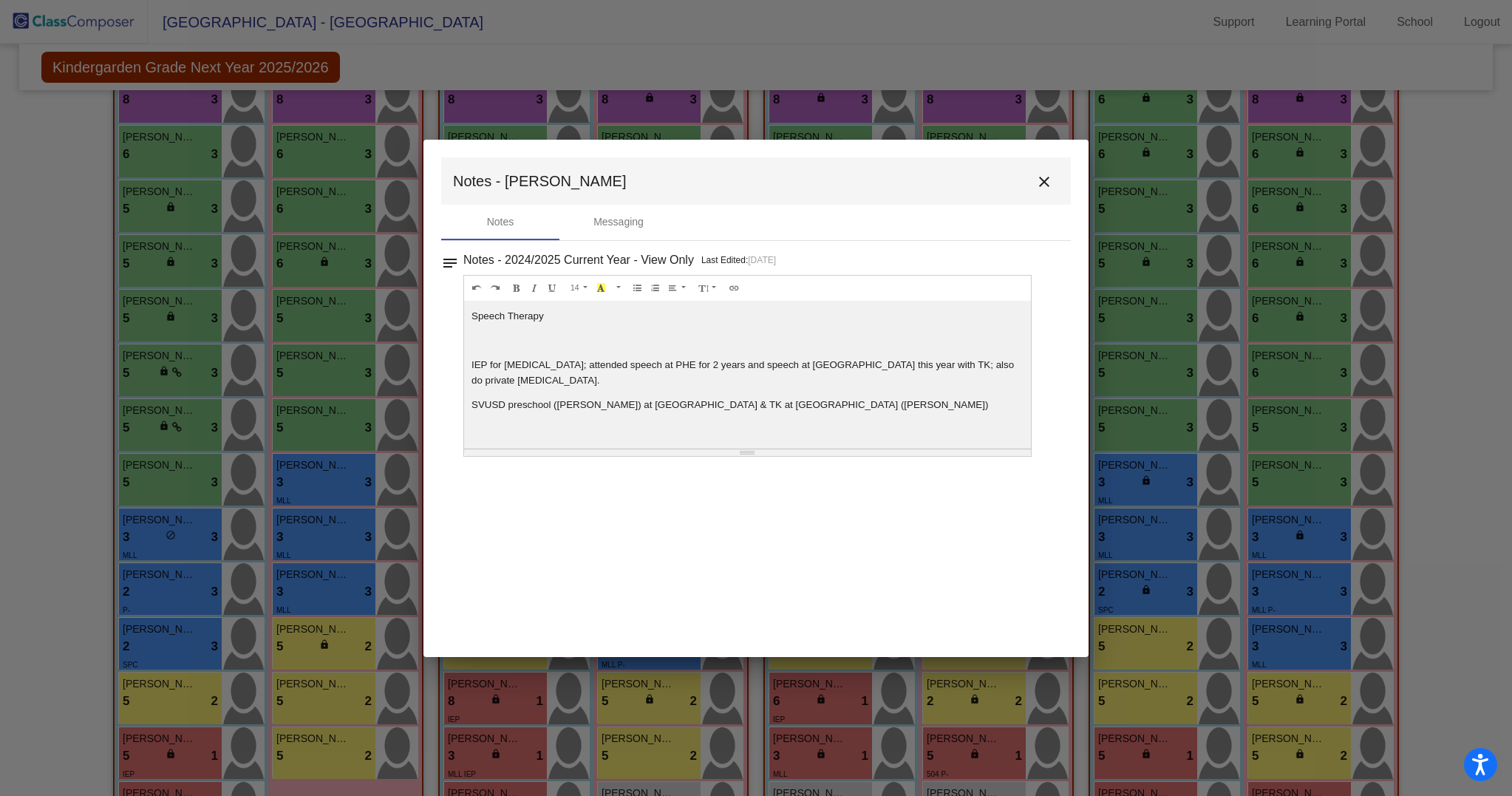
click at [1045, 180] on mat-icon "close" at bounding box center [1044, 182] width 18 height 18
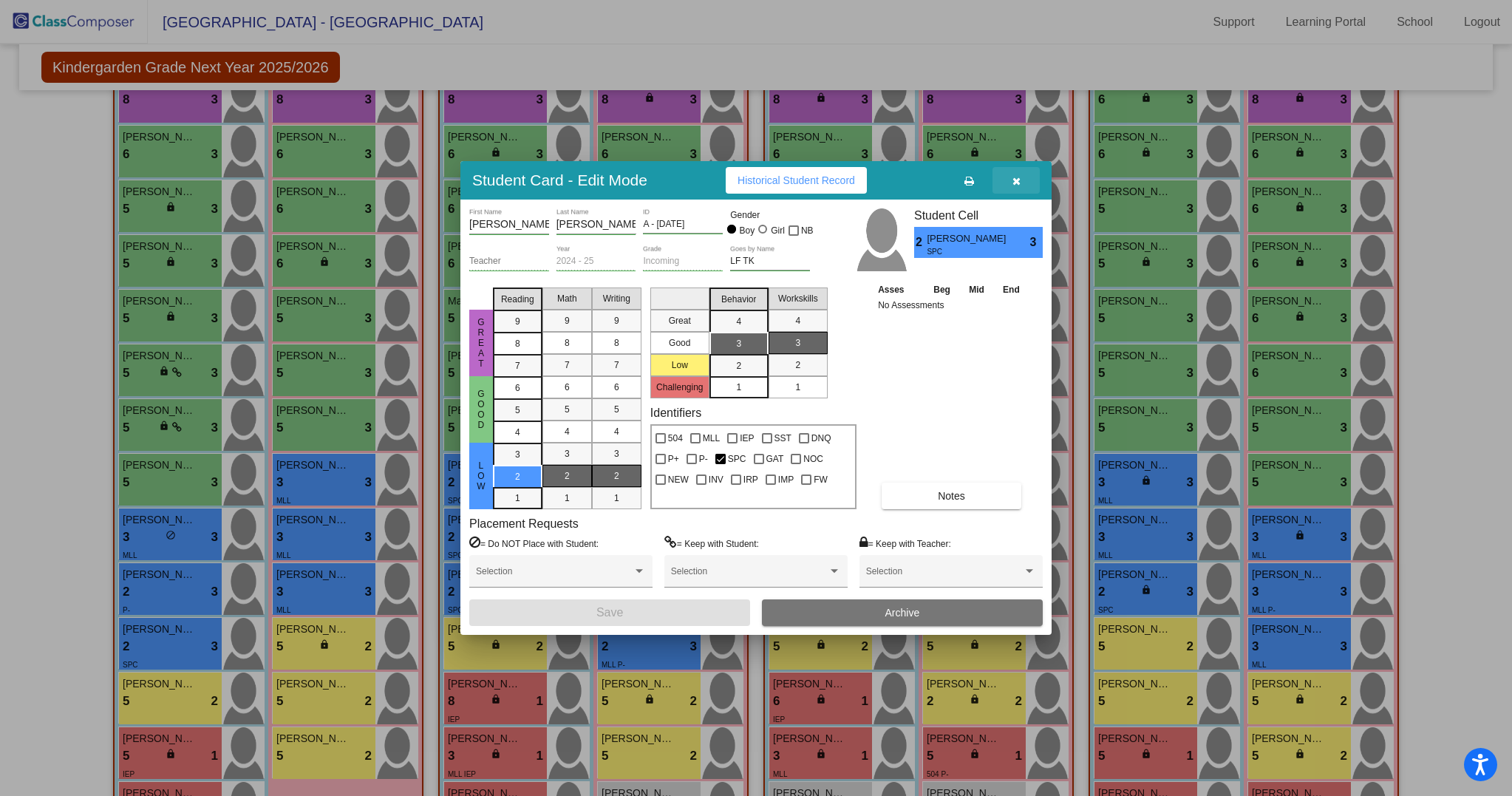
click at [1016, 180] on icon "button" at bounding box center [1016, 181] width 8 height 10
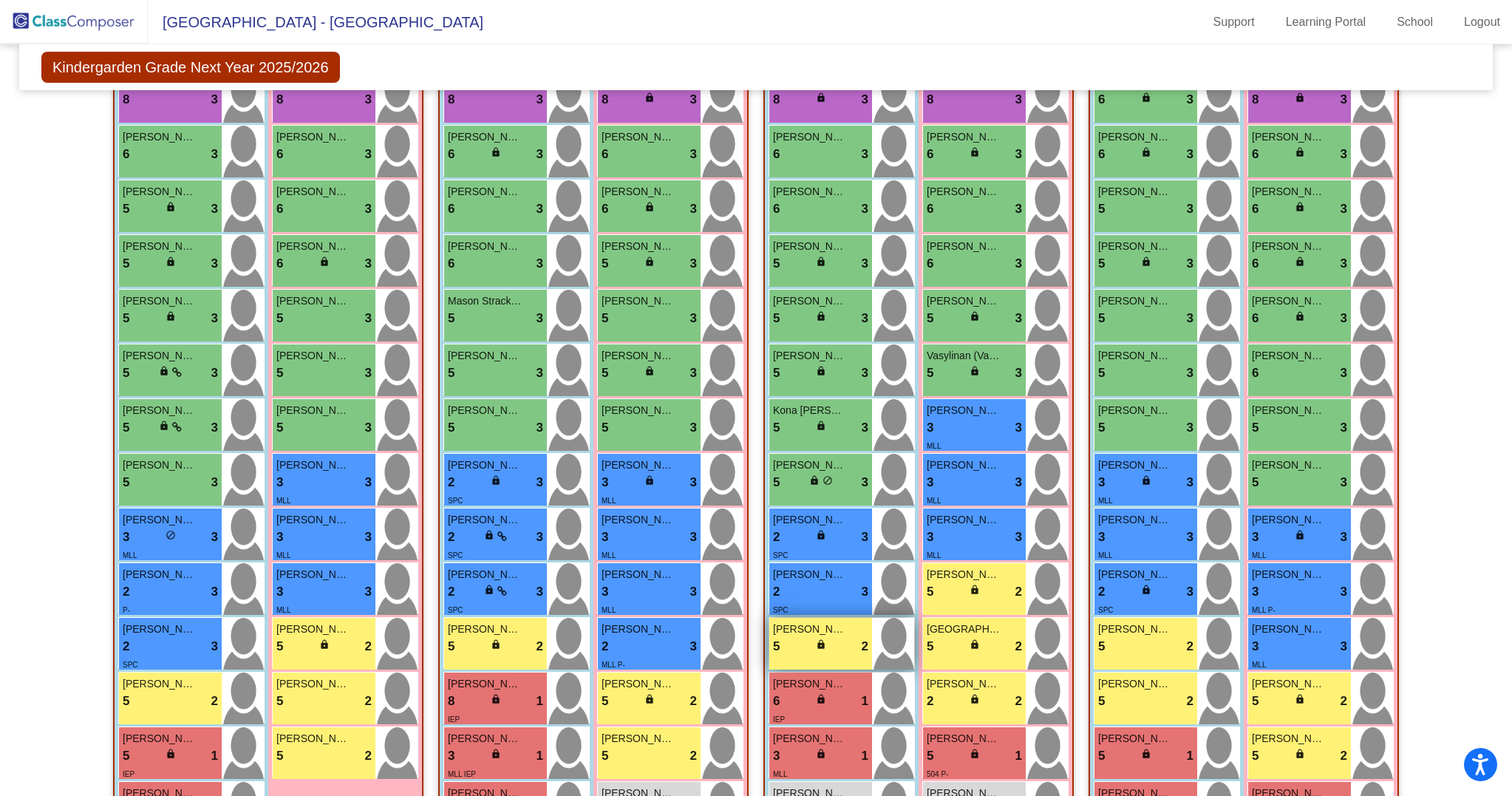
click at [790, 656] on div "5 lock do_not_disturb_alt 2" at bounding box center [820, 647] width 95 height 19
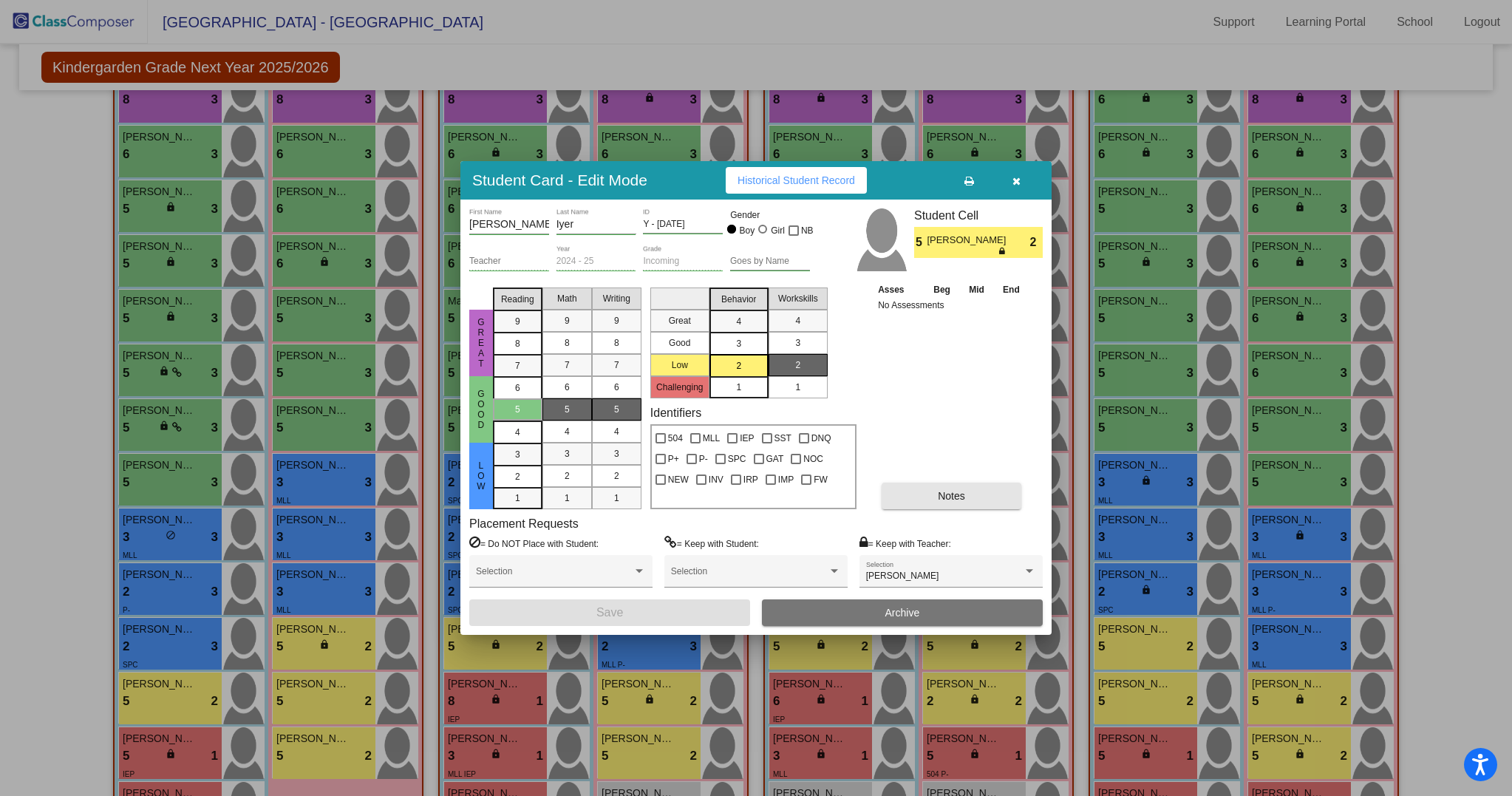
click at [960, 496] on span "Notes" at bounding box center [951, 496] width 28 height 12
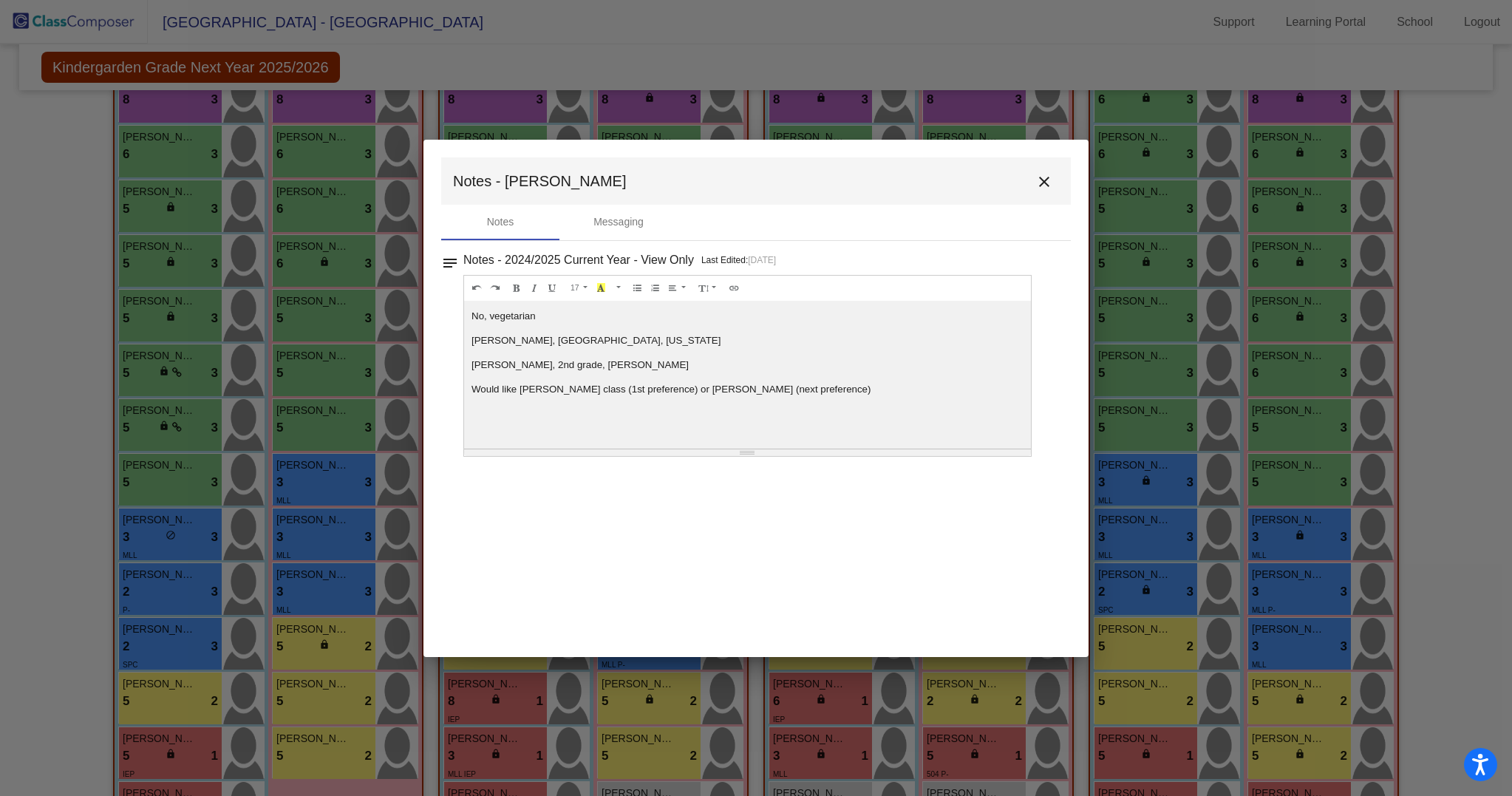
click at [1043, 179] on mat-icon "close" at bounding box center [1044, 182] width 18 height 18
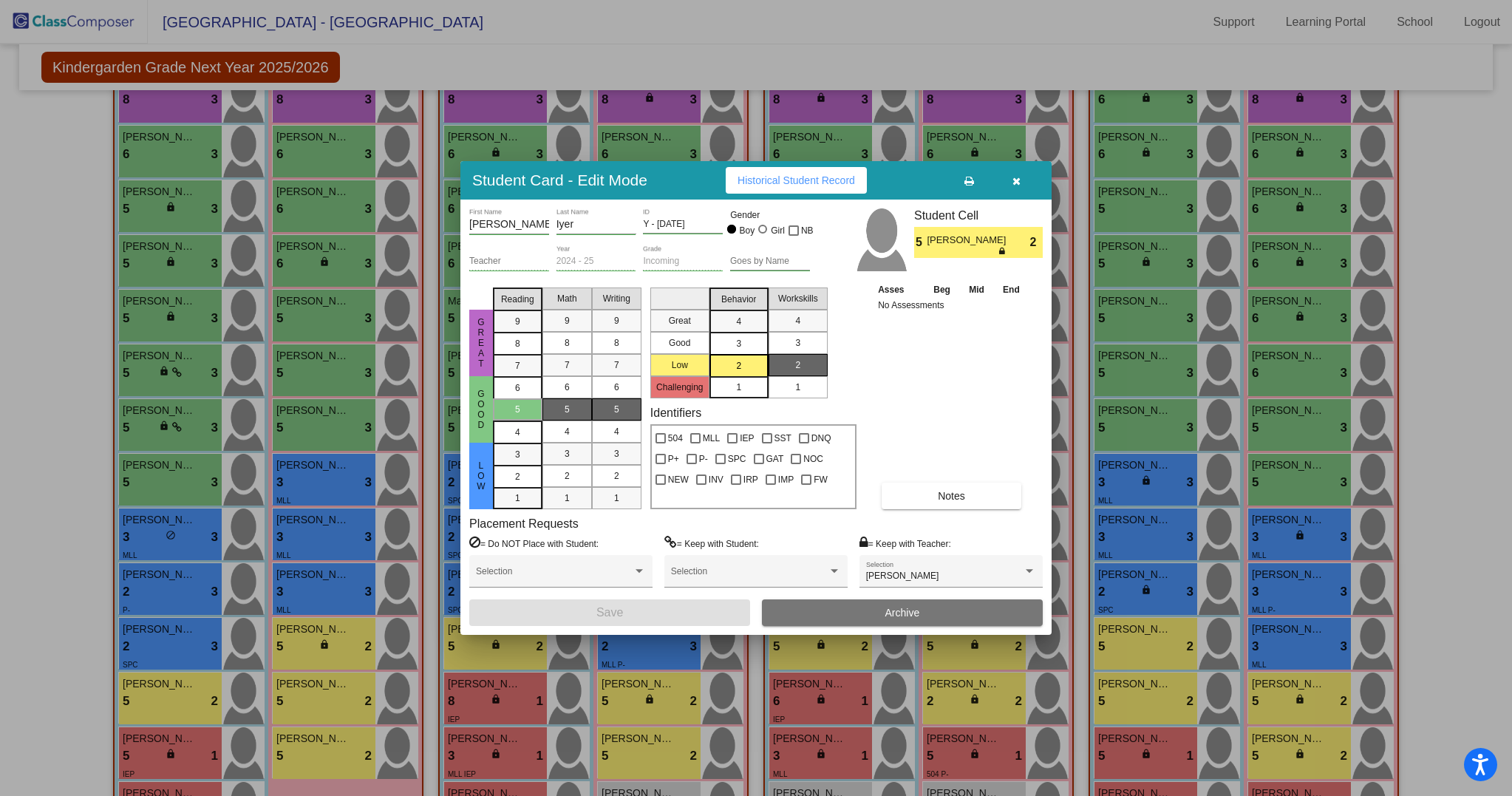
click at [1009, 181] on button "button" at bounding box center [1015, 180] width 47 height 27
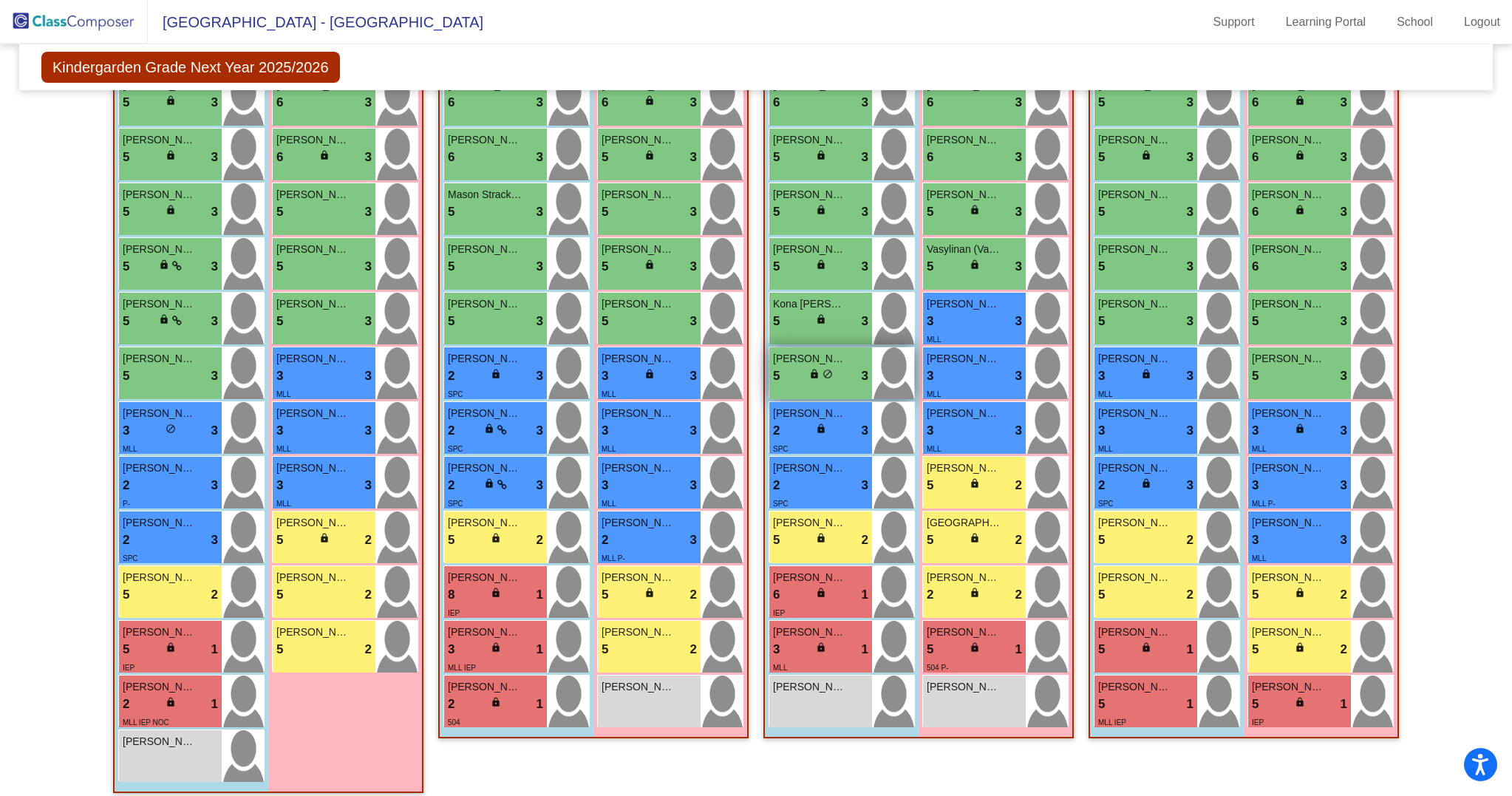
scroll to position [512, 0]
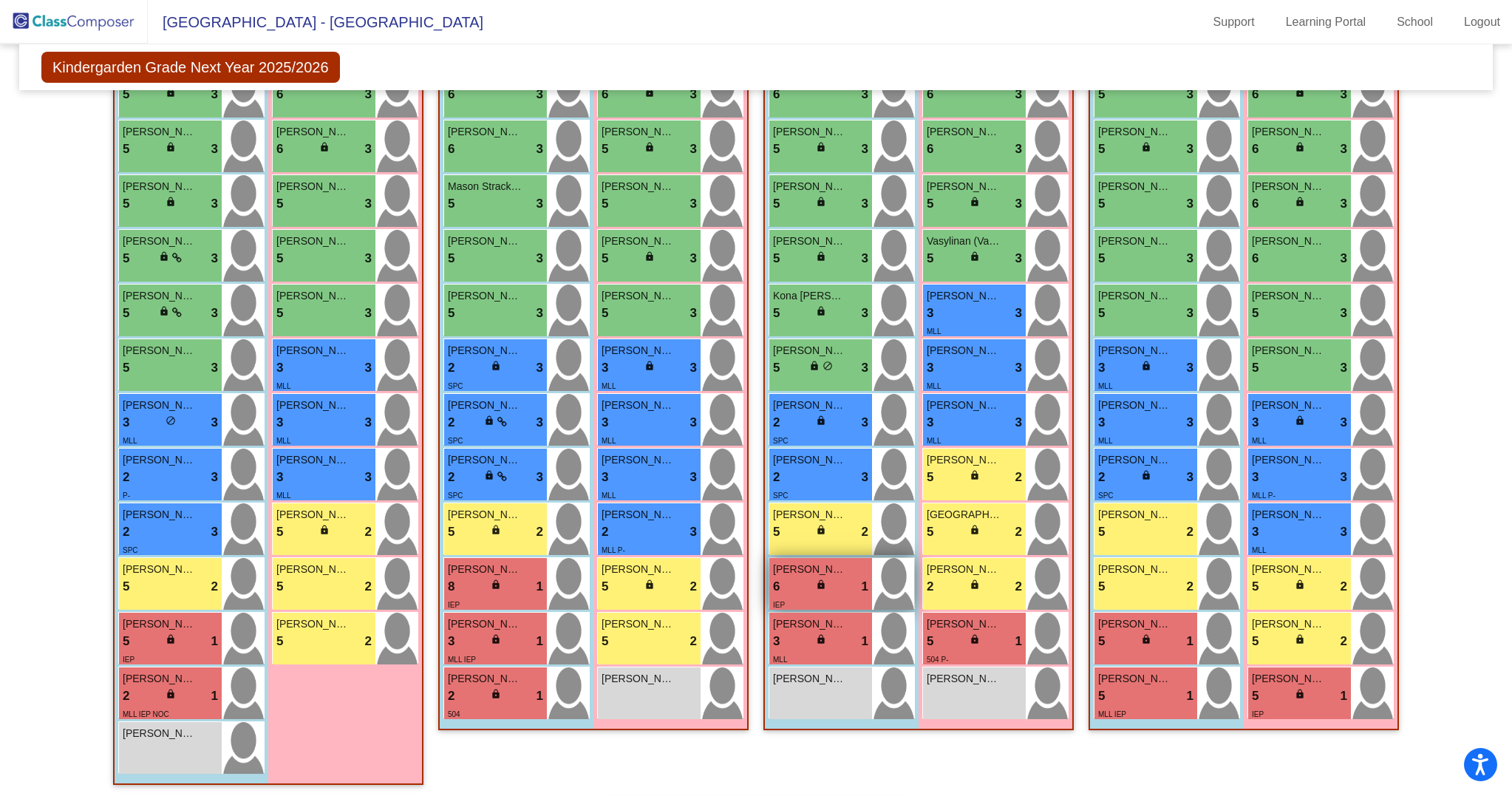
click at [799, 596] on div "6 lock do_not_disturb_alt 1" at bounding box center [820, 587] width 95 height 19
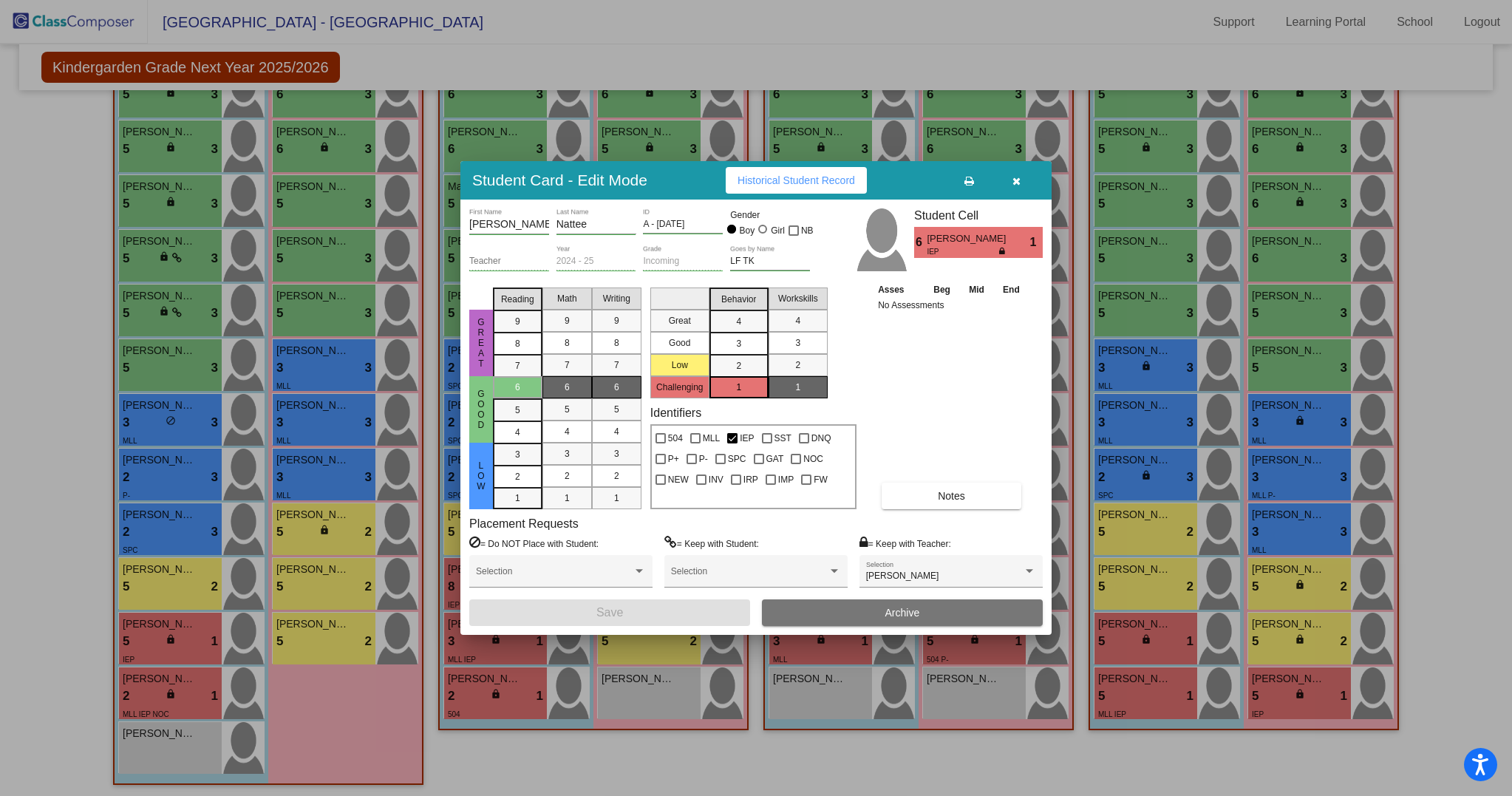
click at [955, 492] on span "Notes" at bounding box center [951, 496] width 28 height 12
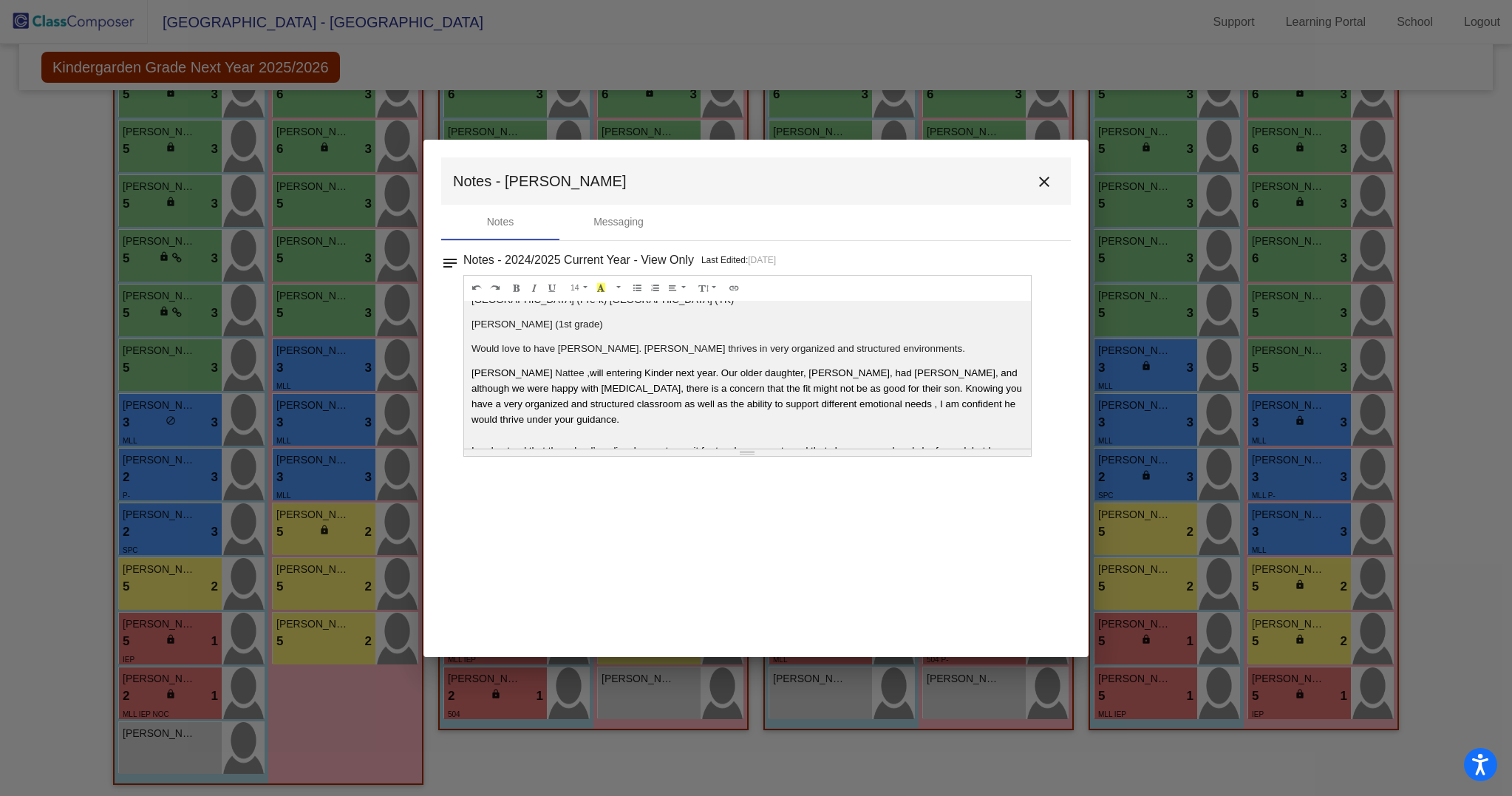
scroll to position [131, 0]
click at [1046, 174] on mat-icon "close" at bounding box center [1044, 182] width 18 height 18
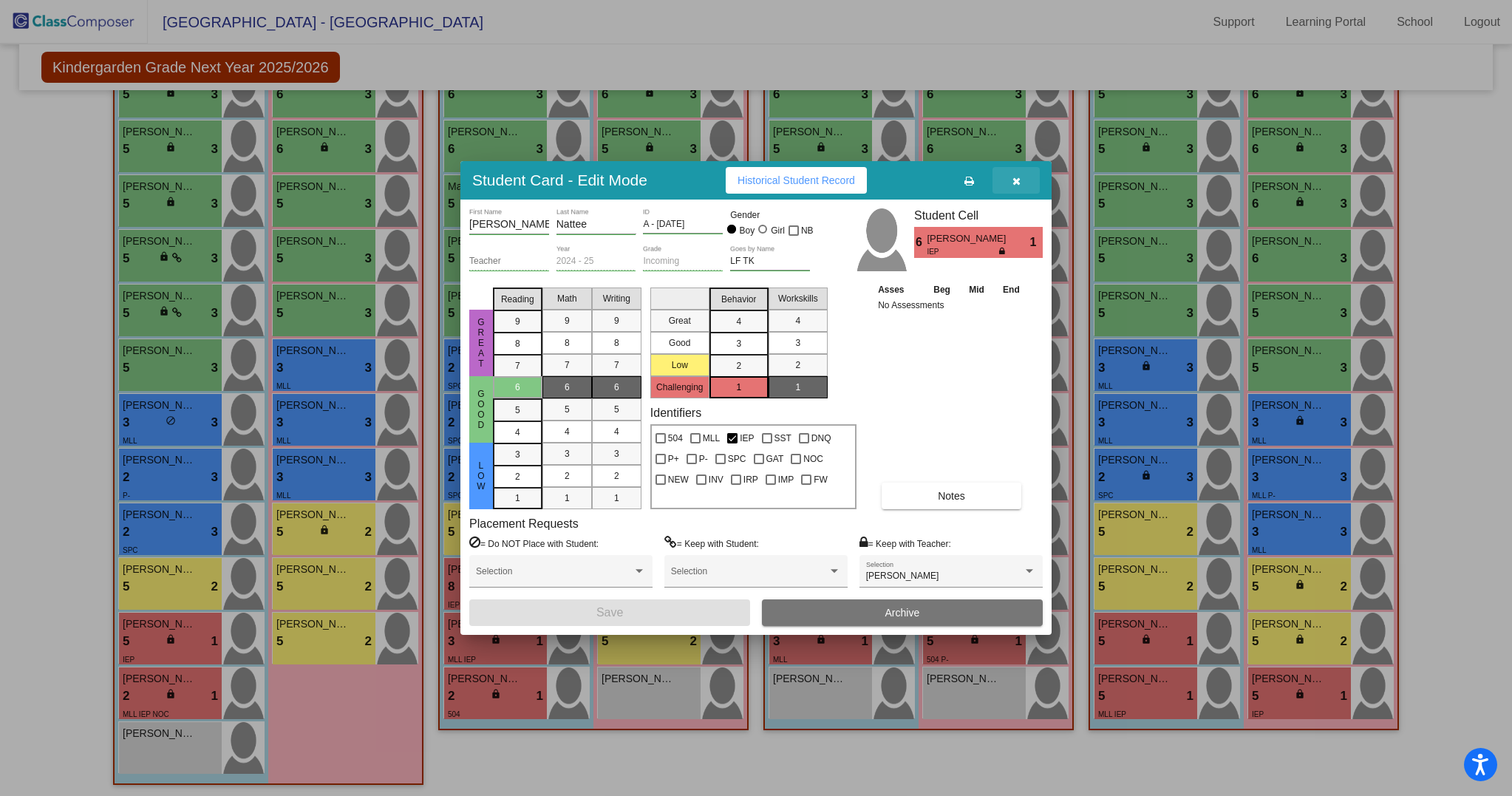
click at [1018, 183] on icon "button" at bounding box center [1016, 181] width 8 height 10
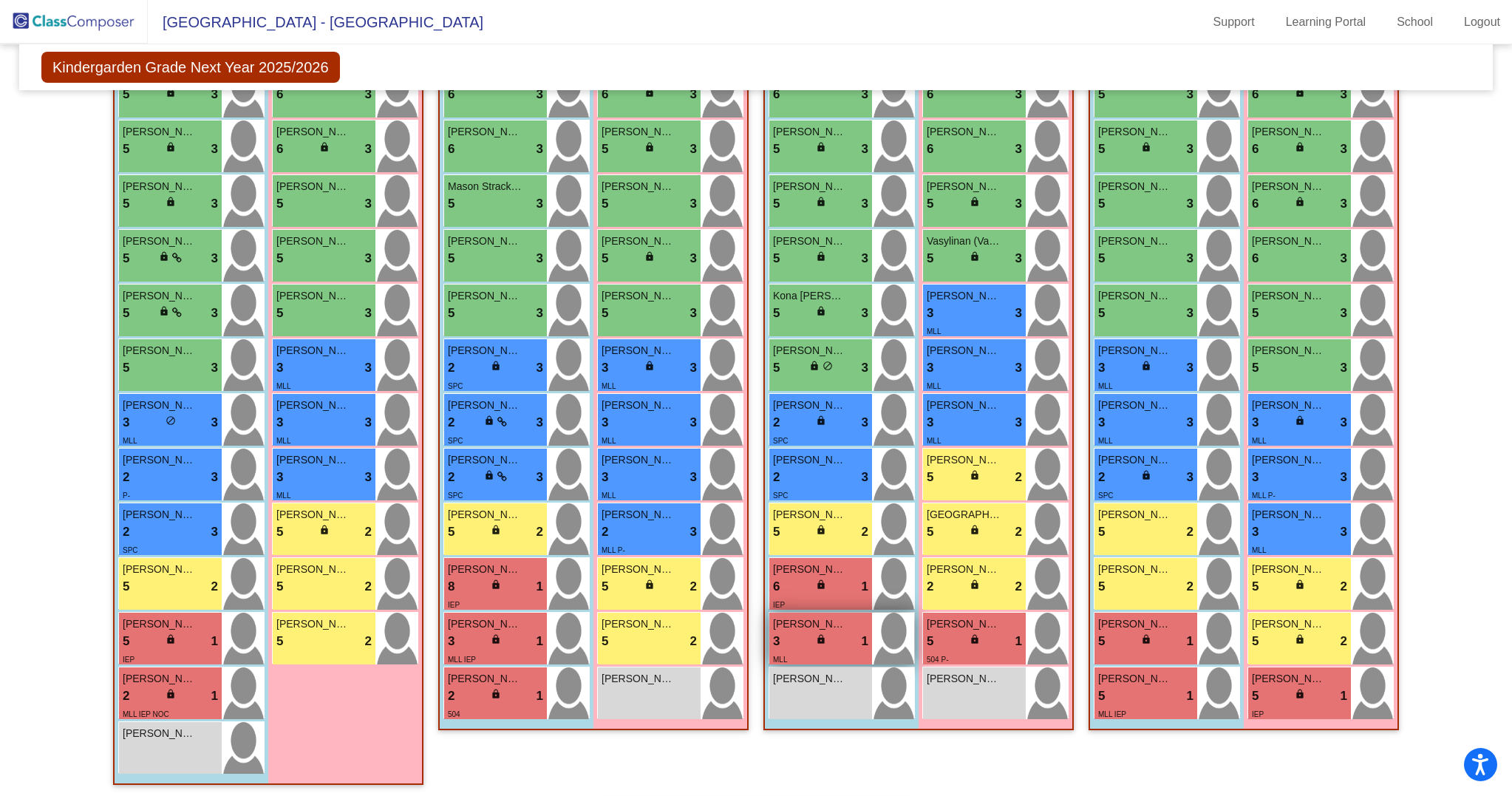
click at [802, 650] on div "3 lock do_not_disturb_alt 1" at bounding box center [820, 642] width 95 height 19
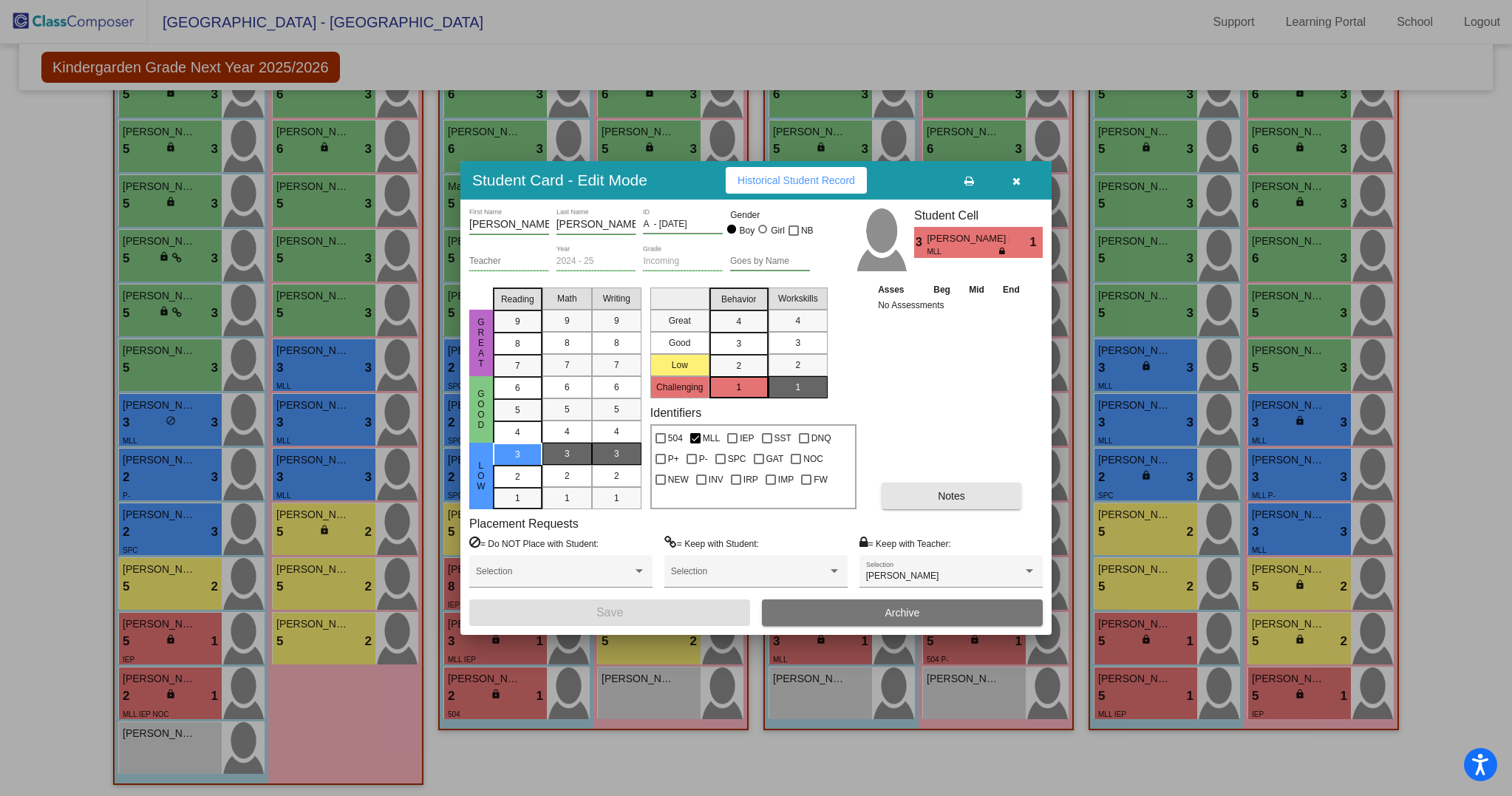
click at [949, 501] on button "Notes" at bounding box center [951, 496] width 140 height 27
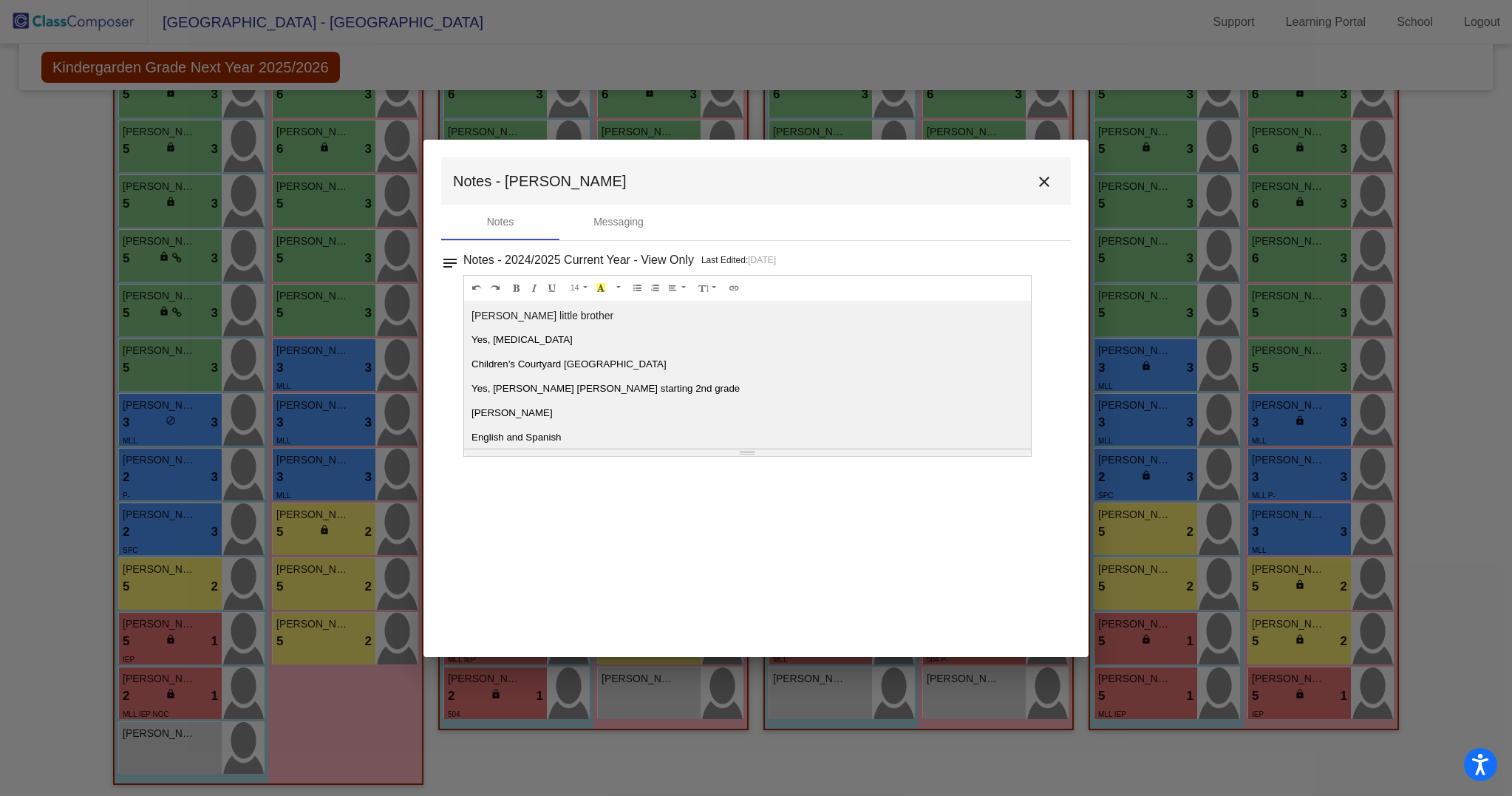
scroll to position [14, 0]
click at [1051, 163] on mat-toolbar "Notes - [PERSON_NAME]" at bounding box center [756, 180] width 630 height 47
click at [1051, 177] on mat-icon "close" at bounding box center [1044, 182] width 18 height 18
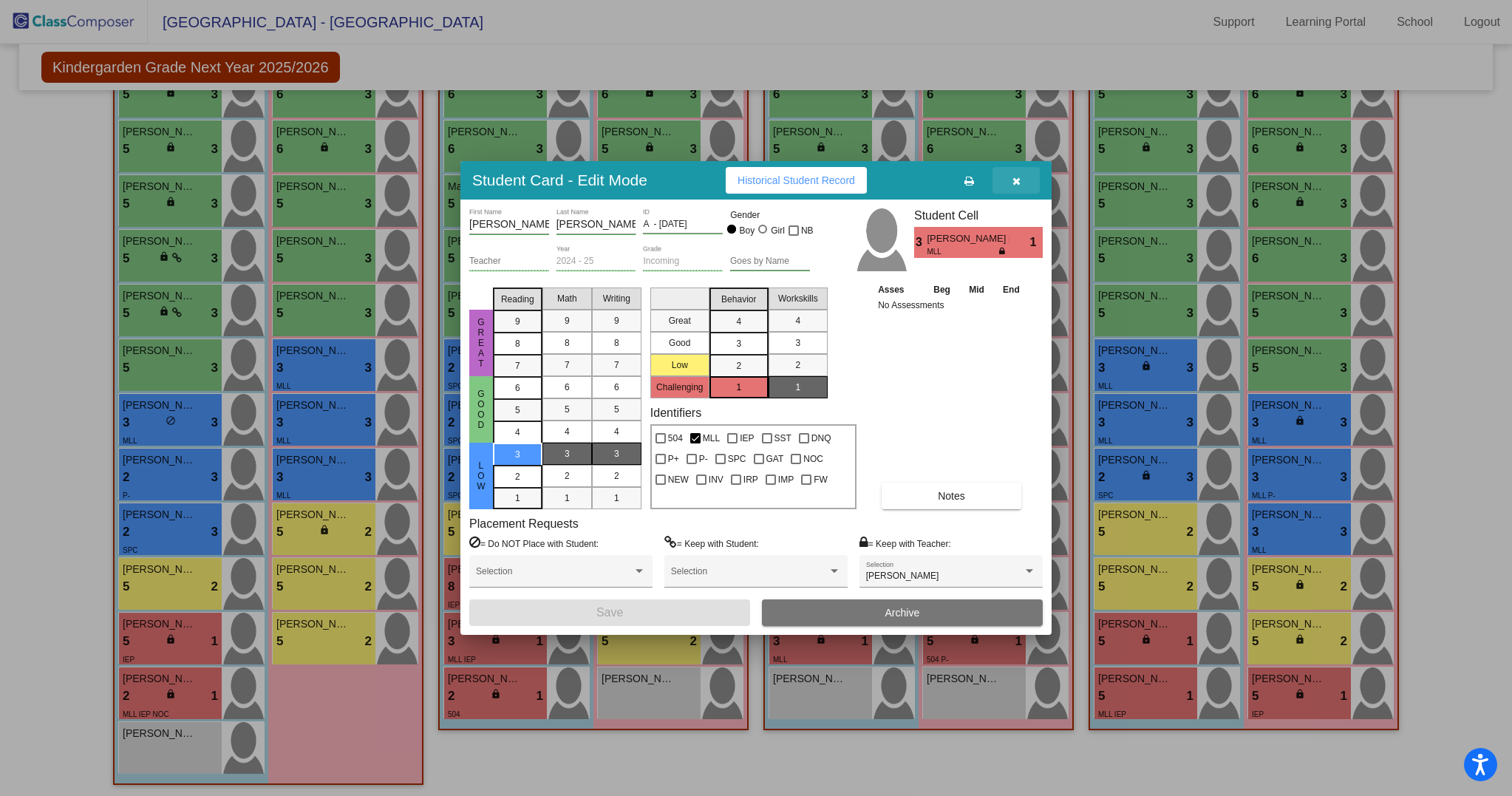
click at [1015, 180] on icon "button" at bounding box center [1016, 181] width 8 height 10
